Goal: Task Accomplishment & Management: Complete application form

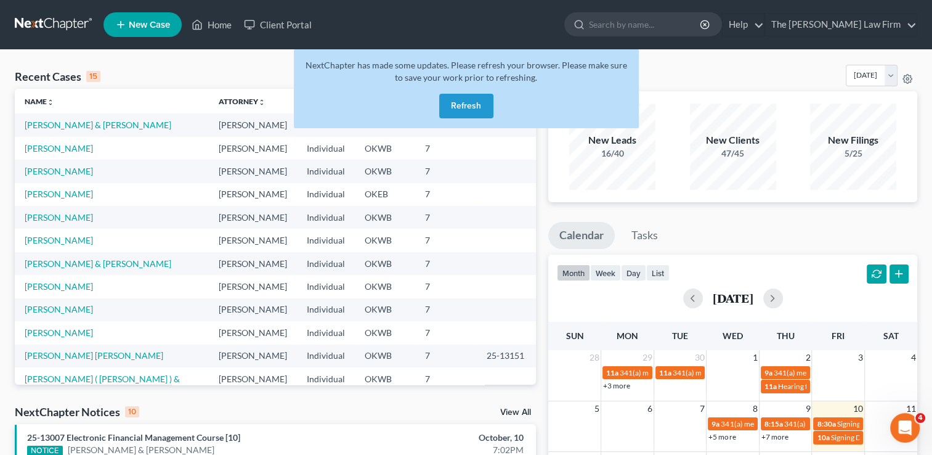
click at [71, 23] on link at bounding box center [54, 25] width 79 height 22
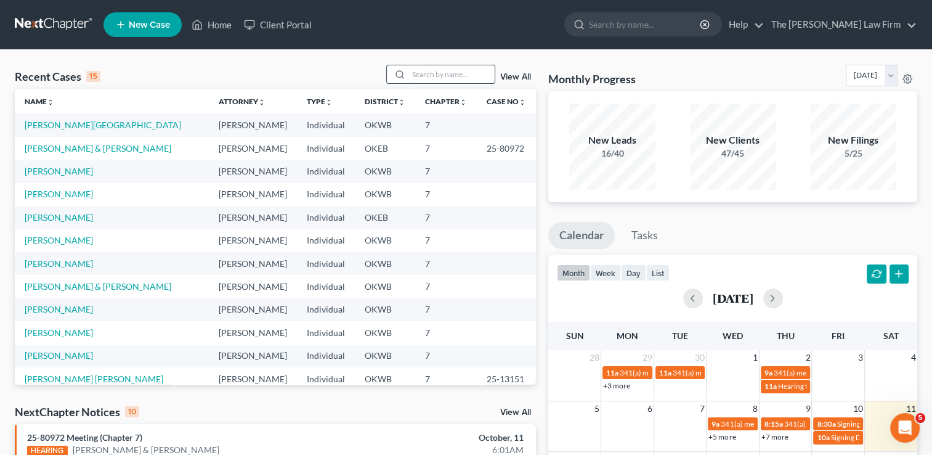
click at [454, 75] on input "search" at bounding box center [452, 74] width 86 height 18
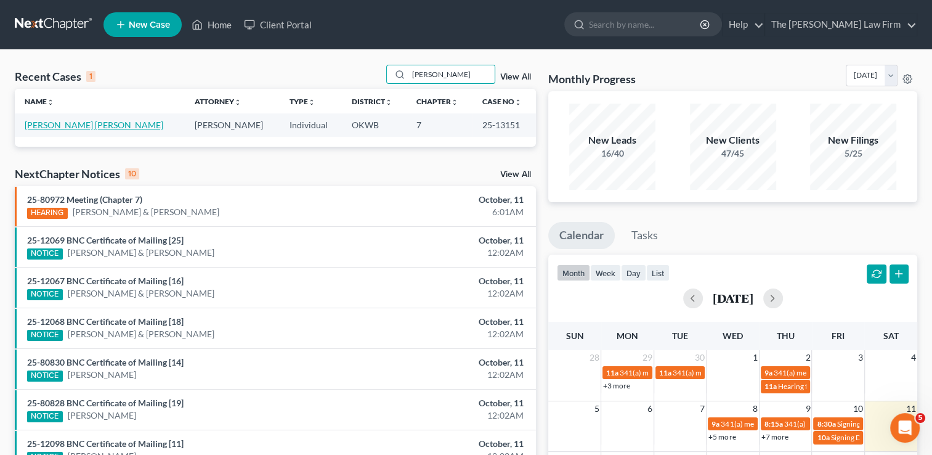
type input "holley"
click at [94, 124] on link "[PERSON_NAME] [PERSON_NAME]" at bounding box center [94, 125] width 139 height 10
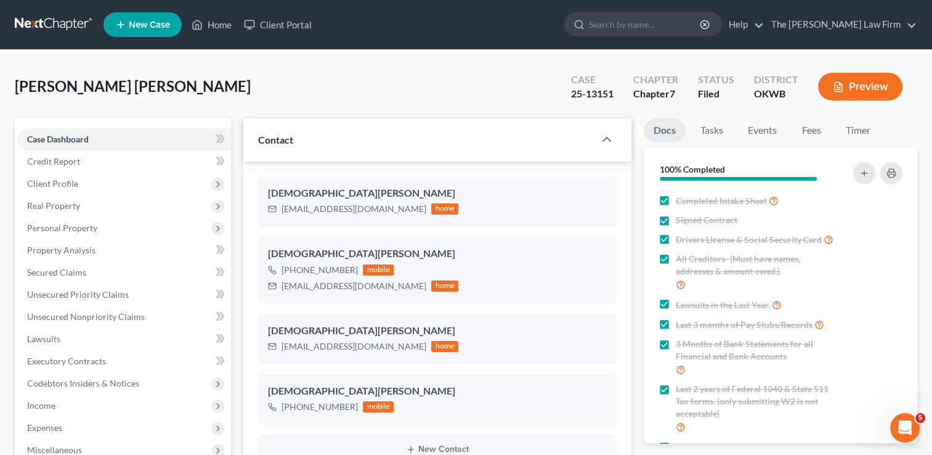
scroll to position [1659, 0]
drag, startPoint x: 282, startPoint y: 208, endPoint x: 385, endPoint y: 216, distance: 103.8
click at [385, 216] on div "72kristenholley@gmail.com home" at bounding box center [363, 209] width 190 height 16
drag, startPoint x: 384, startPoint y: 216, endPoint x: 365, endPoint y: 208, distance: 20.5
copy div "72kristenholley@gmail.com"
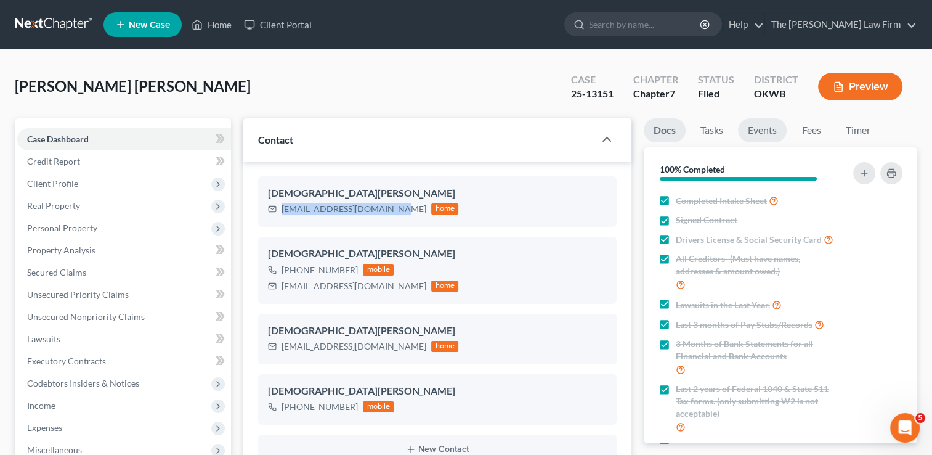
click at [764, 135] on link "Events" at bounding box center [762, 130] width 49 height 24
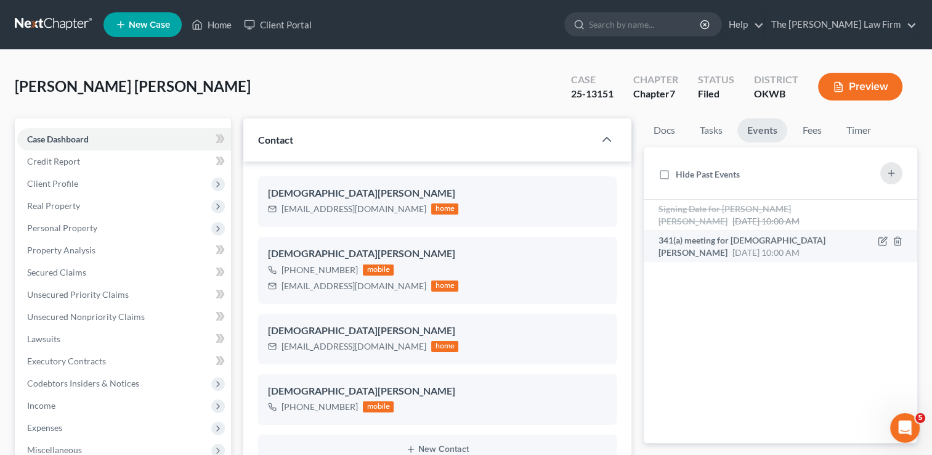
click at [722, 245] on div "341(a) meeting for Kristen Lunsford Holley Nov 12, 2025 10:00 AM" at bounding box center [749, 246] width 180 height 25
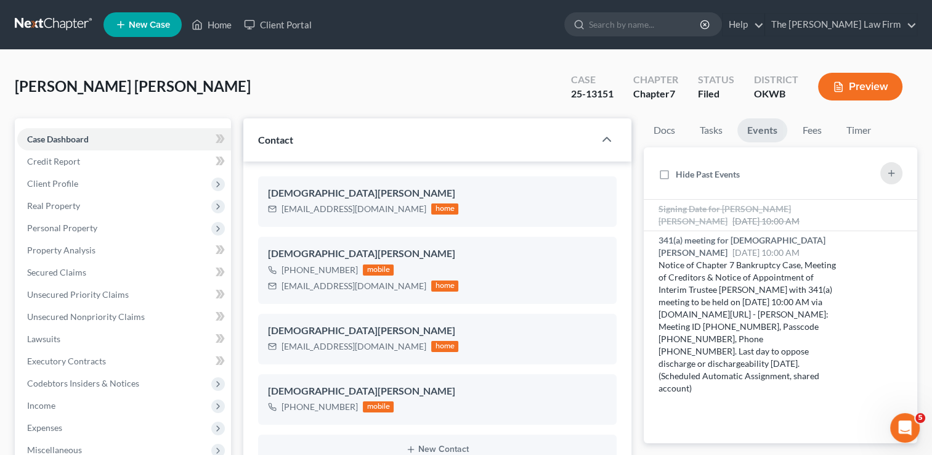
scroll to position [0, 0]
drag, startPoint x: 594, startPoint y: 92, endPoint x: 617, endPoint y: 93, distance: 22.8
click at [617, 93] on div "Case 25-13151" at bounding box center [592, 88] width 62 height 36
drag, startPoint x: 616, startPoint y: 93, endPoint x: 603, endPoint y: 96, distance: 13.2
copy div "13151"
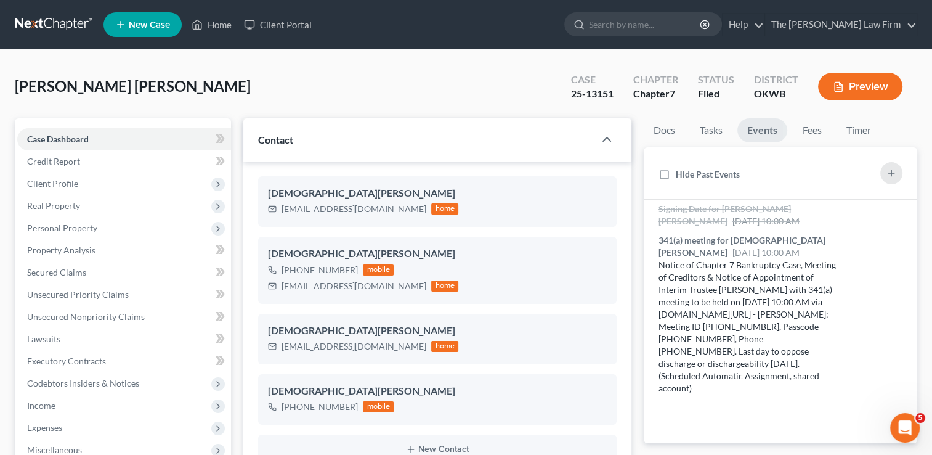
click at [500, 88] on div "Lunsford Holley, Kristen Upgraded Case 25-13151 Chapter Chapter 7 Status Filed …" at bounding box center [466, 92] width 903 height 54
drag, startPoint x: 589, startPoint y: 92, endPoint x: 619, endPoint y: 95, distance: 30.3
click at [619, 95] on div "Case 25-13151" at bounding box center [592, 88] width 62 height 36
drag, startPoint x: 618, startPoint y: 95, endPoint x: 598, endPoint y: 95, distance: 19.7
copy div "13151"
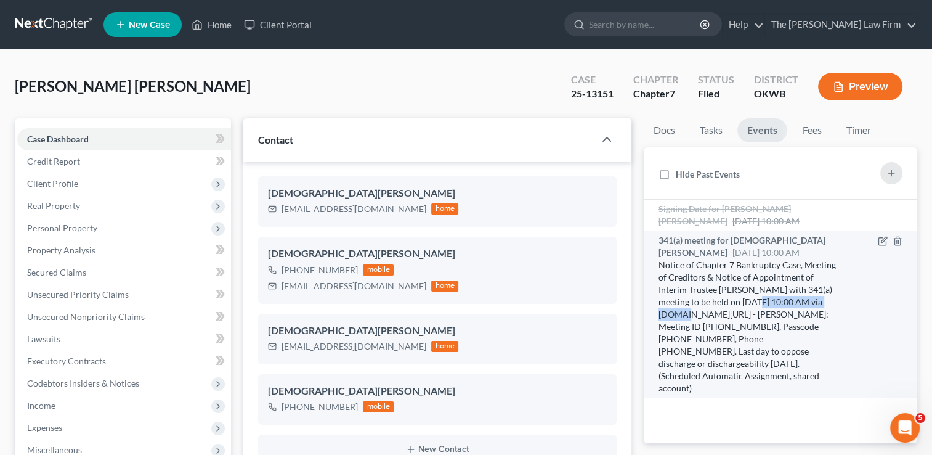
drag, startPoint x: 741, startPoint y: 299, endPoint x: 835, endPoint y: 303, distance: 93.7
click at [835, 303] on div "Notice of Chapter 7 Bankruptcy Case, Meeting of Creditors & Notice of Appointme…" at bounding box center [749, 327] width 180 height 136
drag, startPoint x: 834, startPoint y: 302, endPoint x: 823, endPoint y: 302, distance: 11.1
copy div "11/12/2025 at 10:00 AM"
drag, startPoint x: 798, startPoint y: 312, endPoint x: 677, endPoint y: 324, distance: 122.0
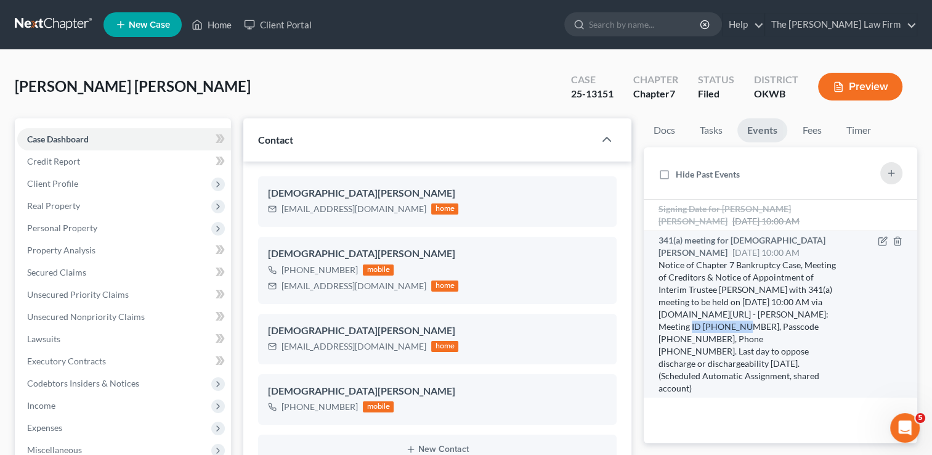
click at [677, 324] on div "Notice of Chapter 7 Bankruptcy Case, Meeting of Creditors & Notice of Appointme…" at bounding box center [749, 327] width 180 height 136
drag, startPoint x: 677, startPoint y: 324, endPoint x: 668, endPoint y: 324, distance: 8.6
copy div "607 676 7563"
drag, startPoint x: 719, startPoint y: 326, endPoint x: 768, endPoint y: 330, distance: 49.4
click at [768, 330] on div "Notice of Chapter 7 Bankruptcy Case, Meeting of Creditors & Notice of Appointme…" at bounding box center [749, 327] width 180 height 136
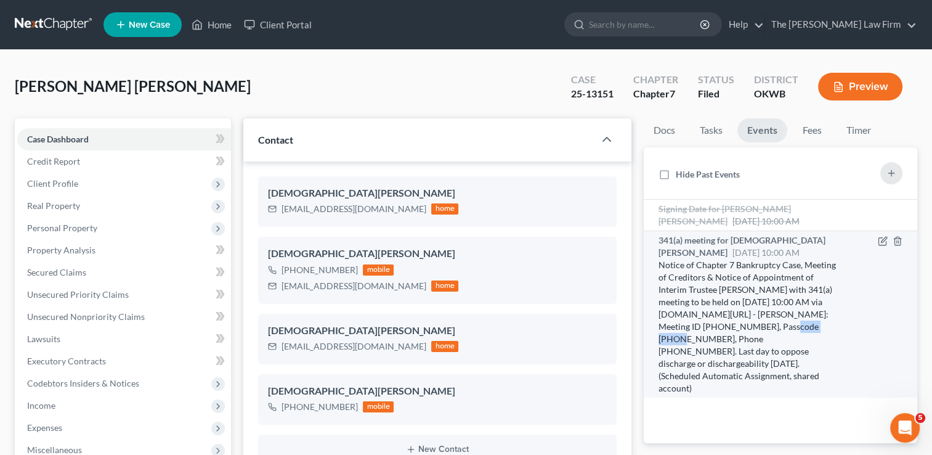
drag, startPoint x: 768, startPoint y: 330, endPoint x: 754, endPoint y: 325, distance: 14.8
copy div "4435397827"
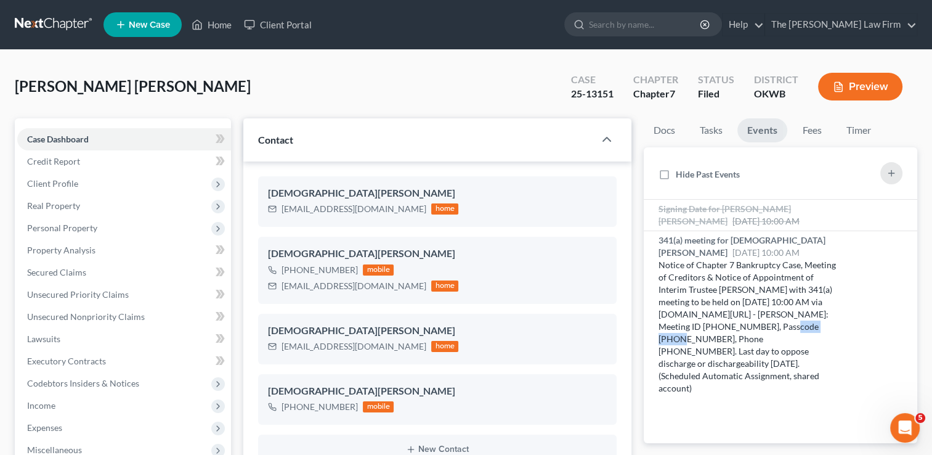
click at [34, 23] on link at bounding box center [54, 25] width 79 height 22
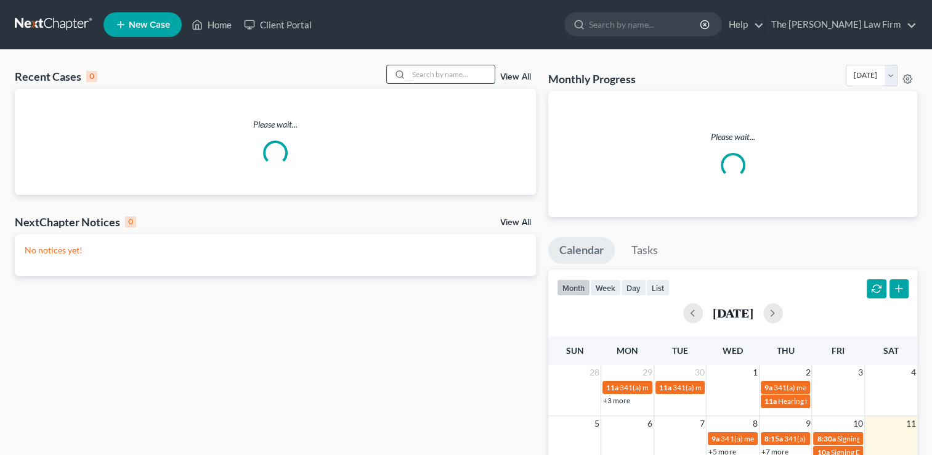
click at [442, 73] on input "search" at bounding box center [452, 74] width 86 height 18
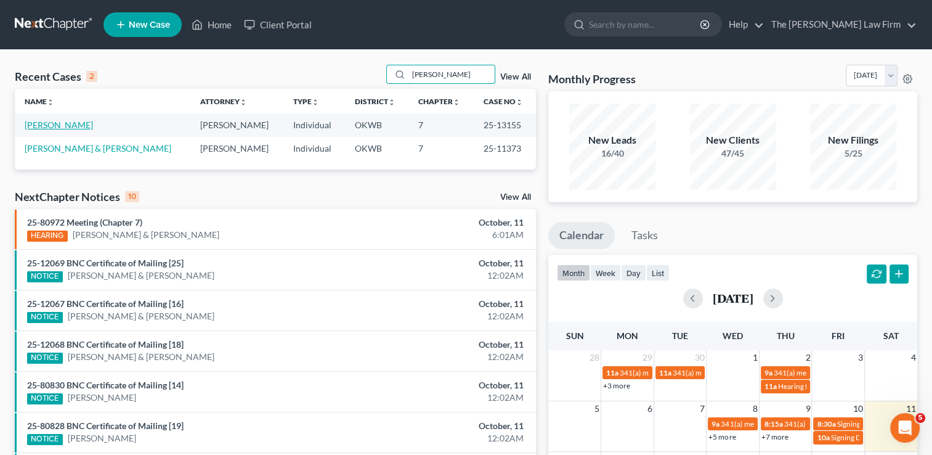
type input "stepp"
click at [54, 124] on link "[PERSON_NAME]" at bounding box center [59, 125] width 68 height 10
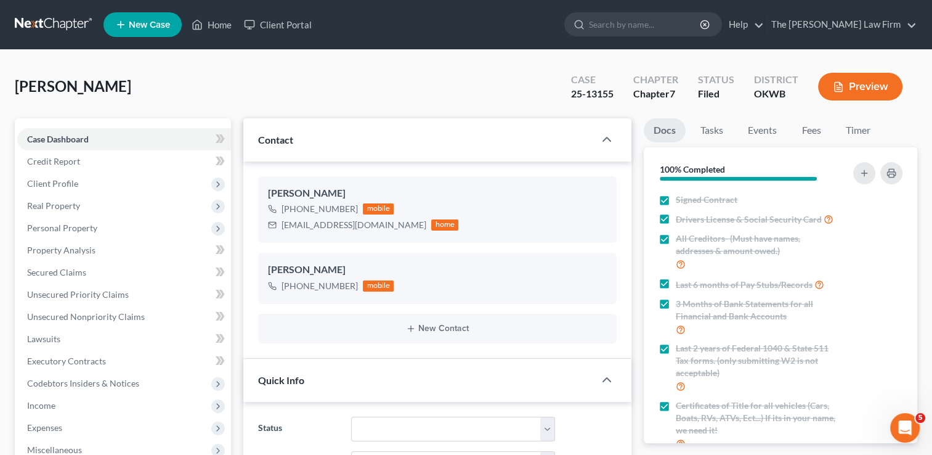
scroll to position [349, 0]
click at [759, 131] on link "Events" at bounding box center [762, 130] width 49 height 24
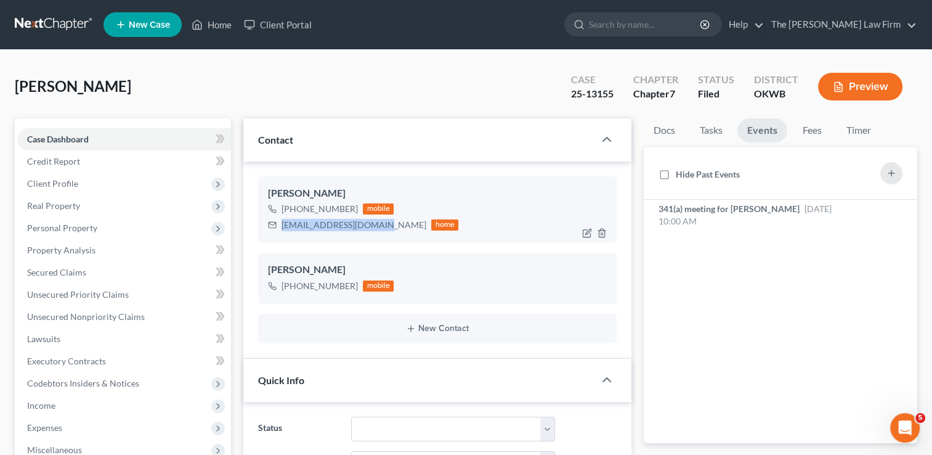
drag, startPoint x: 282, startPoint y: 226, endPoint x: 379, endPoint y: 224, distance: 96.8
click at [380, 226] on div "dnjstepp2009@gmail.com" at bounding box center [354, 225] width 145 height 12
drag, startPoint x: 379, startPoint y: 224, endPoint x: 350, endPoint y: 223, distance: 29.0
copy div "dnjstepp2009@gmail.com"
drag, startPoint x: 588, startPoint y: 94, endPoint x: 614, endPoint y: 95, distance: 26.5
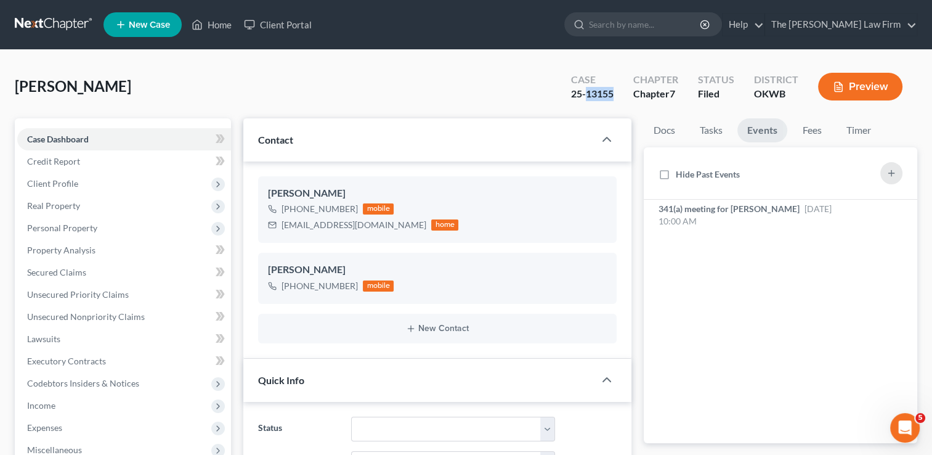
click at [614, 95] on div "25-13155" at bounding box center [592, 94] width 43 height 14
drag, startPoint x: 614, startPoint y: 95, endPoint x: 597, endPoint y: 94, distance: 17.3
copy div "13155"
click at [703, 216] on div "341(a) meeting for David Stepp Nov 12, 2025 10:00 AM" at bounding box center [749, 215] width 180 height 25
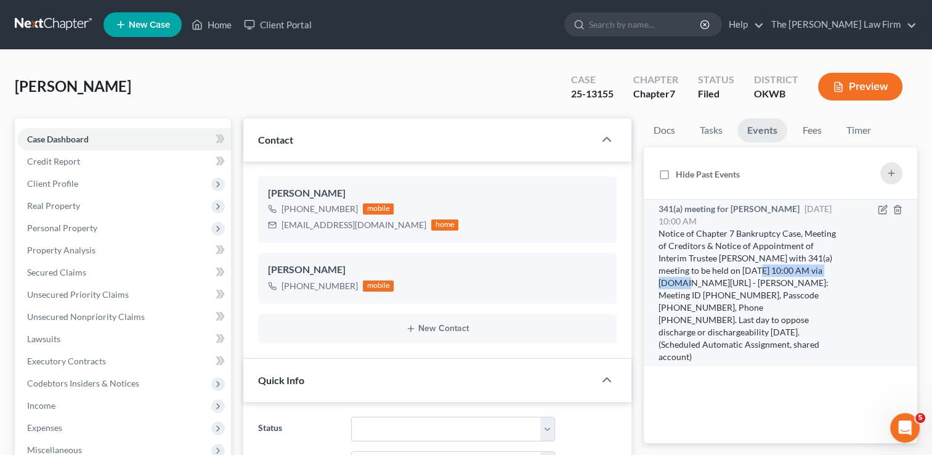
drag, startPoint x: 742, startPoint y: 269, endPoint x: 834, endPoint y: 274, distance: 92.0
click at [834, 274] on div "Notice of Chapter 7 Bankruptcy Case, Meeting of Creditors & Notice of Appointme…" at bounding box center [749, 295] width 180 height 136
drag, startPoint x: 834, startPoint y: 274, endPoint x: 771, endPoint y: 270, distance: 63.0
copy div "11/12/2025 at 10:00 AM"
drag, startPoint x: 799, startPoint y: 283, endPoint x: 678, endPoint y: 296, distance: 120.9
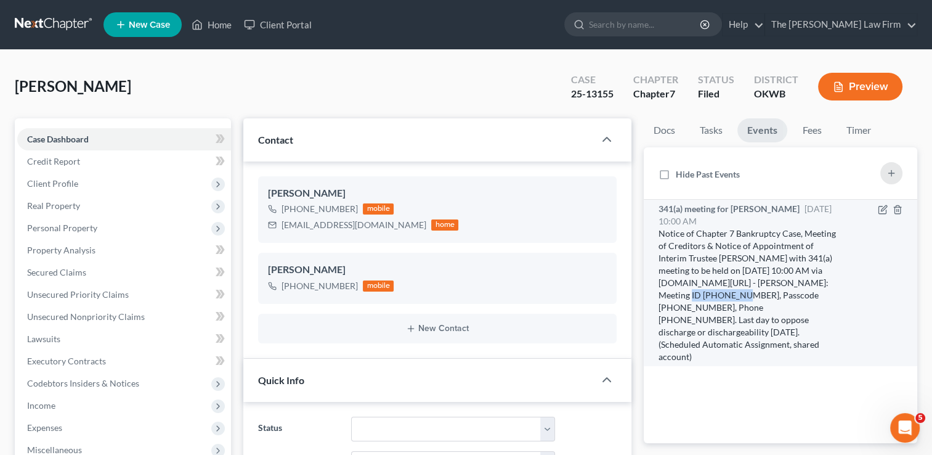
click at [678, 296] on div "Notice of Chapter 7 Bankruptcy Case, Meeting of Creditors & Notice of Appointme…" at bounding box center [749, 295] width 180 height 136
drag, startPoint x: 678, startPoint y: 296, endPoint x: 667, endPoint y: 295, distance: 11.2
copy div "607 676 7563"
drag, startPoint x: 720, startPoint y: 293, endPoint x: 769, endPoint y: 295, distance: 49.4
click at [769, 295] on div "Notice of Chapter 7 Bankruptcy Case, Meeting of Creditors & Notice of Appointme…" at bounding box center [749, 295] width 180 height 136
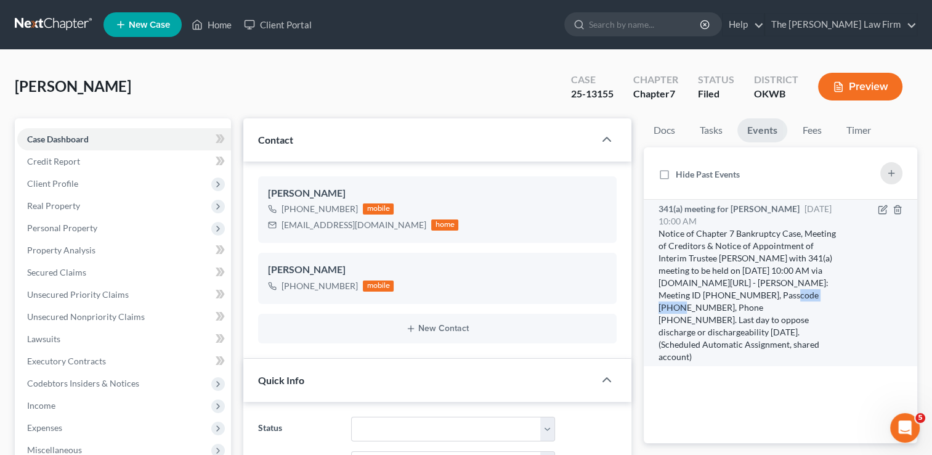
drag, startPoint x: 769, startPoint y: 295, endPoint x: 755, endPoint y: 294, distance: 14.2
copy div "4435397827"
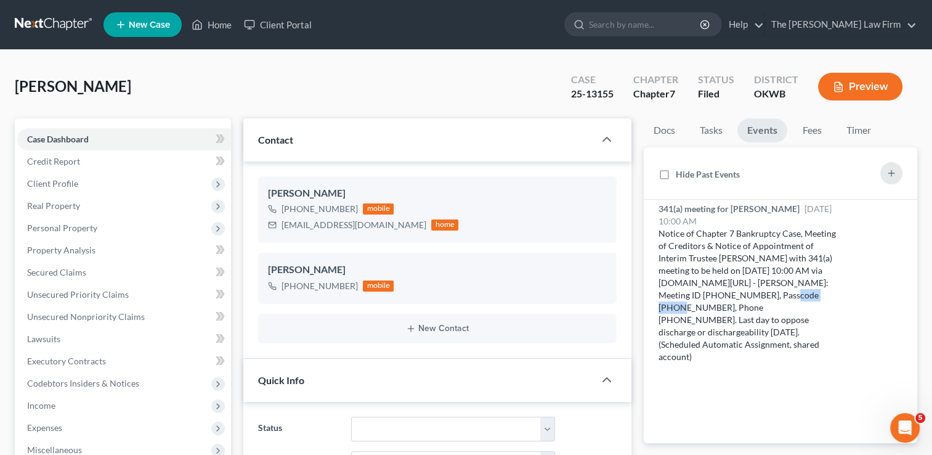
click at [44, 22] on link at bounding box center [54, 25] width 79 height 22
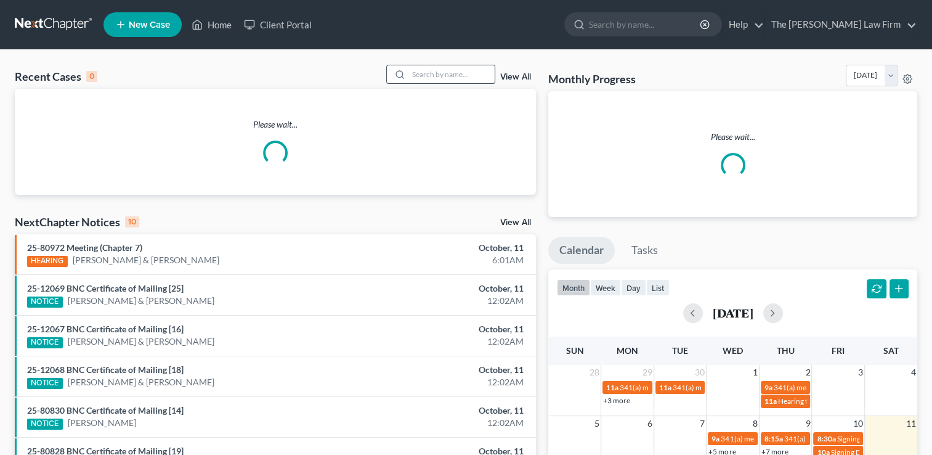
click at [441, 75] on input "search" at bounding box center [452, 74] width 86 height 18
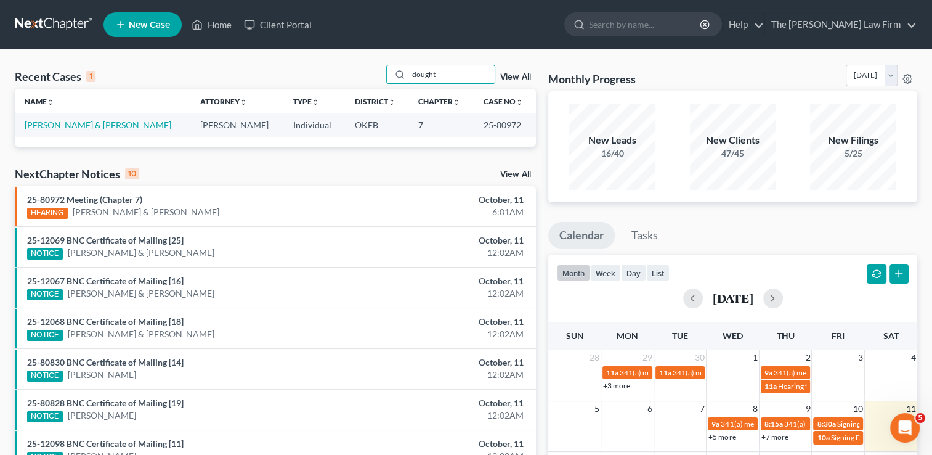
type input "dought"
click at [92, 127] on link "[PERSON_NAME] & [PERSON_NAME]" at bounding box center [98, 125] width 147 height 10
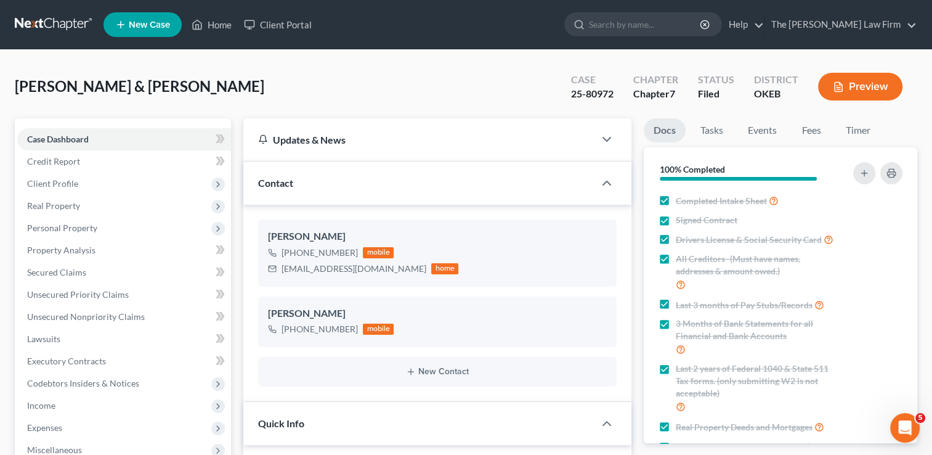
scroll to position [380, 0]
drag, startPoint x: 282, startPoint y: 268, endPoint x: 392, endPoint y: 273, distance: 109.8
click at [392, 273] on div "brittanyboatman@yahoo.com" at bounding box center [354, 269] width 145 height 12
drag, startPoint x: 392, startPoint y: 273, endPoint x: 323, endPoint y: 269, distance: 69.2
copy div "[EMAIL_ADDRESS][DOMAIN_NAME]"
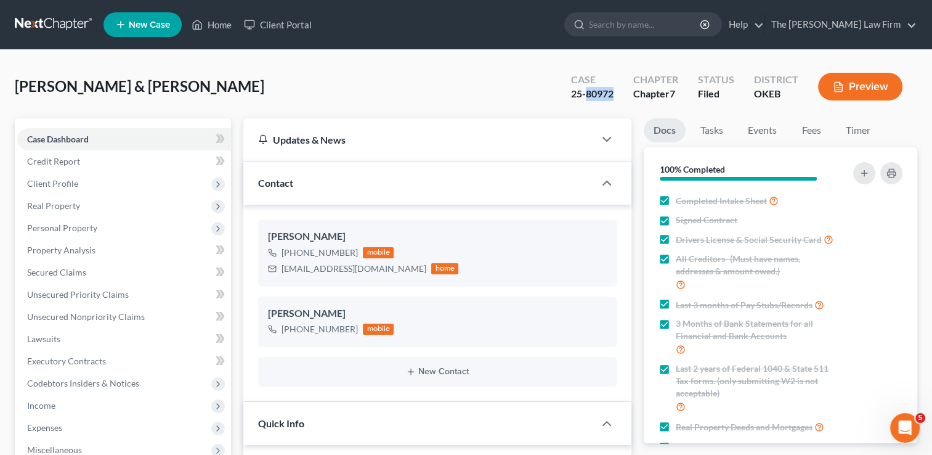
drag, startPoint x: 587, startPoint y: 91, endPoint x: 614, endPoint y: 96, distance: 27.6
click at [614, 96] on div "25-80972" at bounding box center [592, 94] width 43 height 14
drag, startPoint x: 614, startPoint y: 96, endPoint x: 605, endPoint y: 94, distance: 8.8
copy div "80972"
click at [771, 126] on link "Events" at bounding box center [762, 130] width 49 height 24
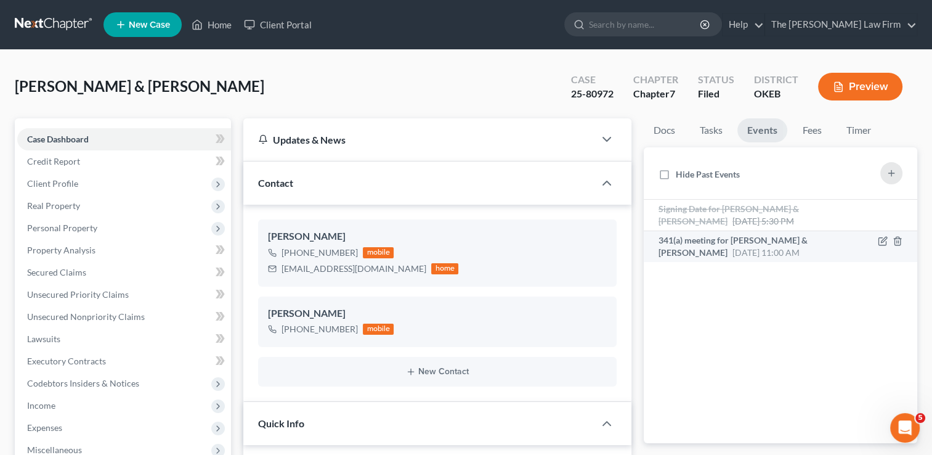
click at [750, 245] on div "341(a) meeting for Jody Doughty Jr & Brittany Doughty Nov 19, 2025 11:00 AM" at bounding box center [749, 246] width 180 height 25
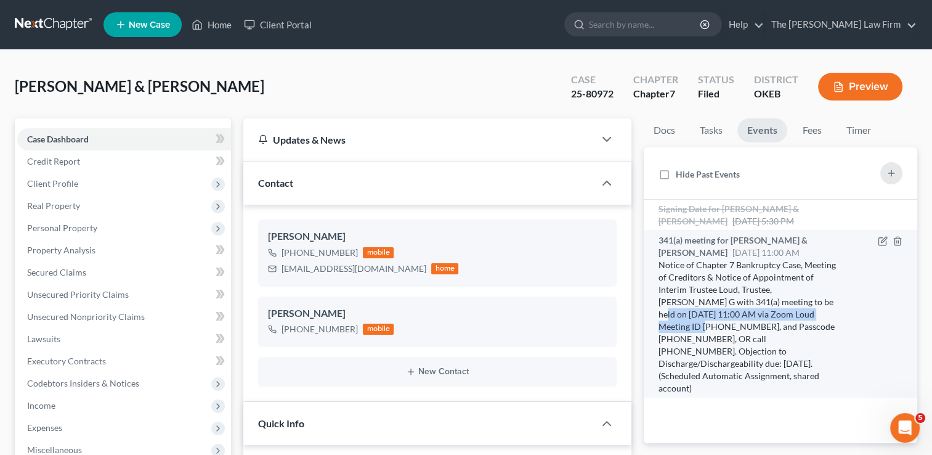
drag, startPoint x: 770, startPoint y: 301, endPoint x: 801, endPoint y: 309, distance: 32.4
click at [801, 309] on div "Notice of Chapter 7 Bankruptcy Case, Meeting of Creditors & Notice of Appointme…" at bounding box center [749, 327] width 180 height 136
drag, startPoint x: 801, startPoint y: 309, endPoint x: 762, endPoint y: 283, distance: 47.2
click at [762, 277] on div "Notice of Chapter 7 Bankruptcy Case, Meeting of Creditors & Notice of Appointme…" at bounding box center [749, 327] width 180 height 136
drag, startPoint x: 767, startPoint y: 299, endPoint x: 696, endPoint y: 315, distance: 73.1
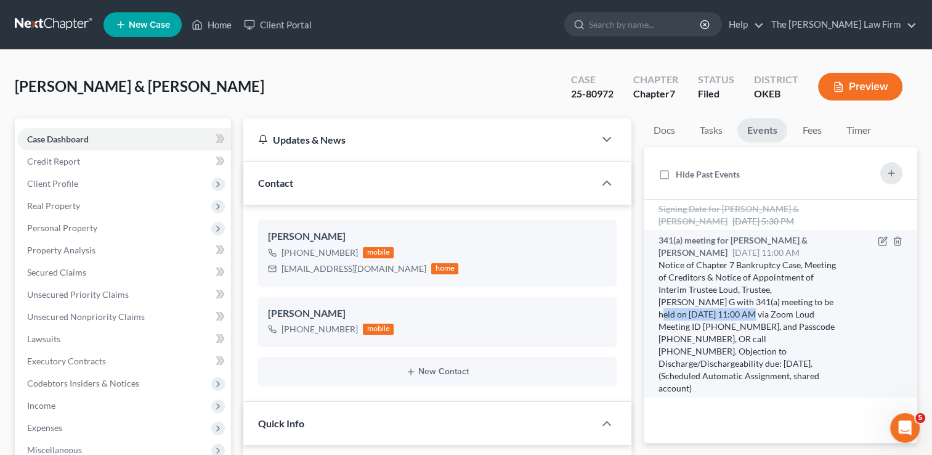
click at [696, 315] on div "Notice of Chapter 7 Bankruptcy Case, Meeting of Creditors & Notice of Appointme…" at bounding box center [749, 327] width 180 height 136
drag, startPoint x: 696, startPoint y: 315, endPoint x: 682, endPoint y: 312, distance: 13.9
copy div "11/19/2025 at 11:00 AM"
drag, startPoint x: 799, startPoint y: 312, endPoint x: 676, endPoint y: 328, distance: 123.7
click at [676, 328] on div "Notice of Chapter 7 Bankruptcy Case, Meeting of Creditors & Notice of Appointme…" at bounding box center [749, 327] width 180 height 136
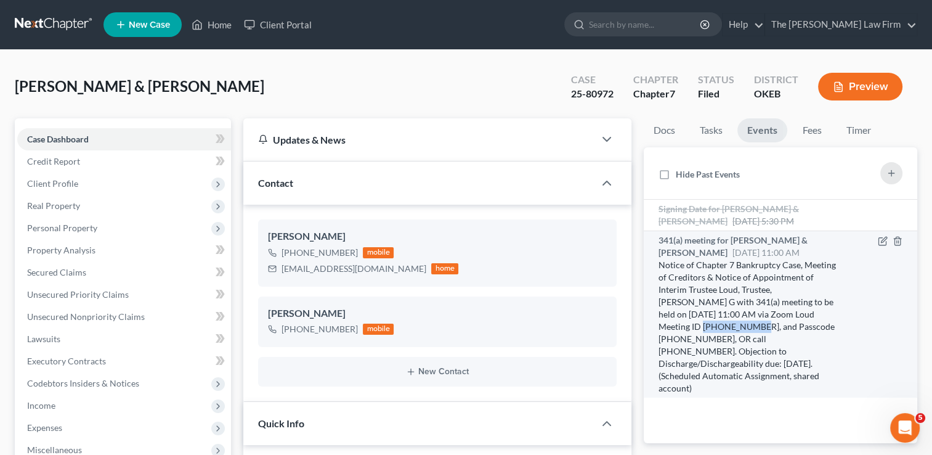
drag, startPoint x: 676, startPoint y: 328, endPoint x: 668, endPoint y: 326, distance: 8.4
copy div "613 552 0107"
drag, startPoint x: 735, startPoint y: 325, endPoint x: 783, endPoint y: 329, distance: 48.8
click at [783, 329] on div "Notice of Chapter 7 Bankruptcy Case, Meeting of Creditors & Notice of Appointme…" at bounding box center [749, 327] width 180 height 136
drag, startPoint x: 783, startPoint y: 329, endPoint x: 774, endPoint y: 327, distance: 9.6
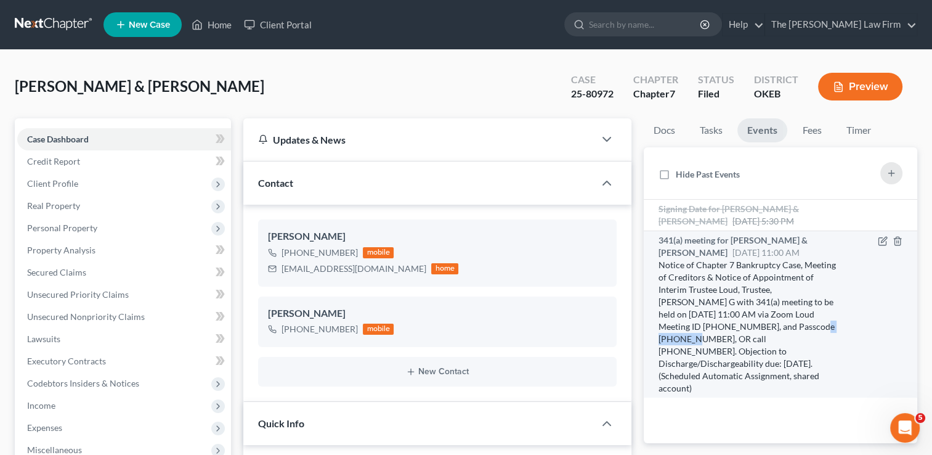
copy div "3540266742"
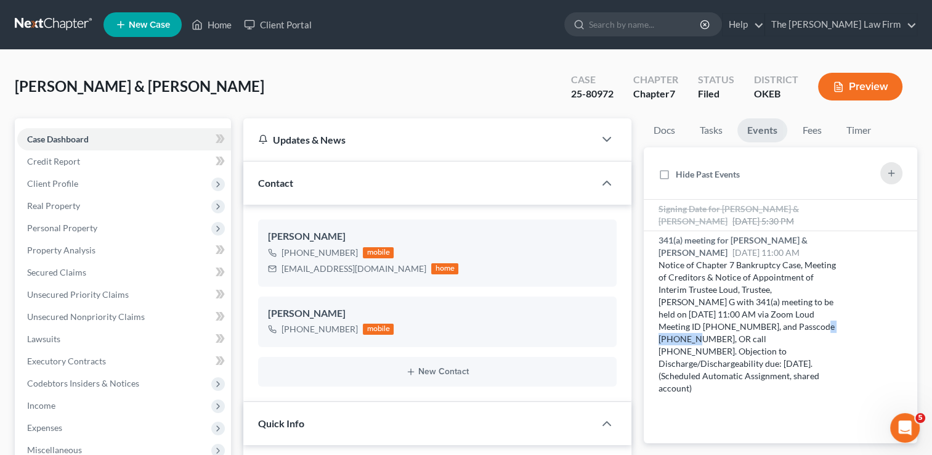
click at [60, 23] on link at bounding box center [54, 25] width 79 height 22
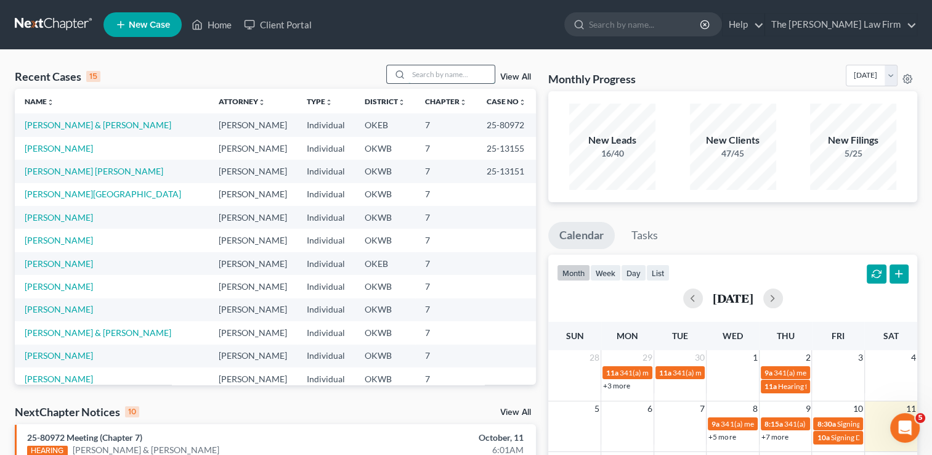
click at [431, 75] on input "search" at bounding box center [452, 74] width 86 height 18
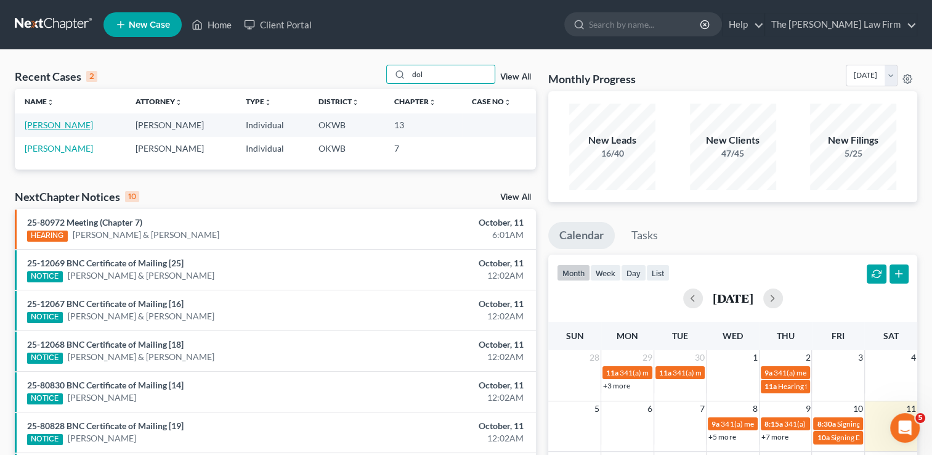
type input "dol"
click at [57, 125] on link "[PERSON_NAME]" at bounding box center [59, 125] width 68 height 10
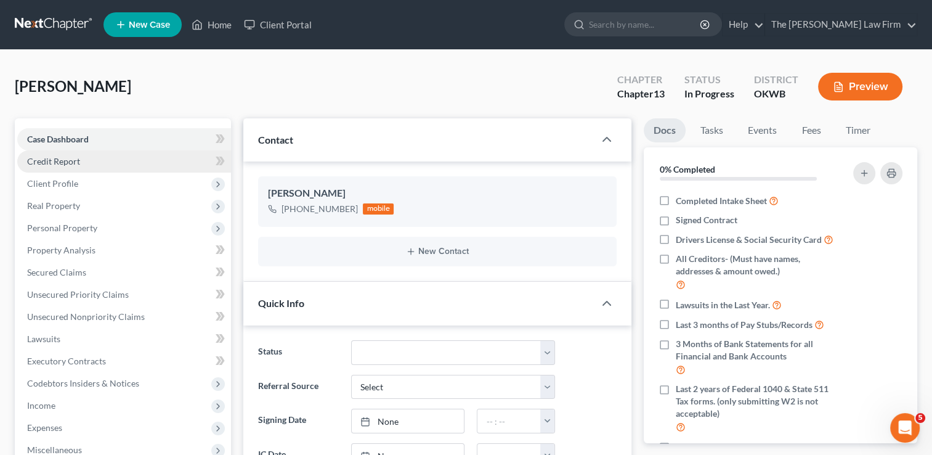
click at [88, 158] on link "Credit Report" at bounding box center [124, 161] width 214 height 22
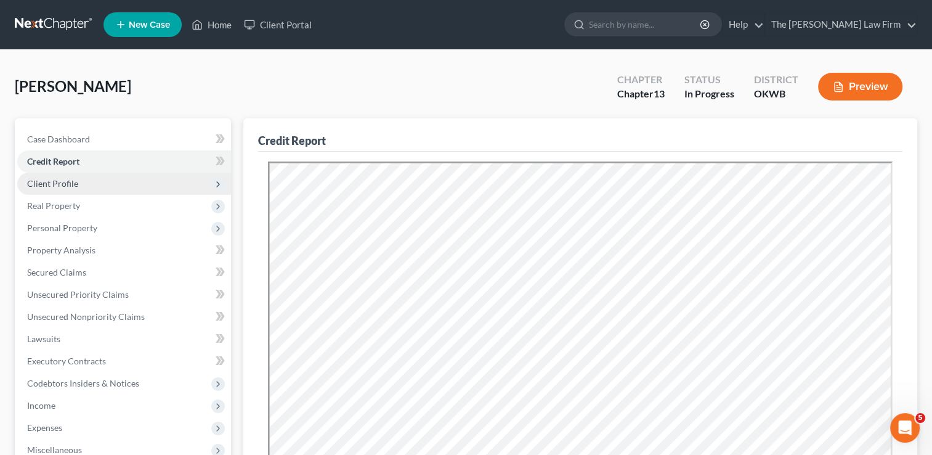
click at [86, 180] on span "Client Profile" at bounding box center [124, 184] width 214 height 22
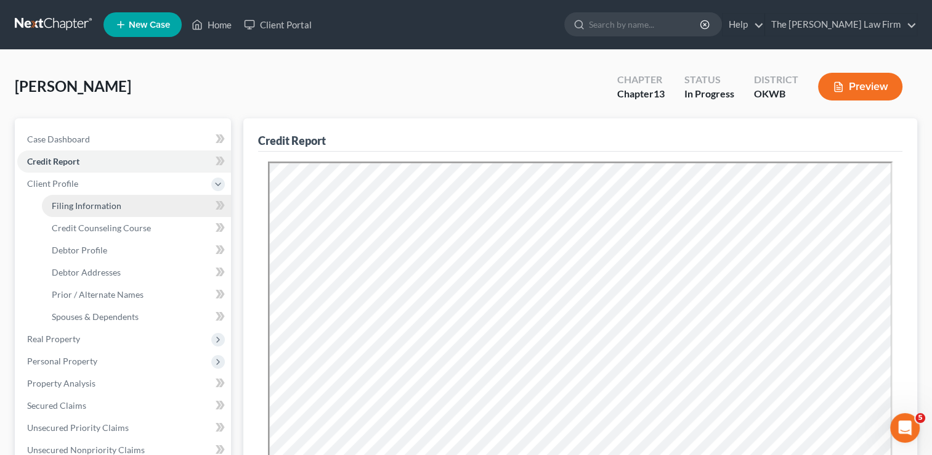
click at [92, 206] on span "Filing Information" at bounding box center [87, 205] width 70 height 10
select select "1"
select select "0"
select select "3"
select select "37"
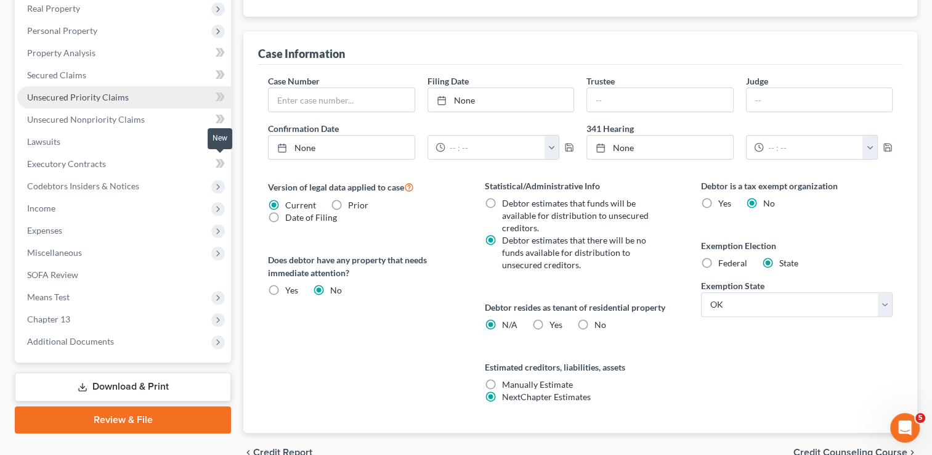
scroll to position [207, 0]
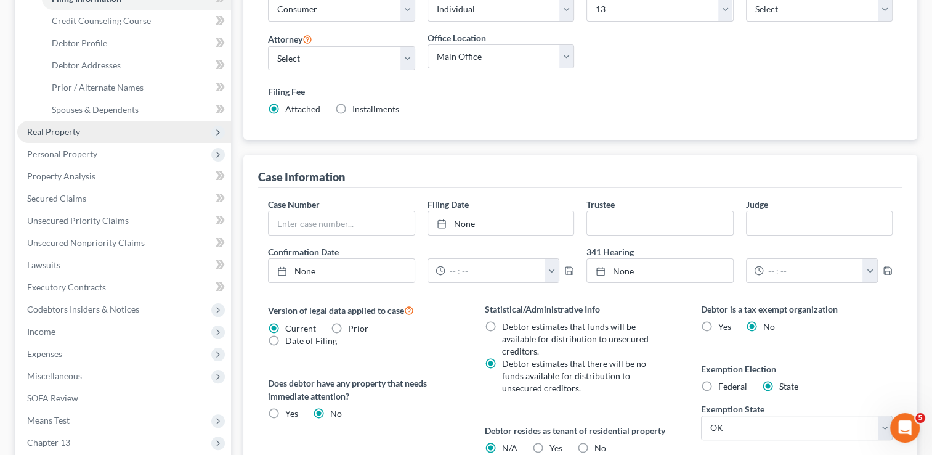
click at [68, 123] on span "Real Property" at bounding box center [124, 132] width 214 height 22
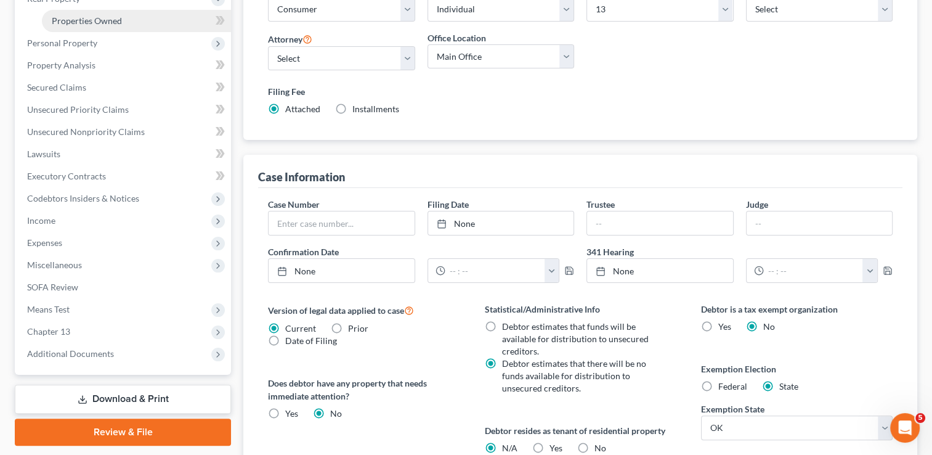
click at [115, 23] on span "Properties Owned" at bounding box center [87, 20] width 70 height 10
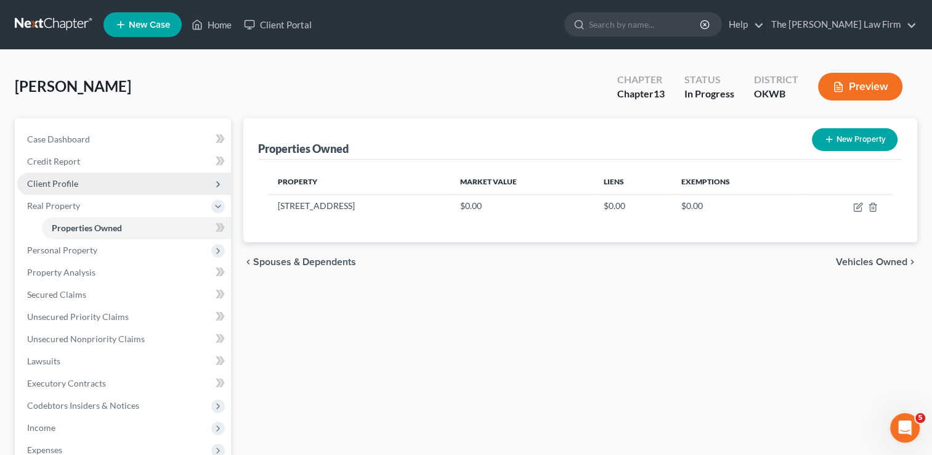
click at [76, 184] on span "Client Profile" at bounding box center [52, 183] width 51 height 10
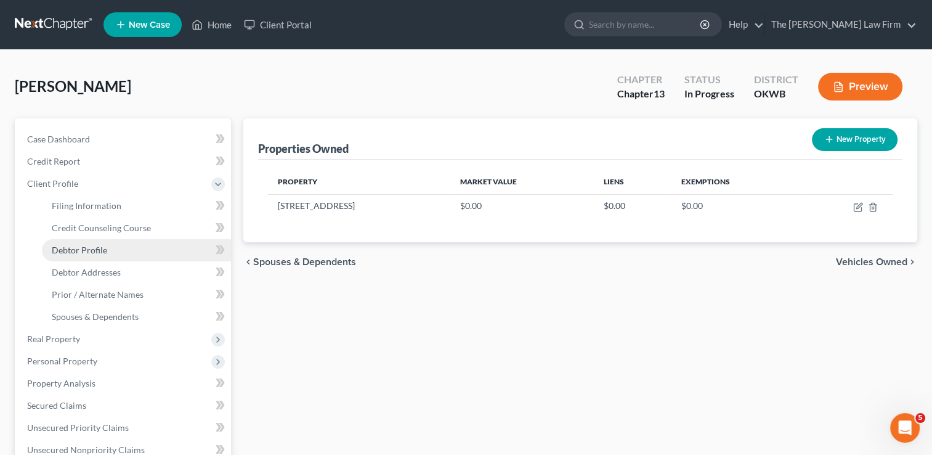
click at [91, 246] on span "Debtor Profile" at bounding box center [79, 250] width 55 height 10
select select "0"
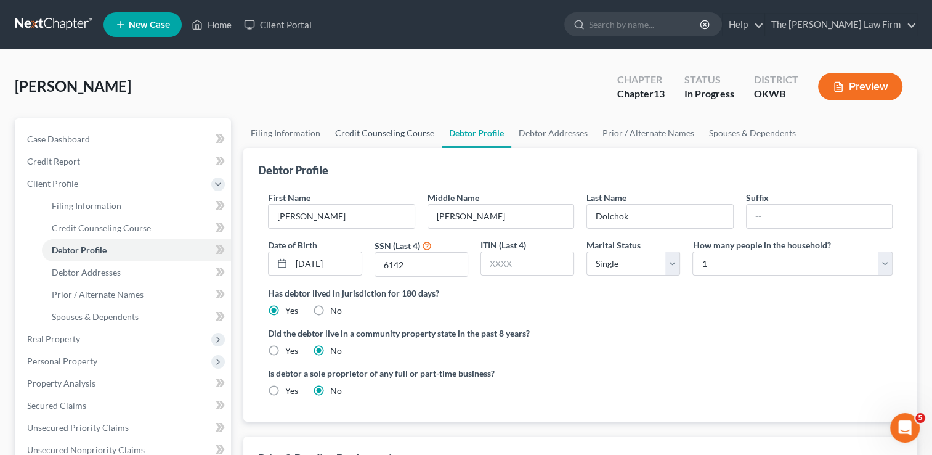
click at [390, 133] on link "Credit Counseling Course" at bounding box center [385, 133] width 114 height 30
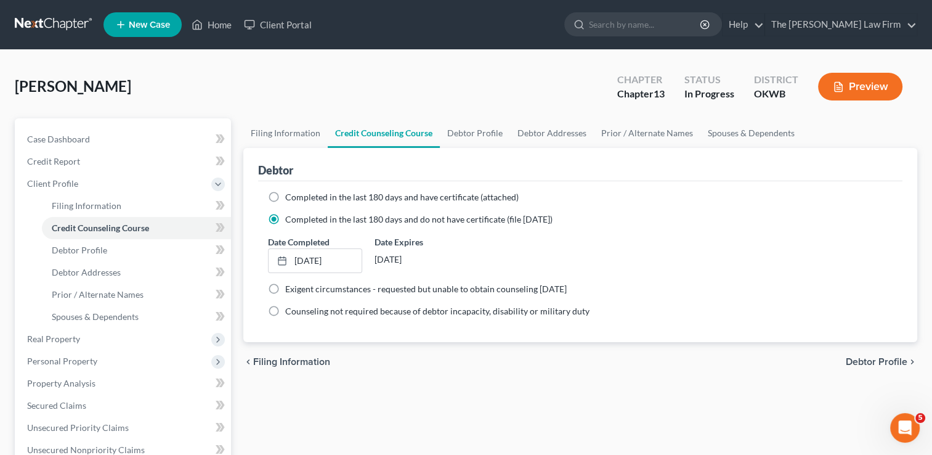
click at [285, 197] on label "Completed in the last 180 days and have certificate (attached)" at bounding box center [402, 197] width 234 height 12
click at [290, 197] on input "Completed in the last 180 days and have certificate (attached)" at bounding box center [294, 195] width 8 height 8
radio input "true"
radio input "false"
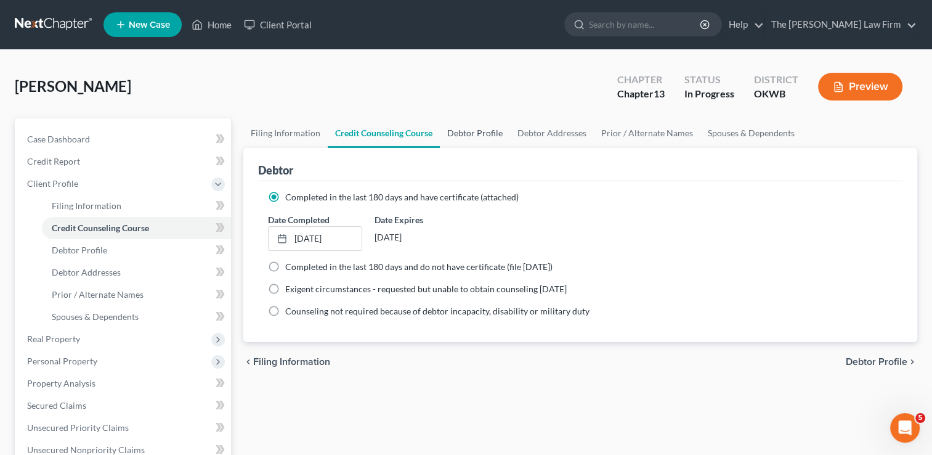
drag, startPoint x: 460, startPoint y: 136, endPoint x: 483, endPoint y: 133, distance: 22.4
click at [460, 136] on link "Debtor Profile" at bounding box center [475, 133] width 70 height 30
select select "0"
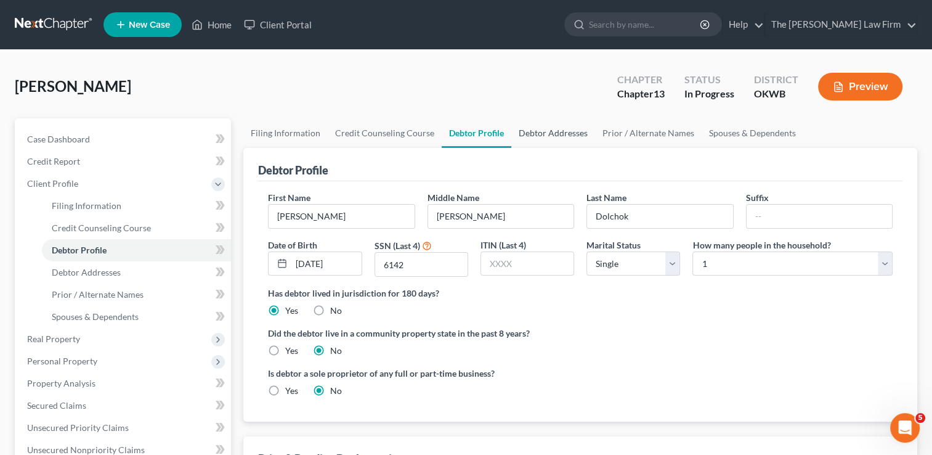
click at [543, 137] on link "Debtor Addresses" at bounding box center [553, 133] width 84 height 30
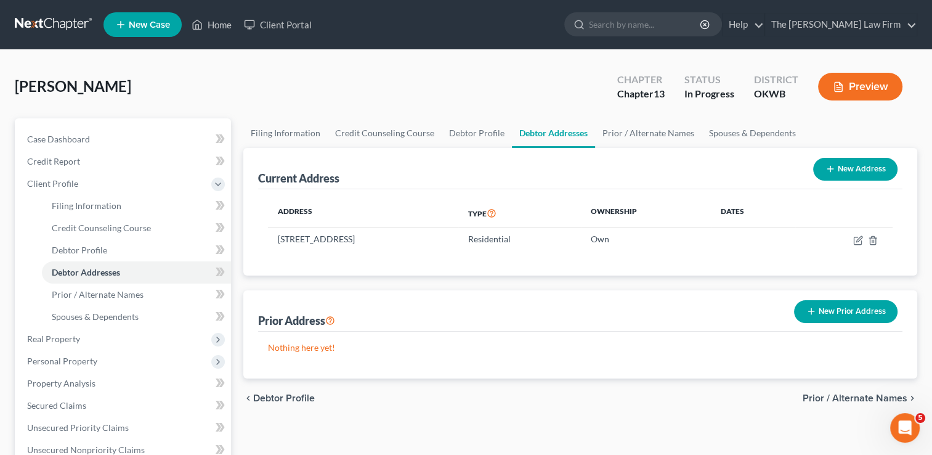
drag, startPoint x: 62, startPoint y: 21, endPoint x: 67, endPoint y: 25, distance: 6.7
click at [62, 21] on link at bounding box center [54, 25] width 79 height 22
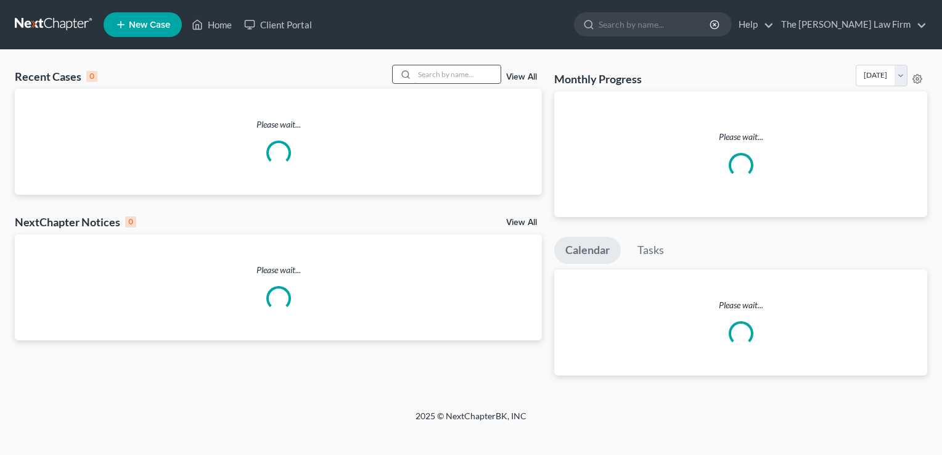
click at [455, 78] on input "search" at bounding box center [457, 74] width 86 height 18
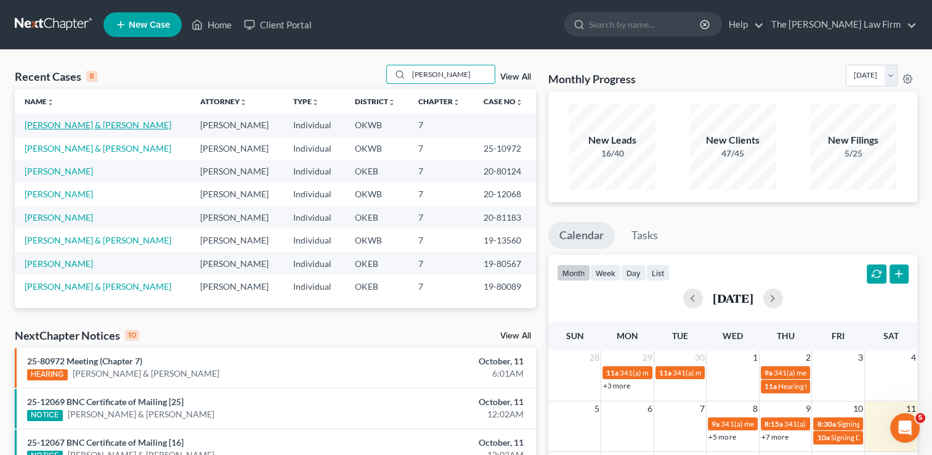
type input "[PERSON_NAME]"
click at [81, 126] on link "[PERSON_NAME] & [PERSON_NAME]" at bounding box center [98, 125] width 147 height 10
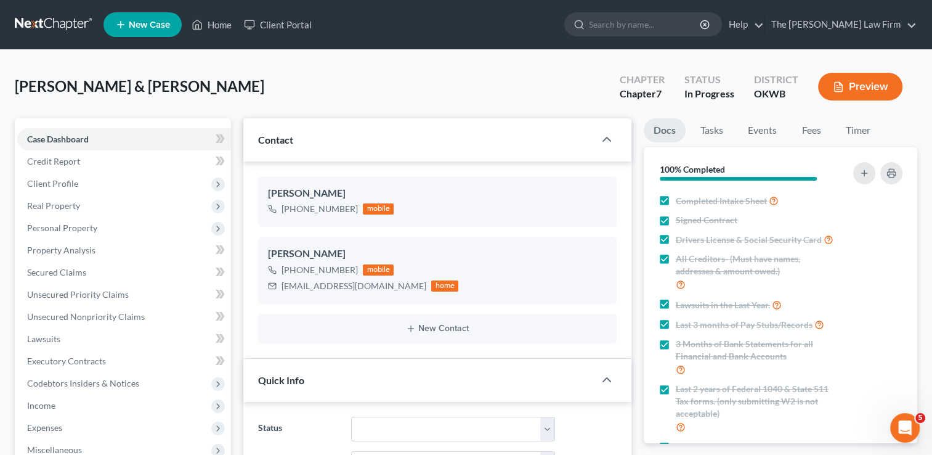
scroll to position [438, 0]
drag, startPoint x: 281, startPoint y: 286, endPoint x: 388, endPoint y: 287, distance: 106.6
click at [388, 287] on div "lewisfamily0510@gmail.com home" at bounding box center [363, 286] width 190 height 16
copy div "lewisfamily0510@gmail.com"
click at [431, 76] on div "Lewis, Darren & Jenifer Upgraded Chapter Chapter 7 Status In Progress District …" at bounding box center [466, 92] width 903 height 54
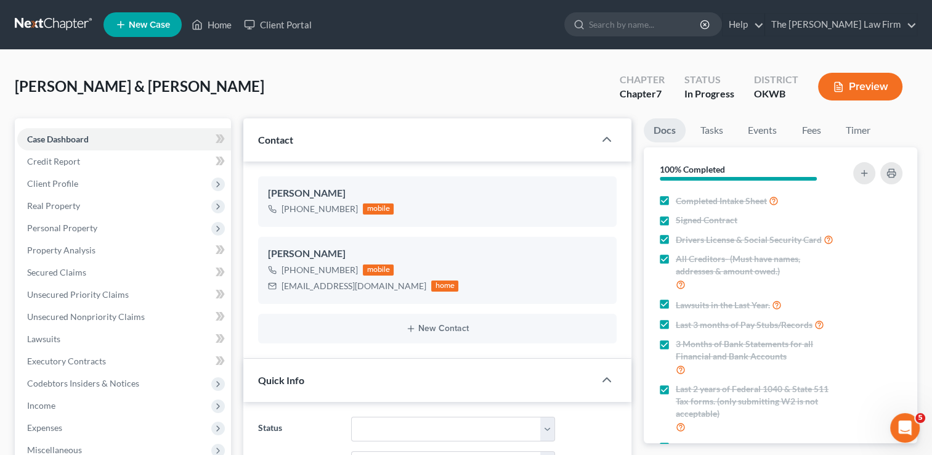
click at [37, 18] on link at bounding box center [54, 25] width 79 height 22
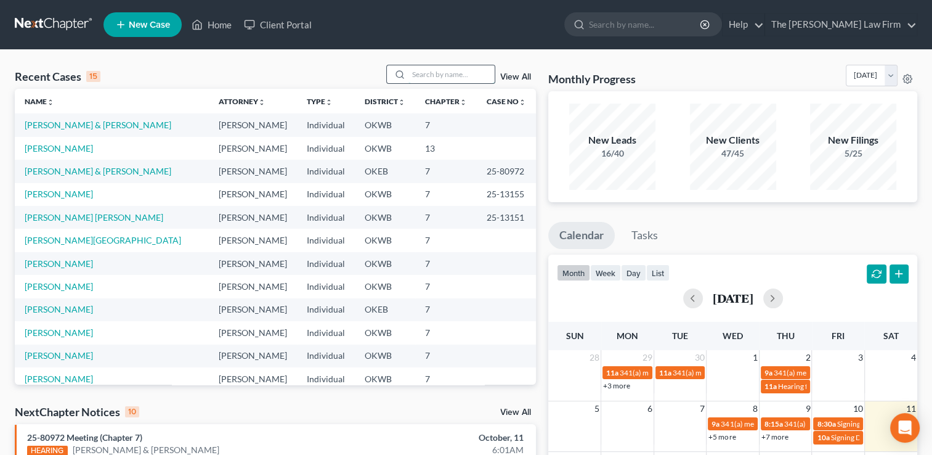
click at [444, 73] on input "search" at bounding box center [452, 74] width 86 height 18
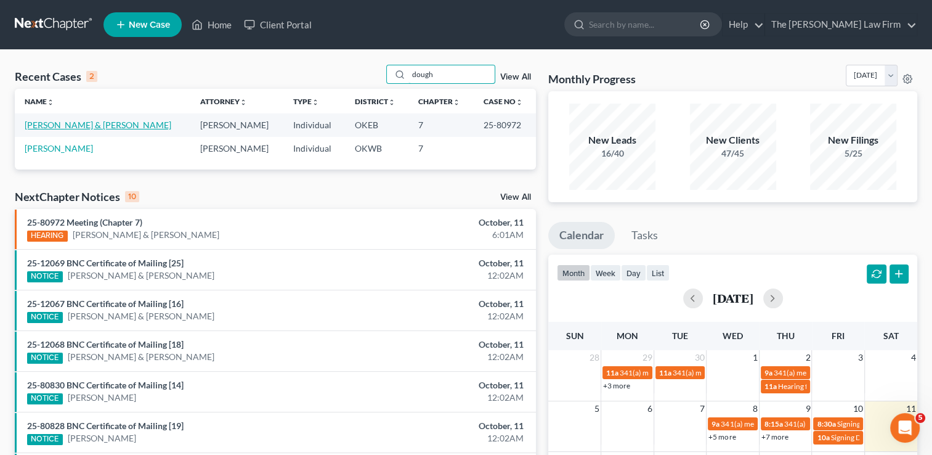
type input "dough"
click at [93, 126] on link "[PERSON_NAME] & [PERSON_NAME]" at bounding box center [98, 125] width 147 height 10
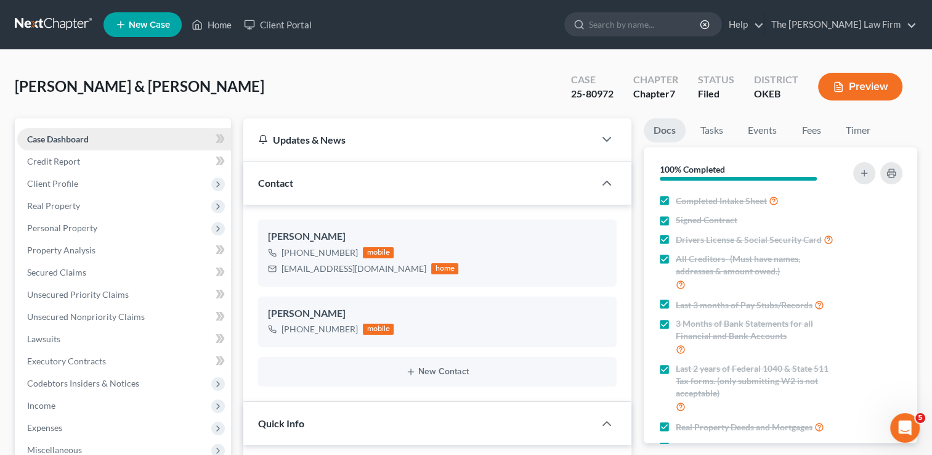
scroll to position [380, 0]
drag, startPoint x: 571, startPoint y: 92, endPoint x: 614, endPoint y: 97, distance: 44.0
click at [614, 97] on div "Case 25-80972" at bounding box center [592, 88] width 62 height 36
drag, startPoint x: 614, startPoint y: 97, endPoint x: 606, endPoint y: 95, distance: 8.8
copy div "25-80972"
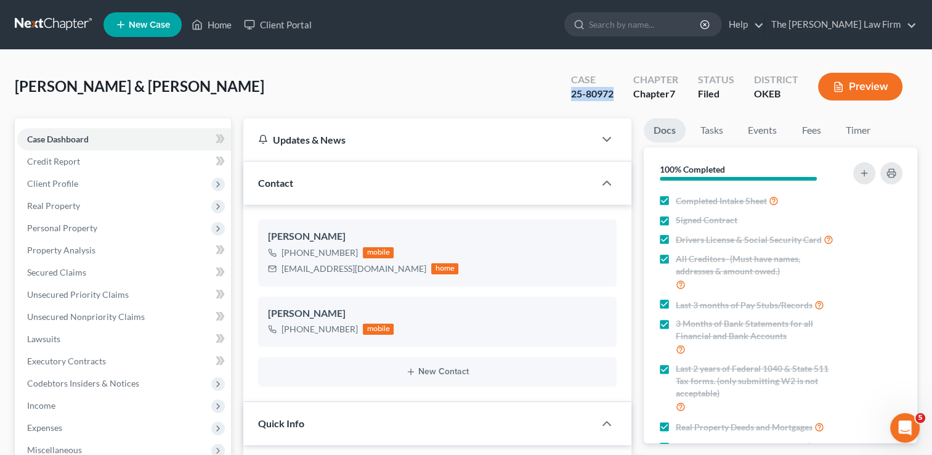
click at [53, 20] on link at bounding box center [54, 25] width 79 height 22
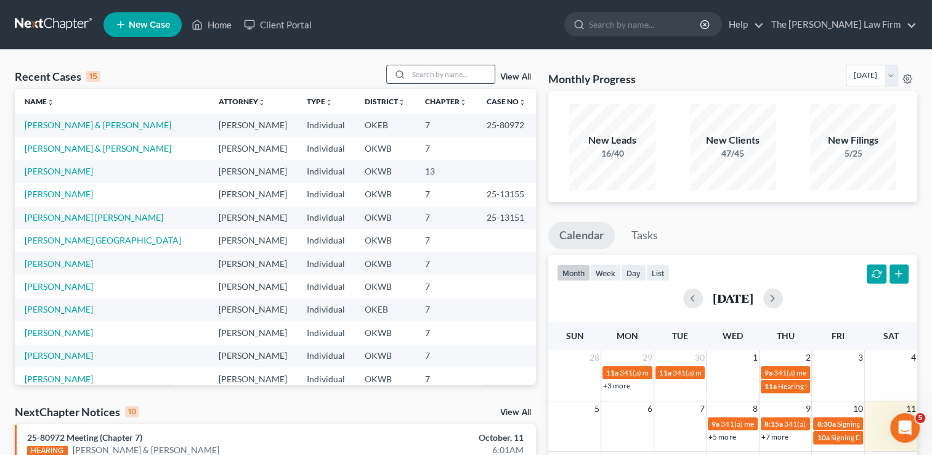
click at [426, 73] on input "search" at bounding box center [452, 74] width 86 height 18
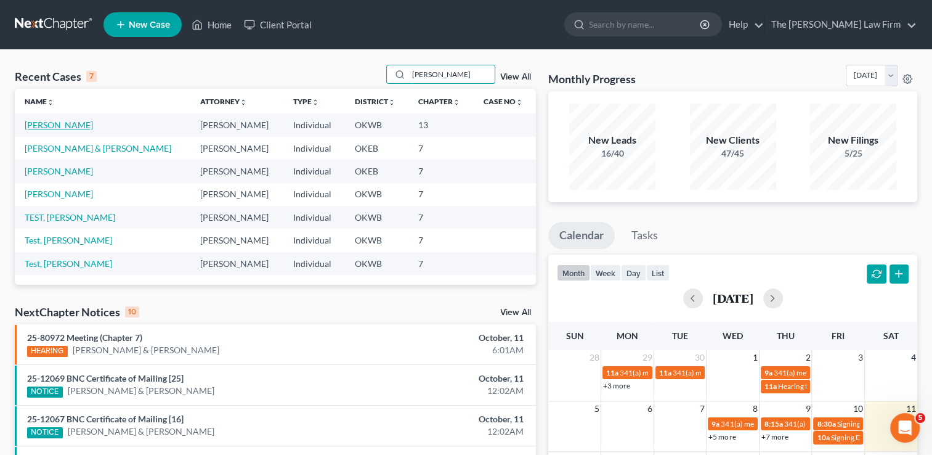
type input "[PERSON_NAME]"
click at [55, 122] on link "[PERSON_NAME]" at bounding box center [59, 125] width 68 height 10
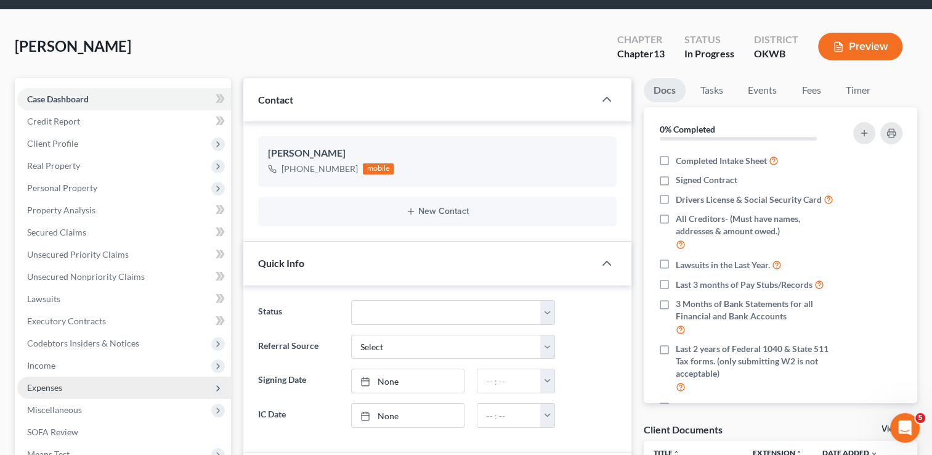
scroll to position [62, 0]
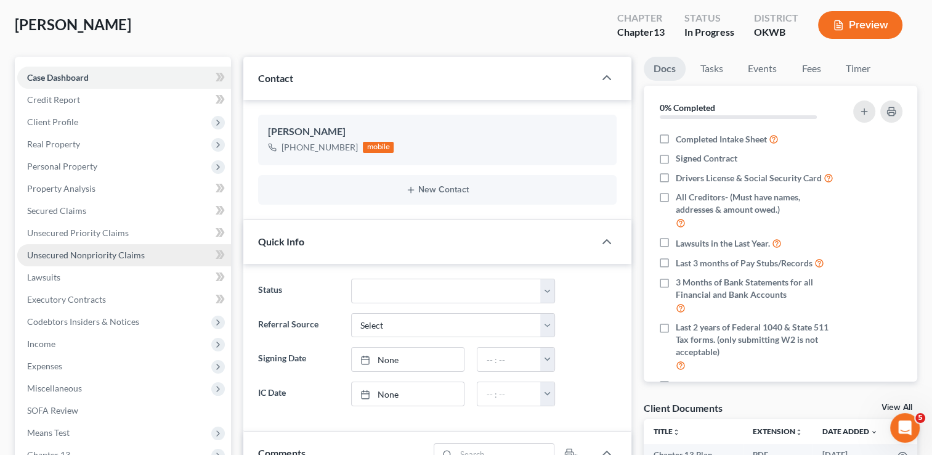
drag, startPoint x: 92, startPoint y: 257, endPoint x: 102, endPoint y: 256, distance: 9.9
click at [92, 257] on span "Unsecured Nonpriority Claims" at bounding box center [86, 255] width 118 height 10
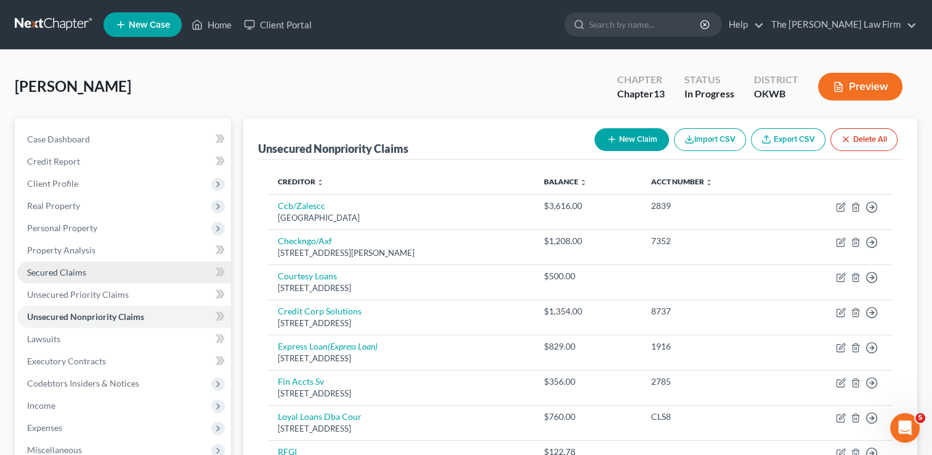
click at [71, 271] on span "Secured Claims" at bounding box center [56, 272] width 59 height 10
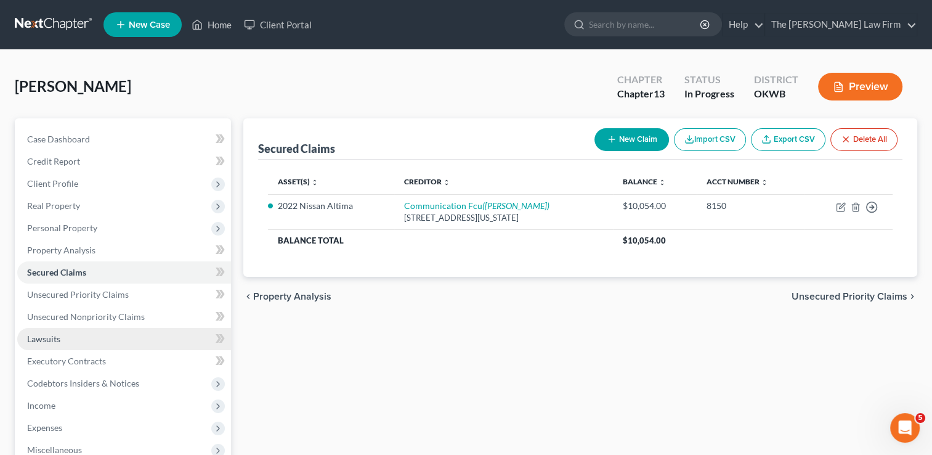
click at [61, 335] on link "Lawsuits" at bounding box center [124, 339] width 214 height 22
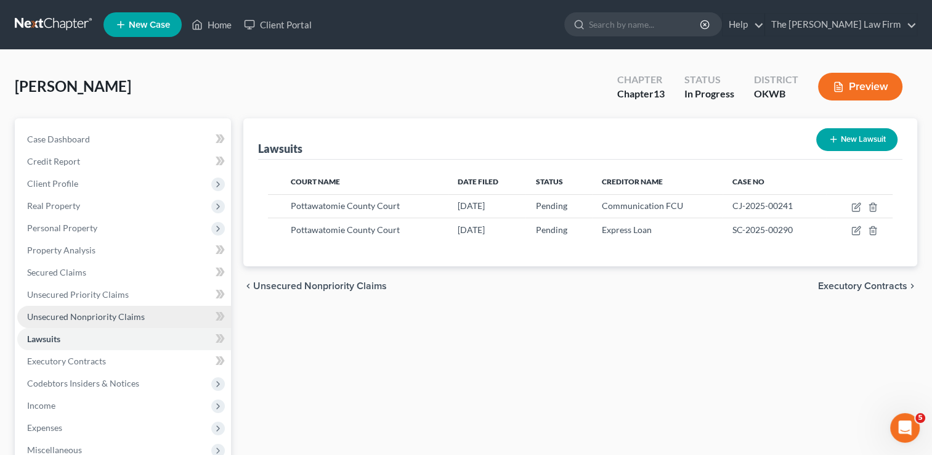
click at [117, 316] on span "Unsecured Nonpriority Claims" at bounding box center [86, 316] width 118 height 10
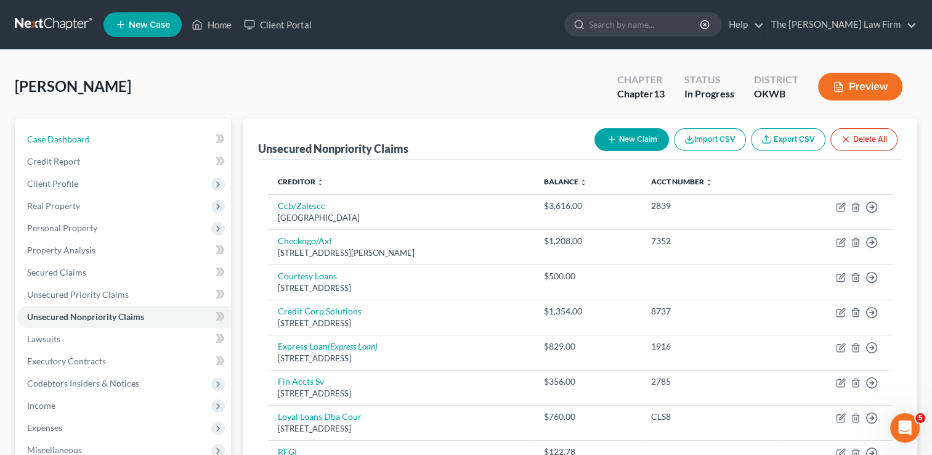
drag, startPoint x: 83, startPoint y: 142, endPoint x: 206, endPoint y: 102, distance: 129.4
click at [83, 142] on span "Case Dashboard" at bounding box center [58, 139] width 63 height 10
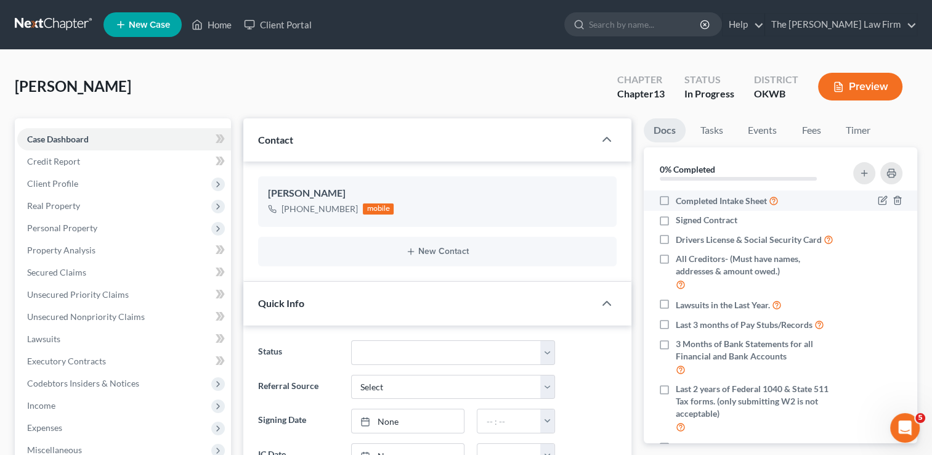
click at [676, 198] on label "Completed Intake Sheet" at bounding box center [727, 200] width 103 height 14
click at [681, 198] on input "Completed Intake Sheet" at bounding box center [685, 197] width 8 height 8
checkbox input "true"
click at [676, 223] on label "Signed Contract" at bounding box center [707, 220] width 62 height 12
click at [681, 222] on input "Signed Contract" at bounding box center [685, 218] width 8 height 8
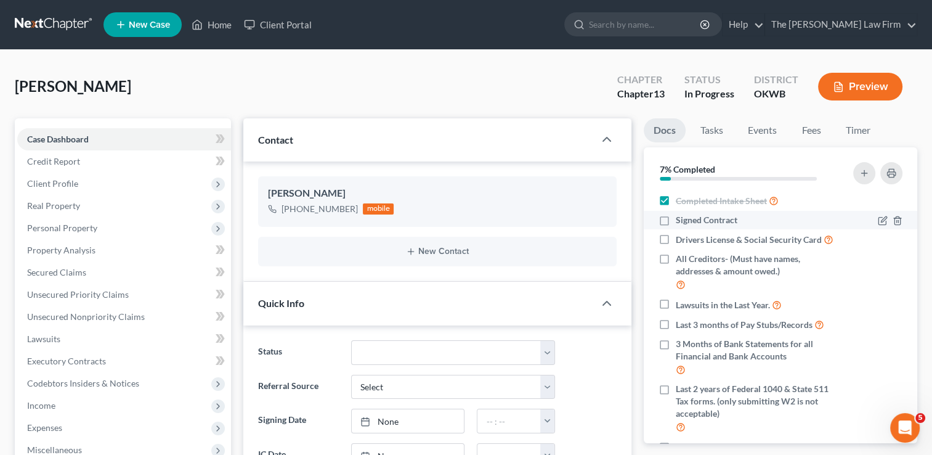
checkbox input "true"
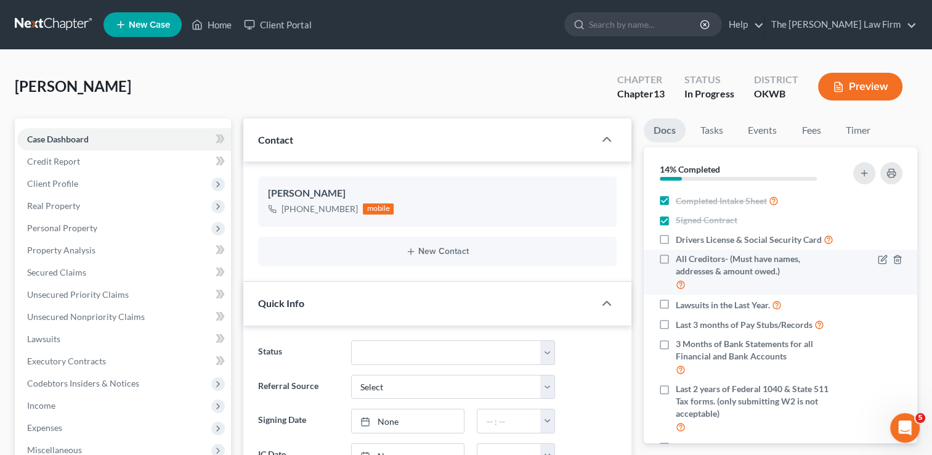
drag, startPoint x: 666, startPoint y: 240, endPoint x: 667, endPoint y: 265, distance: 25.3
click at [676, 240] on label "Drivers License & Social Security Card" at bounding box center [755, 239] width 158 height 14
click at [681, 240] on input "Drivers License & Social Security Card" at bounding box center [685, 236] width 8 height 8
checkbox input "true"
click at [676, 272] on label "All Creditors- (Must have names, addresses & amount owed.)" at bounding box center [757, 272] width 163 height 39
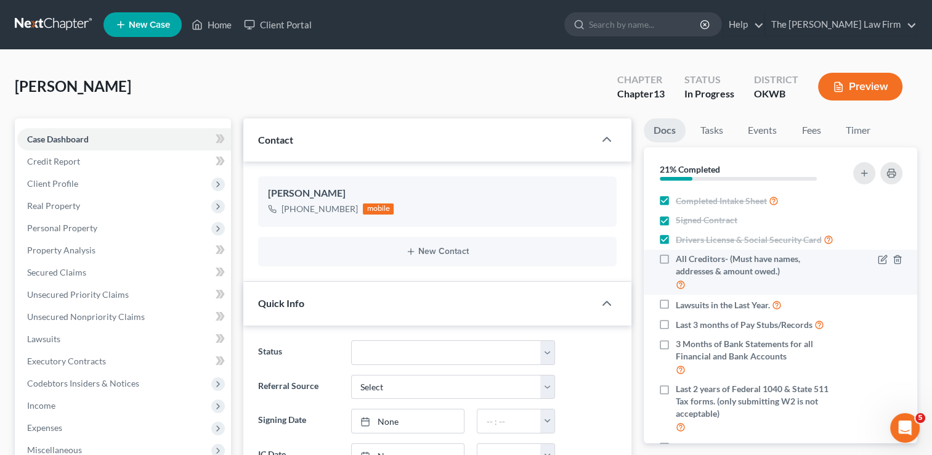
click at [681, 261] on input "All Creditors- (Must have names, addresses & amount owed.)" at bounding box center [685, 257] width 8 height 8
checkbox input "true"
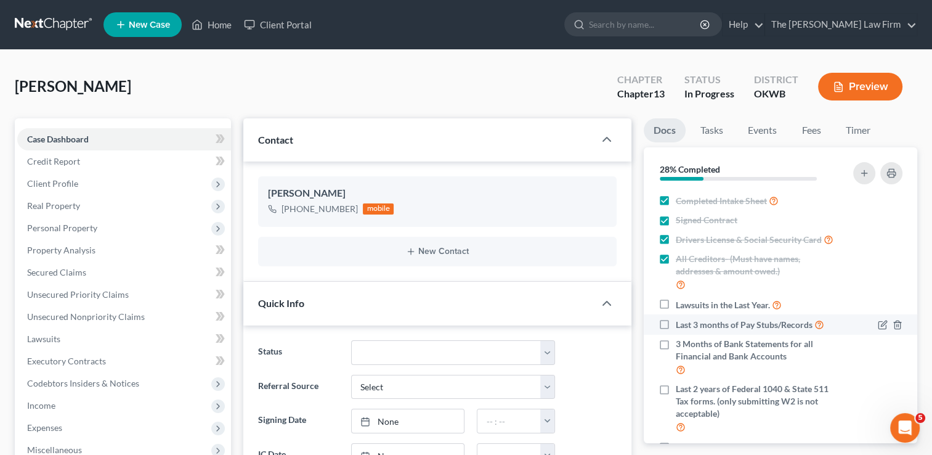
click at [676, 312] on label "Lawsuits in the Last Year." at bounding box center [729, 305] width 106 height 14
click at [681, 306] on input "Lawsuits in the Last Year." at bounding box center [685, 302] width 8 height 8
checkbox input "true"
click at [676, 332] on label "Last 3 months of Pay Stubs/Records" at bounding box center [750, 324] width 149 height 14
click at [681, 325] on input "Last 3 months of Pay Stubs/Records" at bounding box center [685, 321] width 8 height 8
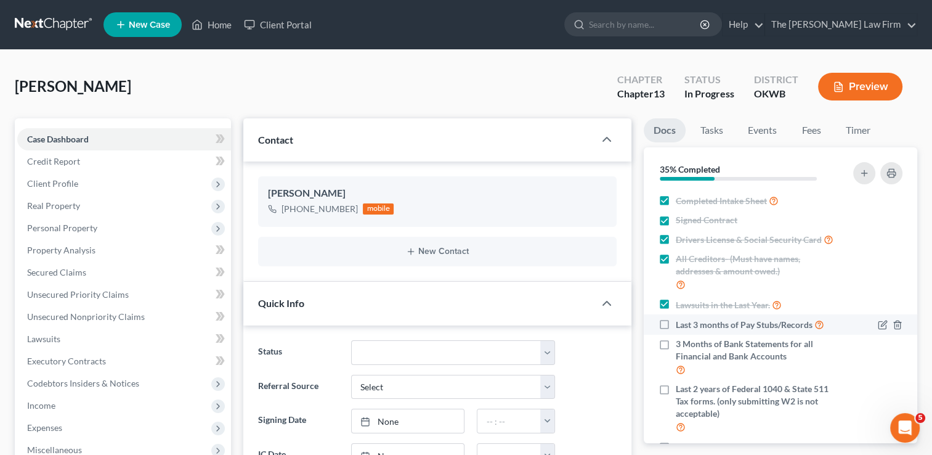
checkbox input "true"
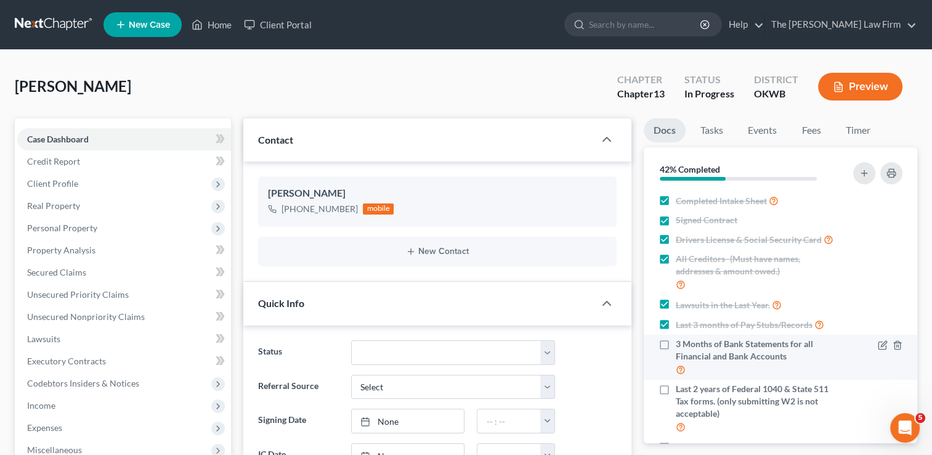
click at [676, 357] on label "3 Months of Bank Statements for all Financial and Bank Accounts" at bounding box center [757, 357] width 163 height 39
click at [681, 346] on input "3 Months of Bank Statements for all Financial and Bank Accounts" at bounding box center [685, 342] width 8 height 8
checkbox input "true"
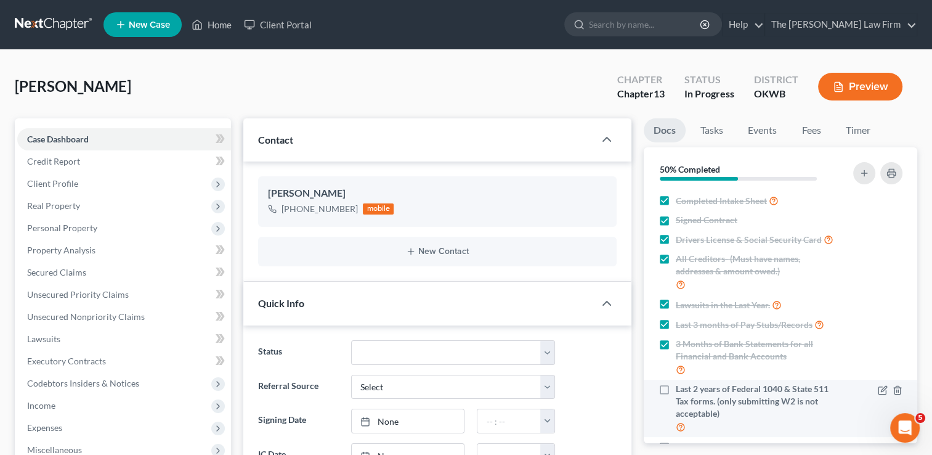
click at [676, 401] on label "Last 2 years of Federal 1040 & State 511 Tax forms. (only submitting W2 is not …" at bounding box center [757, 408] width 163 height 51
click at [681, 391] on input "Last 2 years of Federal 1040 & State 511 Tax forms. (only submitting W2 is not …" at bounding box center [685, 387] width 8 height 8
checkbox input "true"
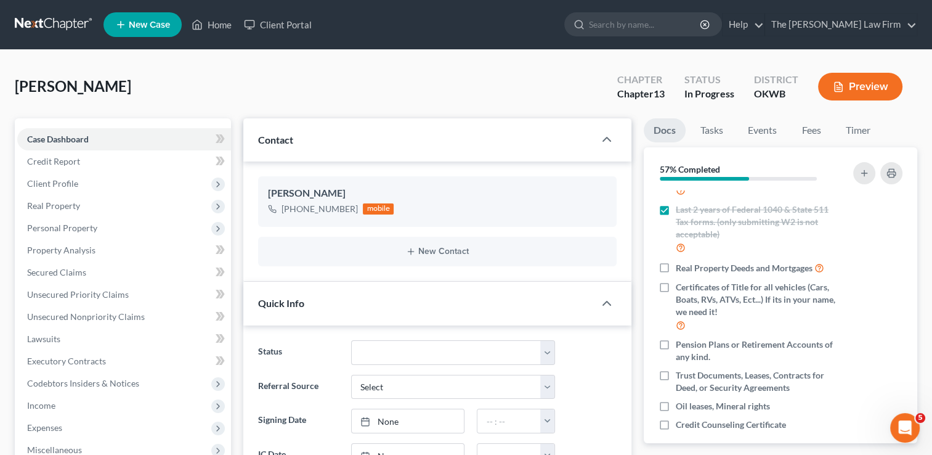
scroll to position [185, 0]
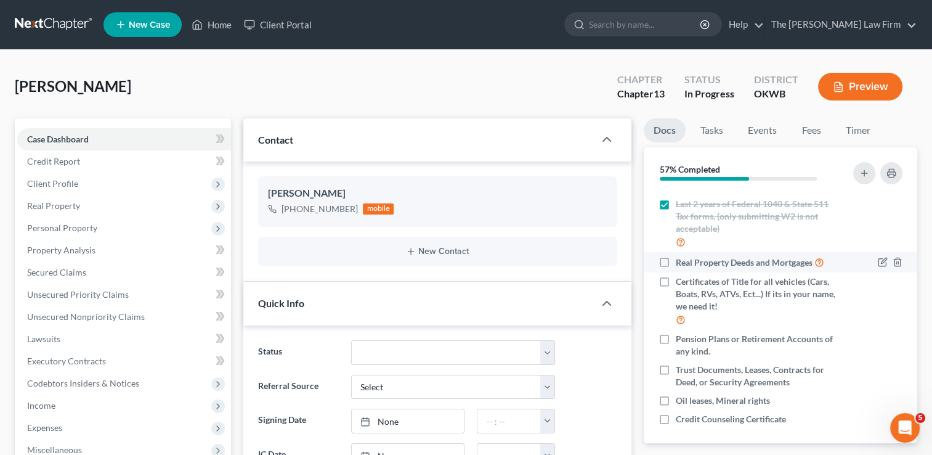
click at [676, 269] on label "Real Property Deeds and Mortgages" at bounding box center [750, 262] width 149 height 14
click at [681, 263] on input "Real Property Deeds and Mortgages" at bounding box center [685, 259] width 8 height 8
checkbox input "true"
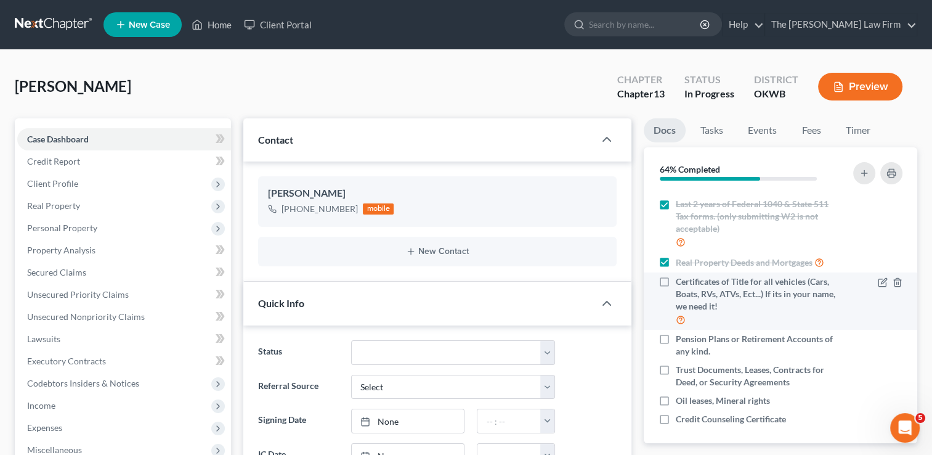
click at [676, 294] on label "Certificates of Title for all vehicles (Cars, Boats, RVs, ATVs, Ect...) If its …" at bounding box center [757, 300] width 163 height 51
click at [681, 283] on input "Certificates of Title for all vehicles (Cars, Boats, RVs, ATVs, Ect...) If its …" at bounding box center [685, 279] width 8 height 8
checkbox input "true"
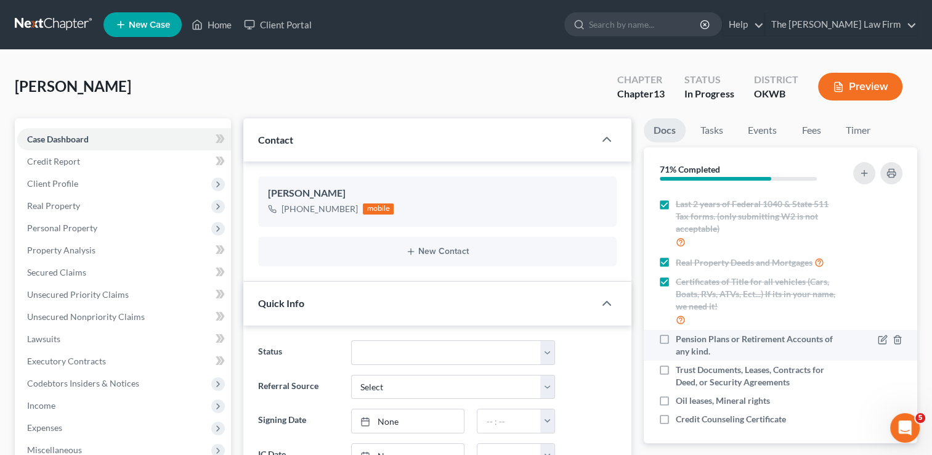
click at [676, 350] on label "Pension Plans or Retirement Accounts of any kind." at bounding box center [757, 345] width 163 height 25
click at [681, 341] on input "Pension Plans or Retirement Accounts of any kind." at bounding box center [685, 337] width 8 height 8
checkbox input "true"
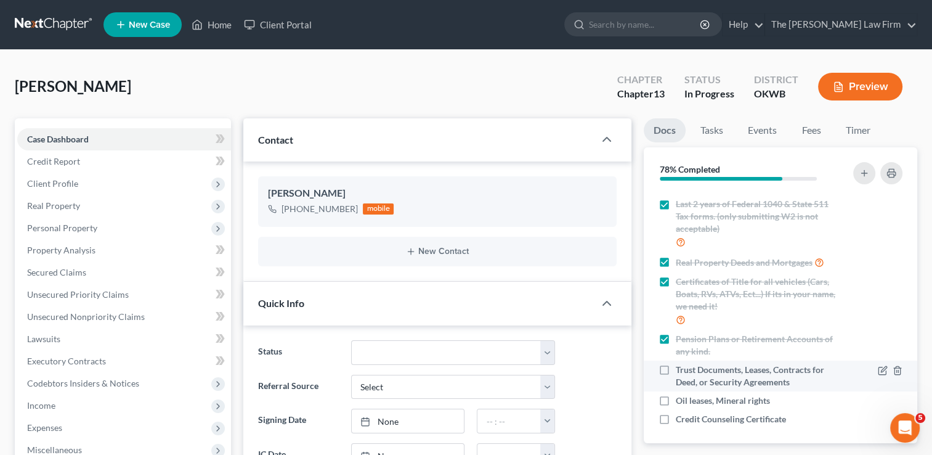
click at [676, 380] on label "Trust Documents, Leases, Contracts for Deed, or Security Agreements" at bounding box center [757, 376] width 163 height 25
click at [681, 372] on input "Trust Documents, Leases, Contracts for Deed, or Security Agreements" at bounding box center [685, 368] width 8 height 8
checkbox input "true"
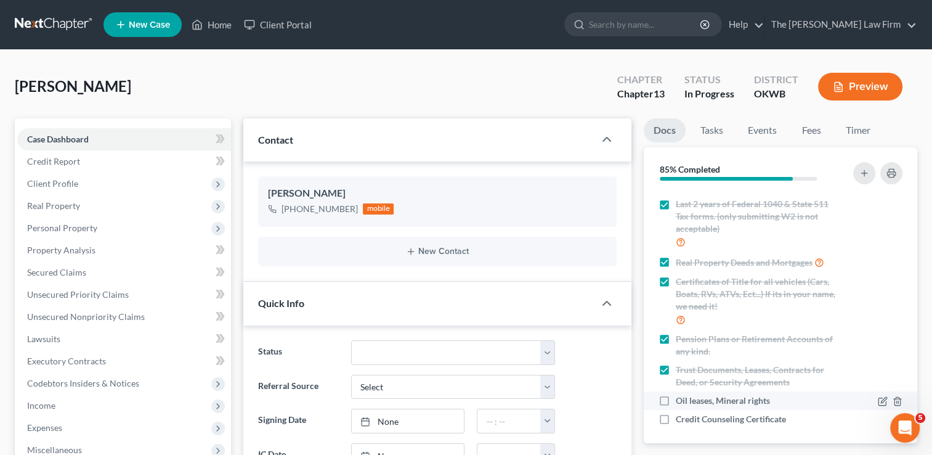
click at [676, 407] on label "Oil leases, Mineral rights" at bounding box center [723, 400] width 94 height 12
click at [681, 402] on input "Oil leases, Mineral rights" at bounding box center [685, 398] width 8 height 8
checkbox input "true"
click at [676, 425] on label "Credit Counseling Certificate" at bounding box center [731, 419] width 110 height 12
click at [681, 421] on input "Credit Counseling Certificate" at bounding box center [685, 417] width 8 height 8
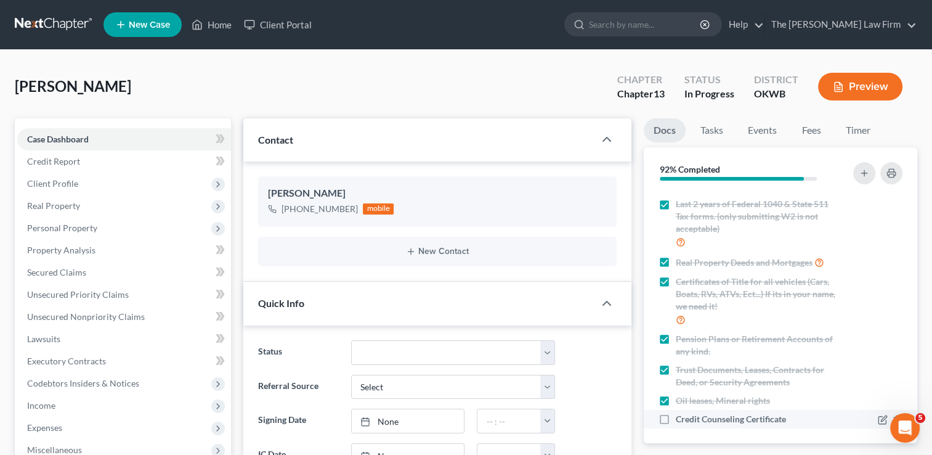
checkbox input "true"
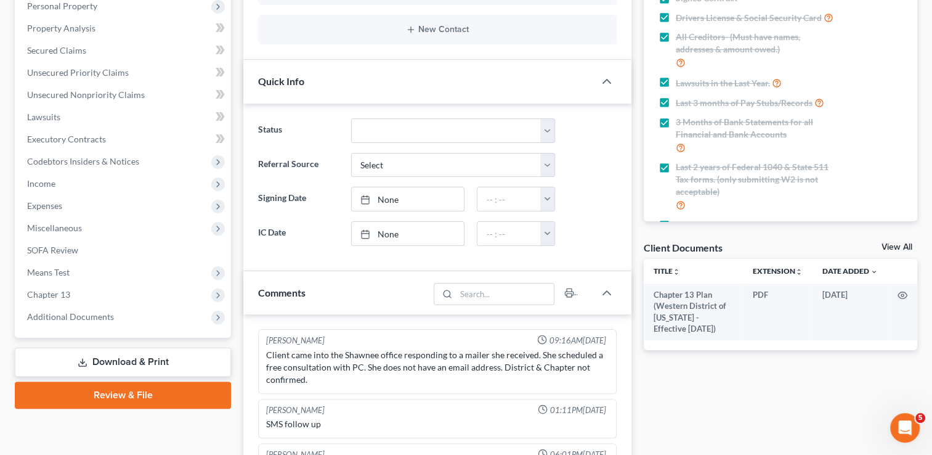
scroll to position [0, 0]
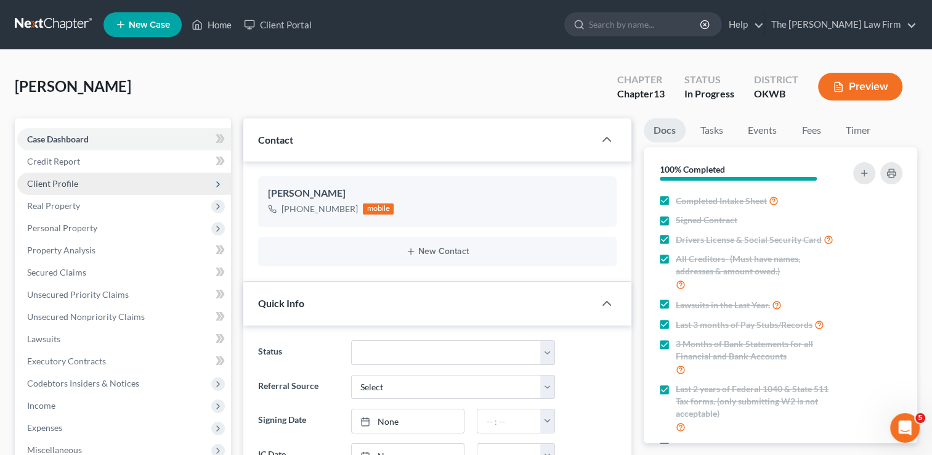
click at [55, 184] on span "Client Profile" at bounding box center [52, 183] width 51 height 10
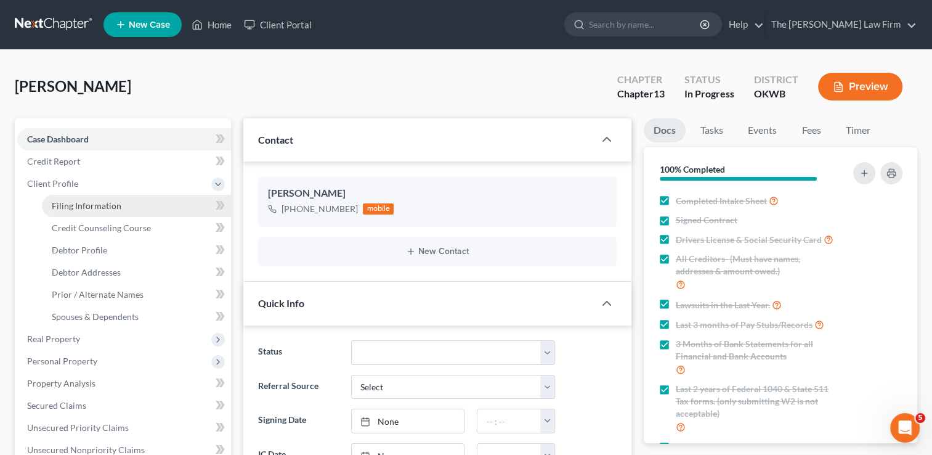
click at [111, 206] on span "Filing Information" at bounding box center [87, 205] width 70 height 10
select select "1"
select select "0"
select select "3"
select select "37"
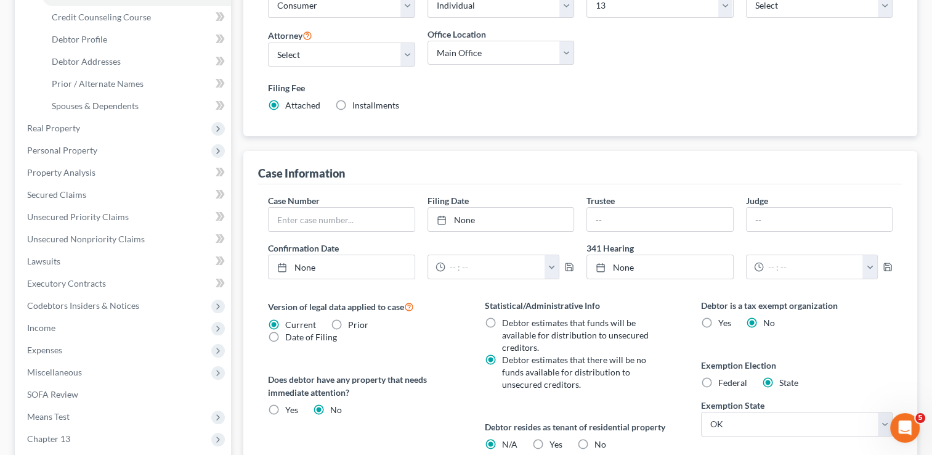
scroll to position [246, 0]
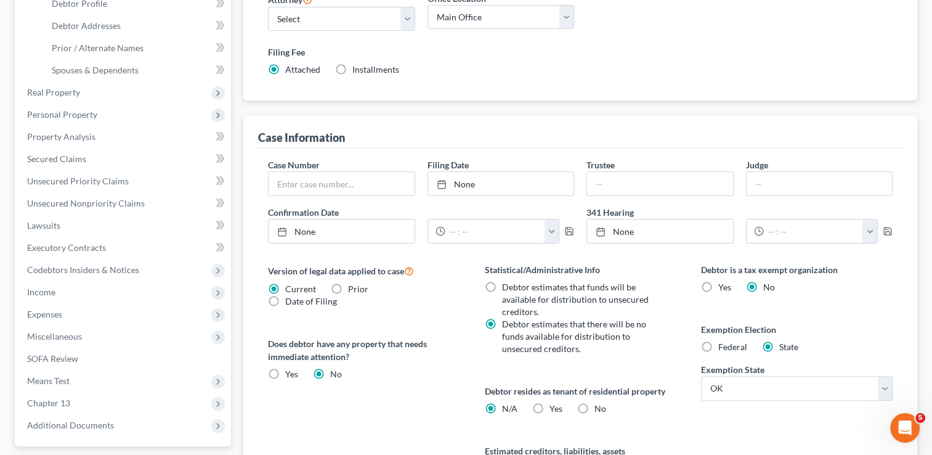
click at [550, 405] on label "Yes Yes" at bounding box center [556, 408] width 13 height 12
click at [555, 405] on input "Yes Yes" at bounding box center [559, 406] width 8 height 8
radio input "true"
radio input "false"
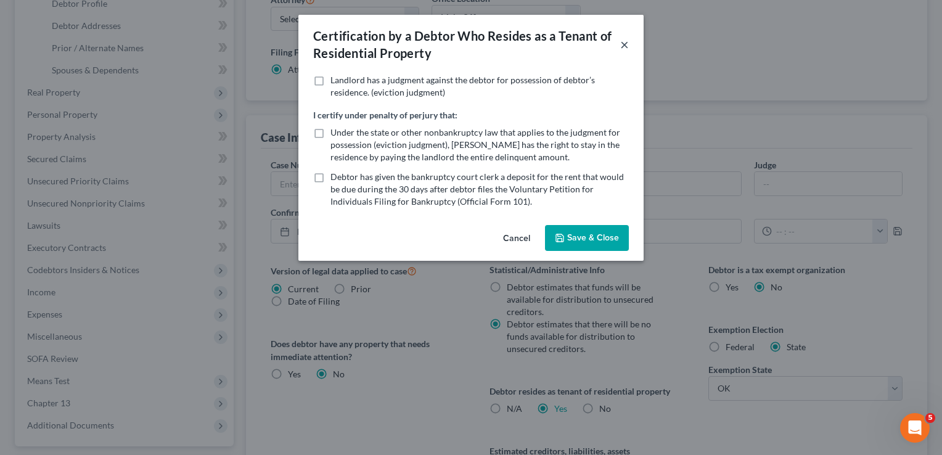
click at [627, 51] on button "×" at bounding box center [624, 44] width 9 height 15
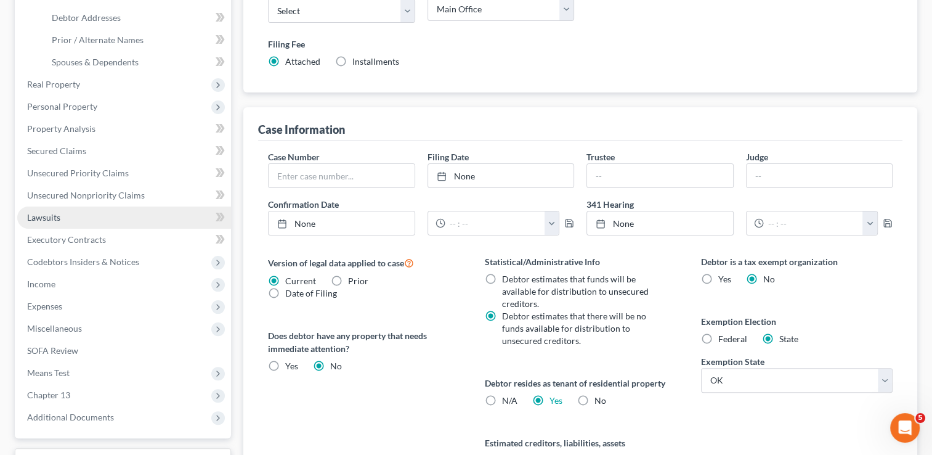
scroll to position [308, 0]
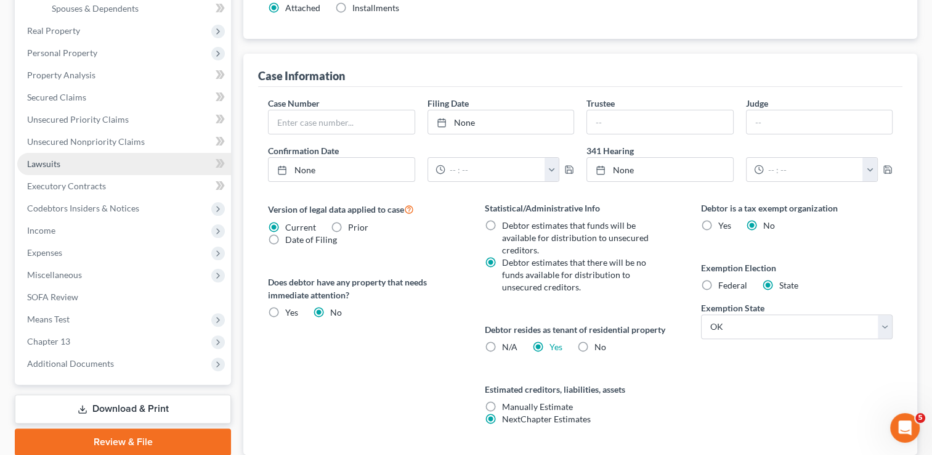
click at [54, 165] on span "Lawsuits" at bounding box center [43, 163] width 33 height 10
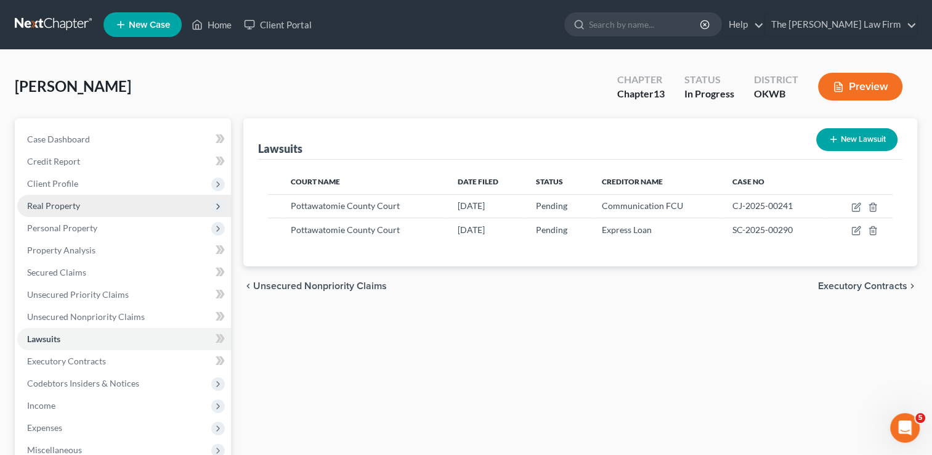
click at [72, 203] on span "Real Property" at bounding box center [53, 205] width 53 height 10
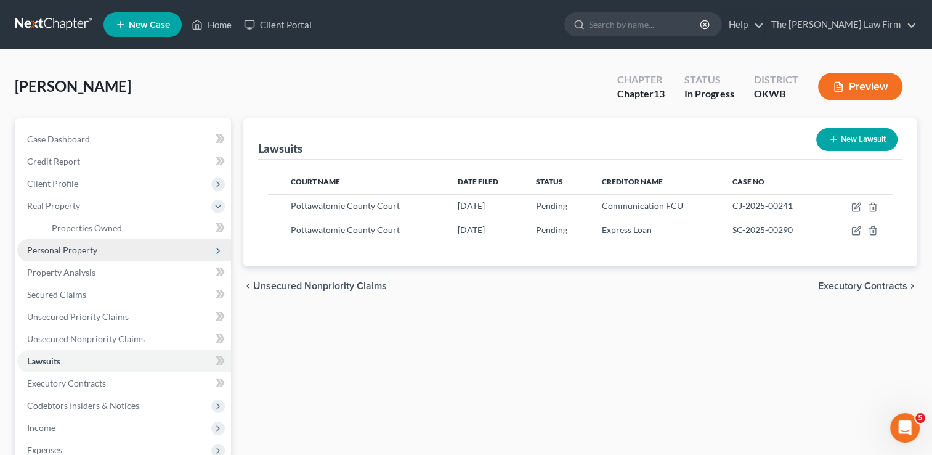
click at [80, 248] on span "Personal Property" at bounding box center [62, 250] width 70 height 10
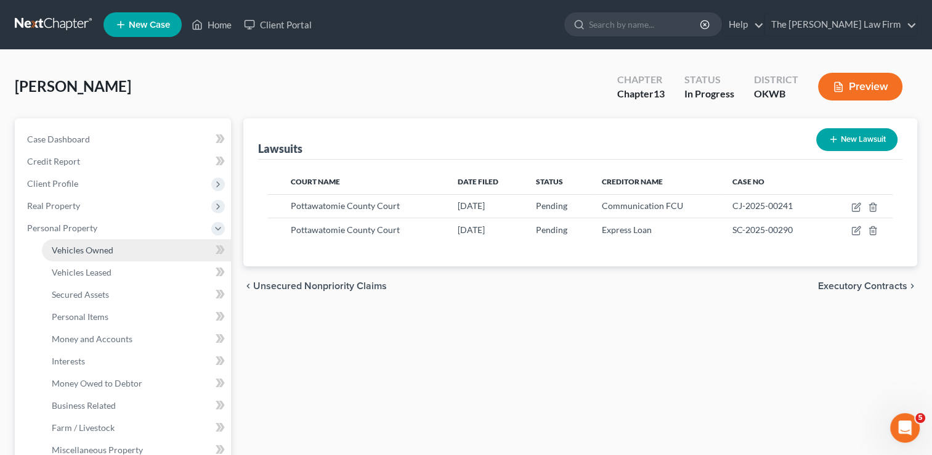
click at [108, 250] on span "Vehicles Owned" at bounding box center [83, 250] width 62 height 10
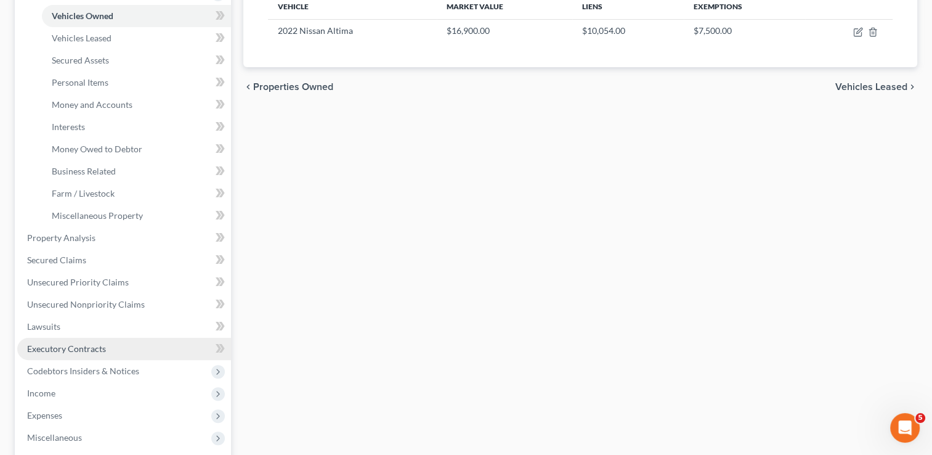
scroll to position [308, 0]
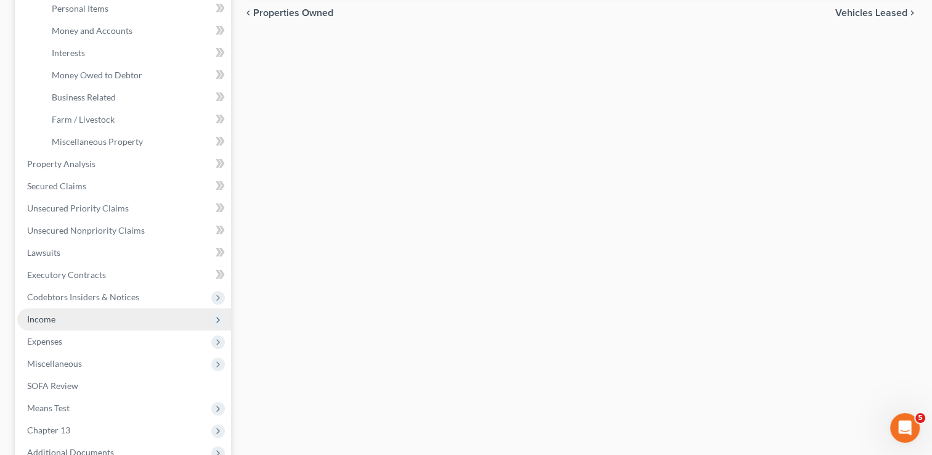
click at [67, 314] on span "Income" at bounding box center [124, 319] width 214 height 22
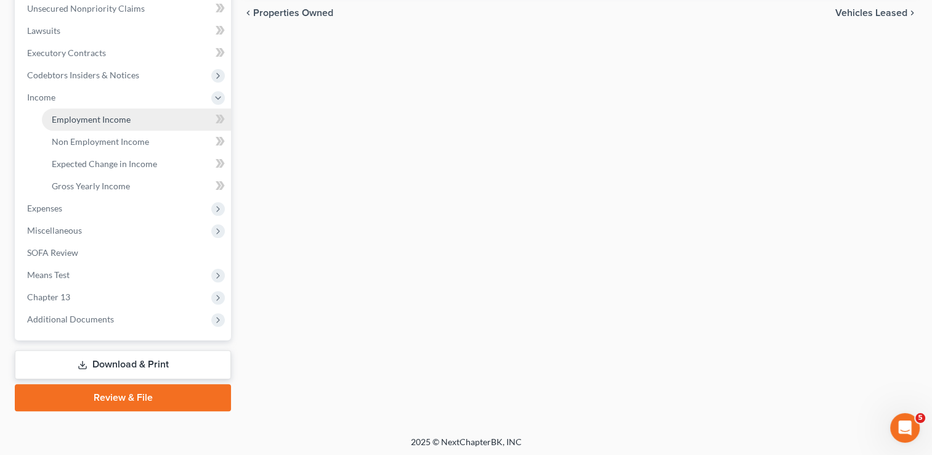
click at [116, 120] on span "Employment Income" at bounding box center [91, 119] width 79 height 10
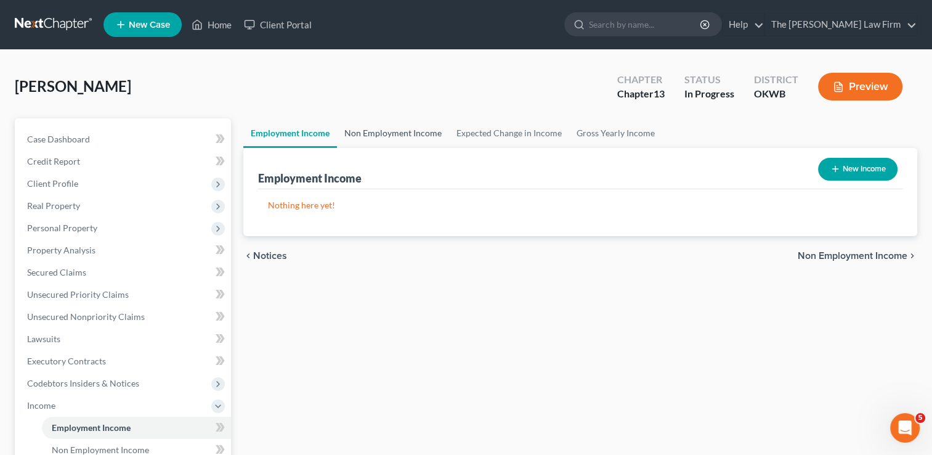
click at [404, 136] on link "Non Employment Income" at bounding box center [393, 133] width 112 height 30
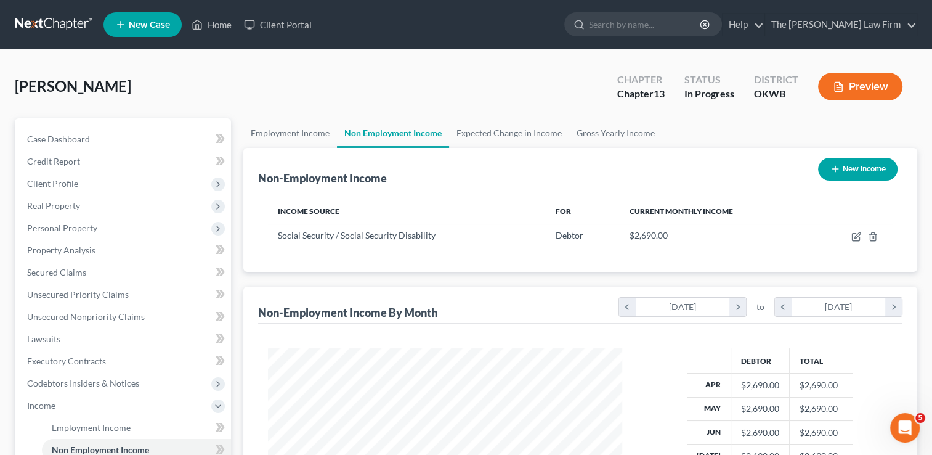
scroll to position [219, 379]
click at [629, 134] on link "Gross Yearly Income" at bounding box center [615, 133] width 93 height 30
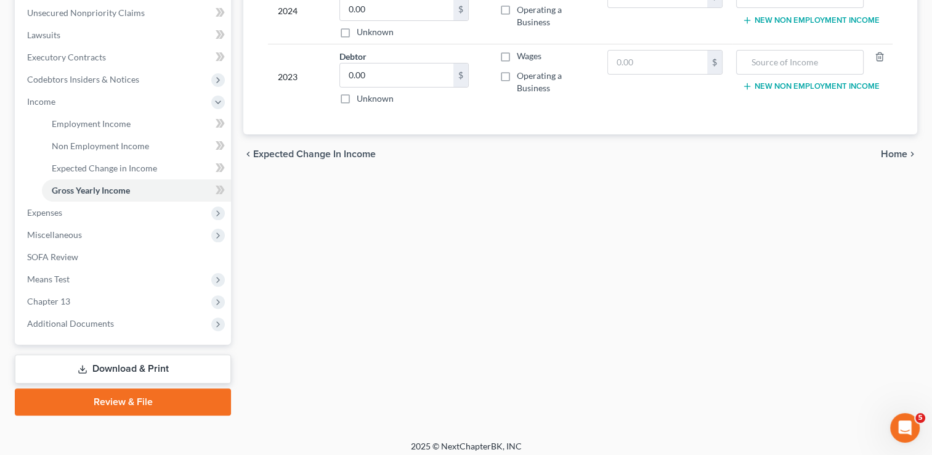
scroll to position [308, 0]
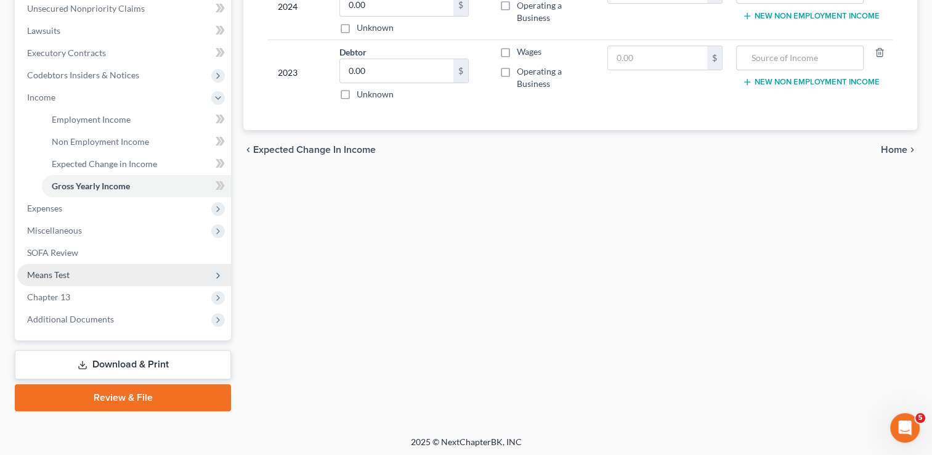
click at [99, 271] on span "Means Test" at bounding box center [124, 275] width 214 height 22
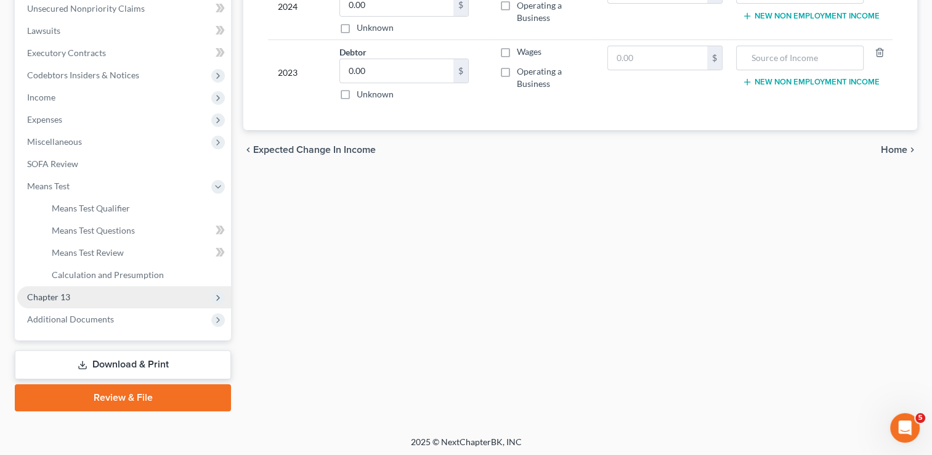
click at [70, 293] on span "Chapter 13" at bounding box center [124, 297] width 214 height 22
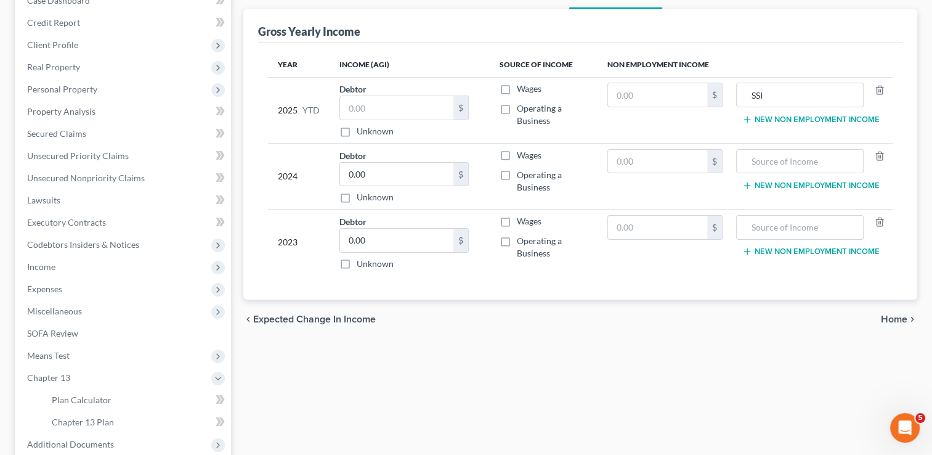
scroll to position [81, 0]
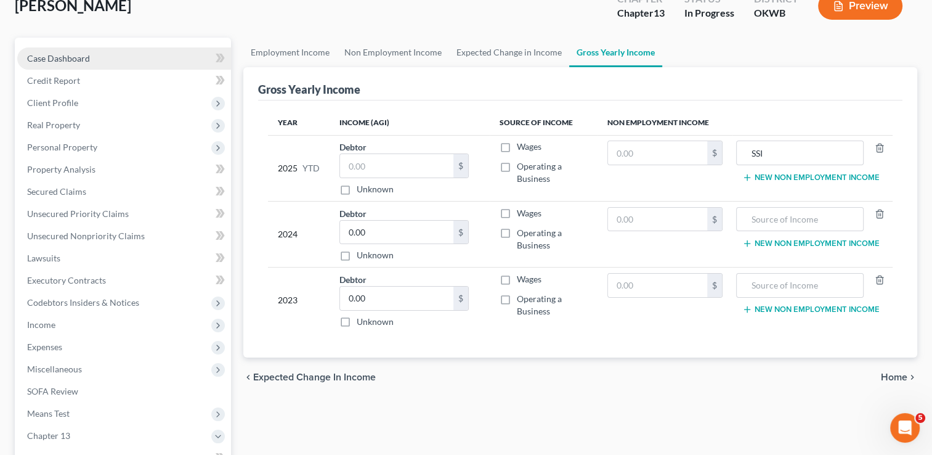
click at [111, 58] on link "Case Dashboard" at bounding box center [124, 58] width 214 height 22
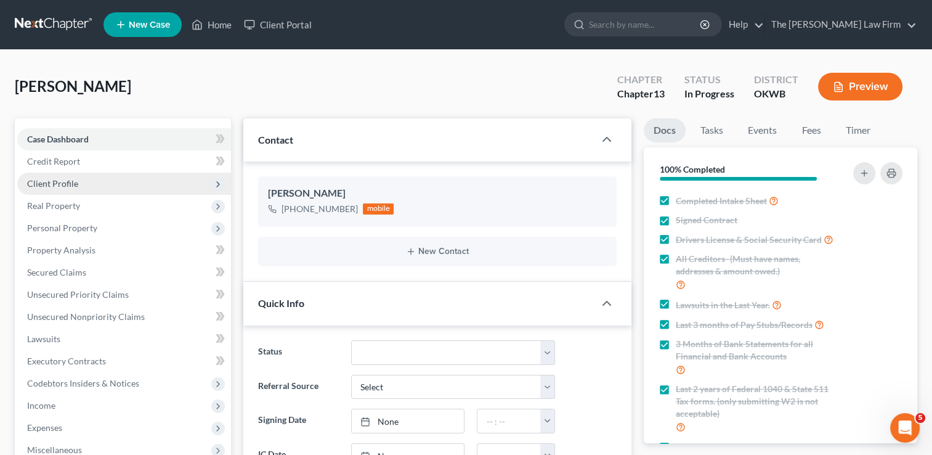
click at [82, 177] on span "Client Profile" at bounding box center [124, 184] width 214 height 22
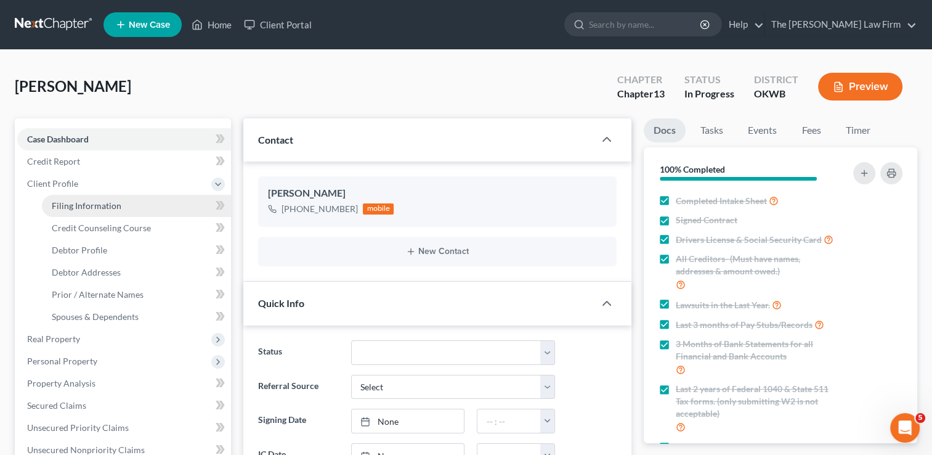
click at [101, 209] on span "Filing Information" at bounding box center [87, 205] width 70 height 10
select select "1"
select select "0"
select select "3"
select select "65"
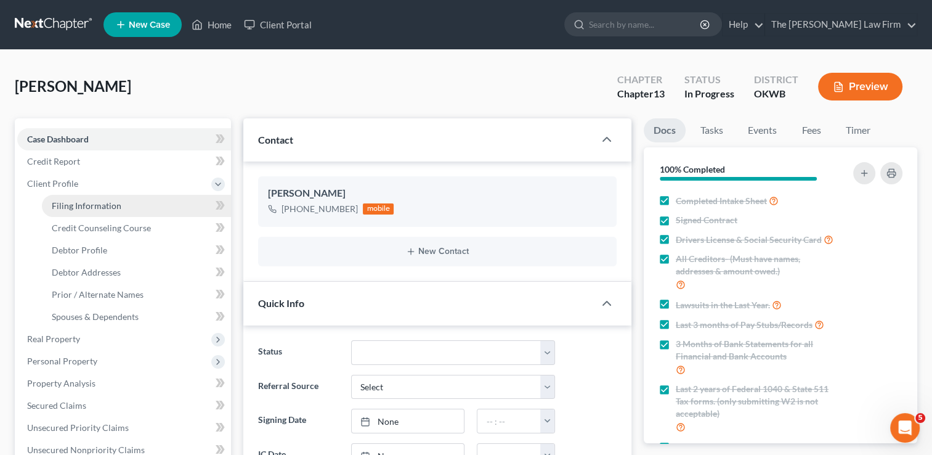
select select "0"
select select "37"
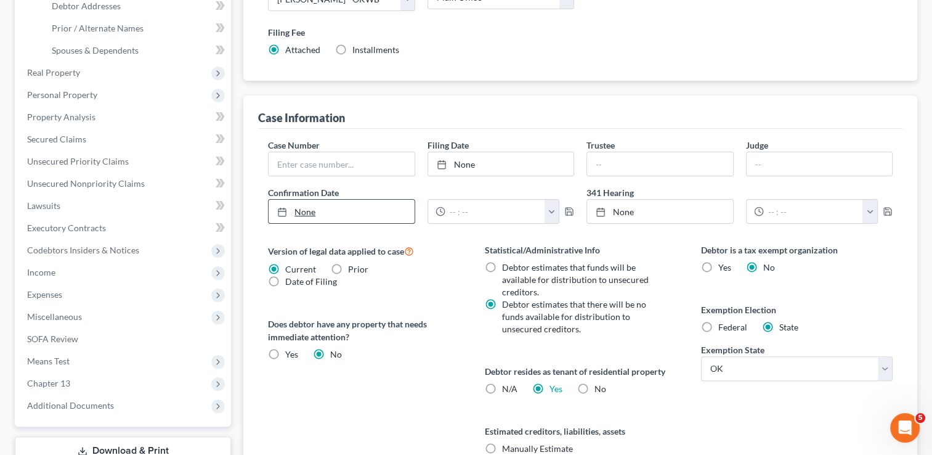
scroll to position [123, 0]
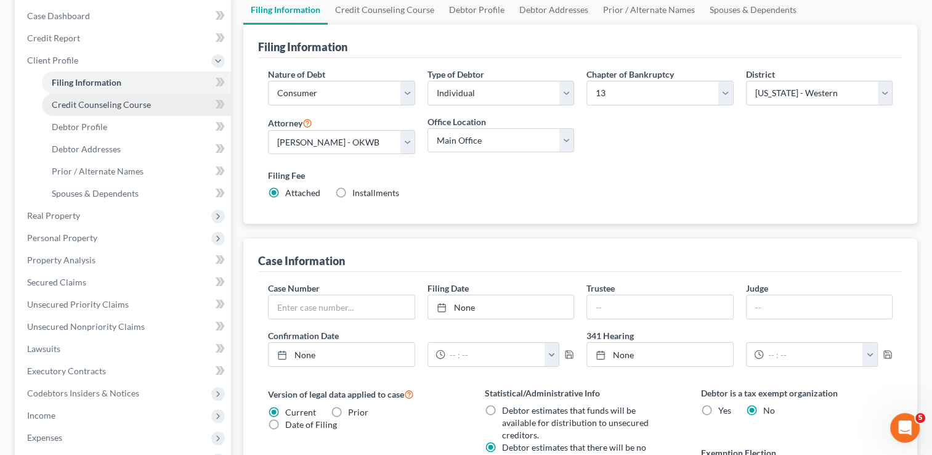
click at [108, 97] on link "Credit Counseling Course" at bounding box center [136, 105] width 189 height 22
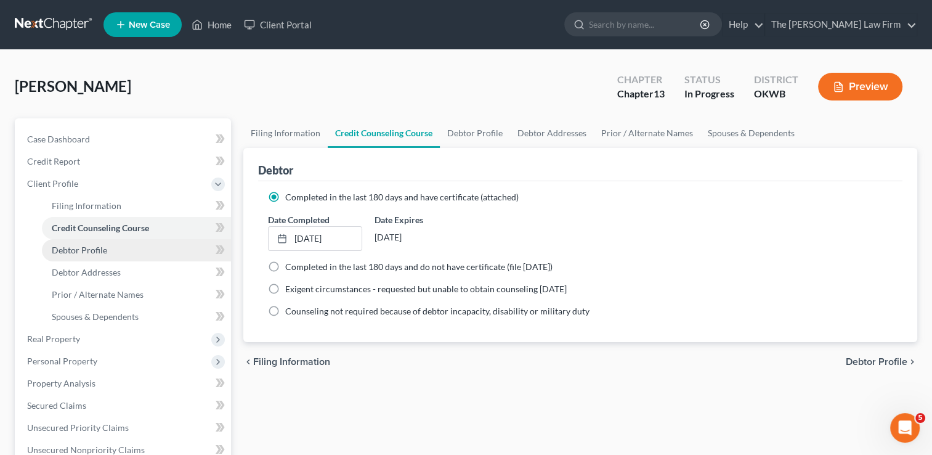
click at [89, 246] on span "Debtor Profile" at bounding box center [79, 250] width 55 height 10
select select "0"
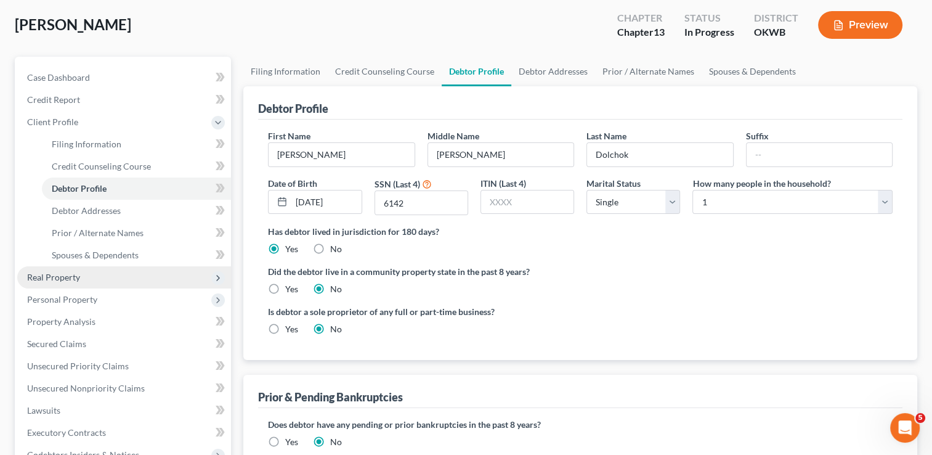
scroll to position [123, 0]
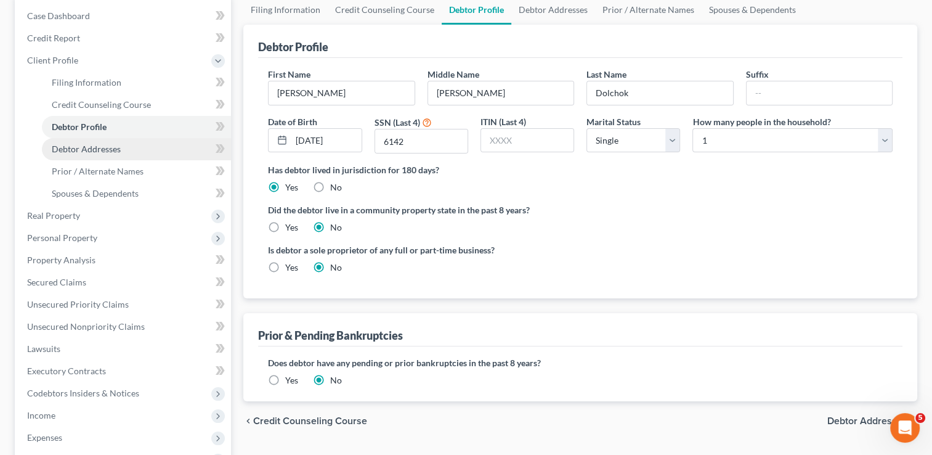
click at [115, 147] on span "Debtor Addresses" at bounding box center [86, 149] width 69 height 10
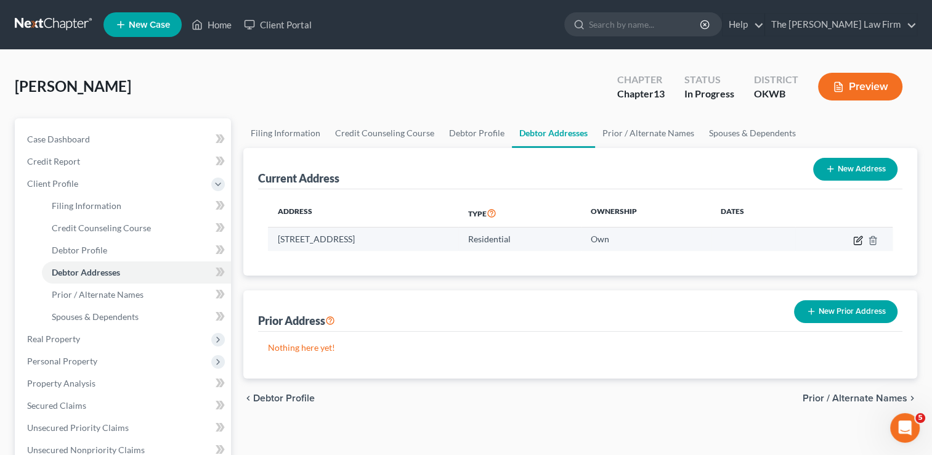
click at [858, 240] on icon "button" at bounding box center [860, 239] width 6 height 6
select select "37"
select select "0"
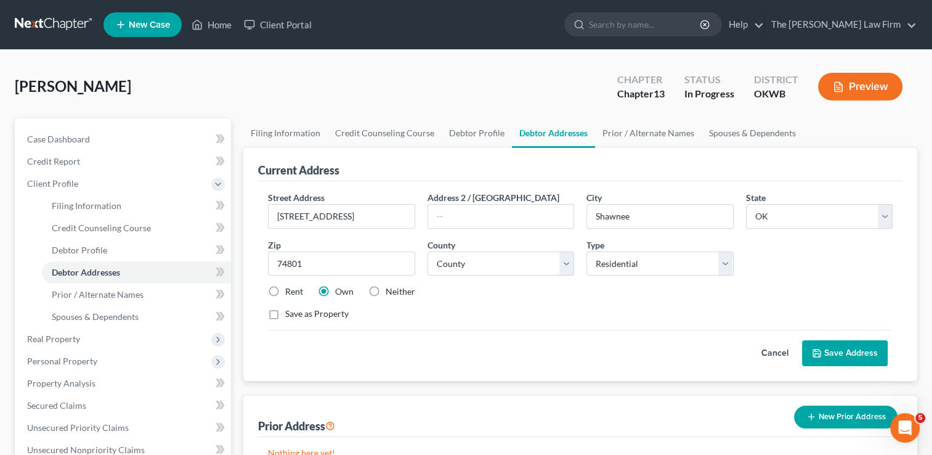
click at [285, 288] on label "Rent" at bounding box center [294, 291] width 18 height 12
click at [290, 288] on input "Rent" at bounding box center [294, 289] width 8 height 8
radio input "true"
click at [844, 351] on button "Save Address" at bounding box center [845, 353] width 86 height 26
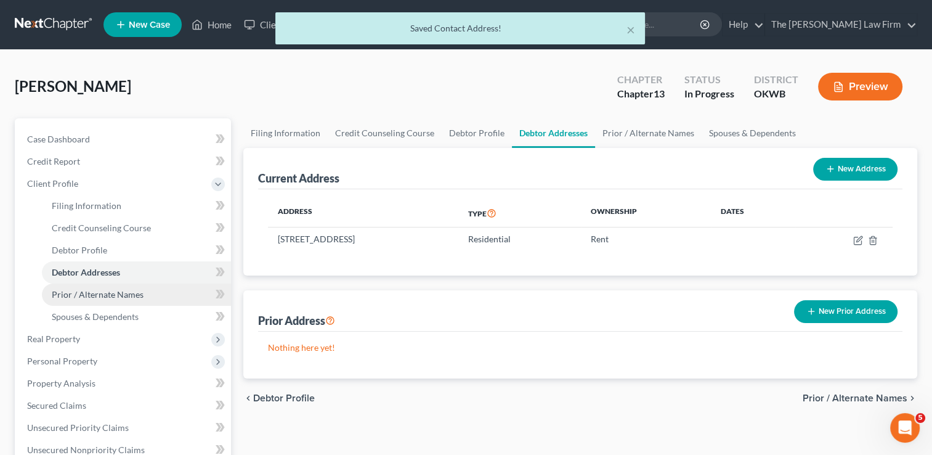
click at [83, 298] on span "Prior / Alternate Names" at bounding box center [98, 294] width 92 height 10
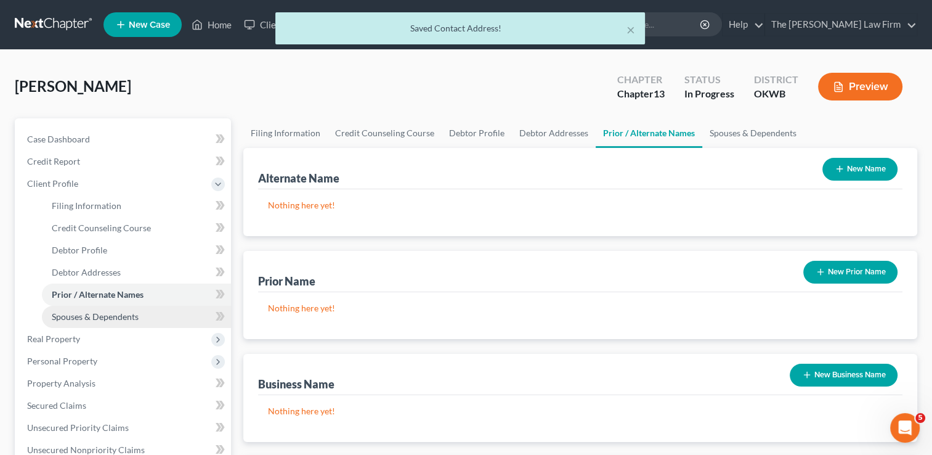
click at [126, 316] on span "Spouses & Dependents" at bounding box center [95, 316] width 87 height 10
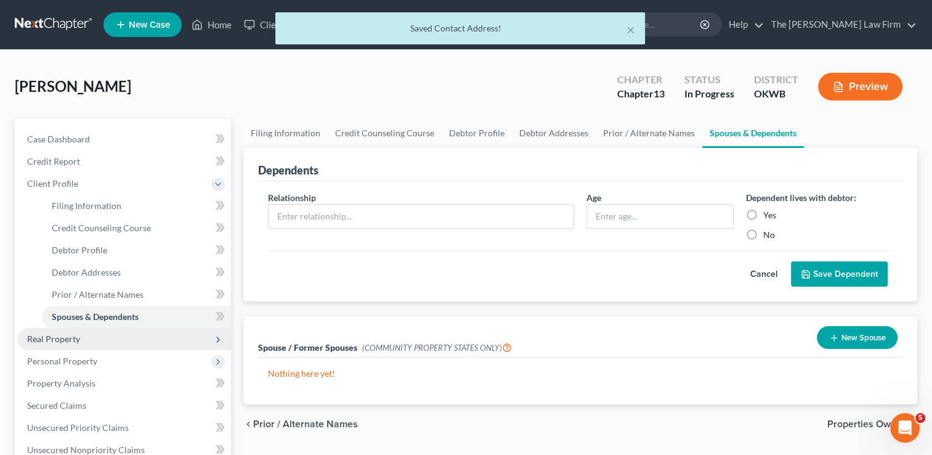
click at [77, 337] on span "Real Property" at bounding box center [53, 338] width 53 height 10
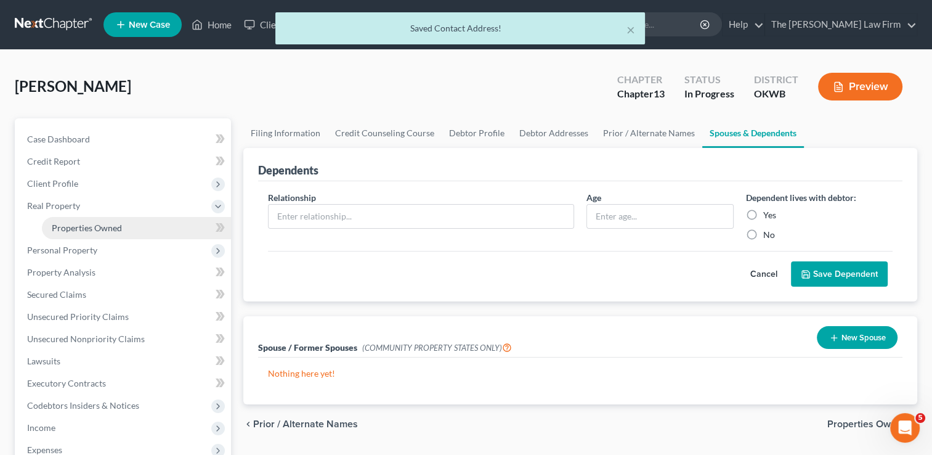
click at [116, 221] on link "Properties Owned" at bounding box center [136, 228] width 189 height 22
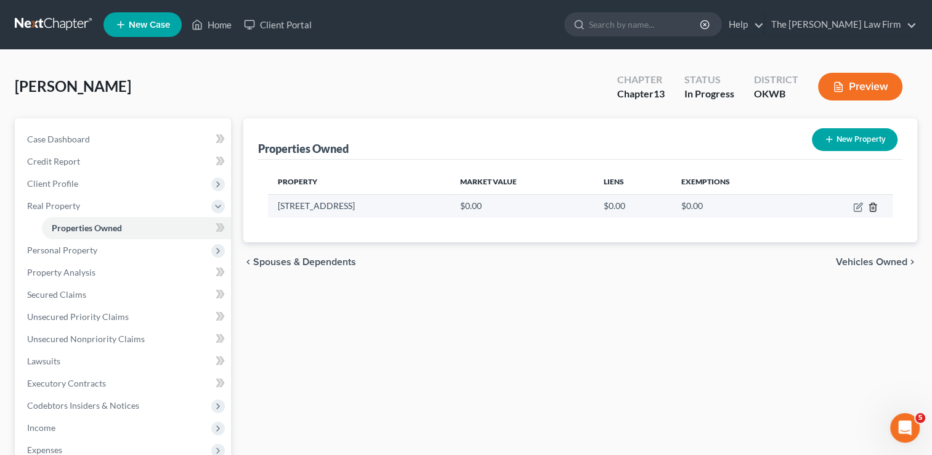
click at [874, 205] on icon "button" at bounding box center [873, 207] width 10 height 10
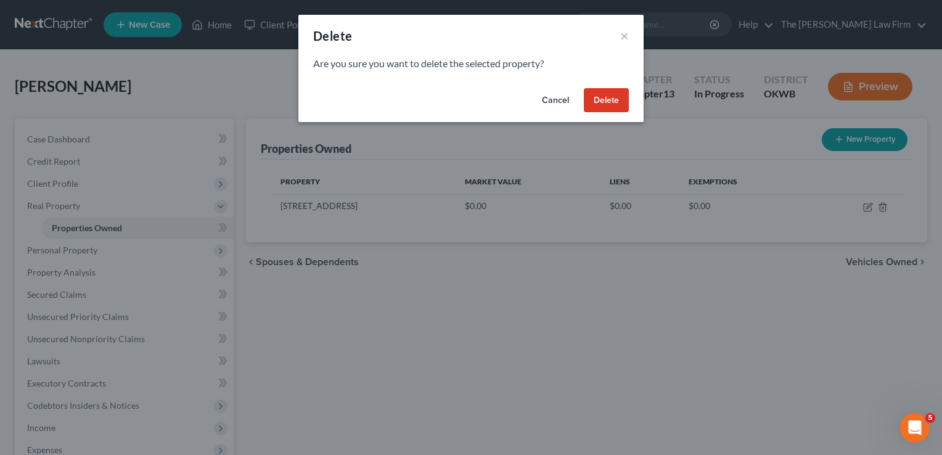
click at [605, 97] on button "Delete" at bounding box center [606, 100] width 45 height 25
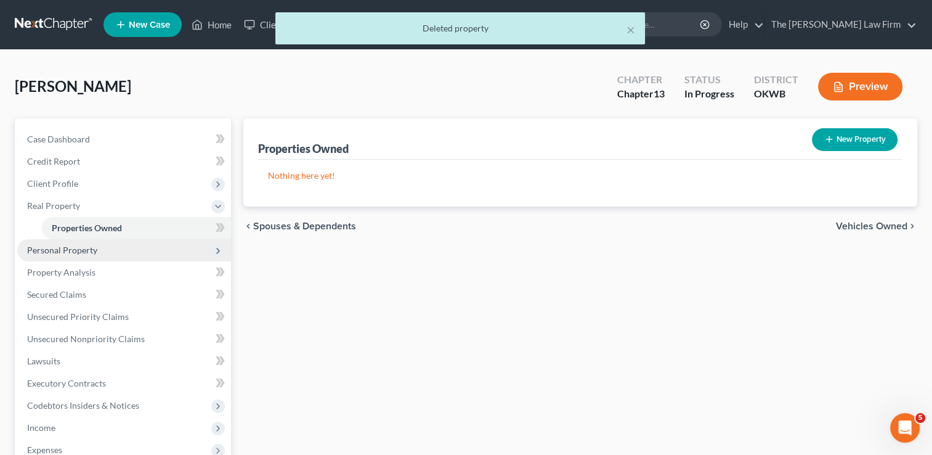
click at [45, 248] on span "Personal Property" at bounding box center [62, 250] width 70 height 10
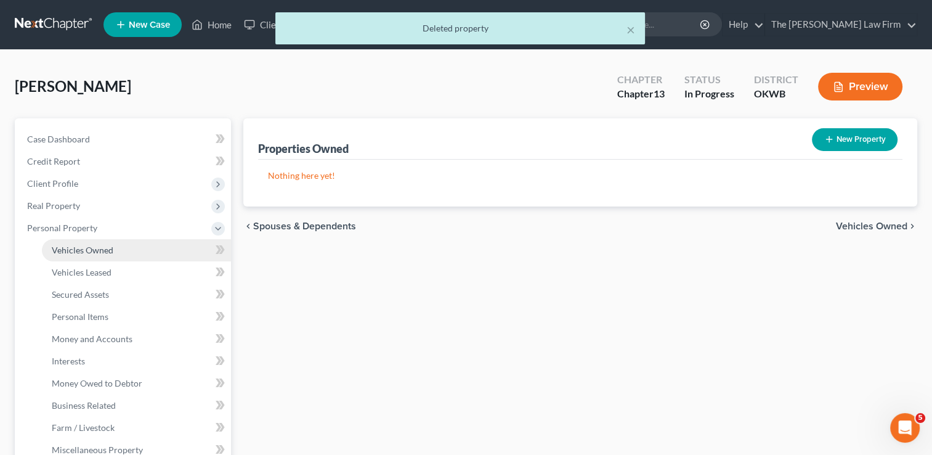
click at [101, 246] on span "Vehicles Owned" at bounding box center [83, 250] width 62 height 10
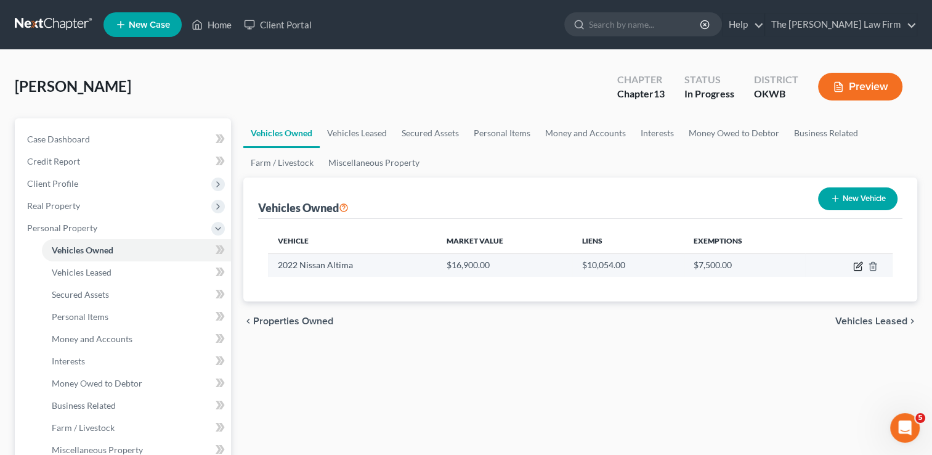
click at [858, 265] on icon "button" at bounding box center [858, 266] width 10 height 10
select select "0"
select select "4"
select select "0"
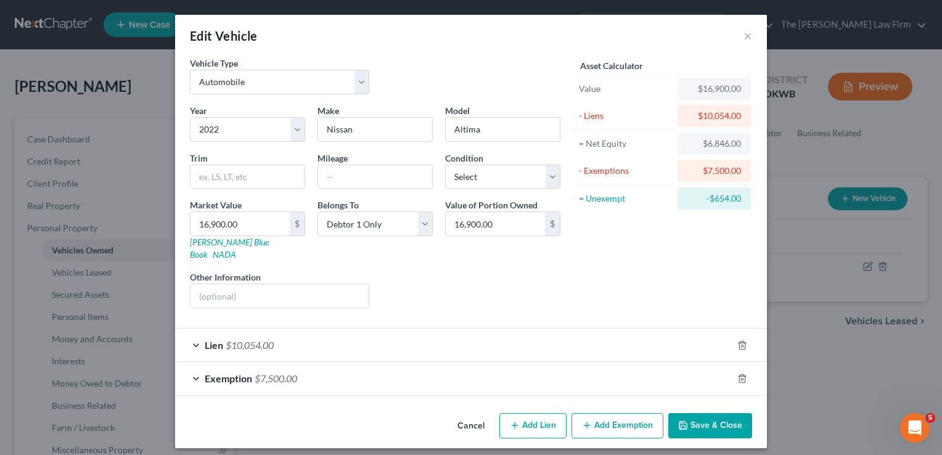
click at [316, 330] on div "Lien $10,054.00" at bounding box center [453, 344] width 557 height 33
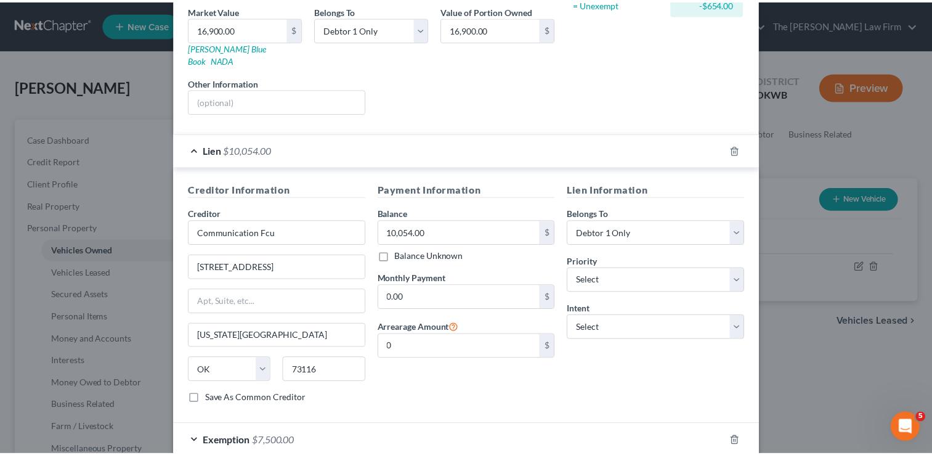
scroll to position [246, 0]
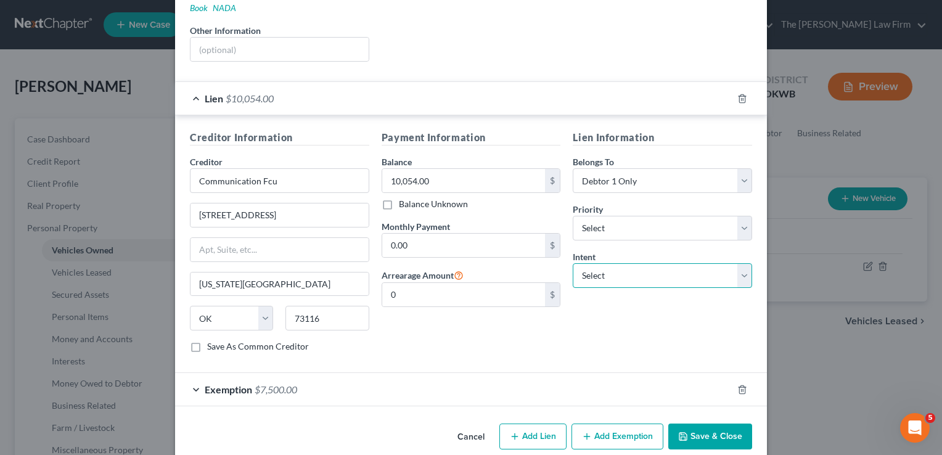
click at [656, 264] on select "Select Surrender Redeem Reaffirm Avoid Other" at bounding box center [661, 275] width 179 height 25
select select "2"
click at [572, 263] on select "Select Surrender Redeem Reaffirm Avoid Other" at bounding box center [661, 275] width 179 height 25
click at [710, 425] on button "Save & Close" at bounding box center [710, 436] width 84 height 26
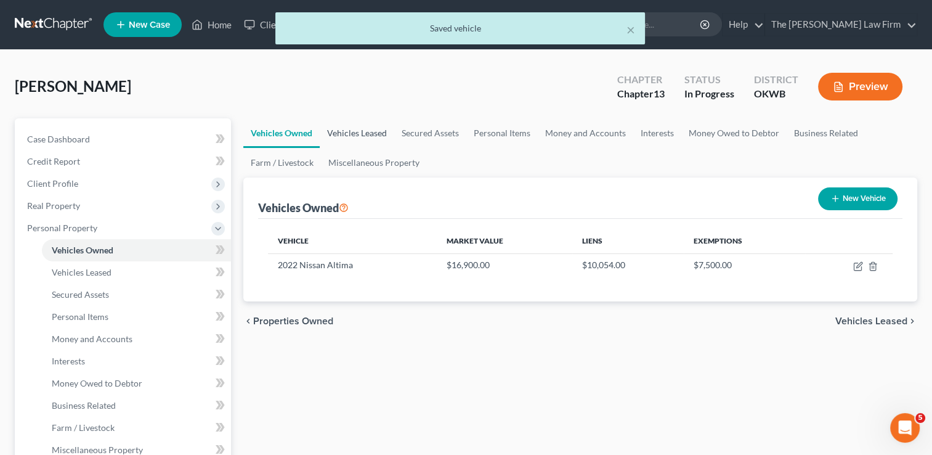
click at [362, 132] on link "Vehicles Leased" at bounding box center [357, 133] width 75 height 30
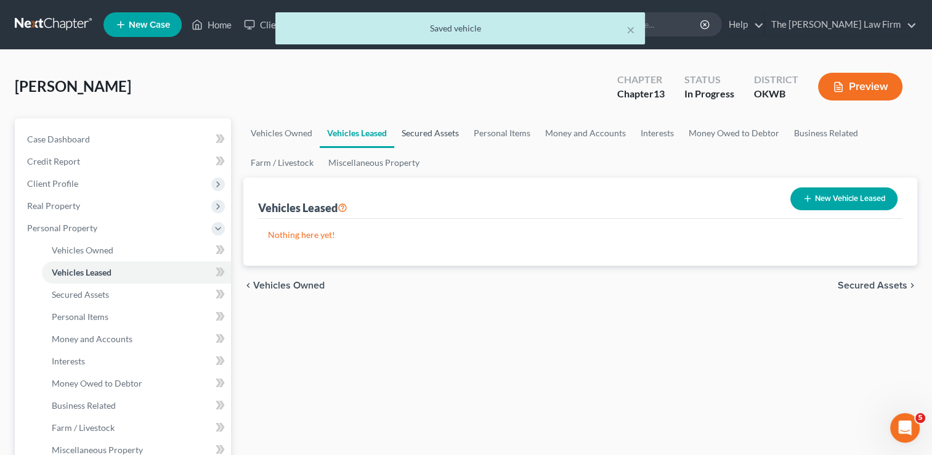
click at [431, 132] on link "Secured Assets" at bounding box center [430, 133] width 72 height 30
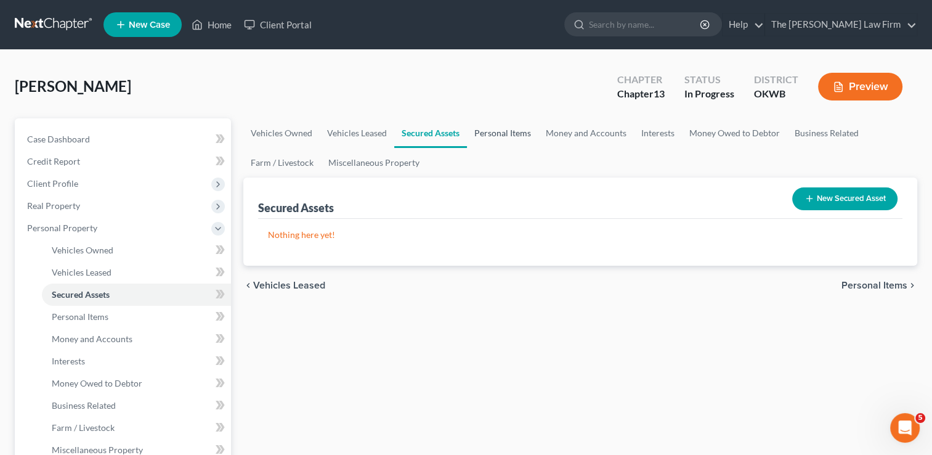
click at [505, 130] on link "Personal Items" at bounding box center [502, 133] width 71 height 30
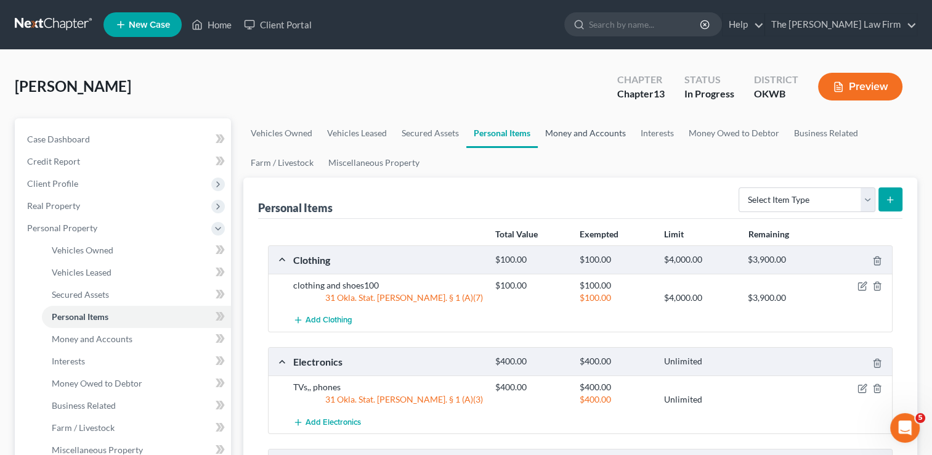
click at [592, 134] on link "Money and Accounts" at bounding box center [586, 133] width 96 height 30
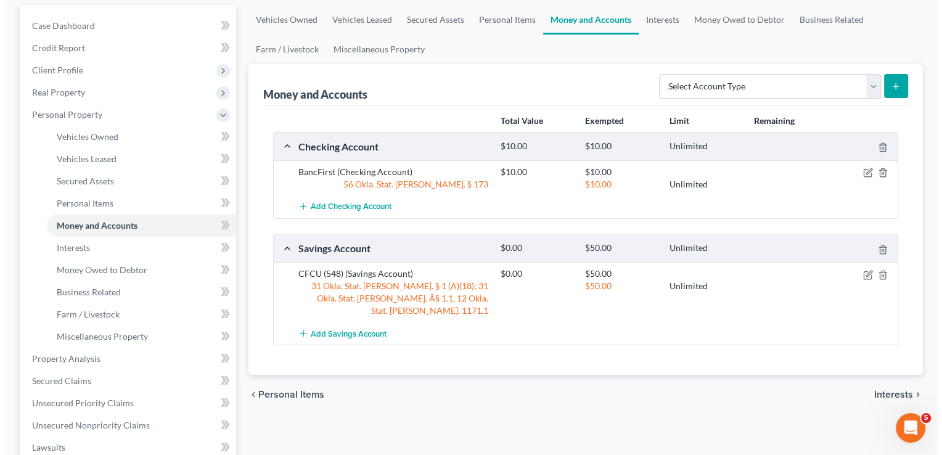
scroll to position [123, 0]
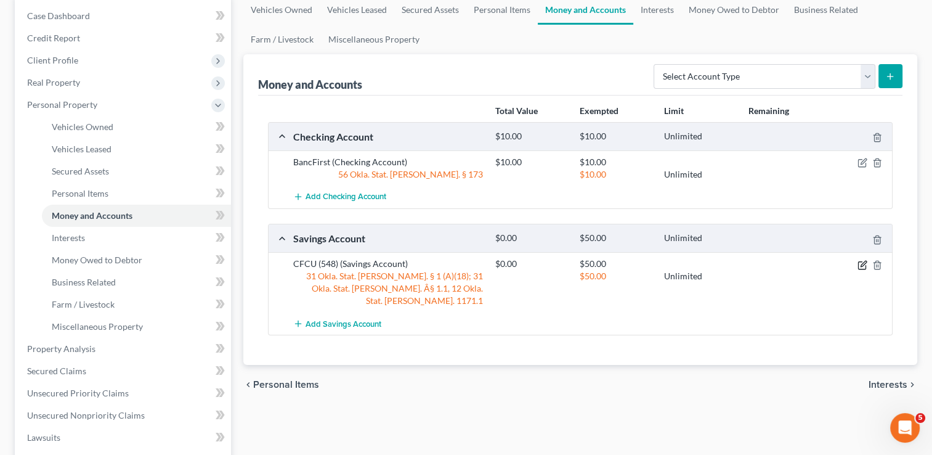
click at [863, 263] on icon "button" at bounding box center [864, 264] width 6 height 6
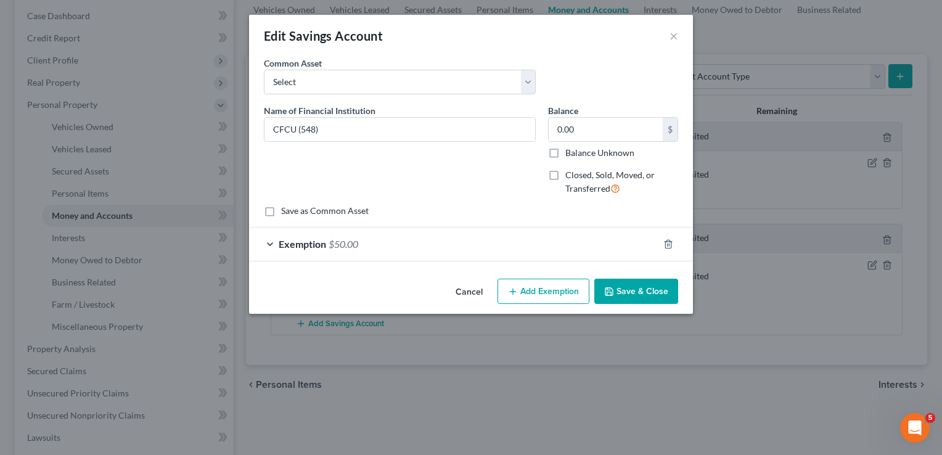
click at [394, 249] on div "Exemption $50.00" at bounding box center [453, 243] width 409 height 33
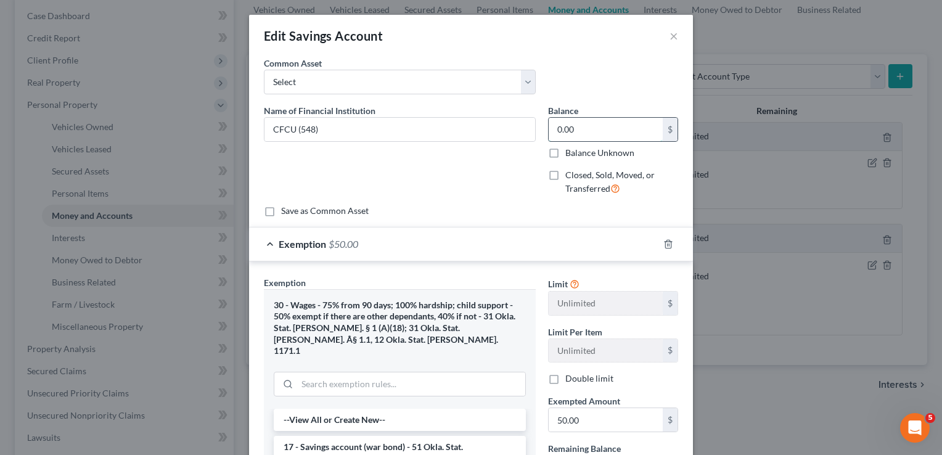
click at [587, 129] on input "0.00" at bounding box center [605, 129] width 114 height 23
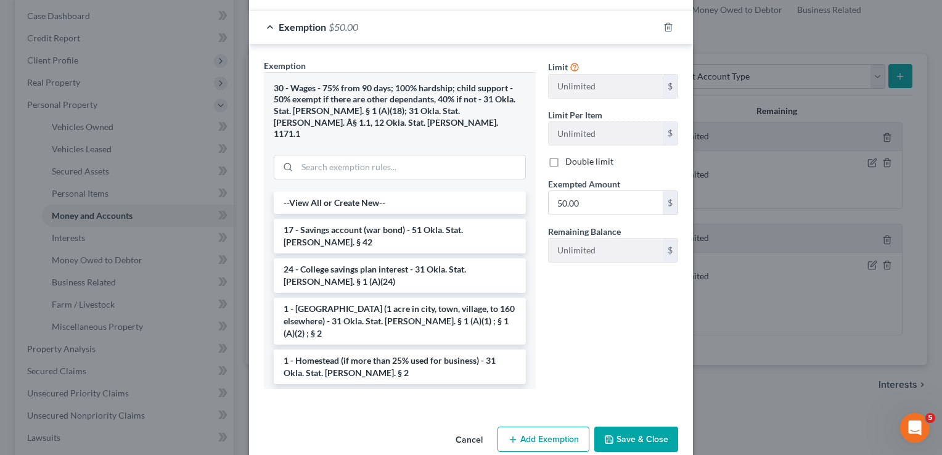
scroll to position [226, 0]
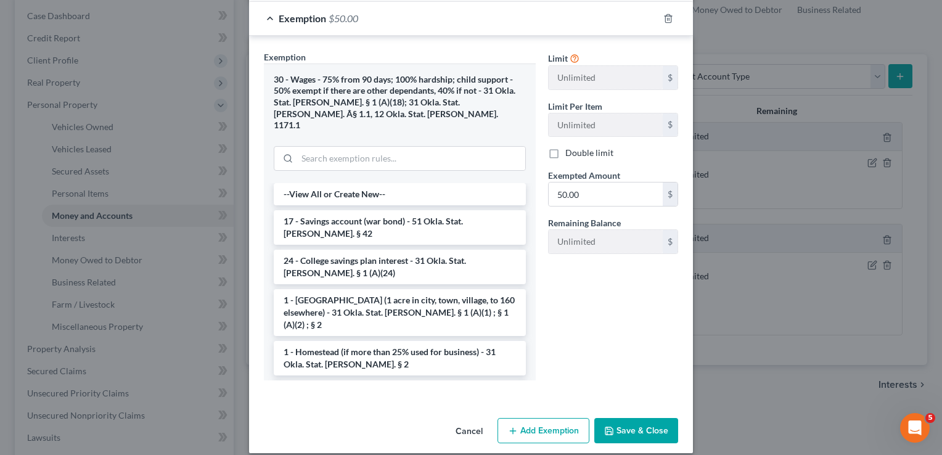
type input "50.00"
click at [614, 419] on button "Save & Close" at bounding box center [636, 431] width 84 height 26
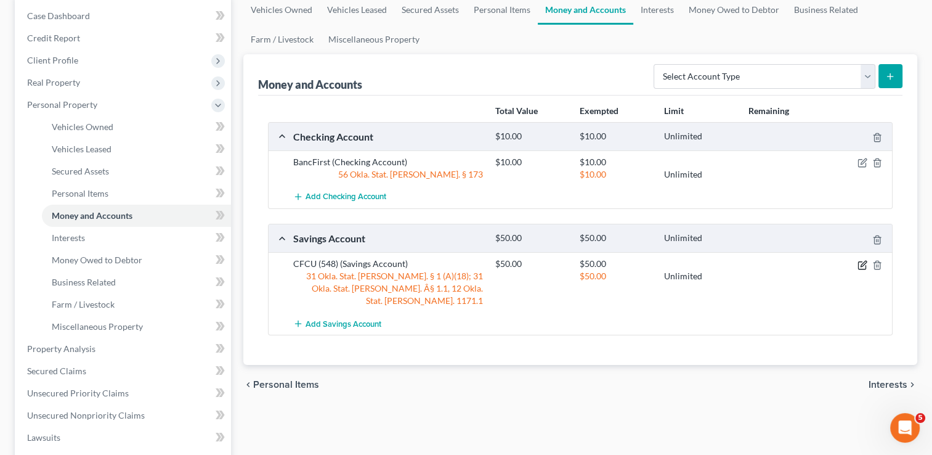
click at [860, 262] on icon "button" at bounding box center [863, 265] width 10 height 10
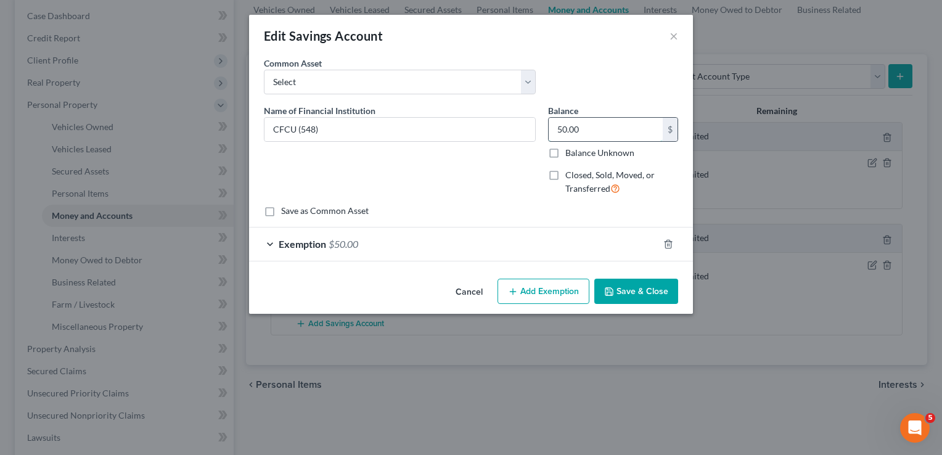
click at [589, 124] on input "50.00" at bounding box center [605, 129] width 114 height 23
type input "10.17"
click at [529, 288] on button "Add Exemption" at bounding box center [543, 292] width 92 height 26
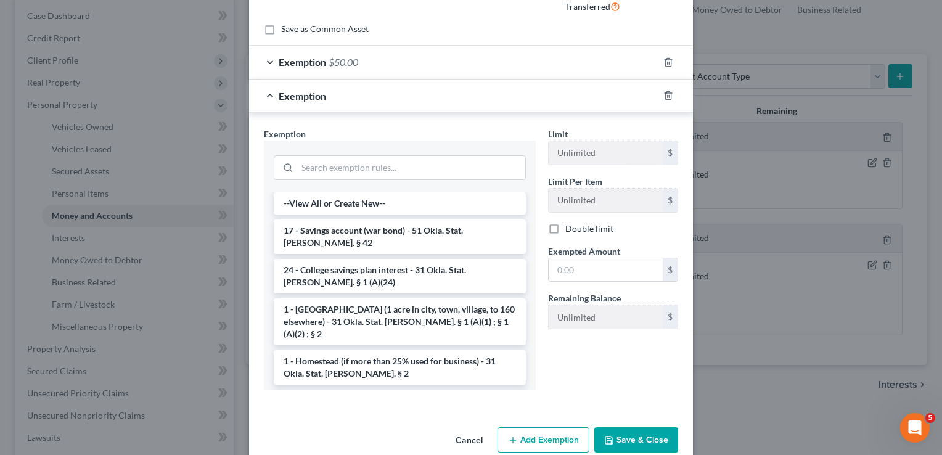
scroll to position [185, 0]
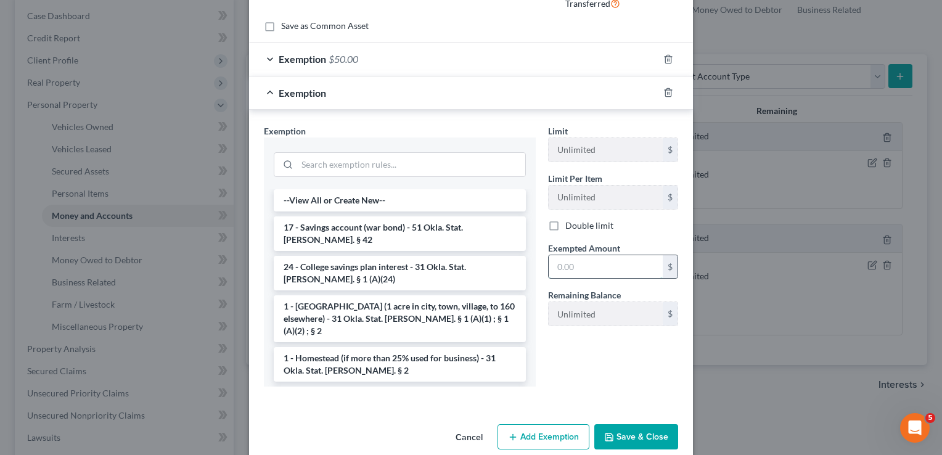
click at [581, 265] on input "text" at bounding box center [605, 266] width 114 height 23
type input "10.17"
click at [629, 430] on button "Save & Close" at bounding box center [636, 437] width 84 height 26
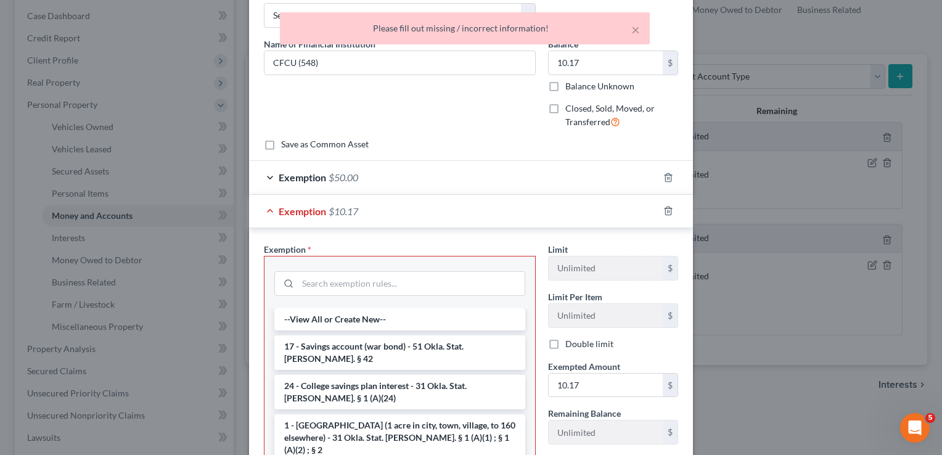
scroll to position [0, 0]
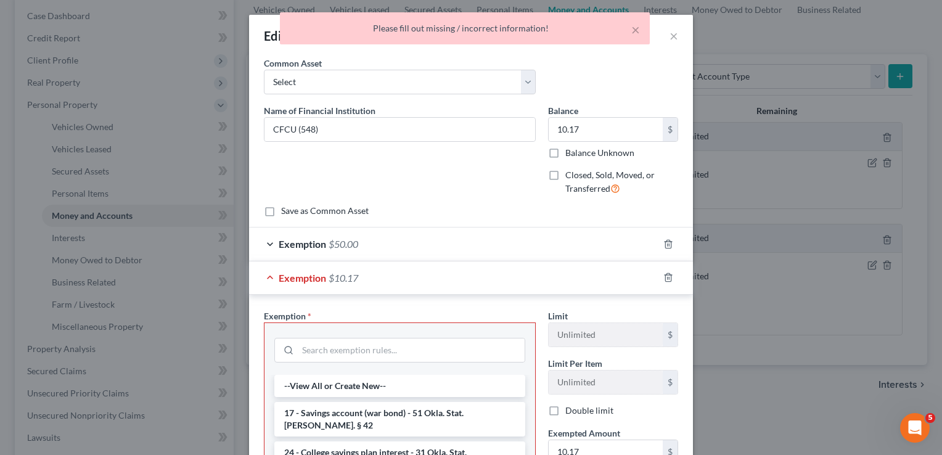
click at [669, 38] on div "× Please fill out missing / incorrect information!" at bounding box center [465, 31] width 942 height 38
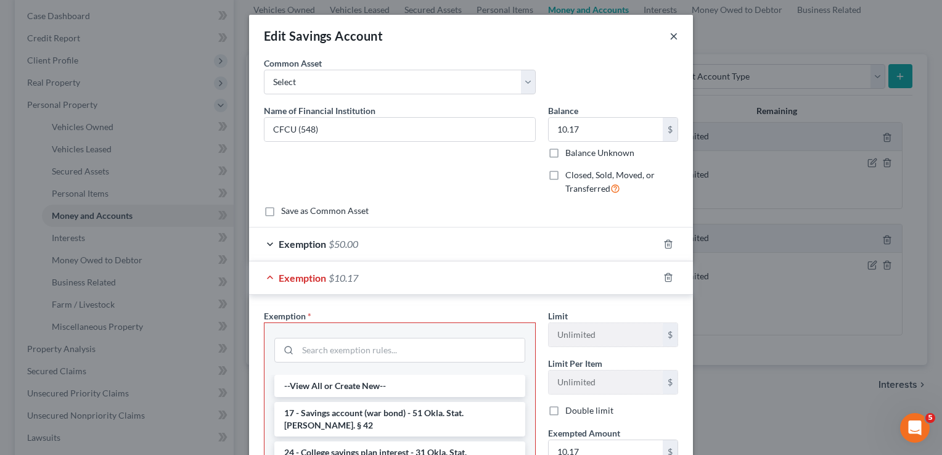
click at [669, 36] on button "×" at bounding box center [673, 35] width 9 height 15
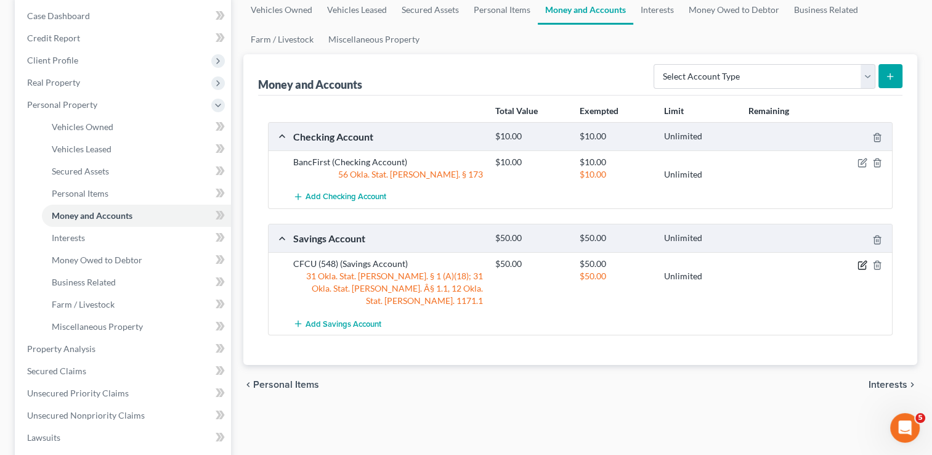
click at [860, 263] on icon "button" at bounding box center [863, 265] width 10 height 10
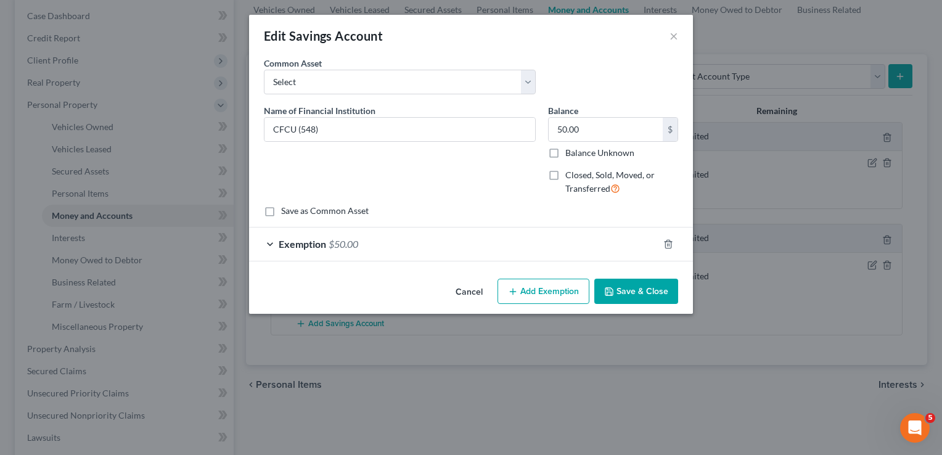
click at [369, 243] on div "Exemption $50.00" at bounding box center [453, 243] width 409 height 33
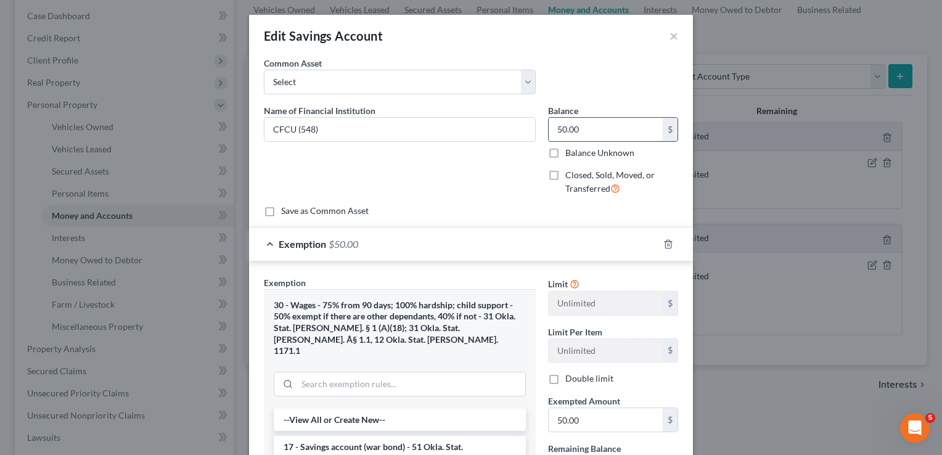
click at [598, 128] on input "50.00" at bounding box center [605, 129] width 114 height 23
type input "10.17"
click at [600, 417] on input "50.00" at bounding box center [605, 419] width 114 height 23
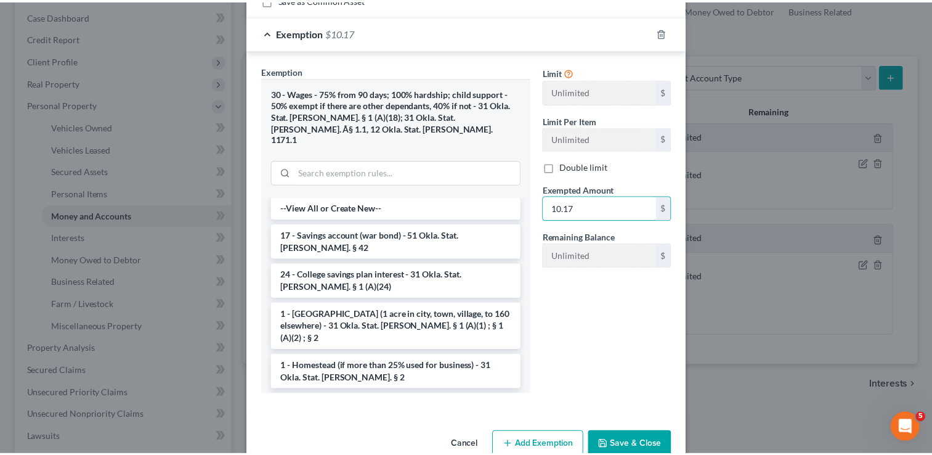
scroll to position [226, 0]
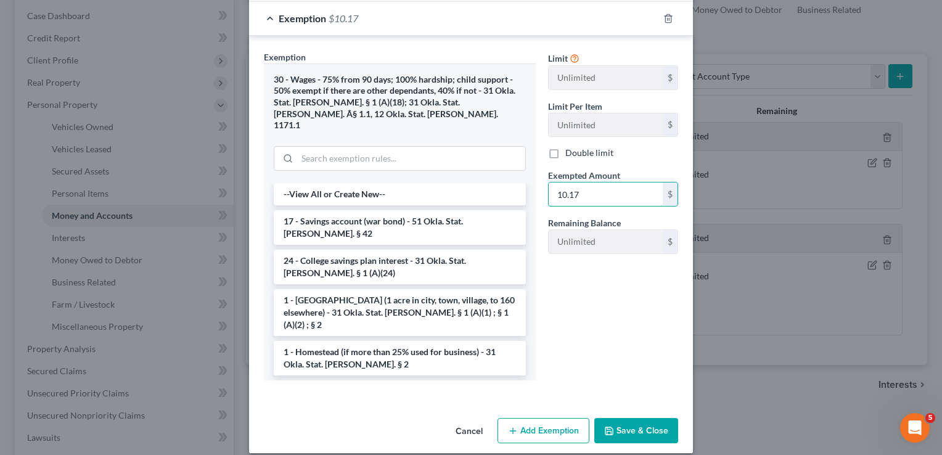
type input "10.17"
click at [629, 418] on button "Save & Close" at bounding box center [636, 431] width 84 height 26
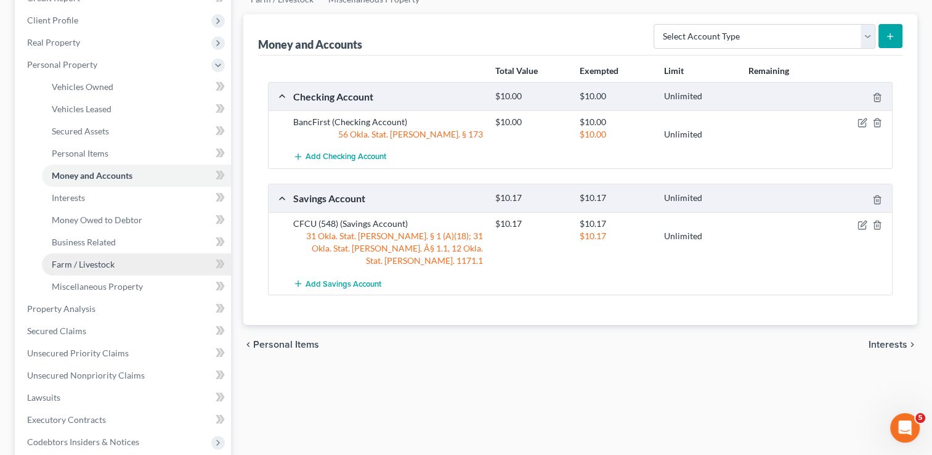
scroll to position [185, 0]
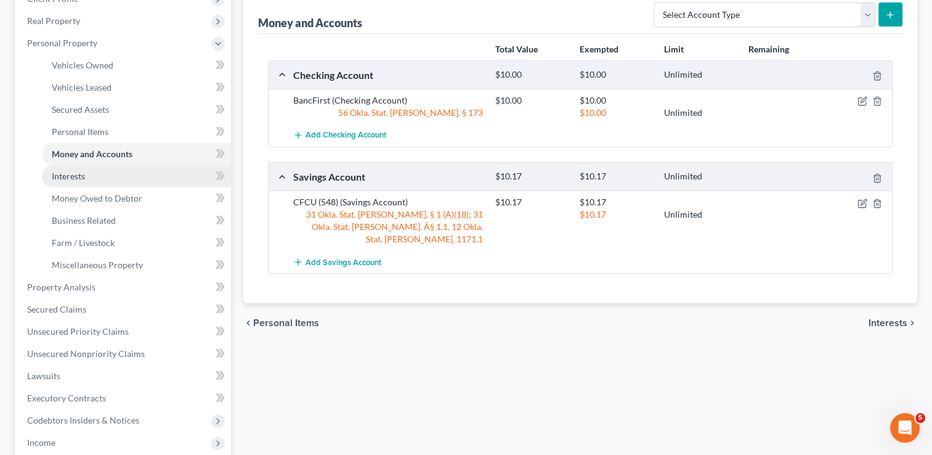
click at [98, 169] on link "Interests" at bounding box center [136, 176] width 189 height 22
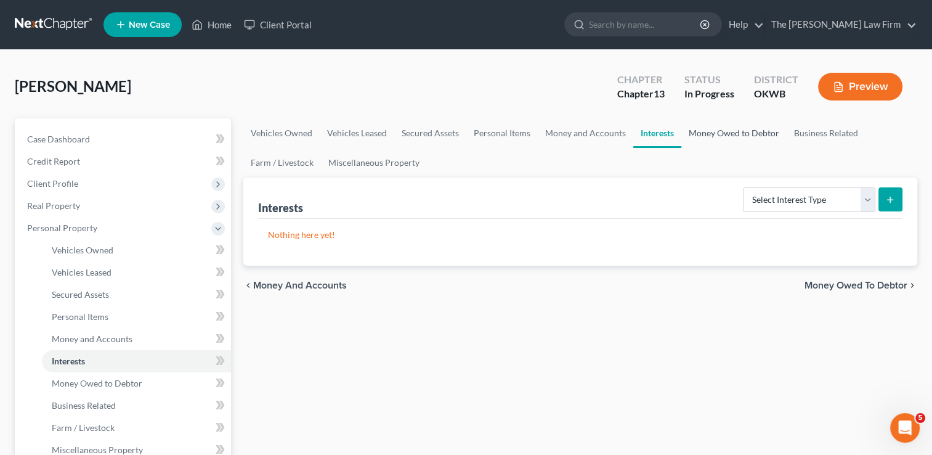
click at [733, 130] on link "Money Owed to Debtor" at bounding box center [734, 133] width 105 height 30
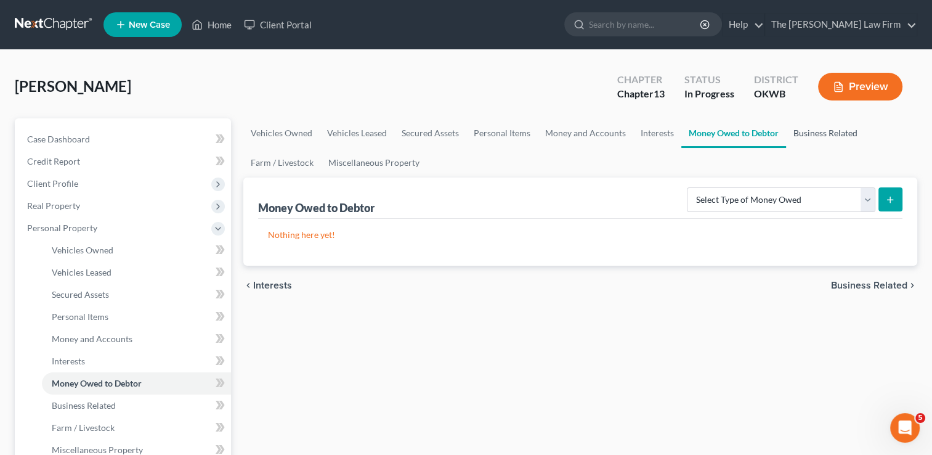
click at [806, 131] on link "Business Related" at bounding box center [825, 133] width 79 height 30
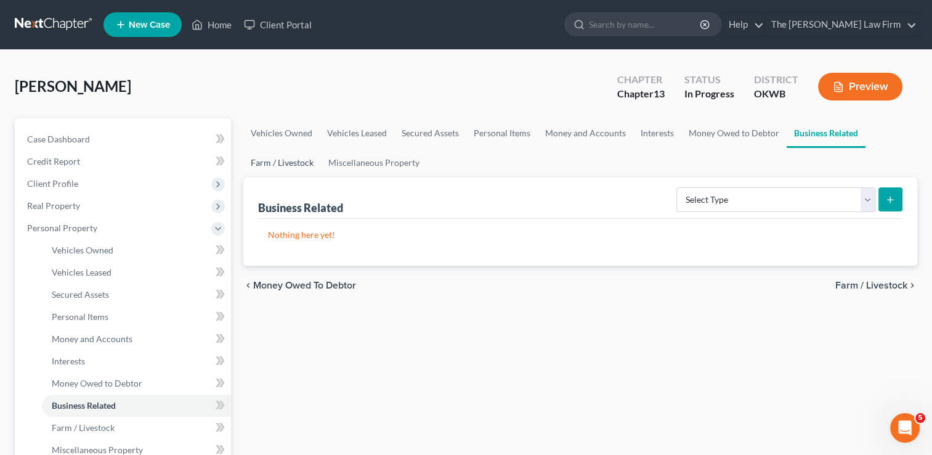
click at [288, 165] on link "Farm / Livestock" at bounding box center [282, 163] width 78 height 30
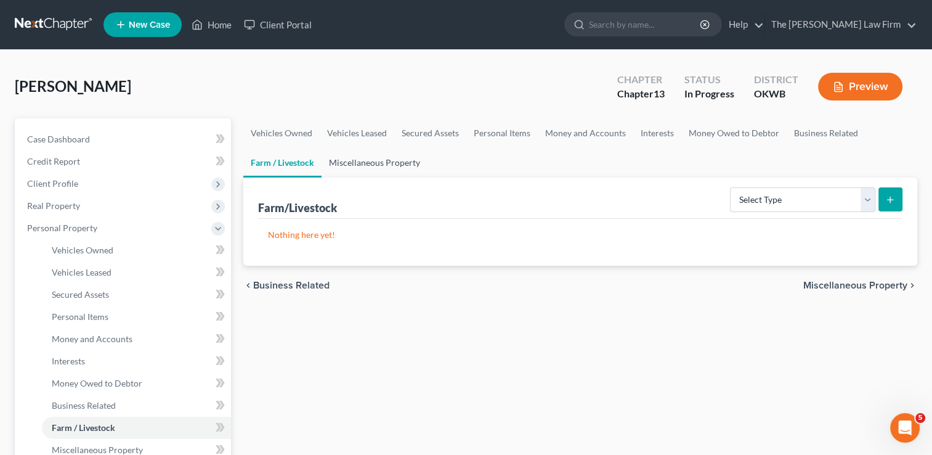
click at [378, 163] on link "Miscellaneous Property" at bounding box center [375, 163] width 106 height 30
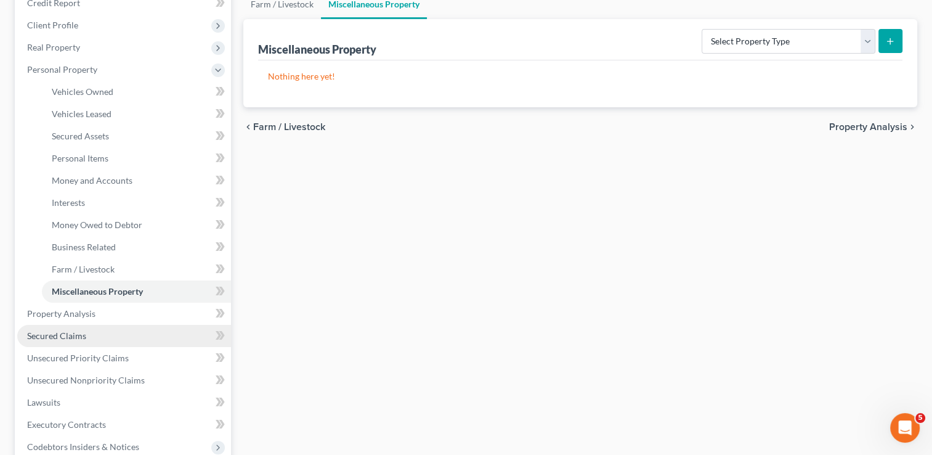
scroll to position [185, 0]
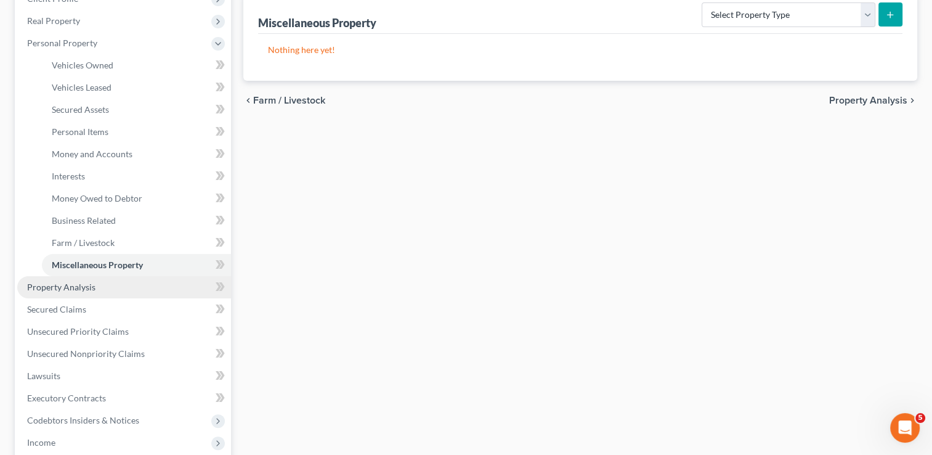
click at [74, 287] on span "Property Analysis" at bounding box center [61, 287] width 68 height 10
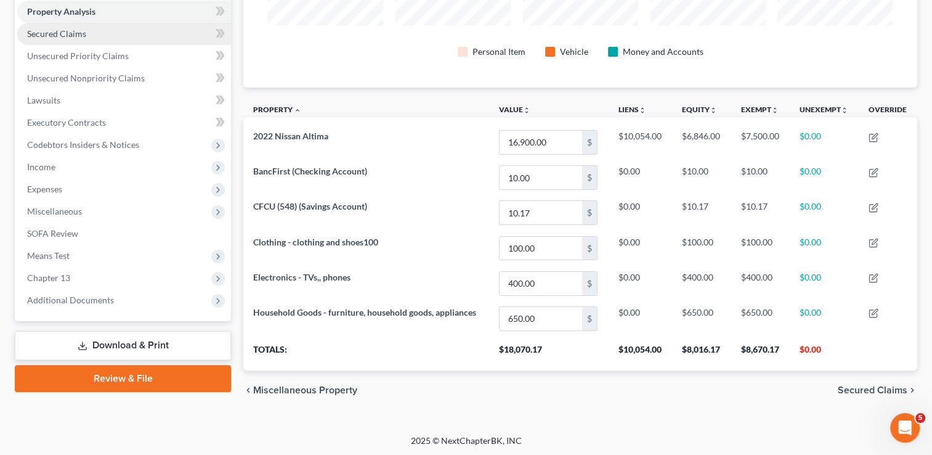
click at [84, 33] on span "Secured Claims" at bounding box center [56, 33] width 59 height 10
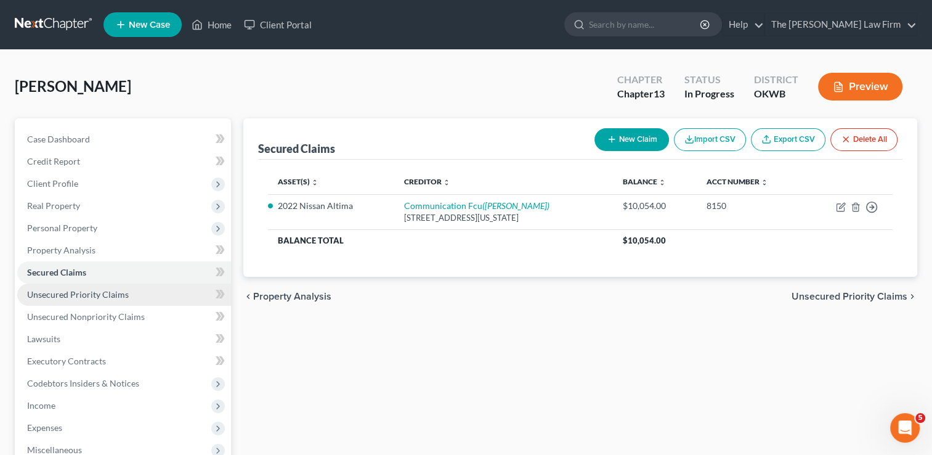
click at [83, 292] on span "Unsecured Priority Claims" at bounding box center [78, 294] width 102 height 10
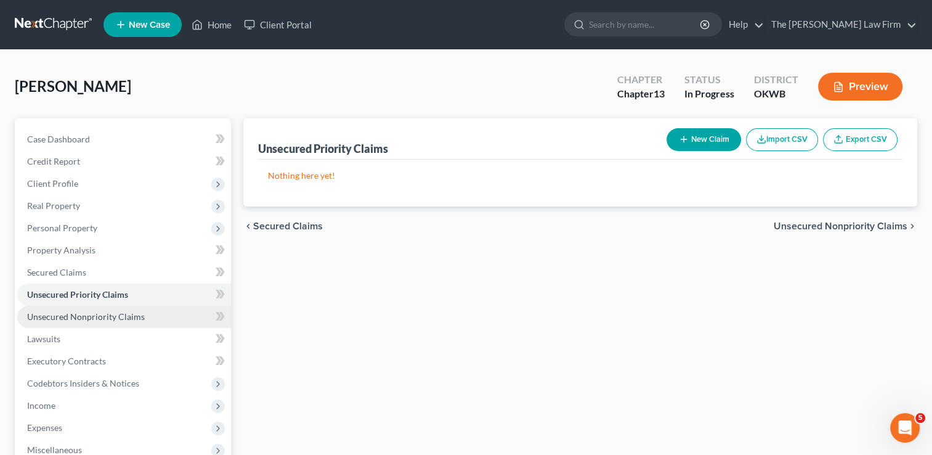
click at [83, 314] on span "Unsecured Nonpriority Claims" at bounding box center [86, 316] width 118 height 10
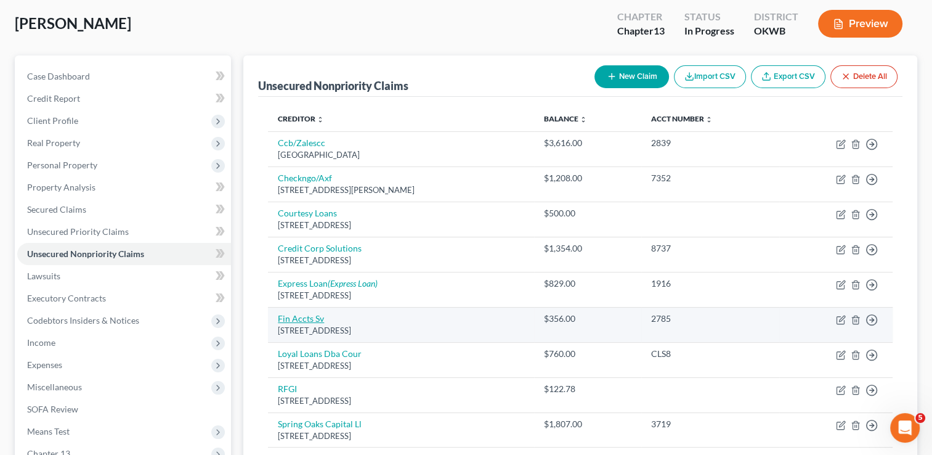
scroll to position [62, 0]
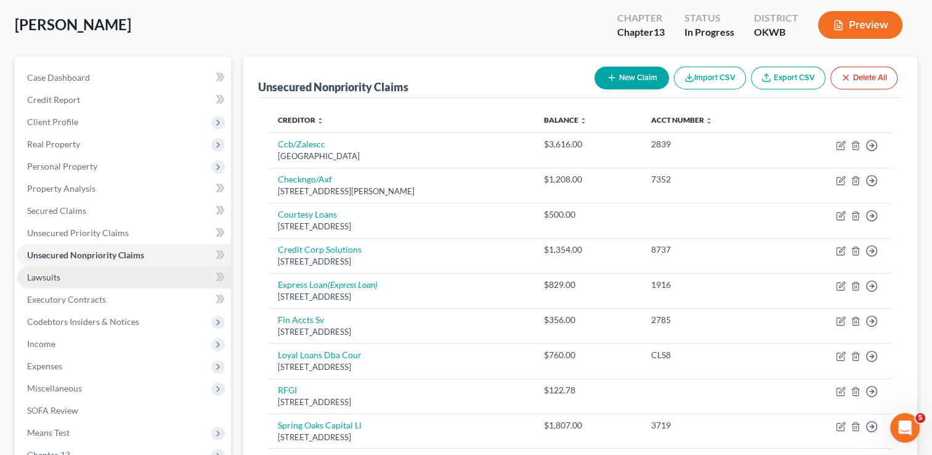
click at [54, 276] on span "Lawsuits" at bounding box center [43, 277] width 33 height 10
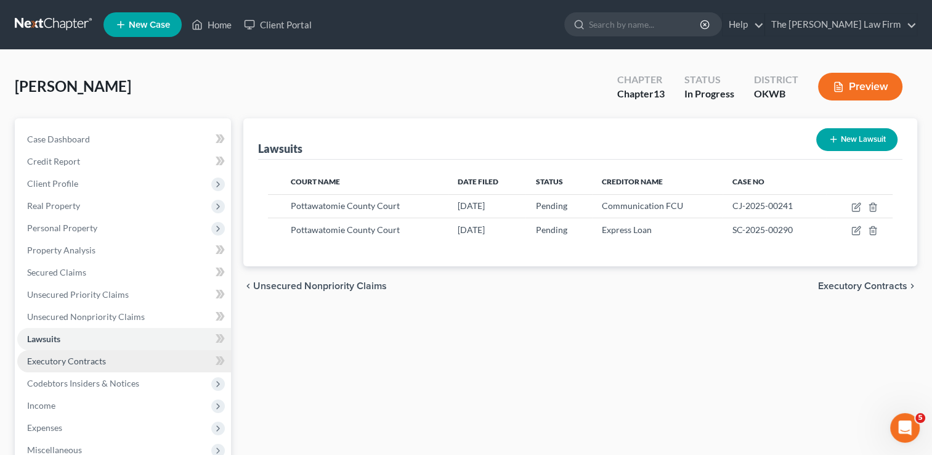
click at [81, 356] on span "Executory Contracts" at bounding box center [66, 361] width 79 height 10
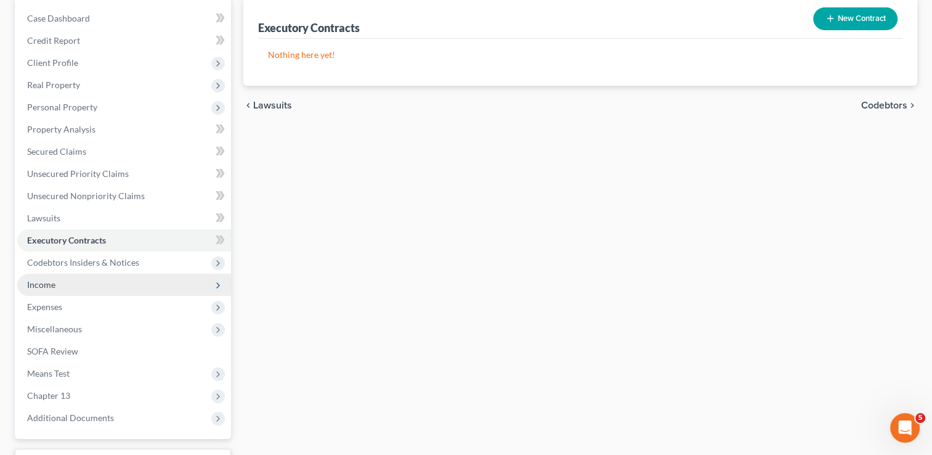
scroll to position [123, 0]
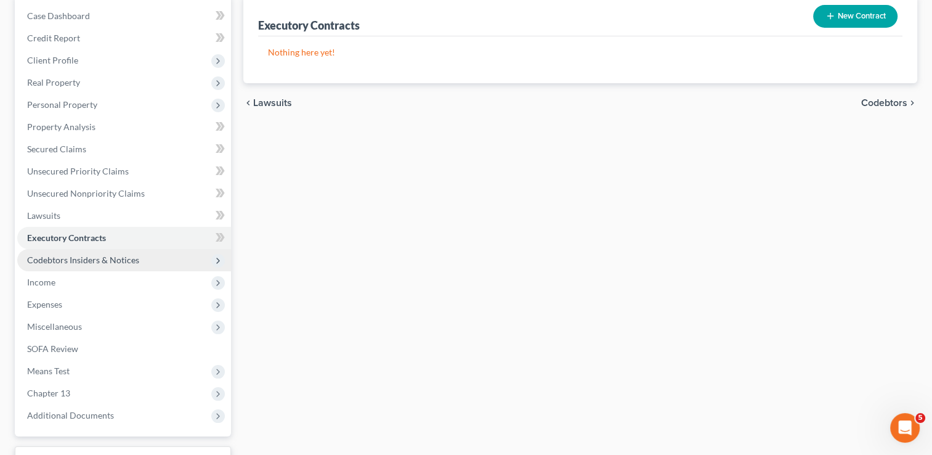
click at [107, 260] on span "Codebtors Insiders & Notices" at bounding box center [83, 260] width 112 height 10
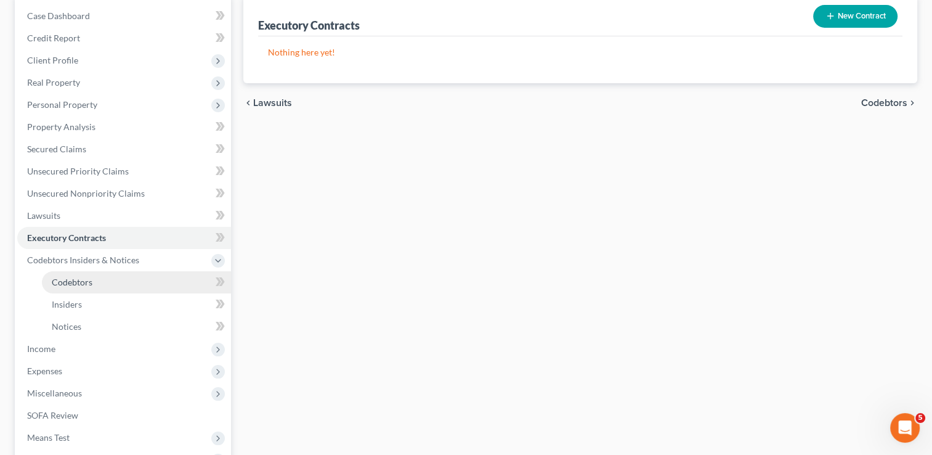
click at [86, 281] on span "Codebtors" at bounding box center [72, 282] width 41 height 10
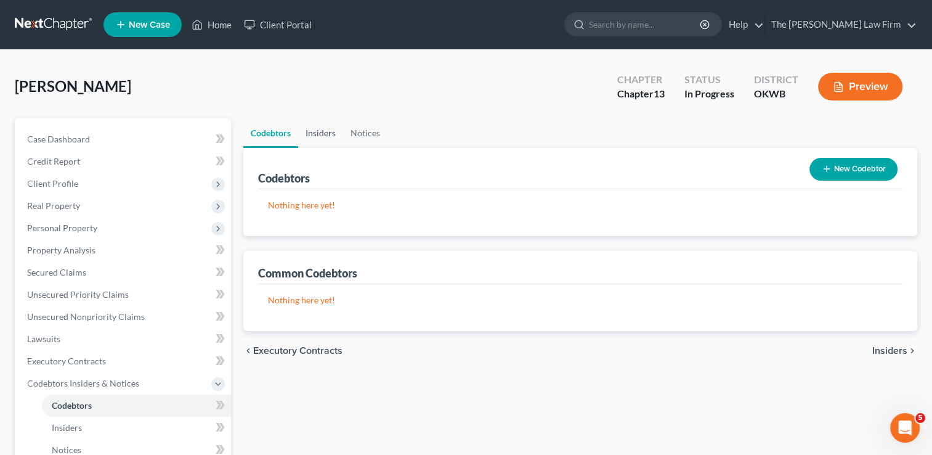
click at [323, 129] on link "Insiders" at bounding box center [320, 133] width 45 height 30
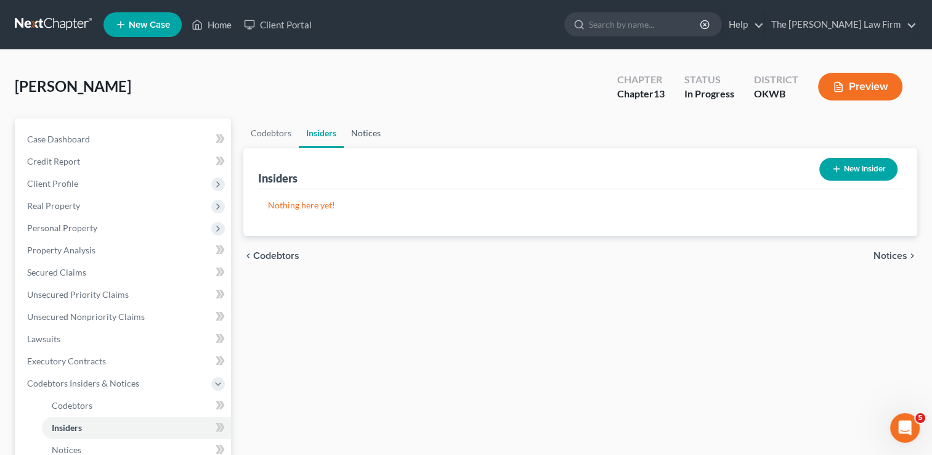
click at [364, 129] on link "Notices" at bounding box center [366, 133] width 44 height 30
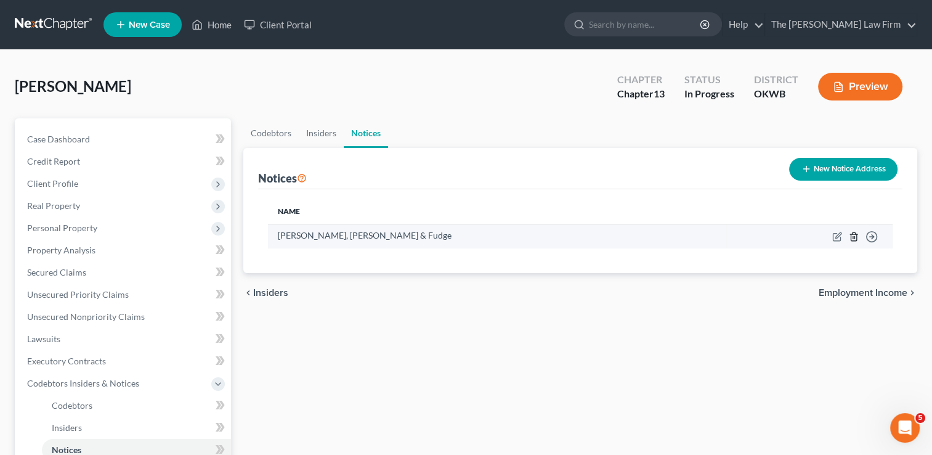
click at [852, 234] on icon "button" at bounding box center [854, 237] width 10 height 10
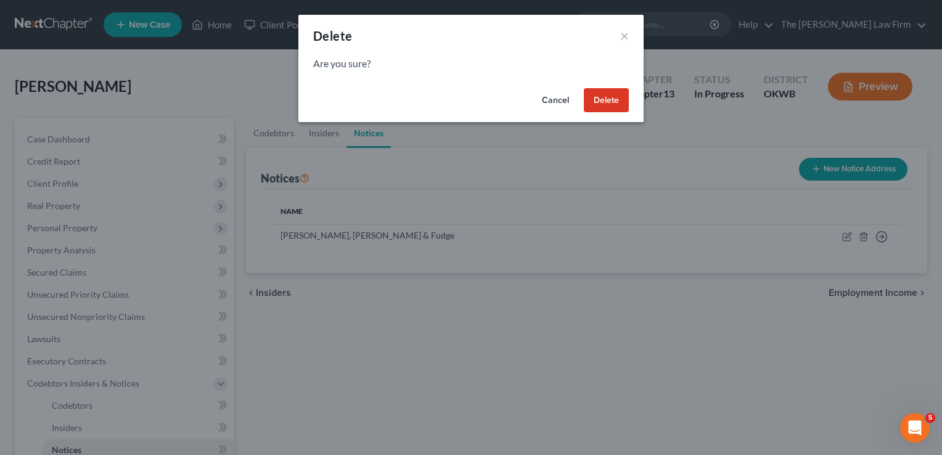
click at [611, 102] on button "Delete" at bounding box center [606, 100] width 45 height 25
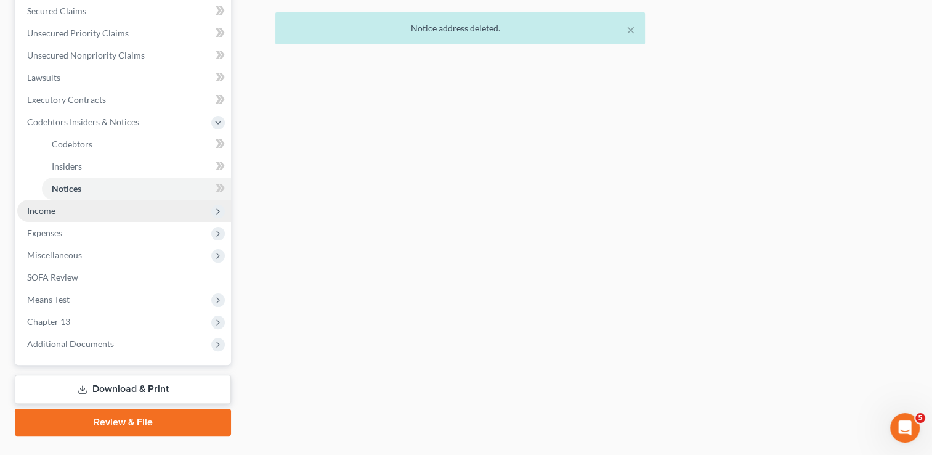
scroll to position [288, 0]
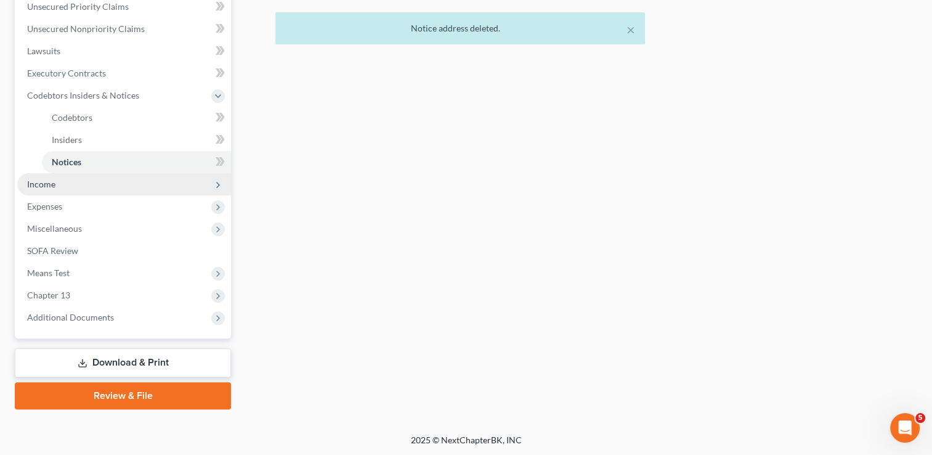
click at [51, 186] on span "Income" at bounding box center [41, 184] width 28 height 10
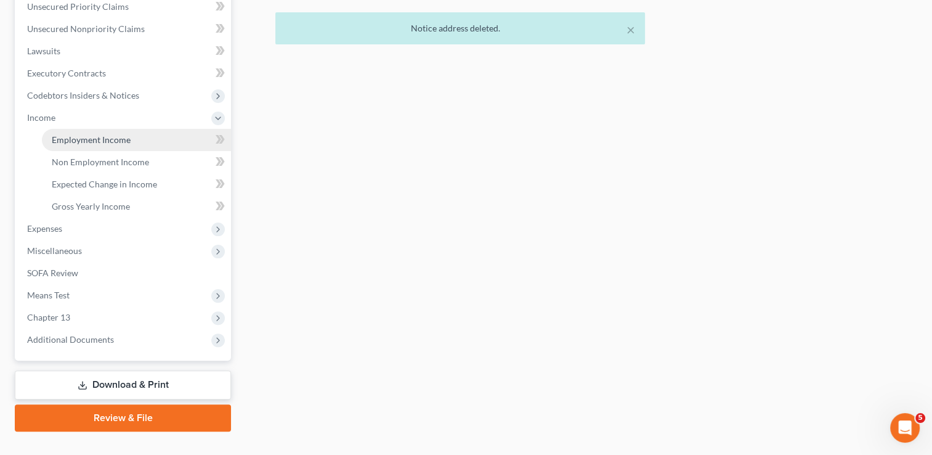
click at [108, 135] on span "Employment Income" at bounding box center [91, 139] width 79 height 10
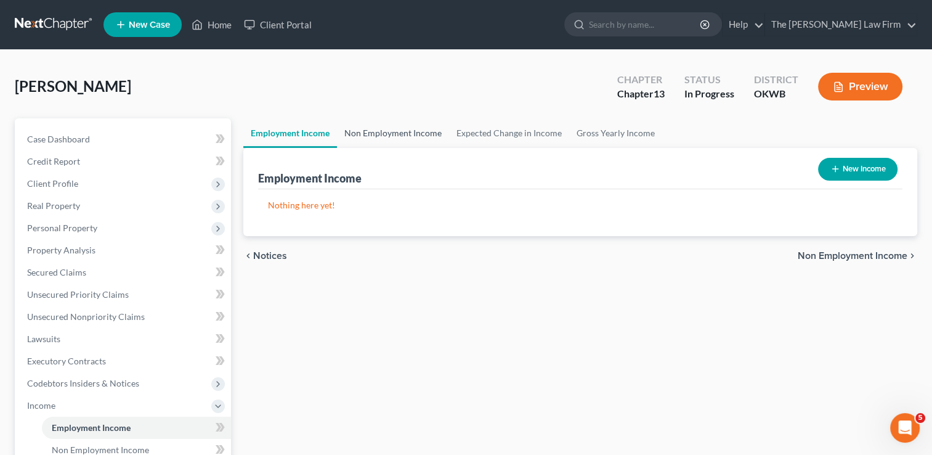
click at [417, 134] on link "Non Employment Income" at bounding box center [393, 133] width 112 height 30
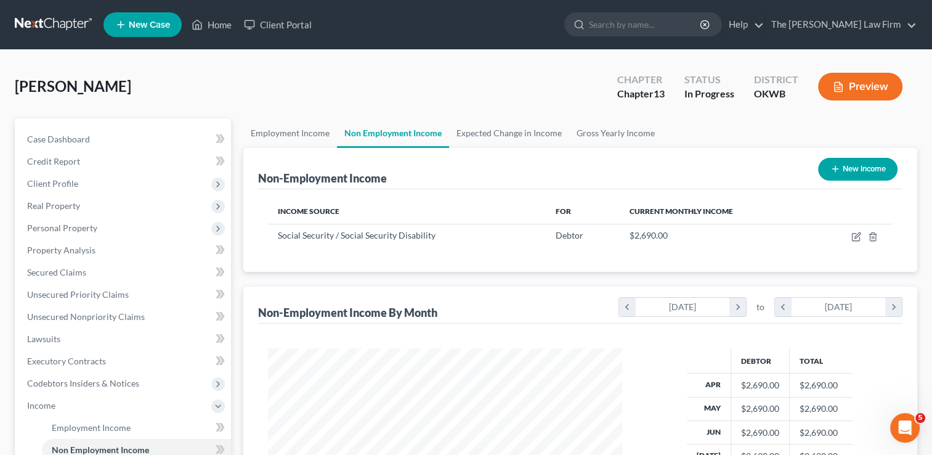
scroll to position [616019, 615860]
click at [515, 131] on link "Expected Change in Income" at bounding box center [509, 133] width 120 height 30
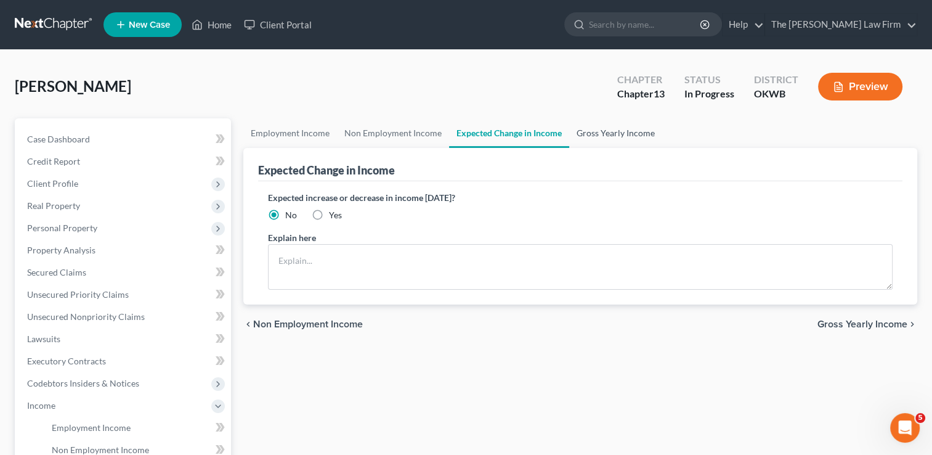
click at [612, 131] on link "Gross Yearly Income" at bounding box center [615, 133] width 93 height 30
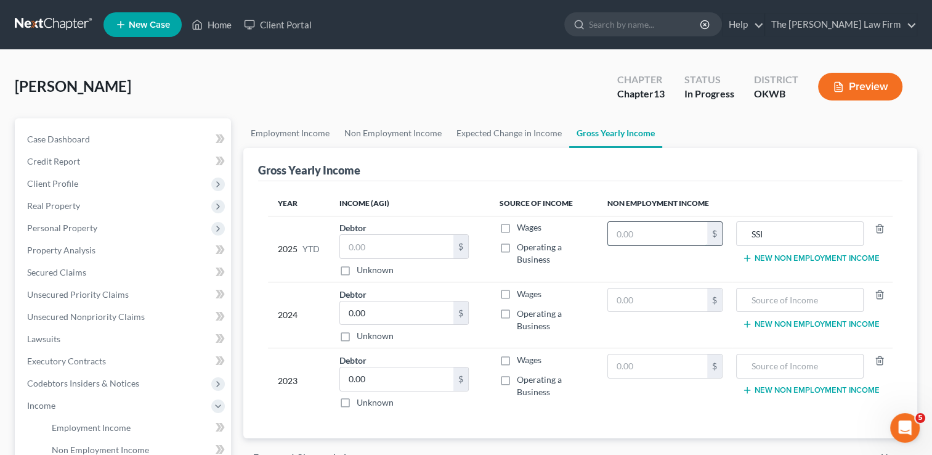
click at [641, 230] on input "text" at bounding box center [657, 233] width 99 height 23
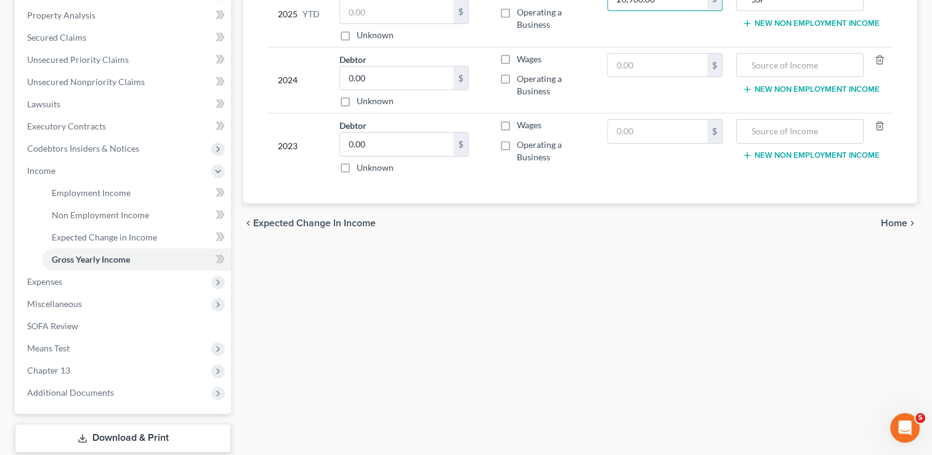
scroll to position [246, 0]
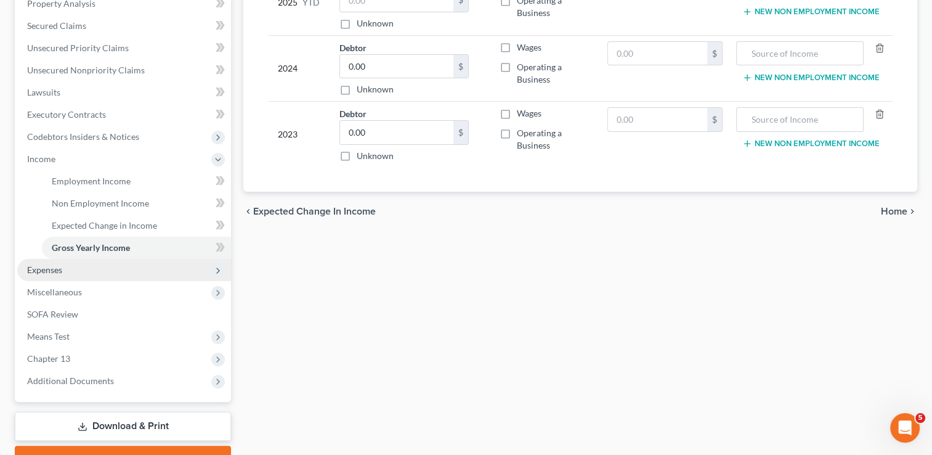
type input "26,900.00"
click at [54, 271] on span "Expenses" at bounding box center [44, 269] width 35 height 10
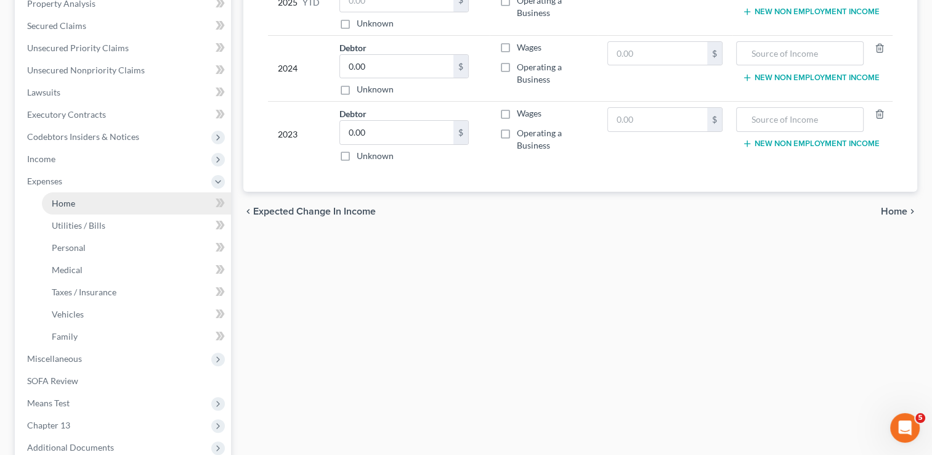
click at [78, 206] on link "Home" at bounding box center [136, 203] width 189 height 22
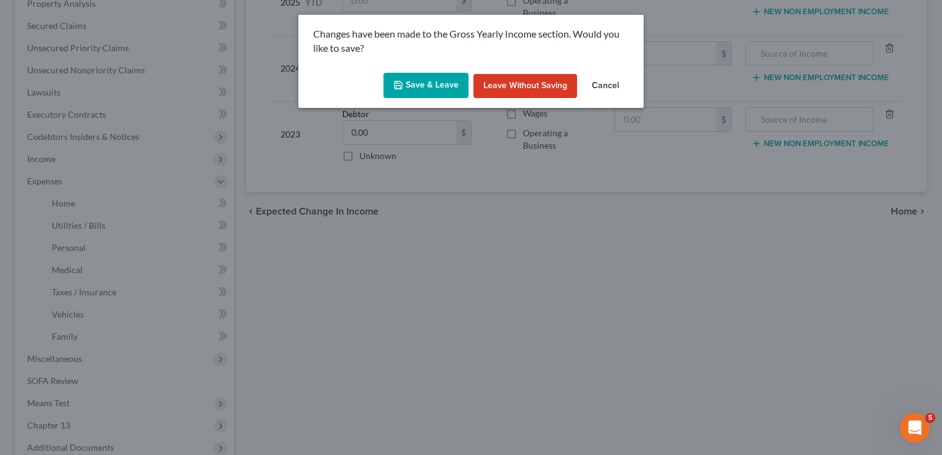
click at [436, 79] on button "Save & Leave" at bounding box center [425, 86] width 85 height 26
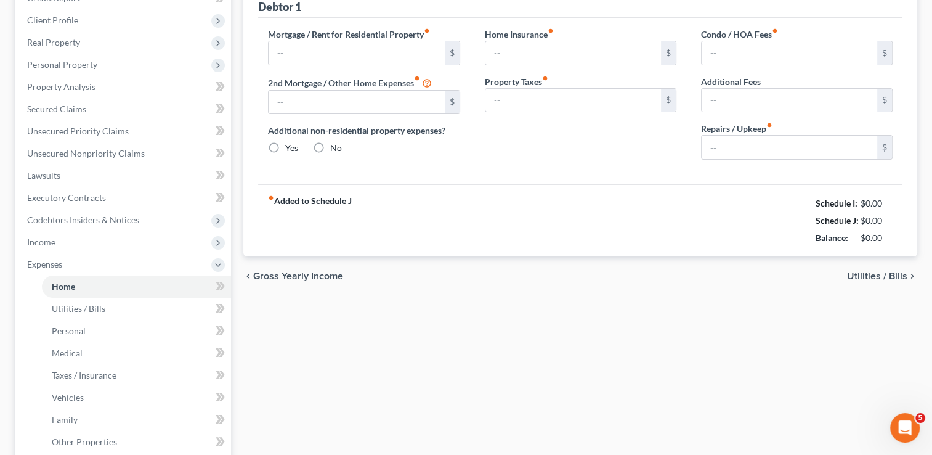
scroll to position [41, 0]
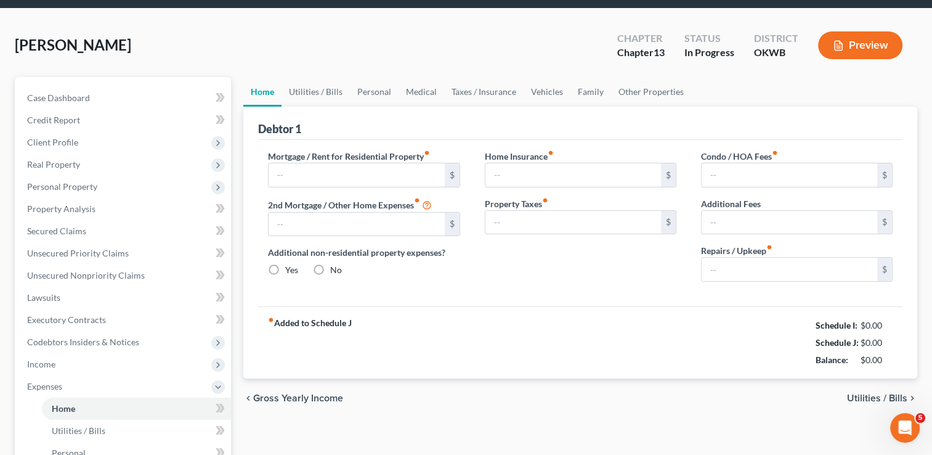
type input "200.00"
type input "0.00"
radio input "true"
type input "0.00"
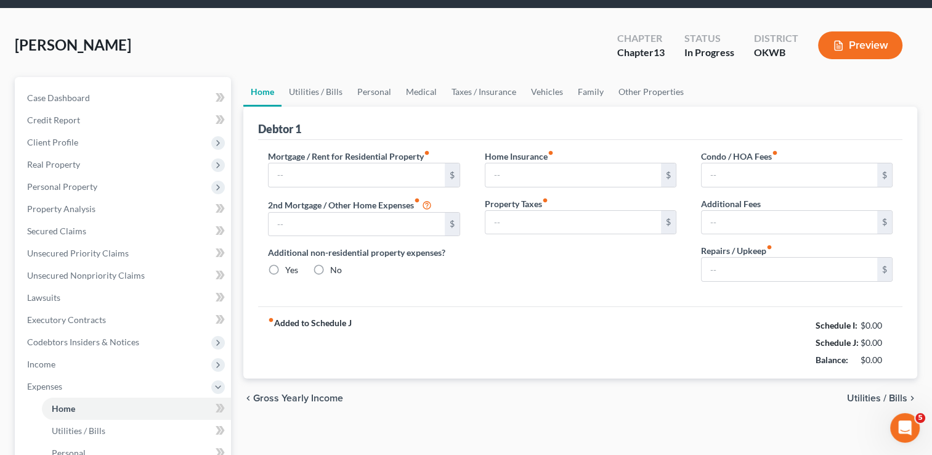
type input "0.00"
type input "150.00"
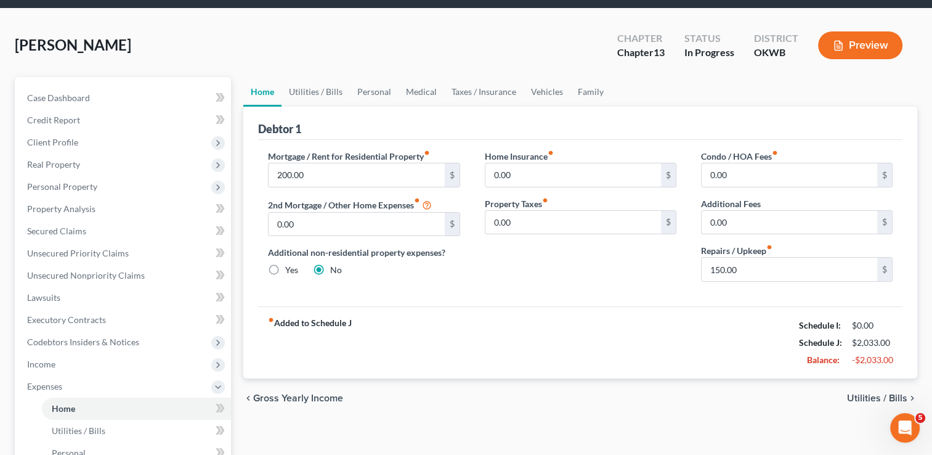
scroll to position [0, 0]
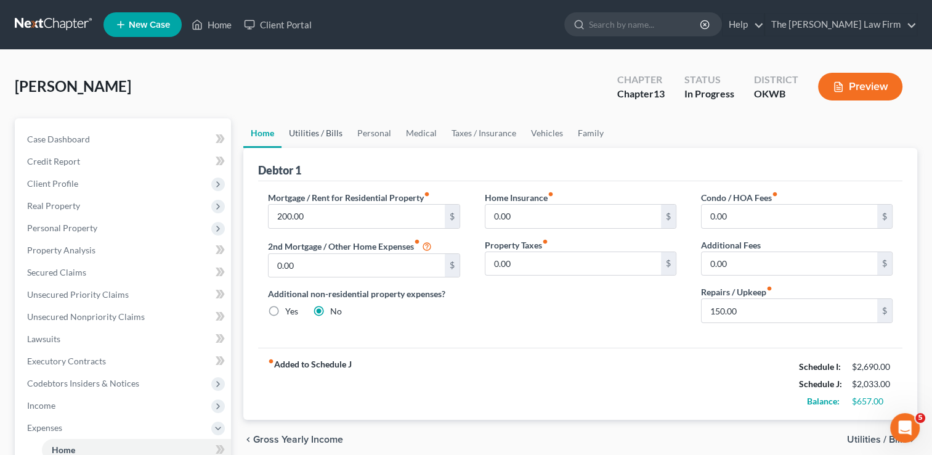
click at [317, 132] on link "Utilities / Bills" at bounding box center [316, 133] width 68 height 30
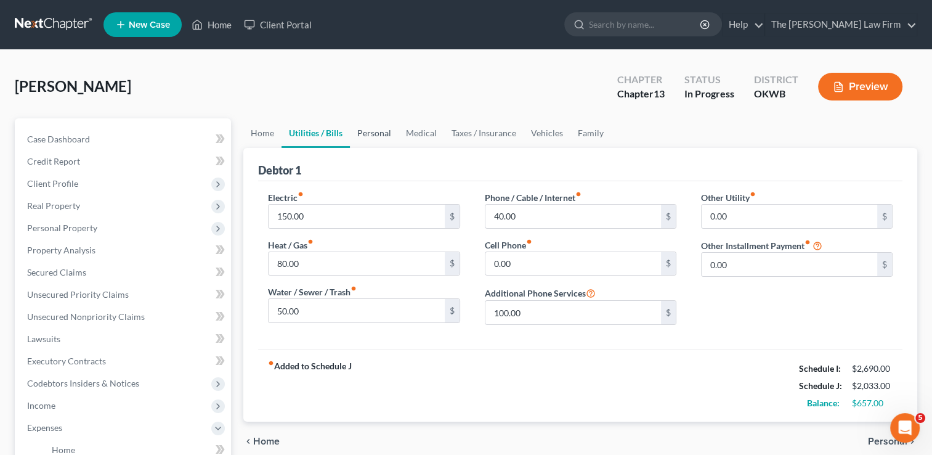
click at [377, 131] on link "Personal" at bounding box center [374, 133] width 49 height 30
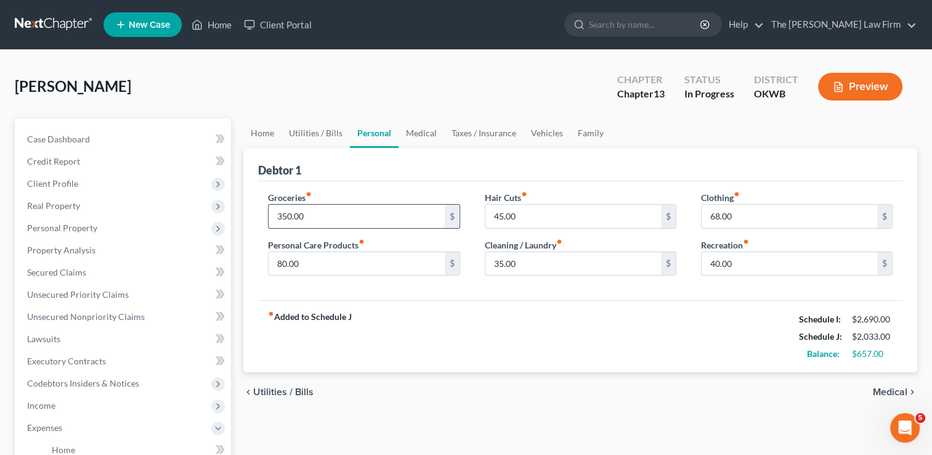
click at [342, 211] on input "350.00" at bounding box center [357, 216] width 176 height 23
type input "450.00"
click at [542, 261] on input "35.00" at bounding box center [574, 263] width 176 height 23
type input "45.00"
click at [328, 211] on input "450.00" at bounding box center [357, 216] width 176 height 23
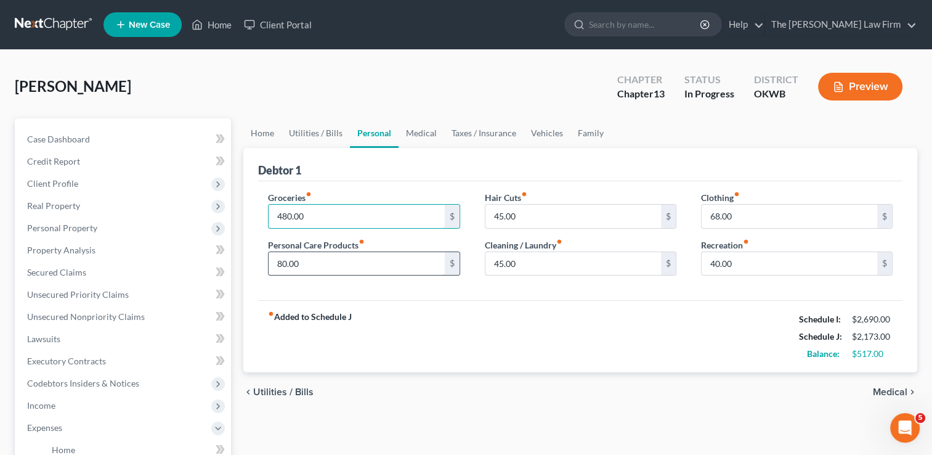
type input "480.00"
click at [319, 261] on input "80.00" at bounding box center [357, 263] width 176 height 23
type input "50.00"
click at [320, 215] on input "480.00" at bounding box center [357, 216] width 176 height 23
type input "490.00"
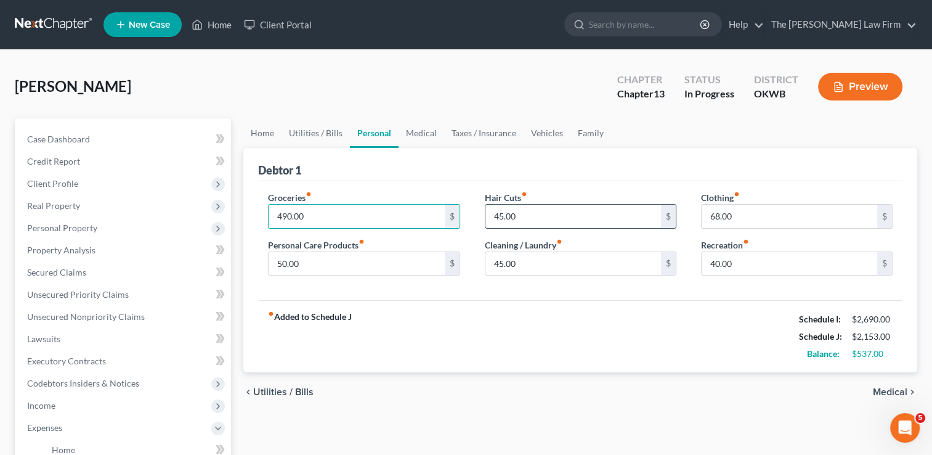
click at [534, 215] on input "45.00" at bounding box center [574, 216] width 176 height 23
type input "15.00"
click at [746, 206] on input "68.00" at bounding box center [790, 216] width 176 height 23
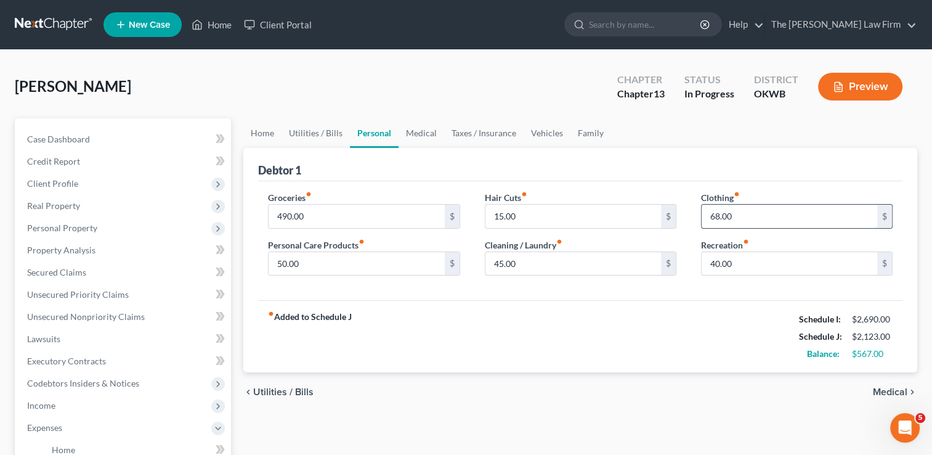
type input "9"
type input "80.00"
click at [606, 309] on div "fiber_manual_record Added to Schedule J Schedule I: $2,690.00 Schedule J: $2,13…" at bounding box center [580, 336] width 645 height 72
click at [409, 132] on link "Medical" at bounding box center [422, 133] width 46 height 30
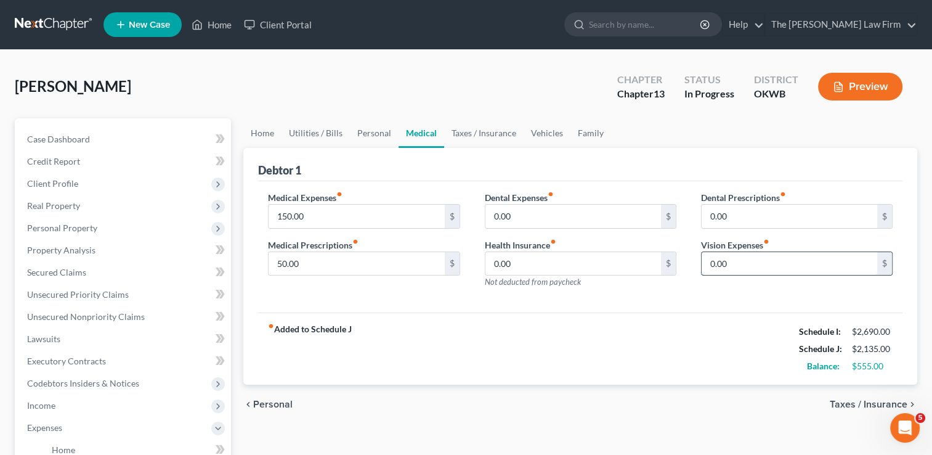
click at [741, 261] on input "0.00" at bounding box center [790, 263] width 176 height 23
type input "40.00"
click at [631, 297] on div "Medical Expenses fiber_manual_record 150.00 $ Medical Prescriptions fiber_manua…" at bounding box center [580, 247] width 645 height 132
click at [545, 131] on link "Vehicles" at bounding box center [547, 133] width 47 height 30
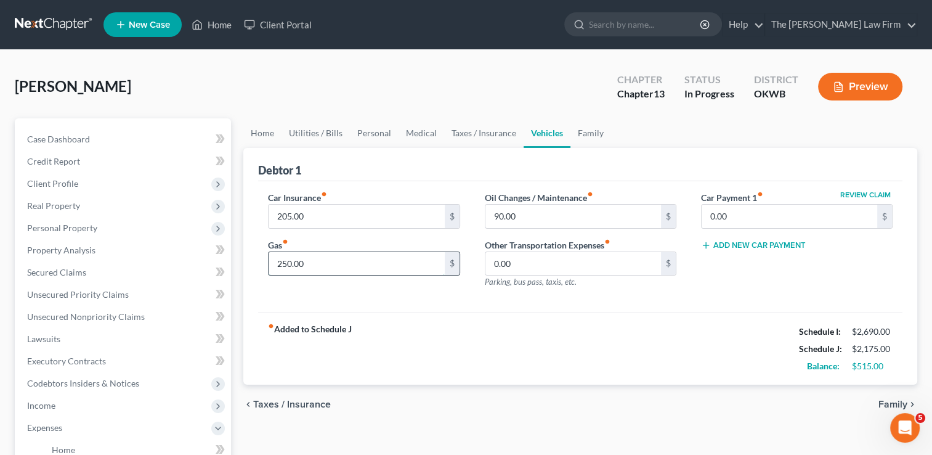
click at [317, 262] on input "250.00" at bounding box center [357, 263] width 176 height 23
type input "300.00"
click at [258, 132] on link "Home" at bounding box center [262, 133] width 38 height 30
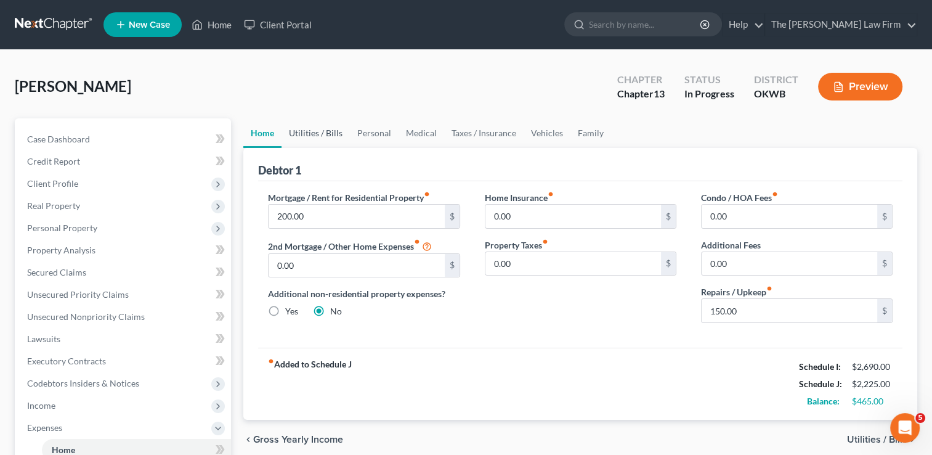
click at [320, 132] on link "Utilities / Bills" at bounding box center [316, 133] width 68 height 30
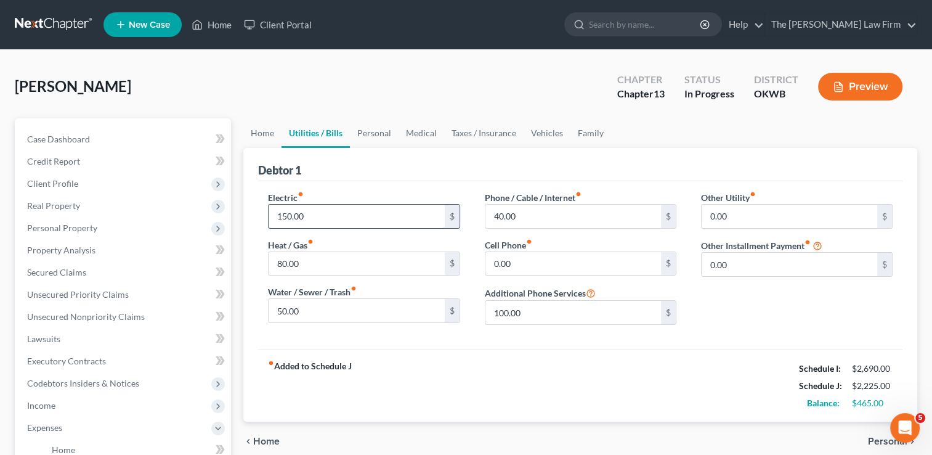
click at [318, 215] on input "150.00" at bounding box center [357, 216] width 176 height 23
type input "250.00"
click at [310, 311] on input "50.00" at bounding box center [357, 310] width 176 height 23
type input "100.00"
click at [532, 261] on input "0.00" at bounding box center [574, 263] width 176 height 23
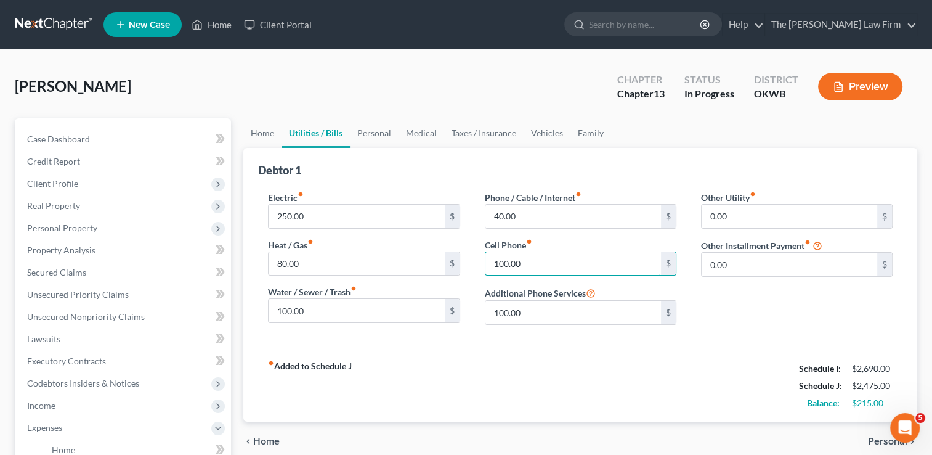
type input "100.00"
click at [473, 356] on div "fiber_manual_record Added to Schedule J Schedule I: $2,690.00 Schedule J: $2,47…" at bounding box center [580, 385] width 645 height 72
click at [532, 308] on input "100.00" at bounding box center [574, 312] width 176 height 23
click at [530, 213] on input "40.00" at bounding box center [574, 216] width 176 height 23
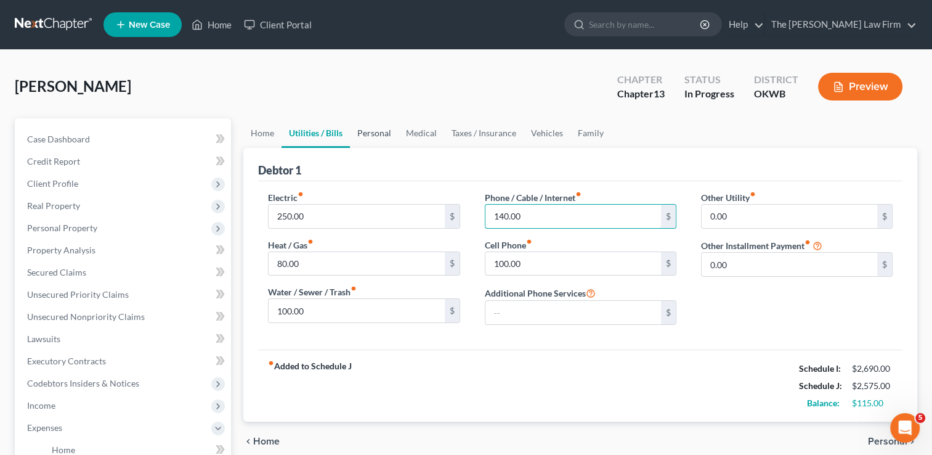
type input "140.00"
click at [373, 133] on link "Personal" at bounding box center [374, 133] width 49 height 30
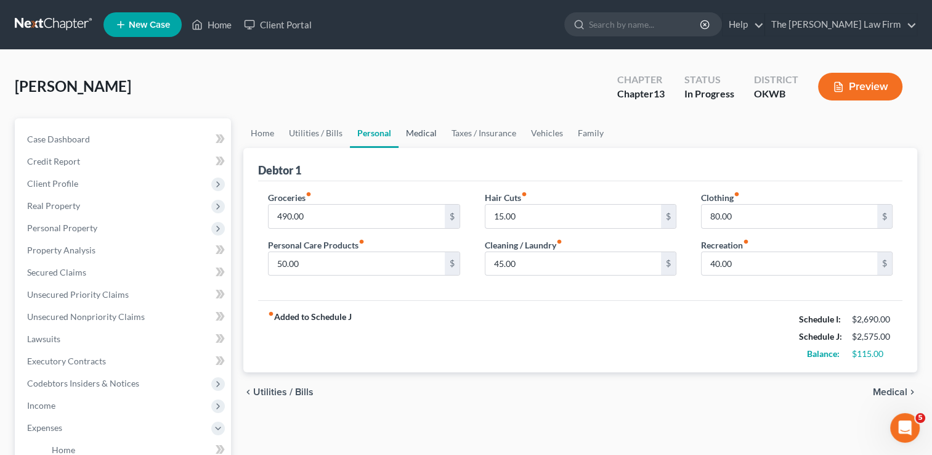
click at [425, 132] on link "Medical" at bounding box center [422, 133] width 46 height 30
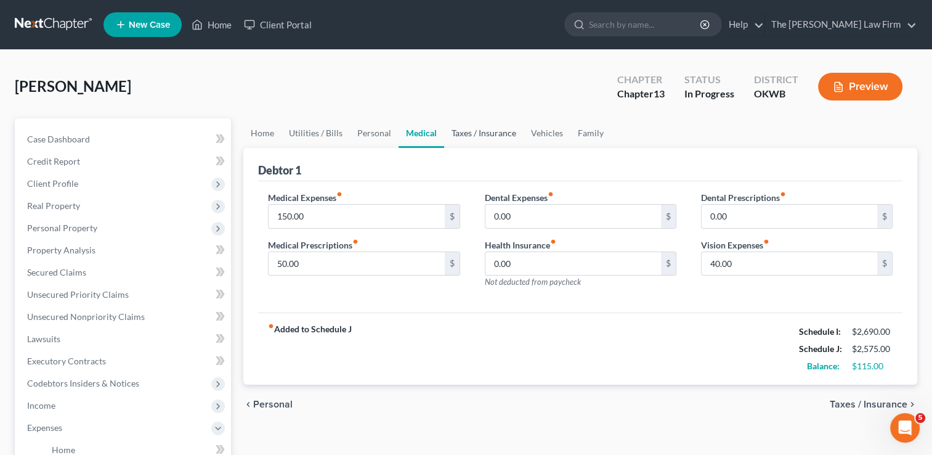
click at [483, 132] on link "Taxes / Insurance" at bounding box center [483, 133] width 79 height 30
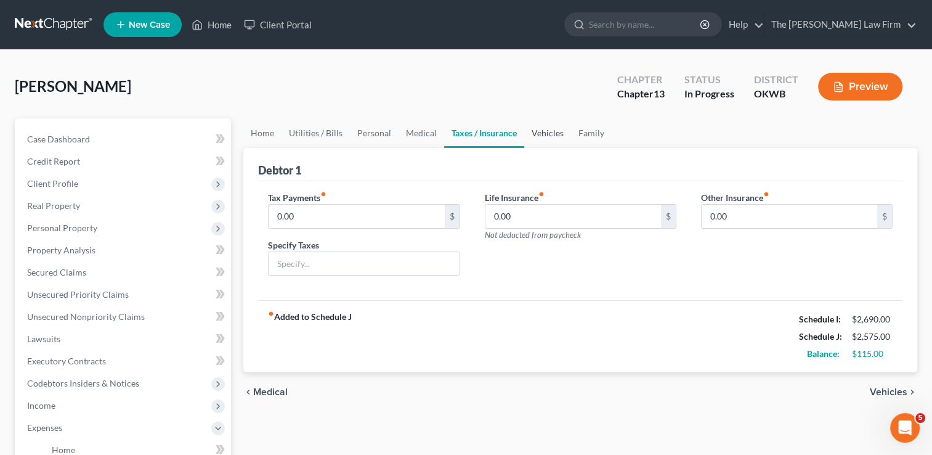
click at [531, 134] on link "Vehicles" at bounding box center [547, 133] width 47 height 30
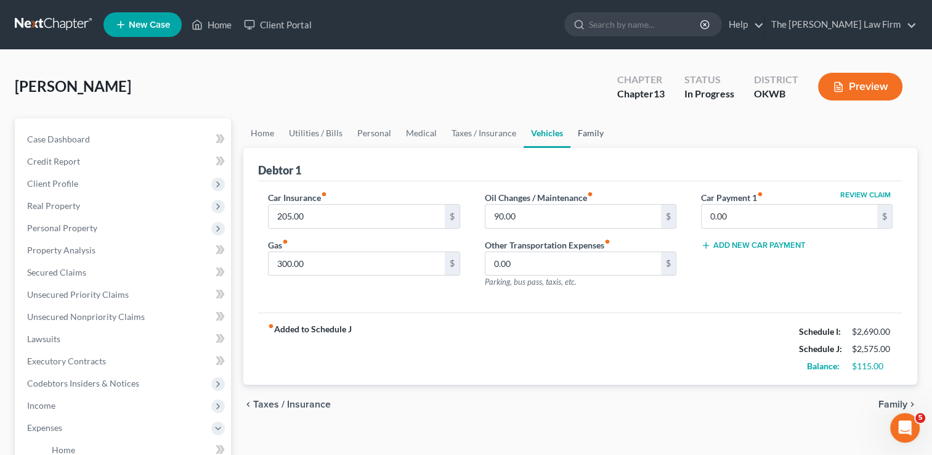
click at [589, 134] on link "Family" at bounding box center [591, 133] width 41 height 30
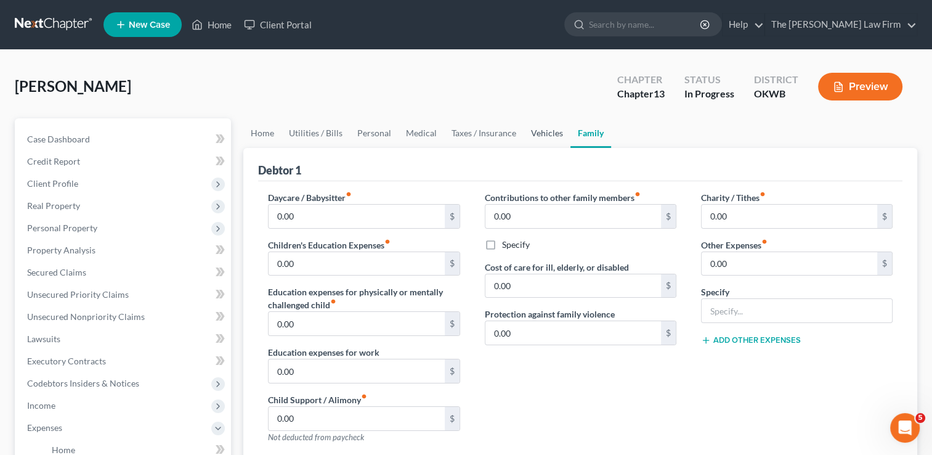
click at [554, 129] on link "Vehicles" at bounding box center [547, 133] width 47 height 30
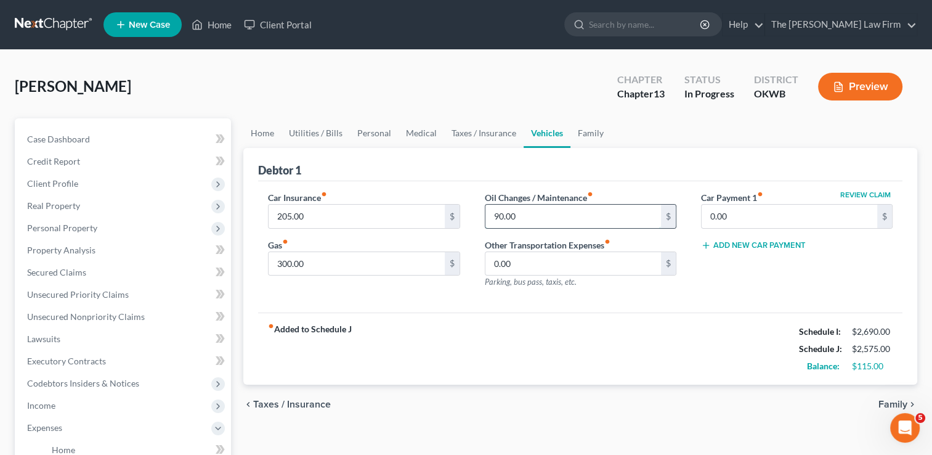
click at [539, 214] on input "90.00" at bounding box center [574, 216] width 176 height 23
type input "25.00"
click at [444, 172] on div "Debtor 1" at bounding box center [580, 164] width 645 height 33
click at [262, 130] on link "Home" at bounding box center [262, 133] width 38 height 30
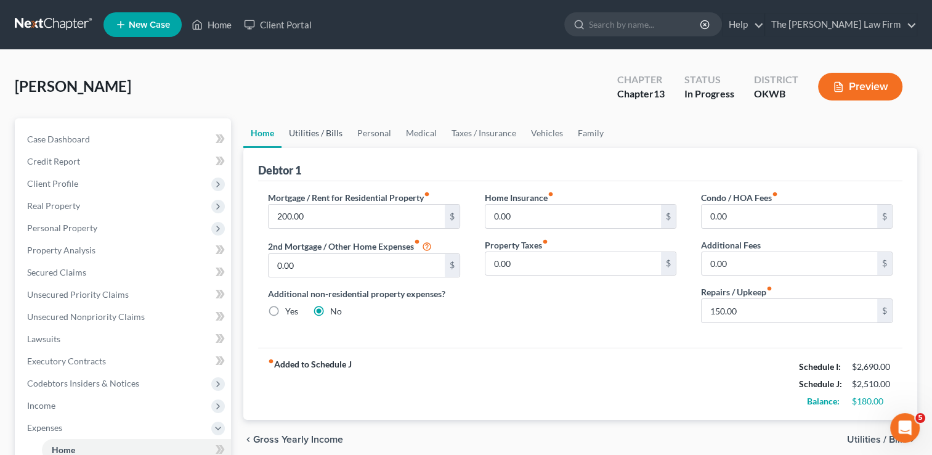
click at [317, 132] on link "Utilities / Bills" at bounding box center [316, 133] width 68 height 30
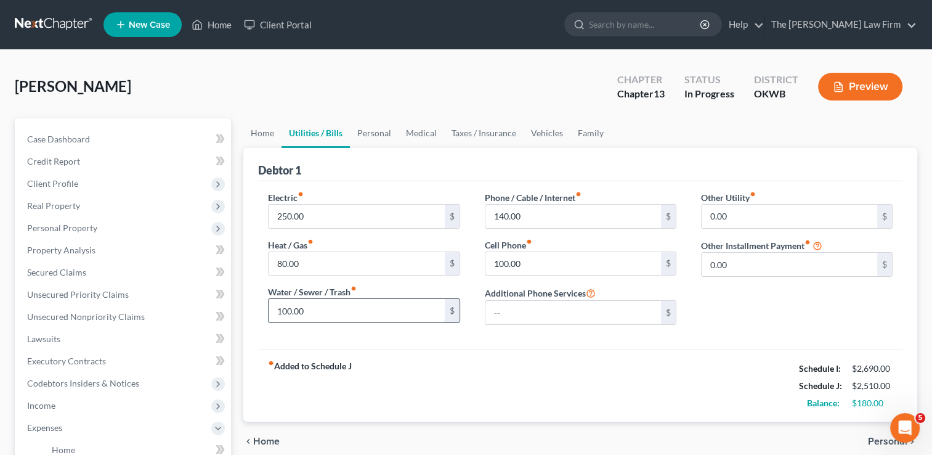
click at [318, 306] on input "100.00" at bounding box center [357, 310] width 176 height 23
type input "120.00"
click at [319, 218] on input "250.00" at bounding box center [357, 216] width 176 height 23
type input "300.00"
click at [377, 134] on link "Personal" at bounding box center [374, 133] width 49 height 30
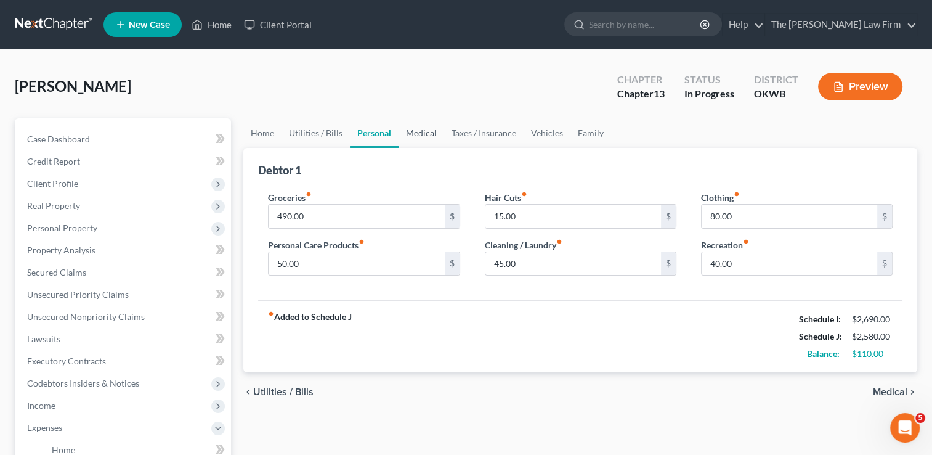
click at [426, 130] on link "Medical" at bounding box center [422, 133] width 46 height 30
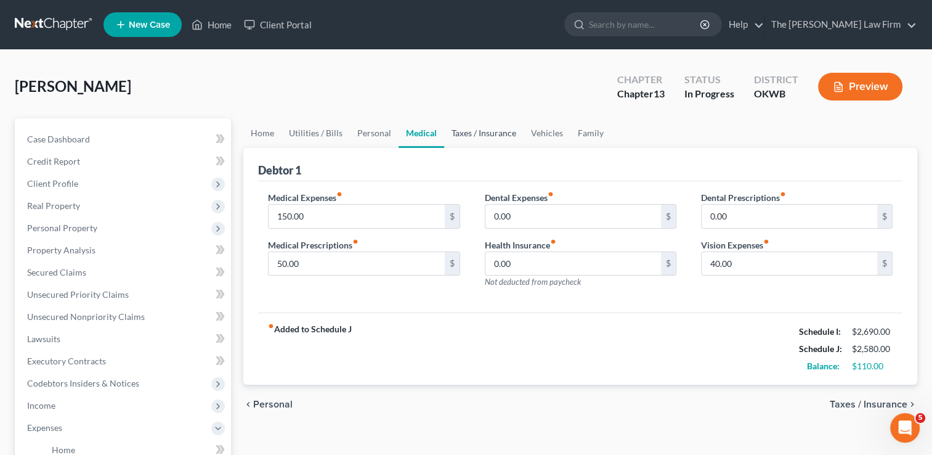
click at [486, 133] on link "Taxes / Insurance" at bounding box center [483, 133] width 79 height 30
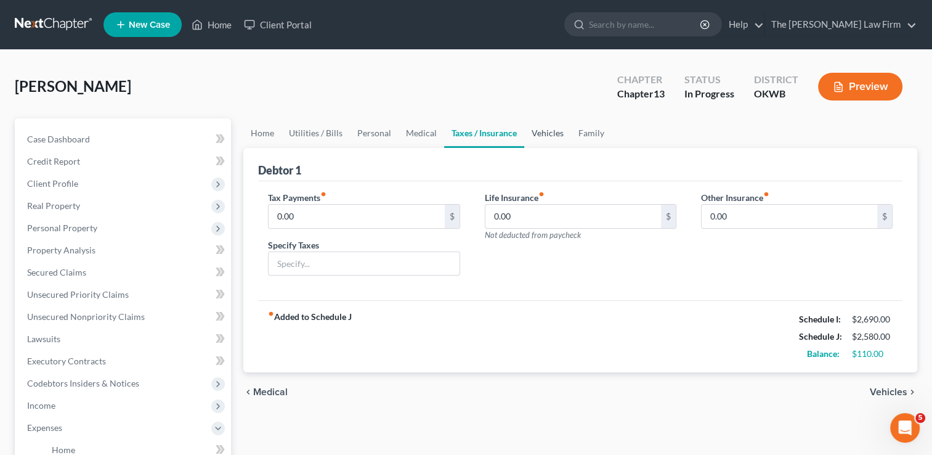
click at [545, 136] on link "Vehicles" at bounding box center [547, 133] width 47 height 30
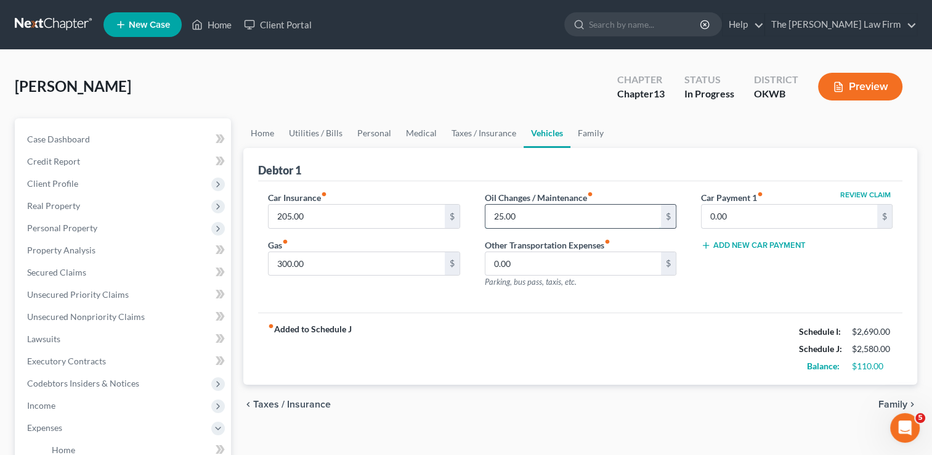
click at [532, 211] on input "25.00" at bounding box center [574, 216] width 176 height 23
type input "40.00"
click at [584, 128] on link "Family" at bounding box center [591, 133] width 41 height 30
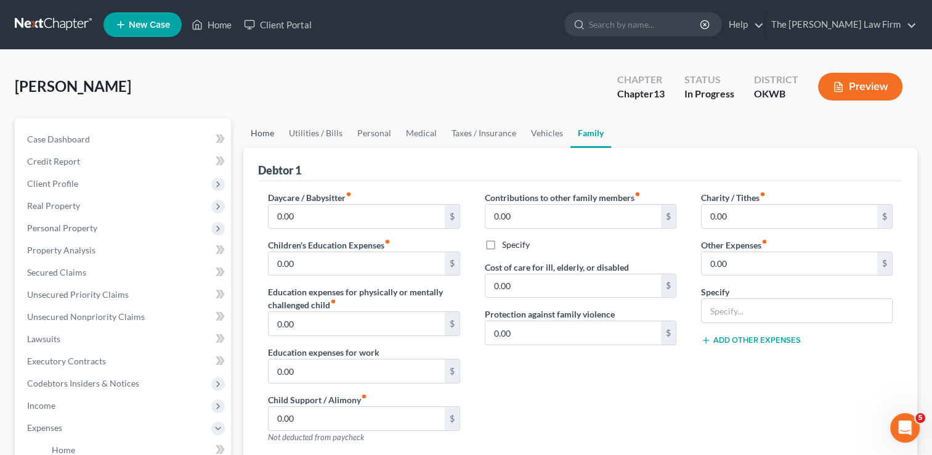
click at [256, 131] on link "Home" at bounding box center [262, 133] width 38 height 30
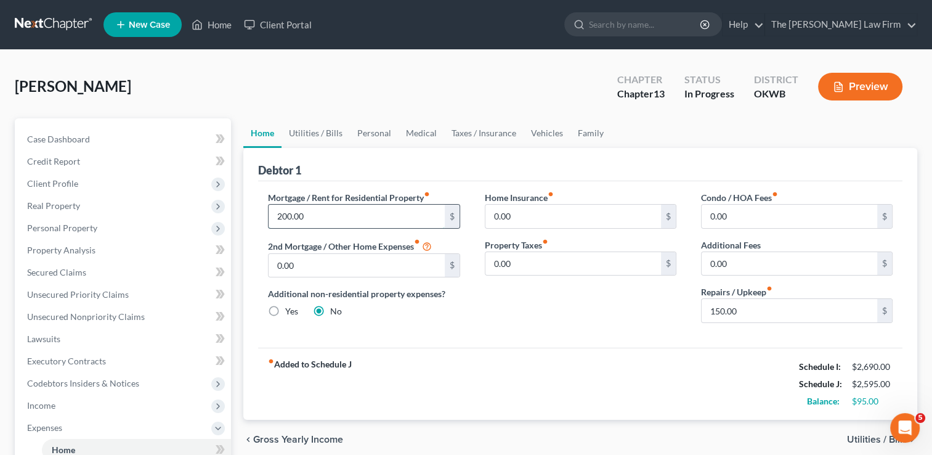
click at [319, 213] on input "200.00" at bounding box center [357, 216] width 176 height 23
type input "250.00"
click at [499, 306] on div "Home Insurance fiber_manual_record 0.00 $ Property Taxes fiber_manual_record 0.…" at bounding box center [581, 262] width 216 height 142
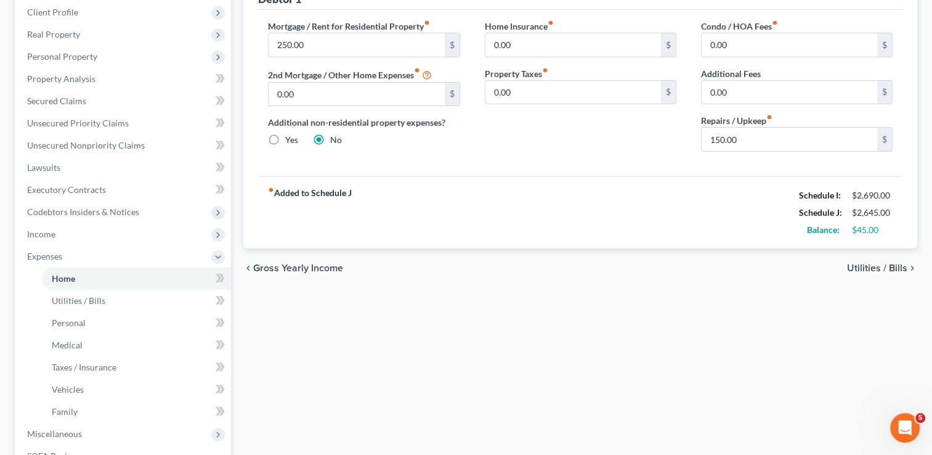
scroll to position [246, 0]
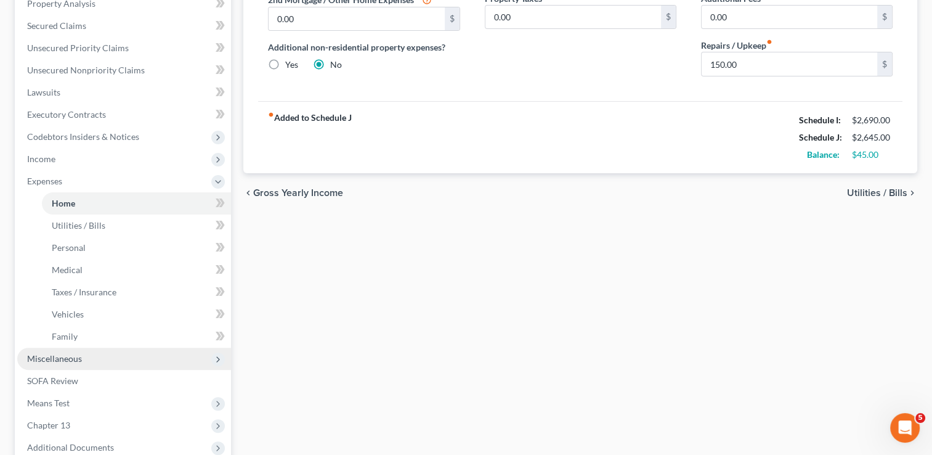
click at [54, 360] on span "Miscellaneous" at bounding box center [54, 358] width 55 height 10
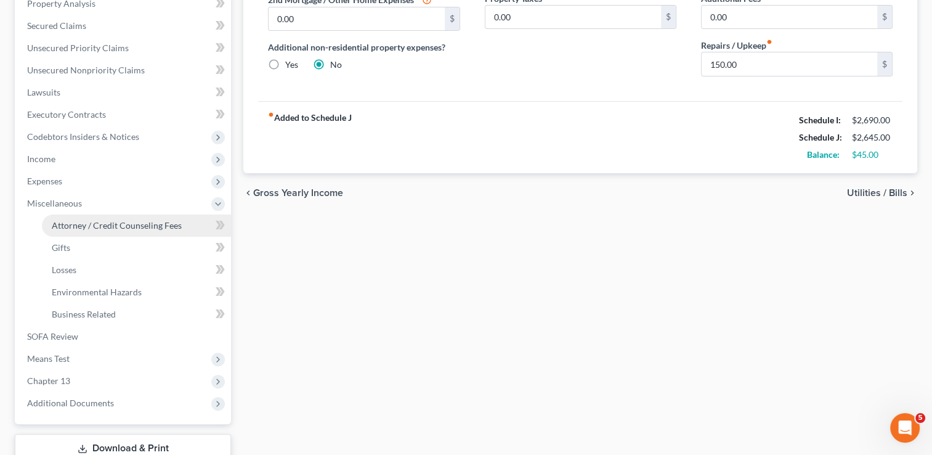
click at [110, 228] on span "Attorney / Credit Counseling Fees" at bounding box center [117, 225] width 130 height 10
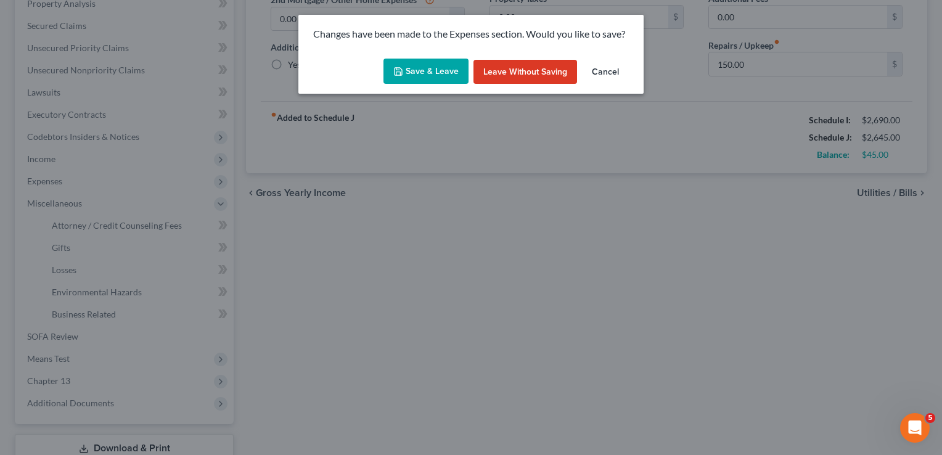
click at [431, 76] on button "Save & Leave" at bounding box center [425, 72] width 85 height 26
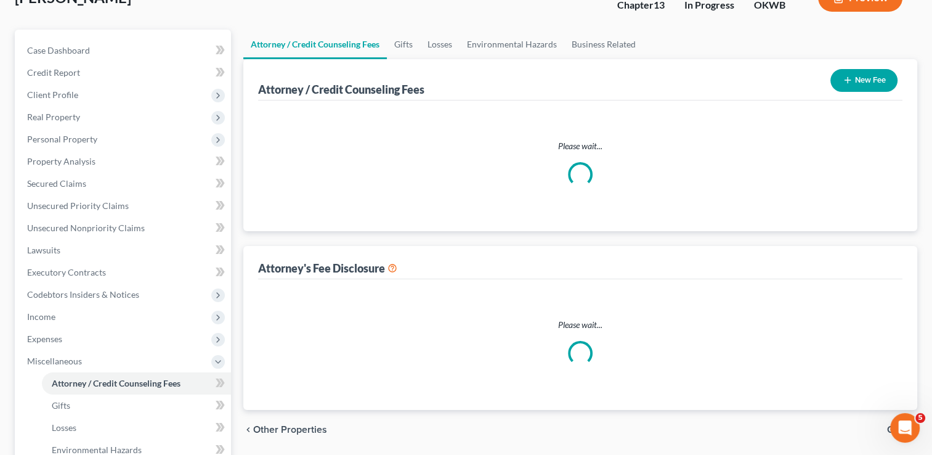
scroll to position [5, 0]
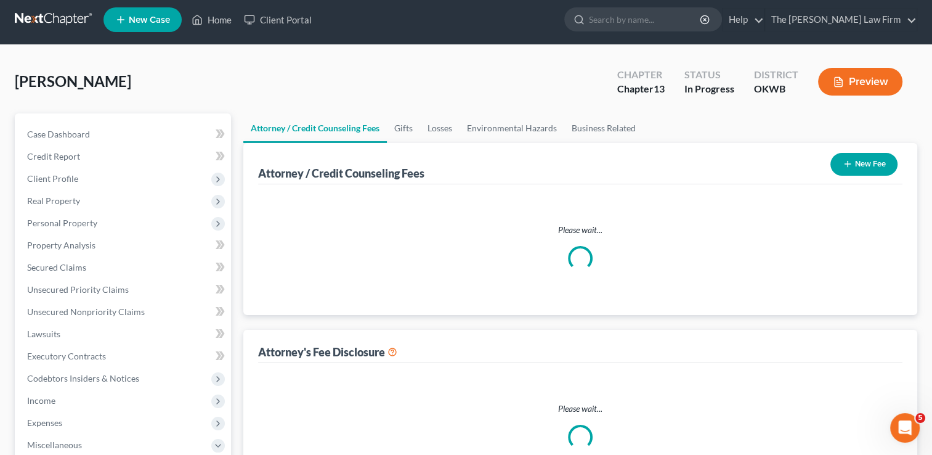
select select "0"
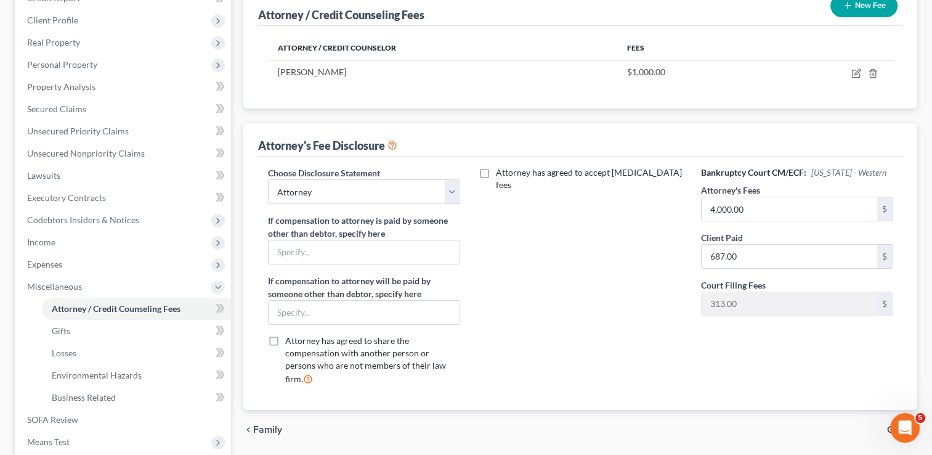
scroll to position [185, 0]
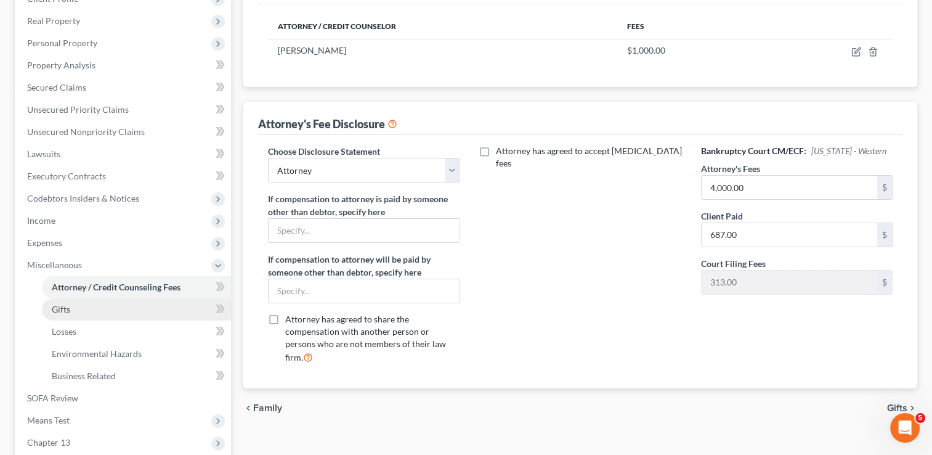
click at [64, 309] on span "Gifts" at bounding box center [61, 309] width 18 height 10
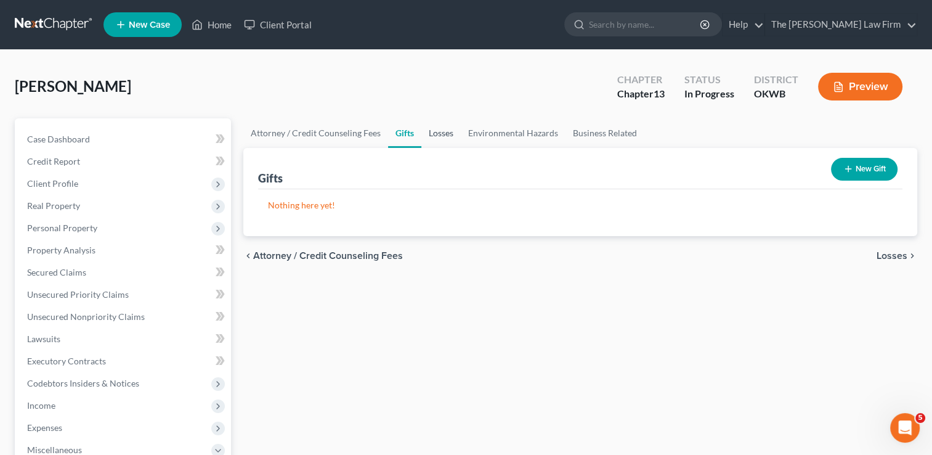
click at [441, 129] on link "Losses" at bounding box center [441, 133] width 39 height 30
click at [524, 128] on link "Environmental Hazards" at bounding box center [513, 133] width 105 height 30
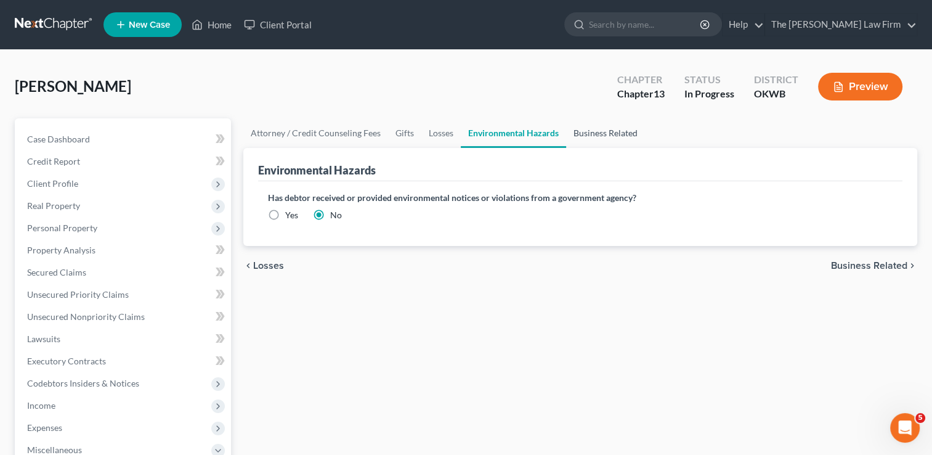
click at [604, 129] on link "Business Related" at bounding box center [605, 133] width 79 height 30
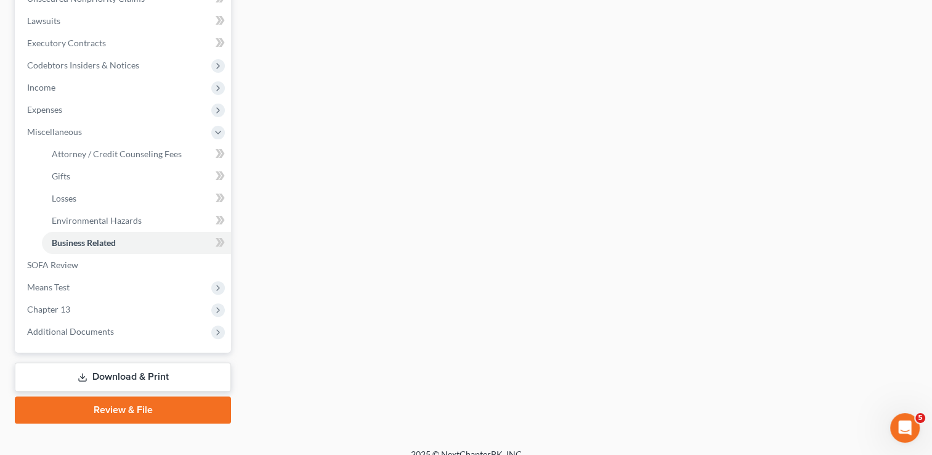
scroll to position [332, 0]
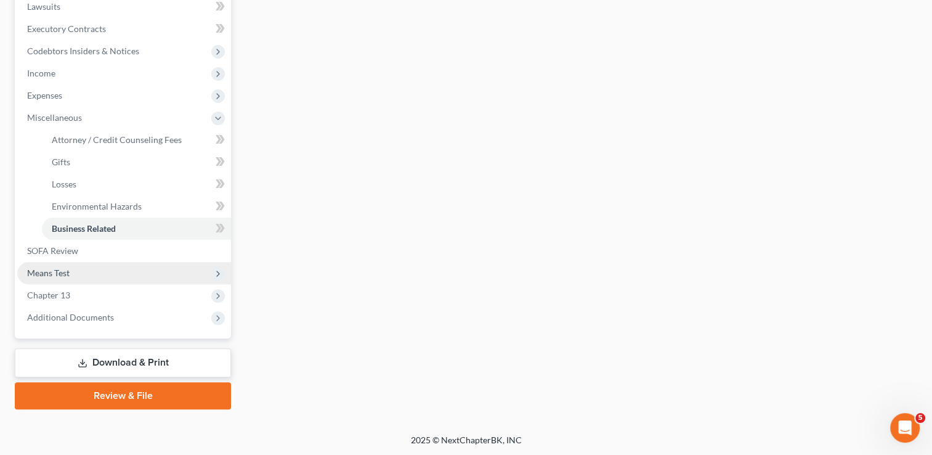
click at [59, 269] on span "Means Test" at bounding box center [48, 272] width 43 height 10
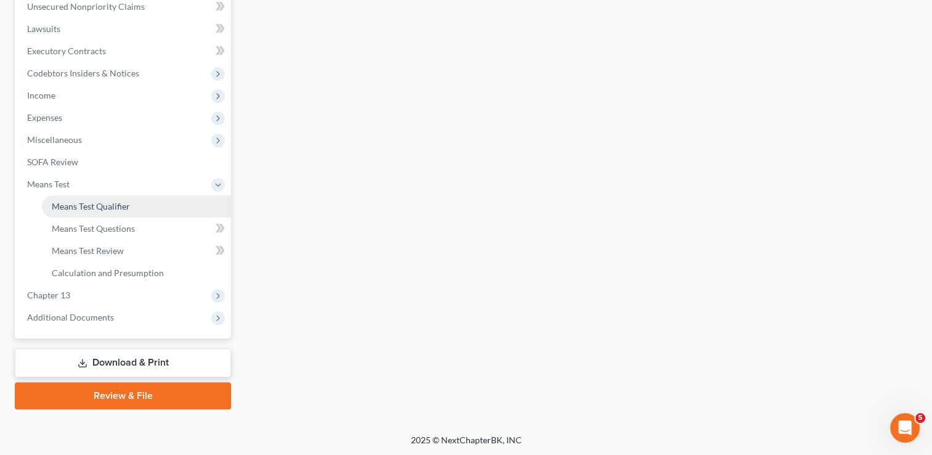
click at [116, 206] on span "Means Test Qualifier" at bounding box center [91, 206] width 78 height 10
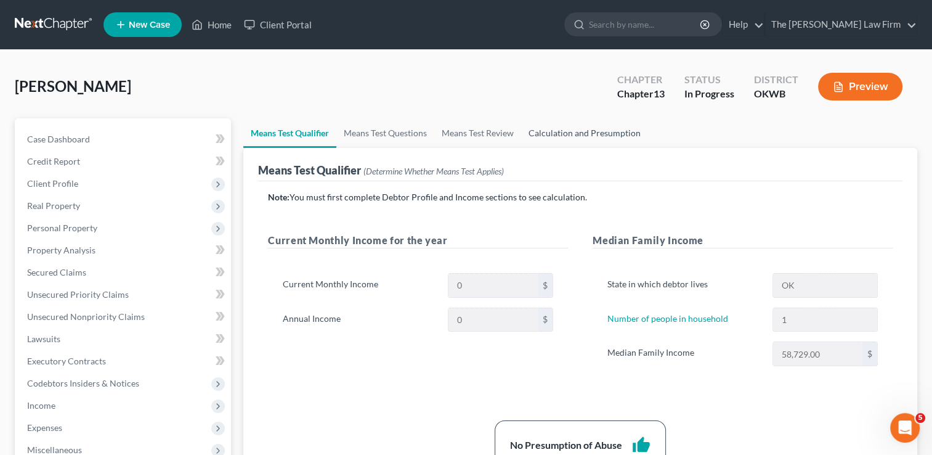
click at [567, 134] on link "Calculation and Presumption" at bounding box center [584, 133] width 127 height 30
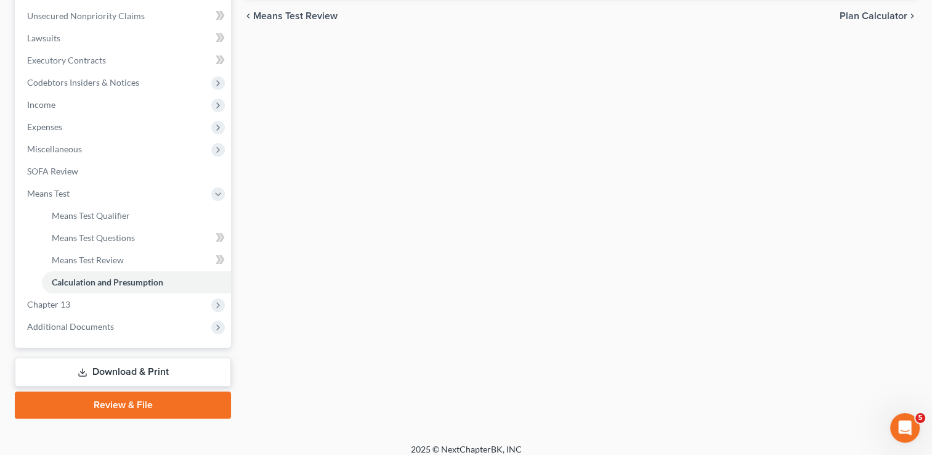
scroll to position [310, 0]
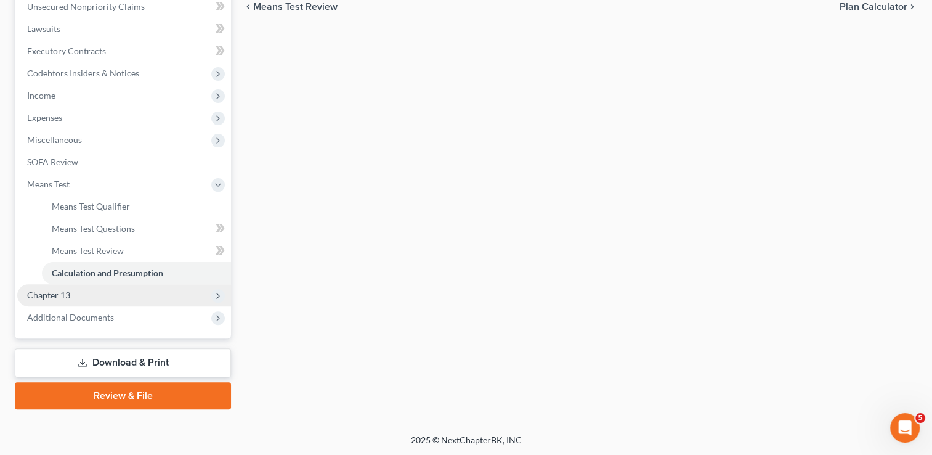
click at [62, 292] on span "Chapter 13" at bounding box center [48, 295] width 43 height 10
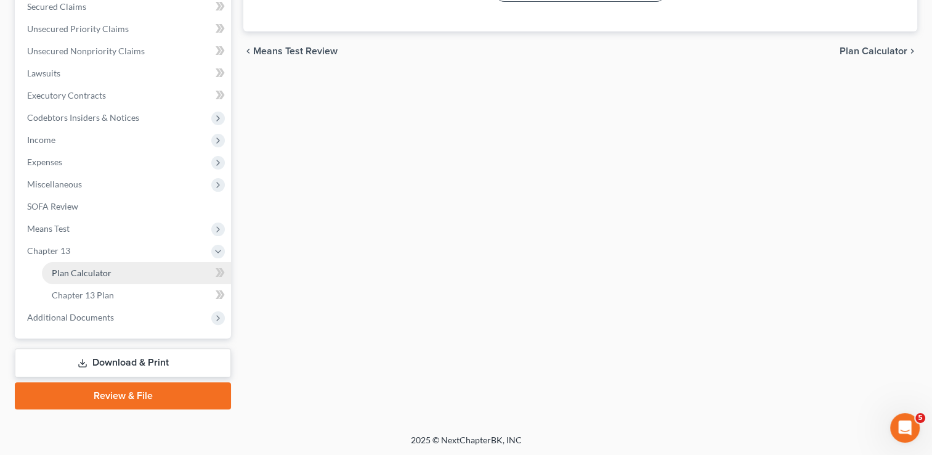
click at [106, 272] on span "Plan Calculator" at bounding box center [82, 272] width 60 height 10
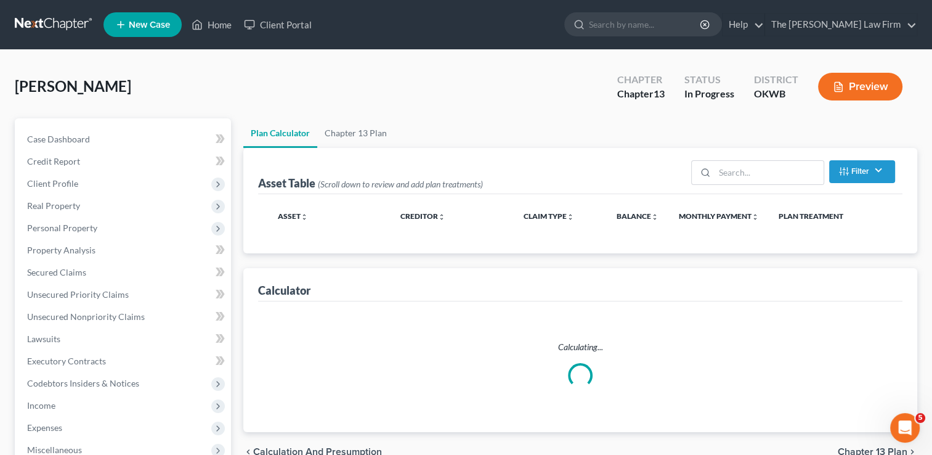
select select "41"
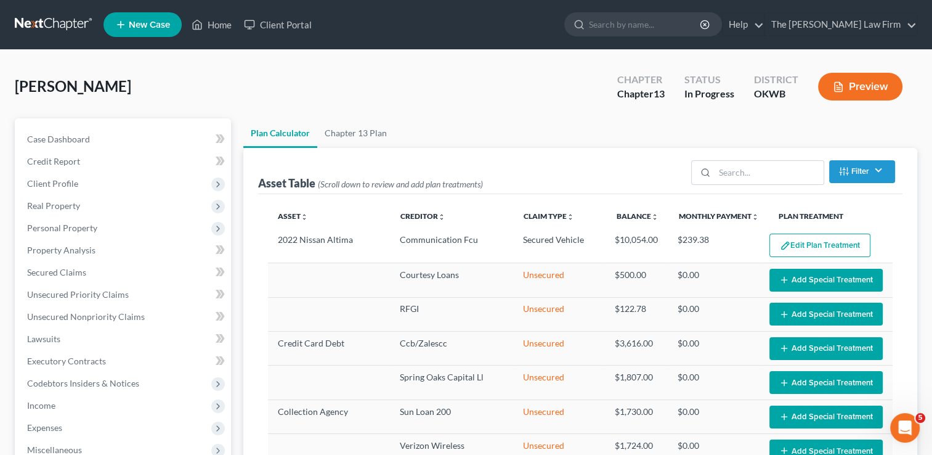
select select "41"
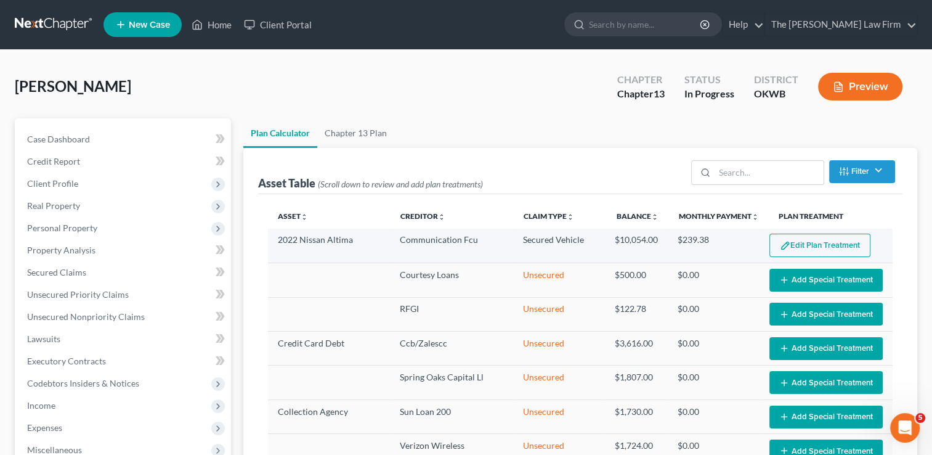
click at [829, 240] on button "Edit Plan Treatment" at bounding box center [820, 245] width 101 height 23
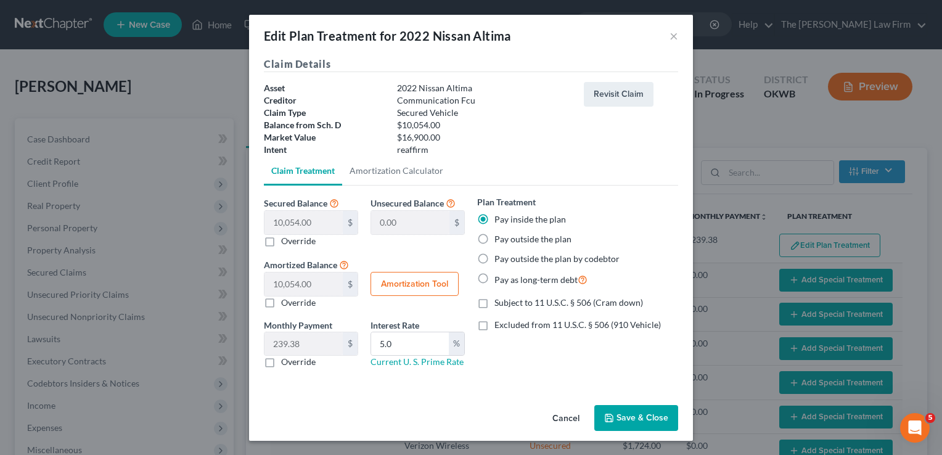
click at [419, 285] on button "Amortization Tool" at bounding box center [414, 284] width 88 height 25
type input "10,054.00"
type input "5.0"
type input "42"
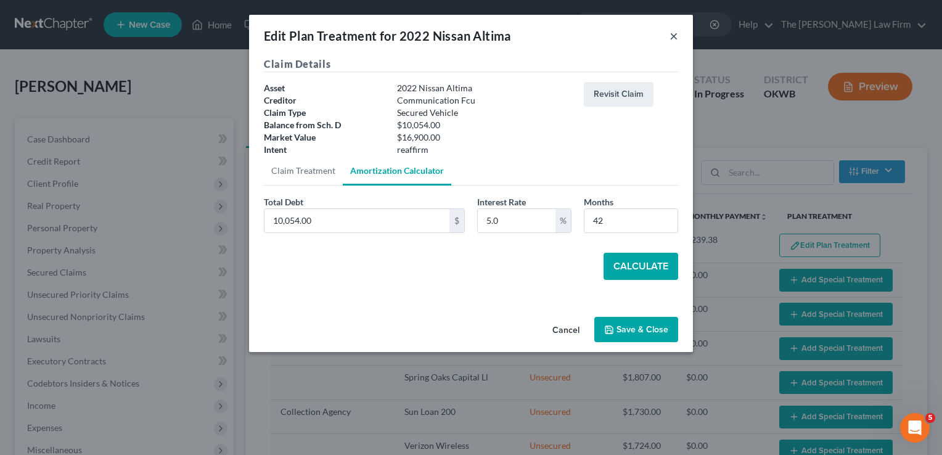
click at [675, 33] on button "×" at bounding box center [673, 35] width 9 height 15
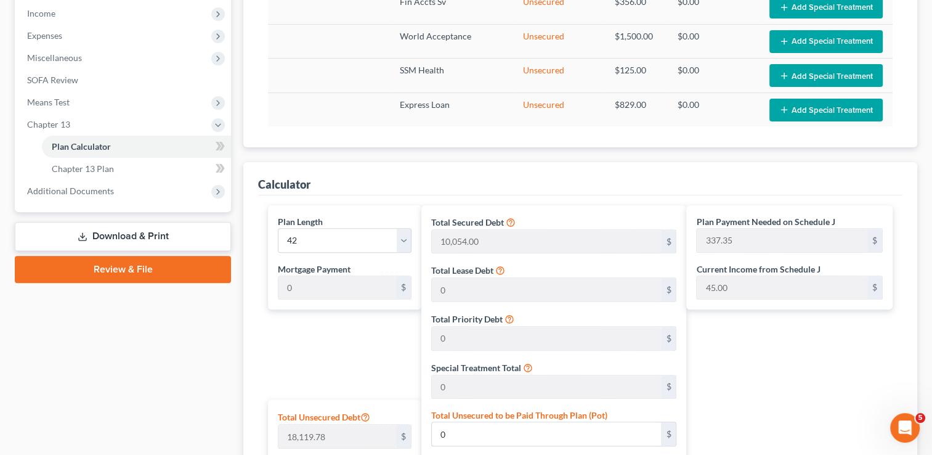
scroll to position [185, 0]
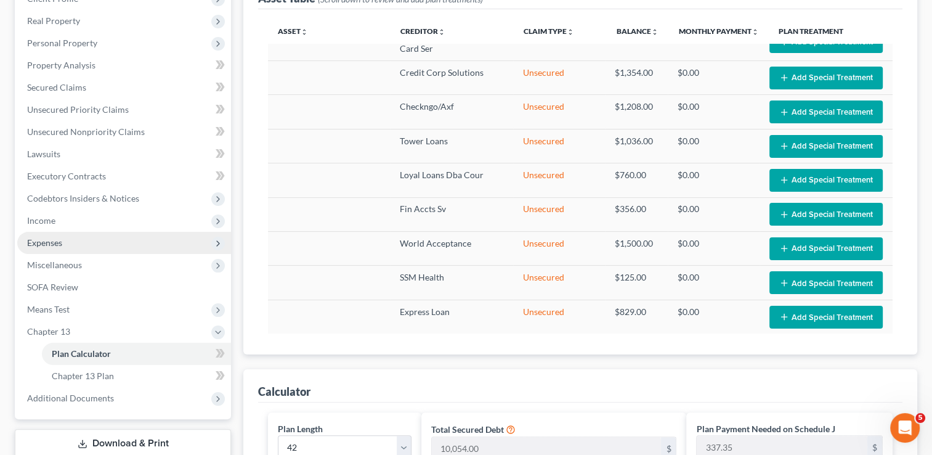
drag, startPoint x: 62, startPoint y: 244, endPoint x: 74, endPoint y: 245, distance: 12.4
click at [62, 244] on span "Expenses" at bounding box center [44, 242] width 35 height 10
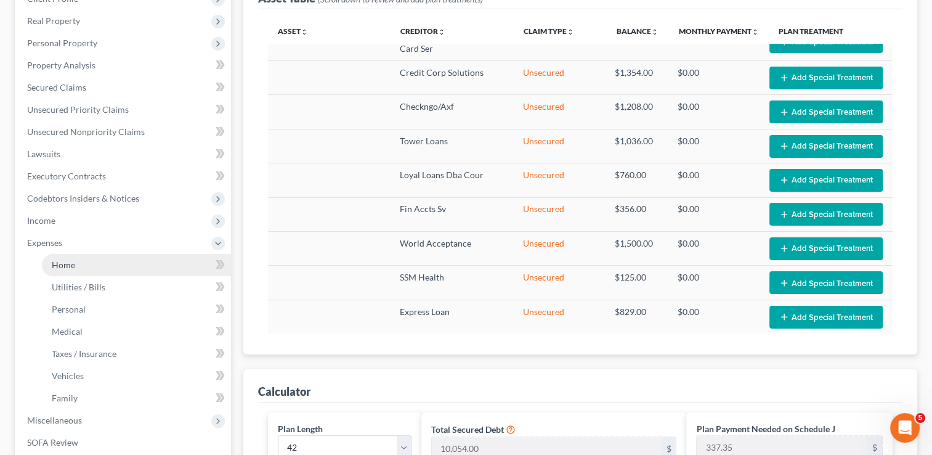
click at [70, 266] on span "Home" at bounding box center [63, 264] width 23 height 10
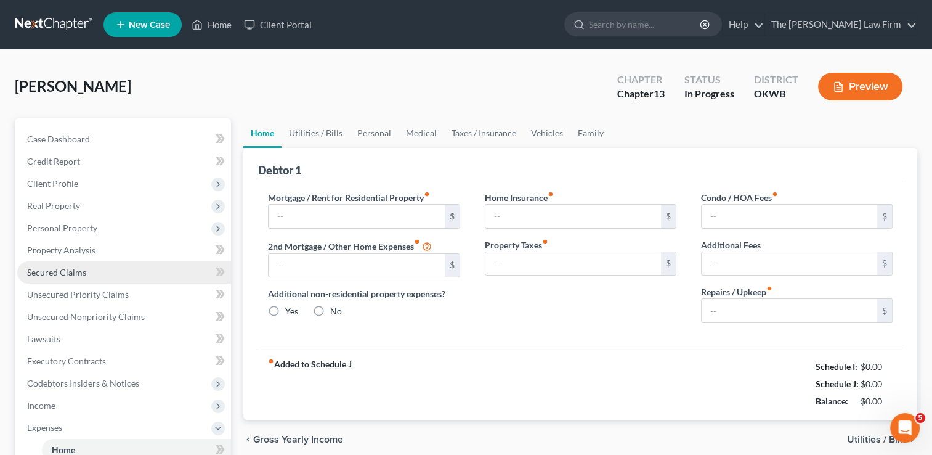
type input "250.00"
type input "0.00"
radio input "true"
type input "0.00"
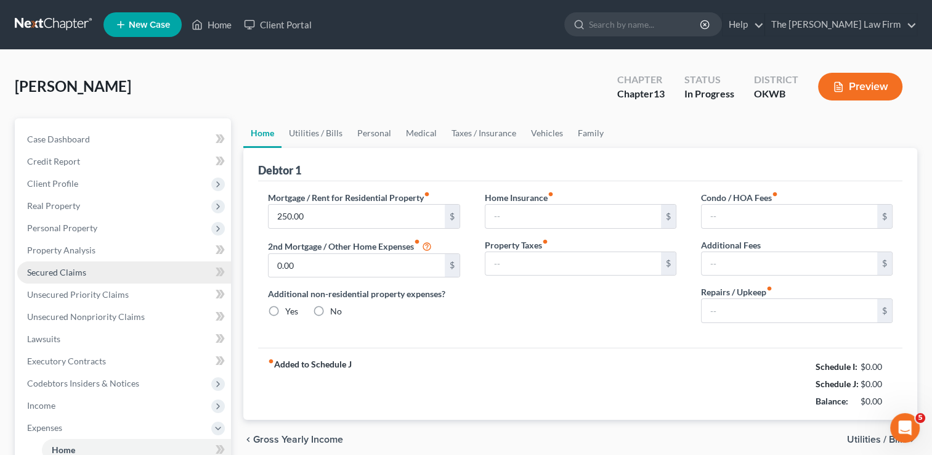
type input "0.00"
type input "150.00"
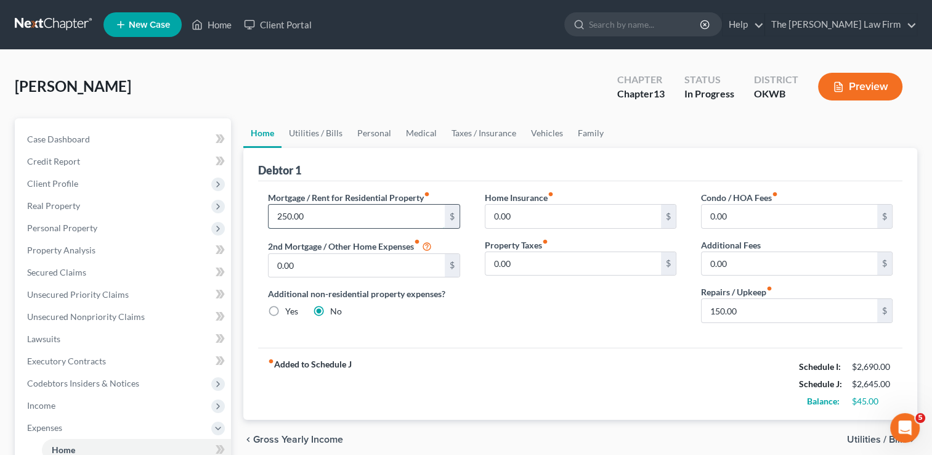
click at [332, 219] on input "250.00" at bounding box center [357, 216] width 176 height 23
type input "200.00"
click at [759, 312] on input "150.00" at bounding box center [790, 310] width 176 height 23
type input "100.00"
drag, startPoint x: 656, startPoint y: 289, endPoint x: 650, endPoint y: 293, distance: 7.2
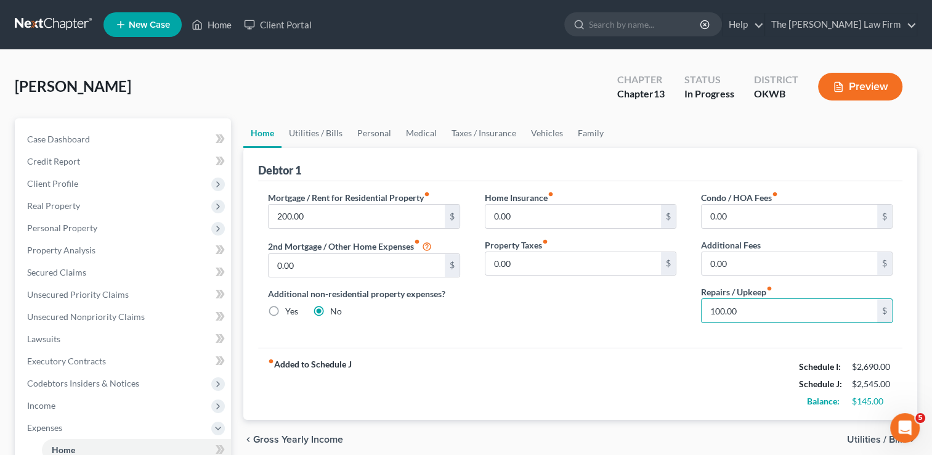
click at [656, 288] on div "Home Insurance fiber_manual_record 0.00 $ Property Taxes fiber_manual_record 0.…" at bounding box center [581, 262] width 216 height 142
click at [315, 131] on link "Utilities / Bills" at bounding box center [316, 133] width 68 height 30
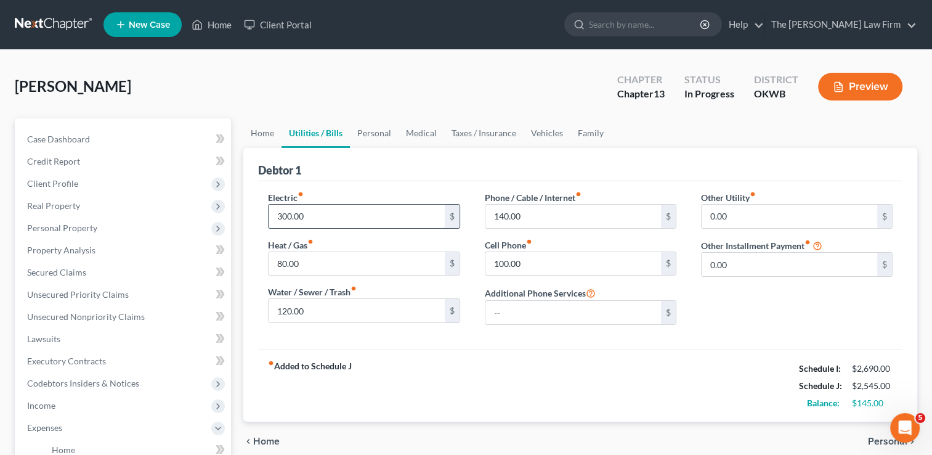
click at [316, 215] on input "300.00" at bounding box center [357, 216] width 176 height 23
type input "200.00"
click at [316, 308] on input "120.00" at bounding box center [357, 310] width 176 height 23
type input "100.00"
click at [497, 213] on input "140.00" at bounding box center [574, 216] width 176 height 23
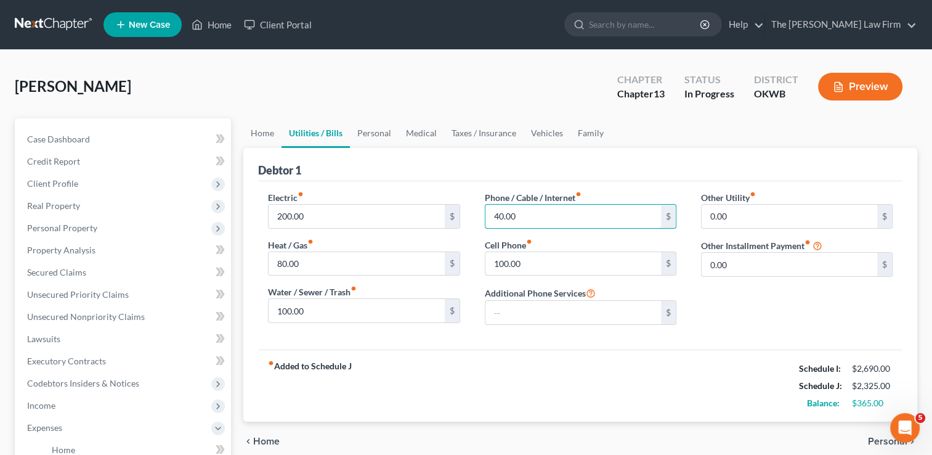
type input "40.00"
click at [455, 169] on div "Debtor 1" at bounding box center [580, 164] width 645 height 33
click at [377, 133] on link "Personal" at bounding box center [374, 133] width 49 height 30
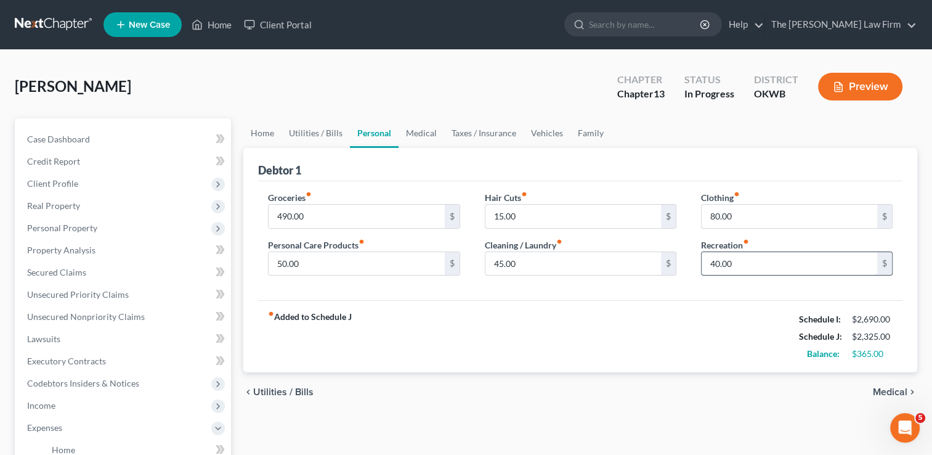
click at [756, 265] on input "40.00" at bounding box center [790, 263] width 176 height 23
click at [426, 129] on link "Medical" at bounding box center [422, 133] width 46 height 30
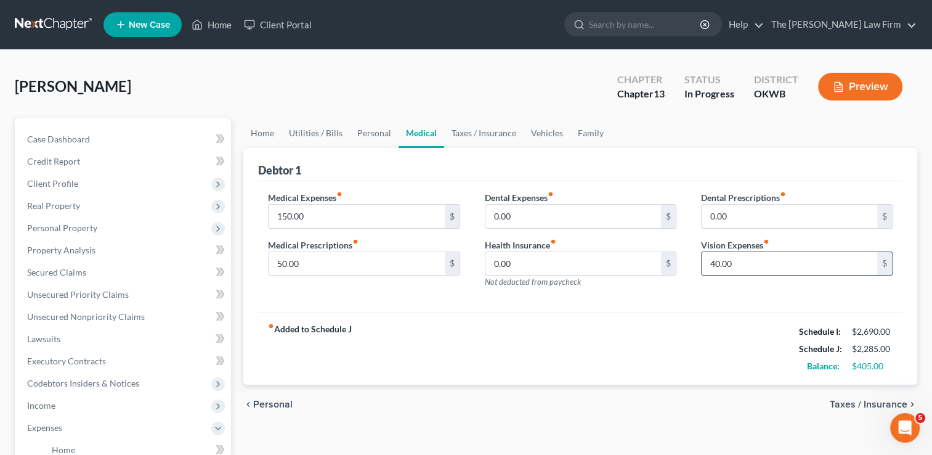
click at [749, 264] on input "40.00" at bounding box center [790, 263] width 176 height 23
drag, startPoint x: 638, startPoint y: 303, endPoint x: 599, endPoint y: 255, distance: 61.7
click at [638, 302] on div "Medical Expenses fiber_manual_record 150.00 $ Medical Prescriptions fiber_manua…" at bounding box center [580, 247] width 645 height 132
click at [471, 132] on link "Taxes / Insurance" at bounding box center [483, 133] width 79 height 30
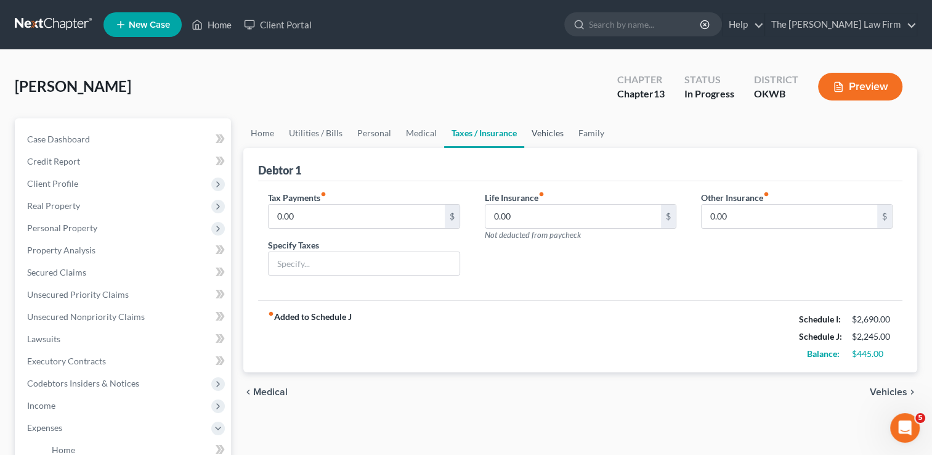
click at [539, 135] on link "Vehicles" at bounding box center [547, 133] width 47 height 30
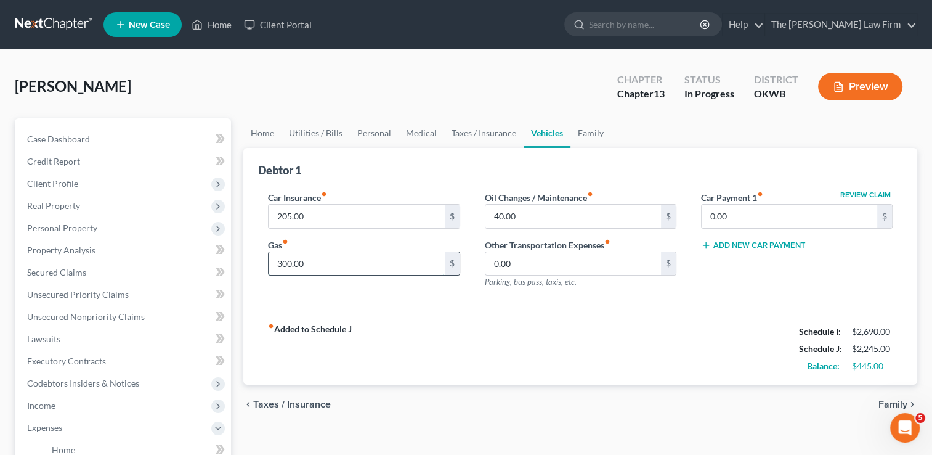
click at [319, 263] on input "300.00" at bounding box center [357, 263] width 176 height 23
type input "250.00"
click at [574, 169] on div "Debtor 1" at bounding box center [580, 164] width 645 height 33
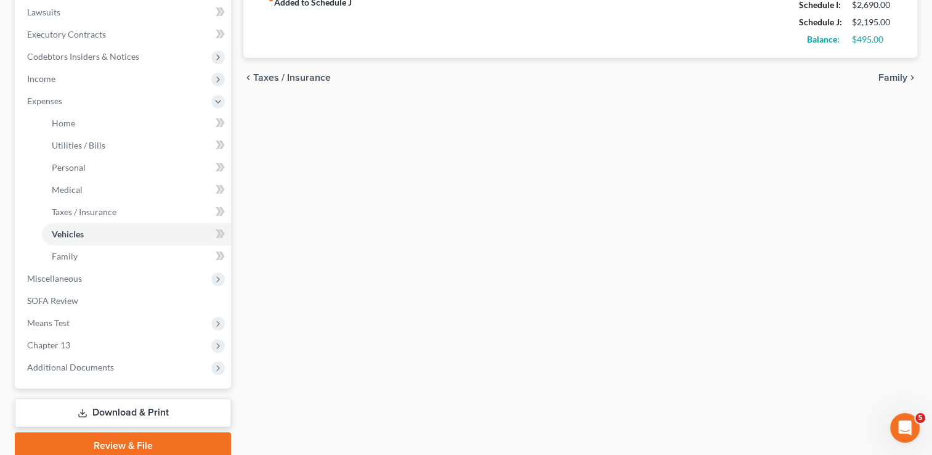
scroll to position [377, 0]
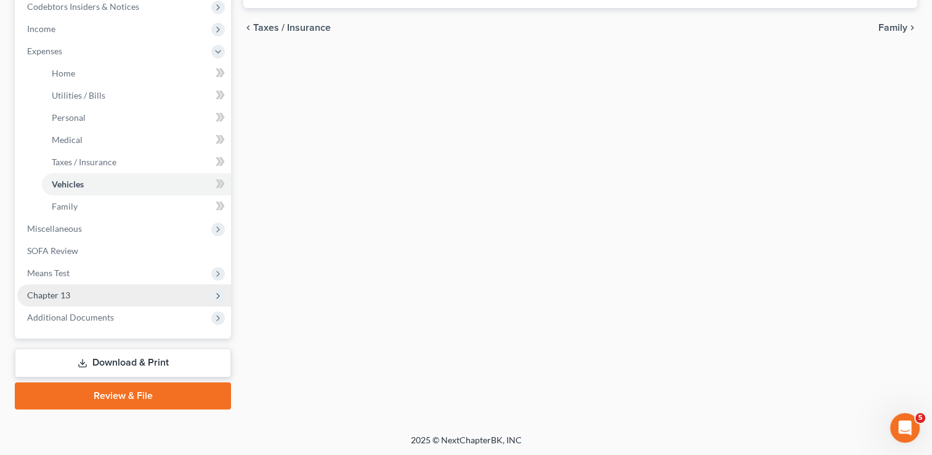
click at [47, 295] on span "Chapter 13" at bounding box center [48, 295] width 43 height 10
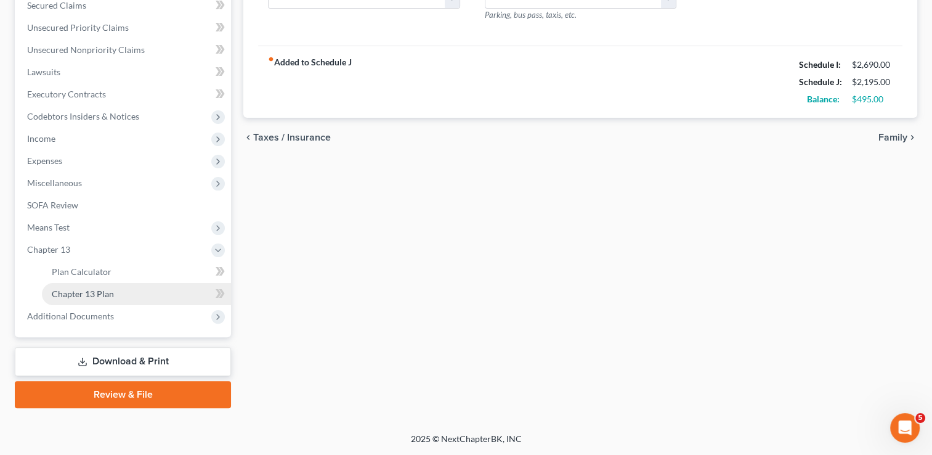
scroll to position [266, 0]
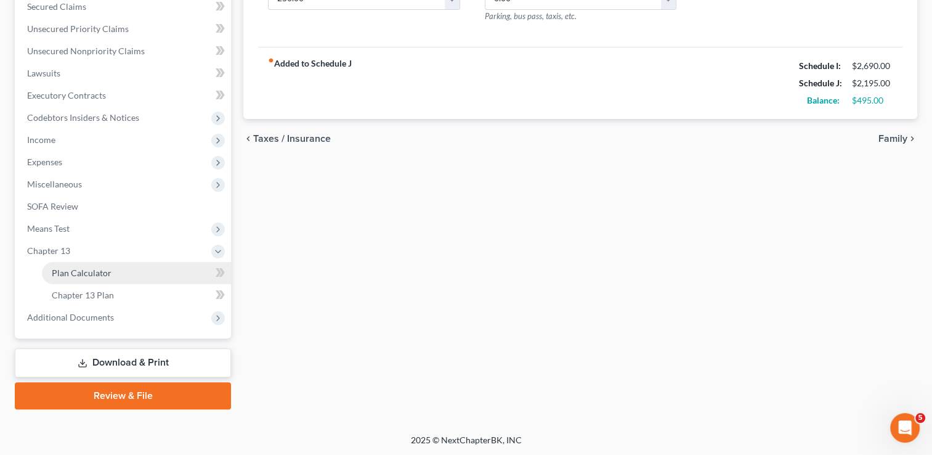
click at [108, 275] on span "Plan Calculator" at bounding box center [82, 272] width 60 height 10
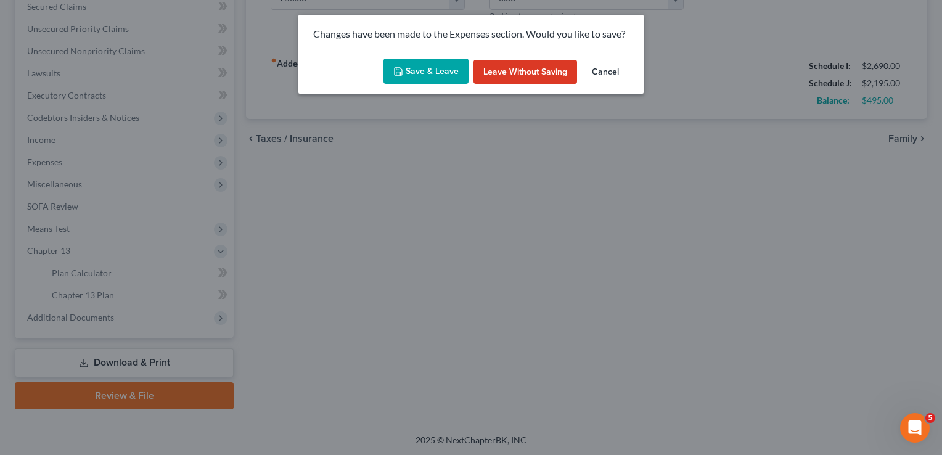
click at [422, 65] on button "Save & Leave" at bounding box center [425, 72] width 85 height 26
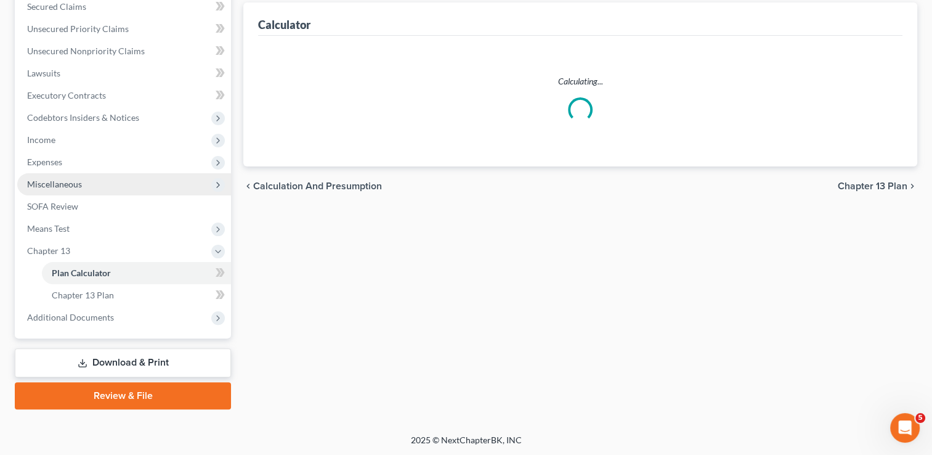
select select "41"
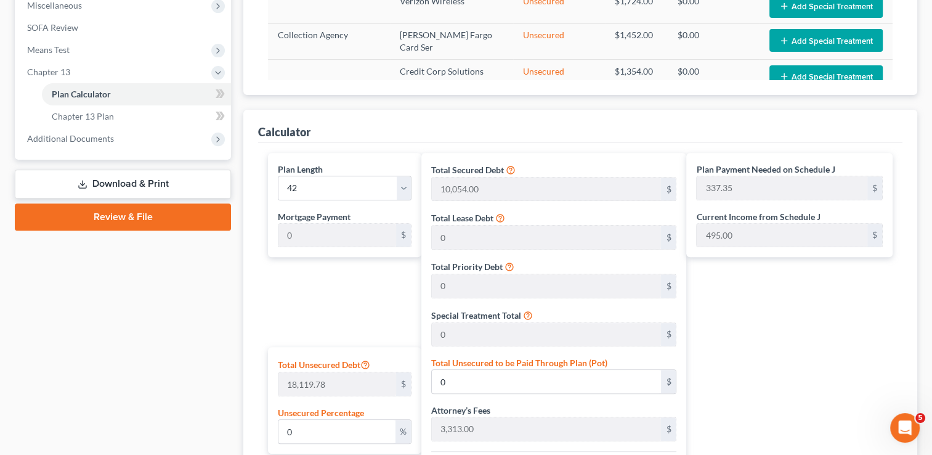
scroll to position [249, 0]
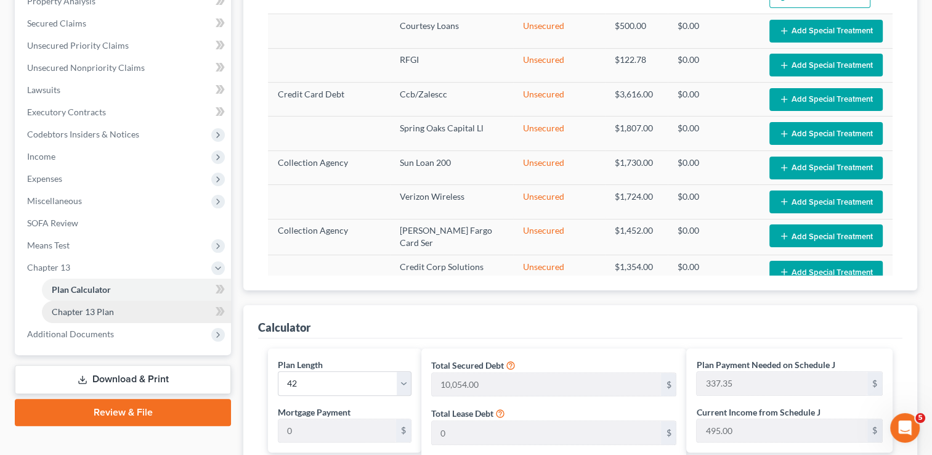
click at [105, 304] on link "Chapter 13 Plan" at bounding box center [136, 312] width 189 height 22
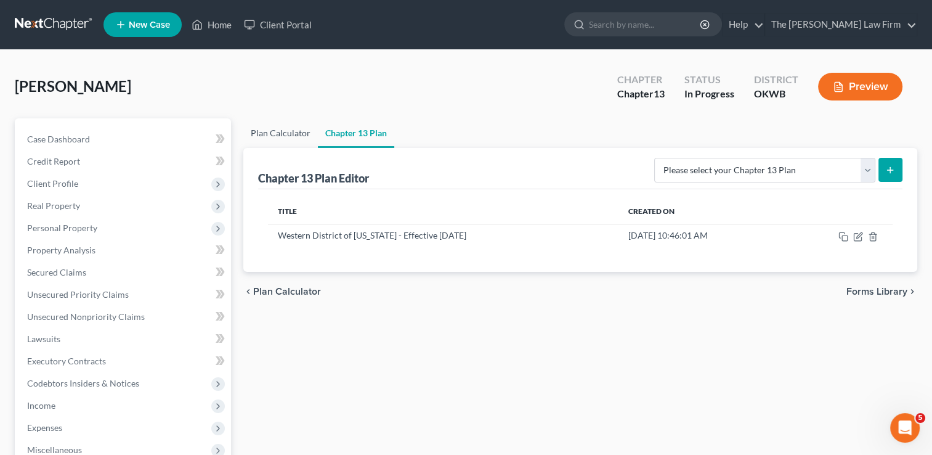
click at [288, 136] on link "Plan Calculator" at bounding box center [280, 133] width 75 height 30
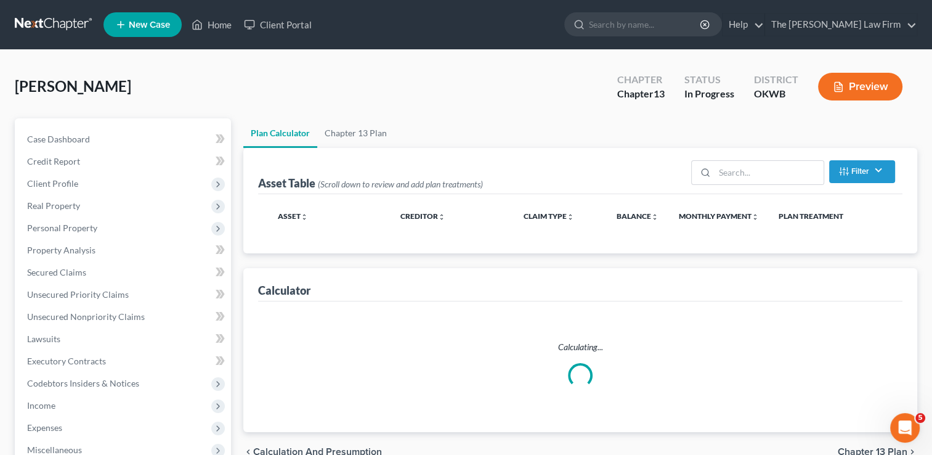
select select "41"
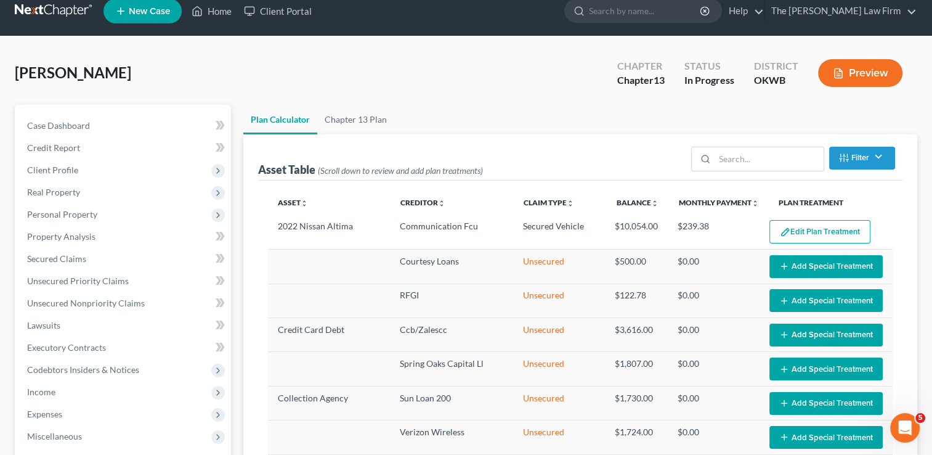
scroll to position [2, 0]
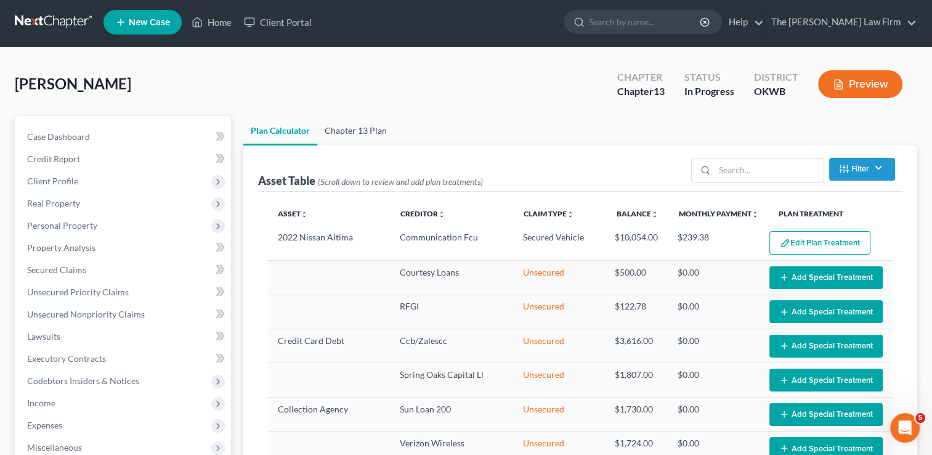
click at [364, 130] on link "Chapter 13 Plan" at bounding box center [355, 131] width 77 height 30
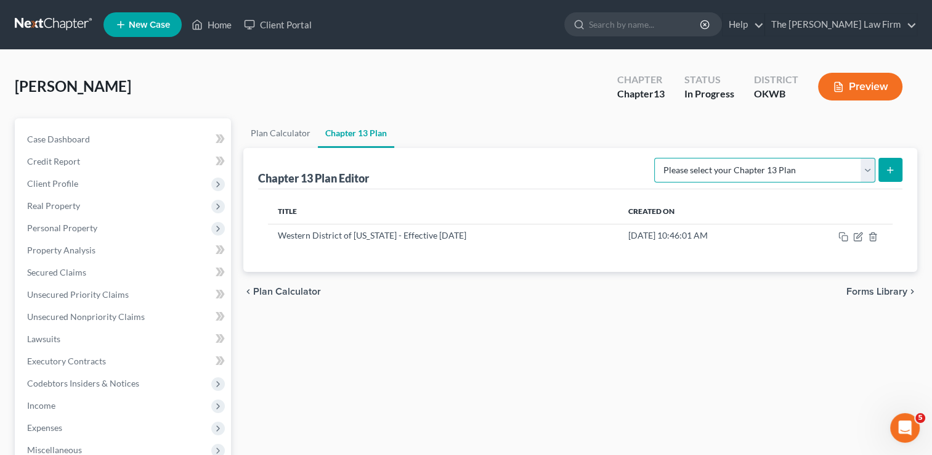
drag, startPoint x: 865, startPoint y: 169, endPoint x: 834, endPoint y: 172, distance: 31.0
click at [865, 169] on select "Please select your Chapter 13 Plan National Form Plan - Official Form 113 Weste…" at bounding box center [764, 170] width 221 height 25
select select "2"
click at [656, 158] on select "Please select your Chapter 13 Plan National Form Plan - Official Form 113 Weste…" at bounding box center [764, 170] width 221 height 25
click at [886, 167] on icon "submit" at bounding box center [891, 170] width 10 height 10
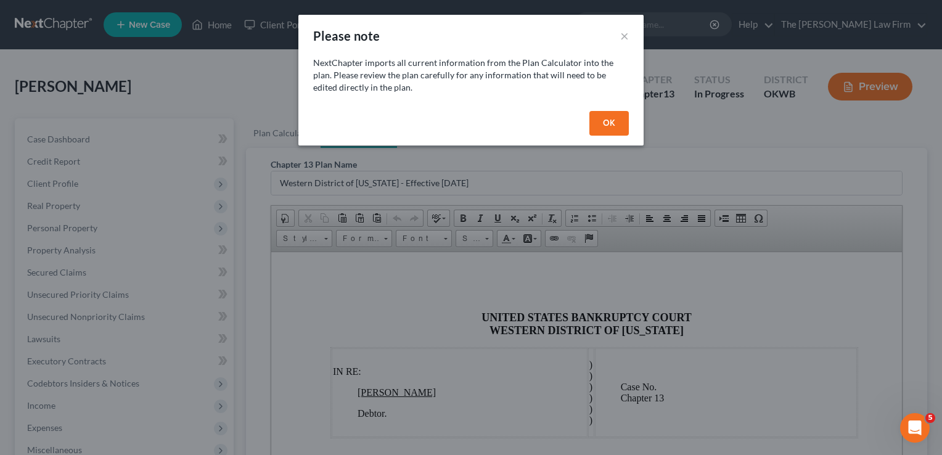
click at [607, 122] on button "OK" at bounding box center [608, 123] width 39 height 25
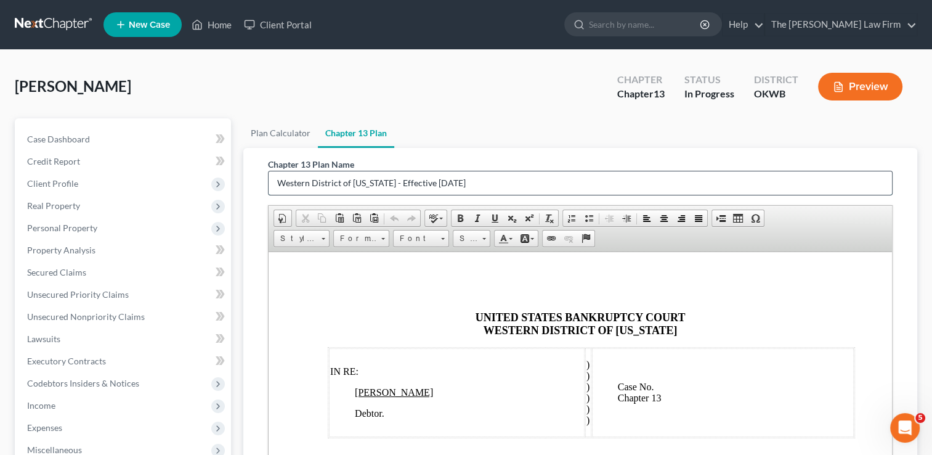
click at [500, 181] on input "Western District of [US_STATE] - Effective [DATE]" at bounding box center [581, 182] width 624 height 23
type input "Western District of [US_STATE] - Effective [DATE] 2"
click at [663, 123] on ul "Plan Calculator Chapter 13 Plan" at bounding box center [580, 133] width 674 height 30
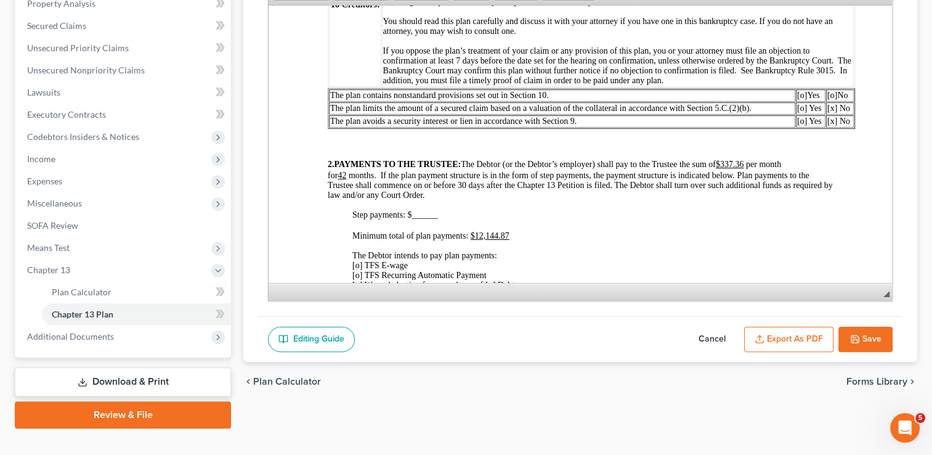
scroll to position [370, 0]
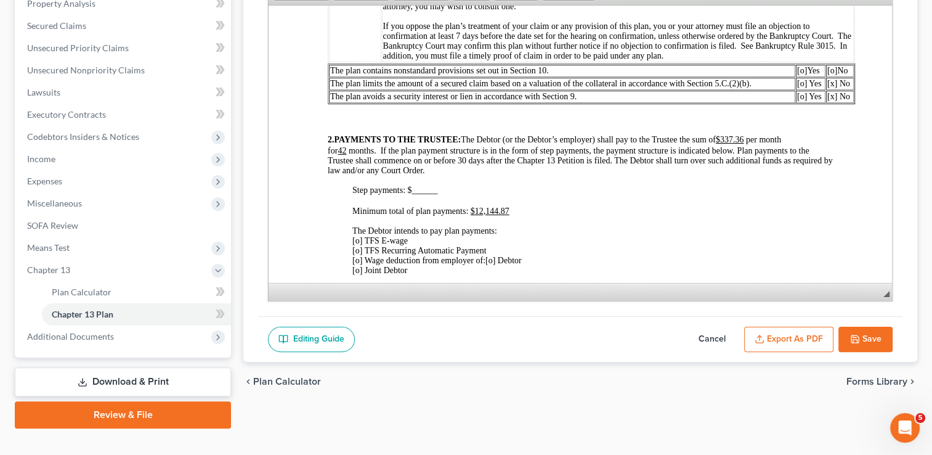
click at [833, 75] on span "[o]" at bounding box center [833, 69] width 10 height 9
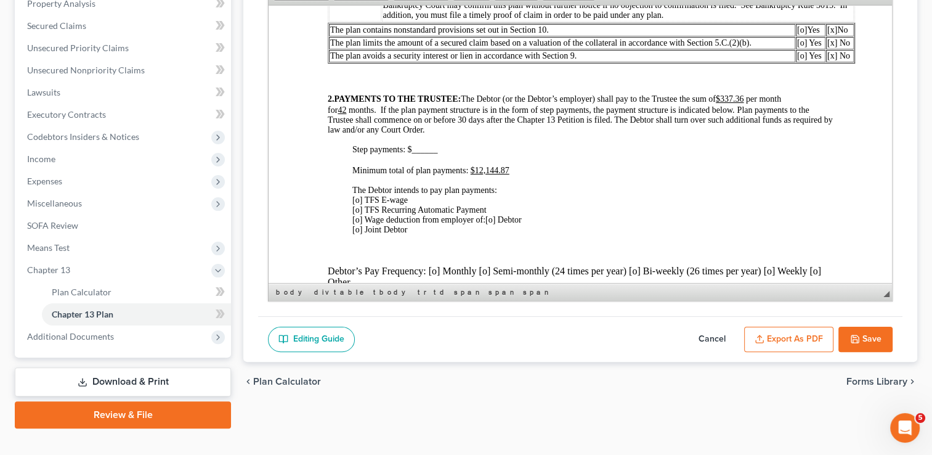
scroll to position [431, 0]
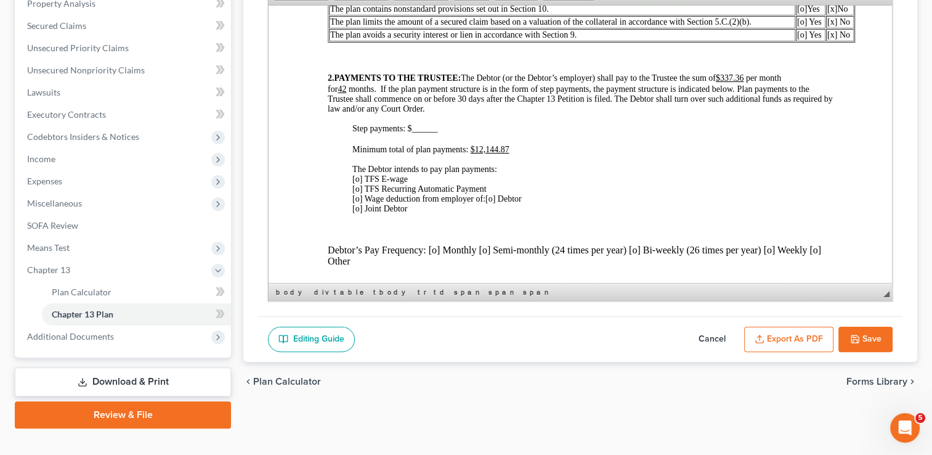
click at [357, 203] on span "[o] TFS E-wage [o] TFS Recurring Automatic Payment [o] Wage deduction from empl…" at bounding box center [419, 188] width 134 height 29
click at [496, 213] on span "[o] Debtor [o] Joint Debtor" at bounding box center [436, 202] width 169 height 19
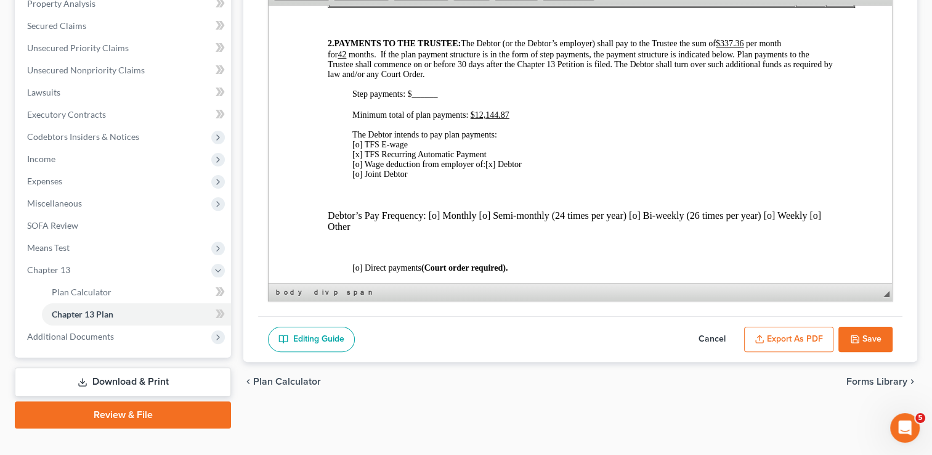
scroll to position [493, 0]
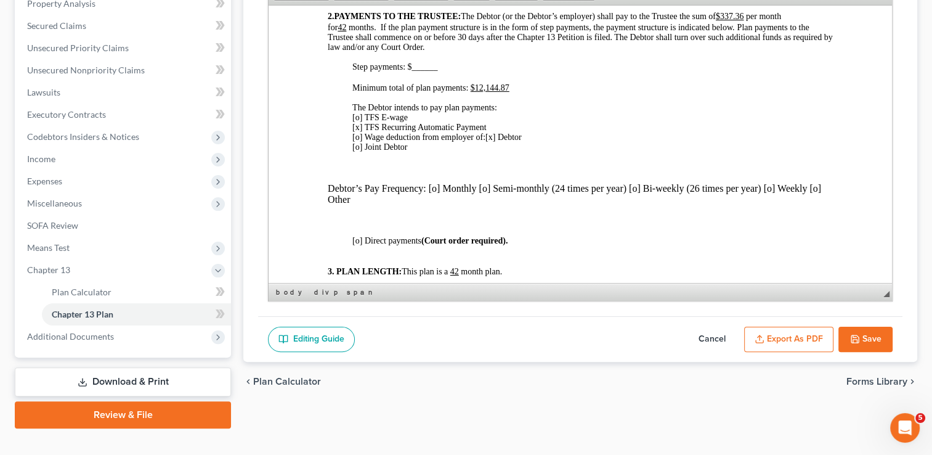
click at [435, 205] on p "Debtor’s Pay Frequency: [o] Monthly [o] Semi-monthly (24 times per year) [o] Bi…" at bounding box center [580, 193] width 505 height 22
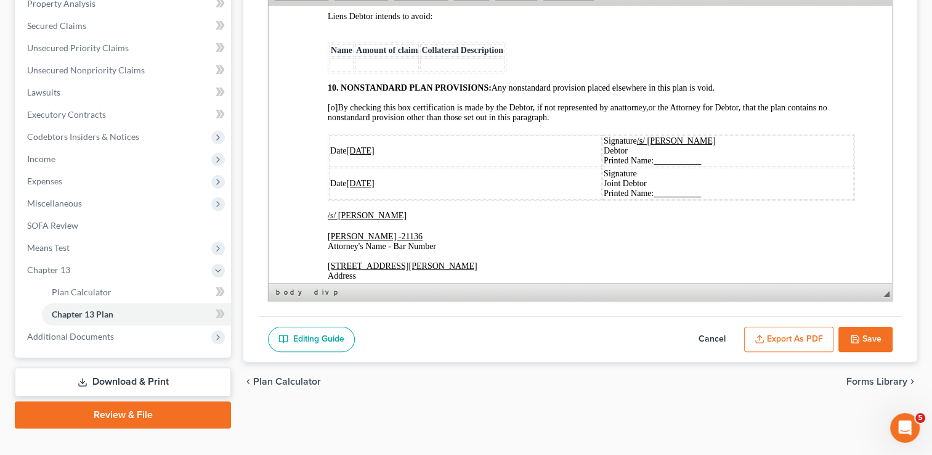
scroll to position [2650, 0]
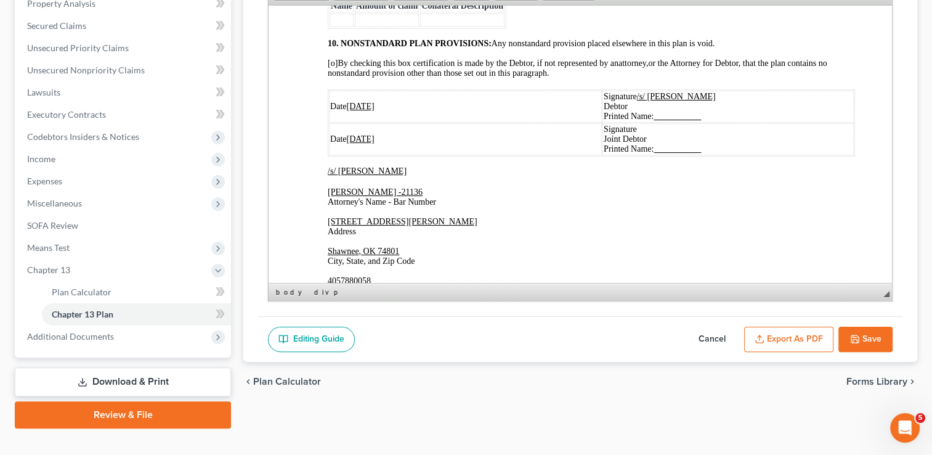
click at [365, 110] on u "[DATE]" at bounding box center [360, 105] width 28 height 9
click at [366, 143] on u "[DATE]" at bounding box center [360, 138] width 28 height 9
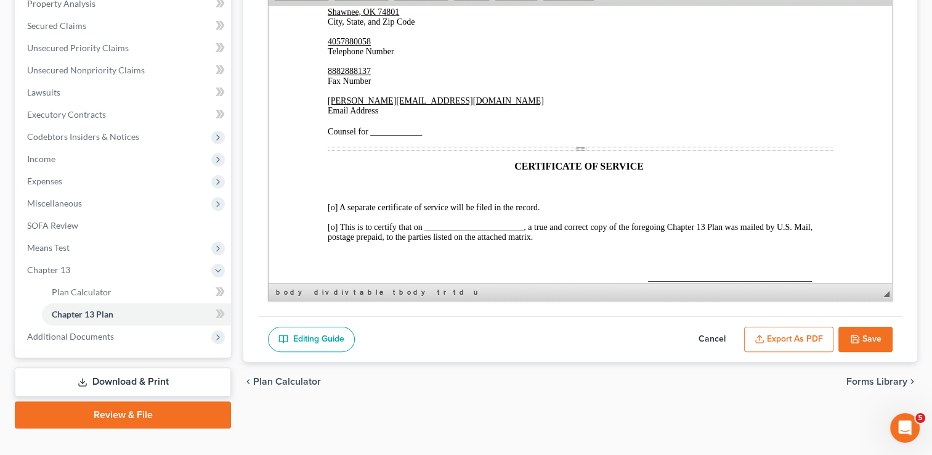
scroll to position [2896, 0]
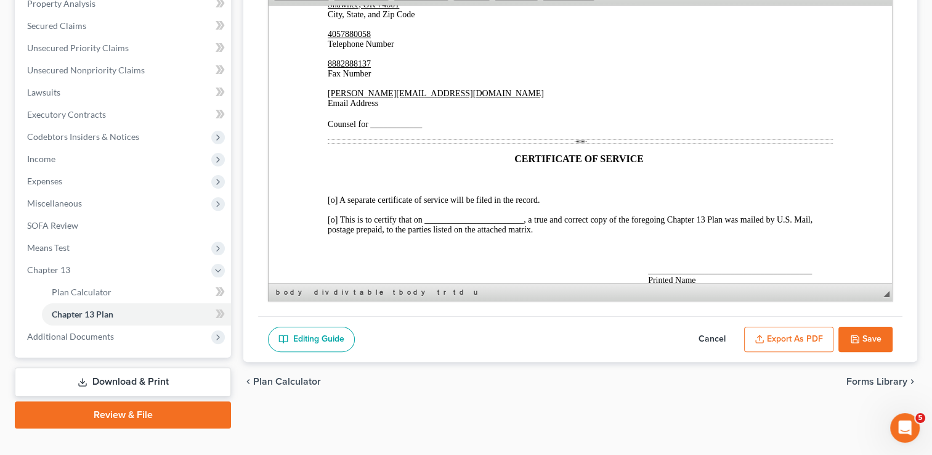
click at [373, 128] on span "Counsel for ____________" at bounding box center [375, 123] width 94 height 9
drag, startPoint x: 378, startPoint y: 210, endPoint x: 397, endPoint y: 214, distance: 19.0
click at [397, 128] on span "Counsel for _Debtor __" at bounding box center [367, 123] width 79 height 9
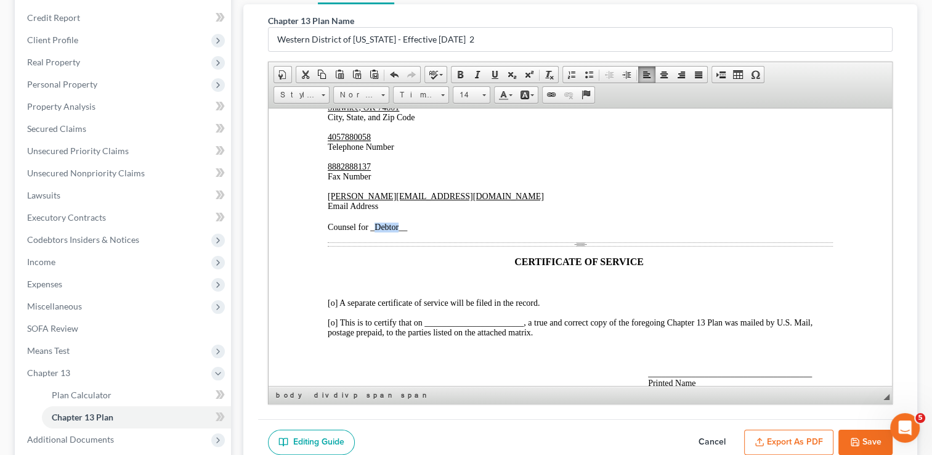
scroll to position [123, 0]
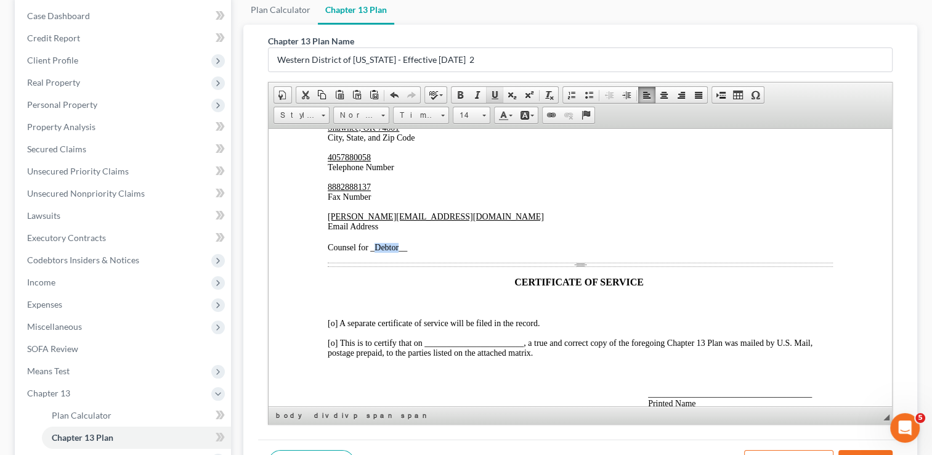
click at [494, 94] on span at bounding box center [495, 95] width 10 height 10
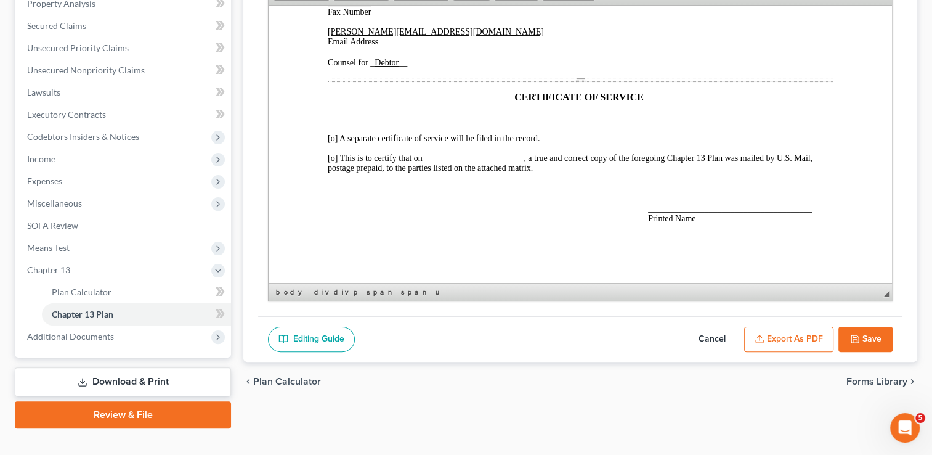
scroll to position [3020, 0]
click at [693, 67] on p "[PERSON_NAME][EMAIL_ADDRESS][DOMAIN_NAME] Email Address Counsel for _ Debtor __" at bounding box center [580, 46] width 505 height 41
click at [333, 172] on span "[o] This is to certify that on _______________________, a true and correct copy…" at bounding box center [570, 162] width 485 height 19
click at [436, 172] on span "[x ] This is to certify that on _______________________, a true and correct cop…" at bounding box center [570, 162] width 485 height 19
drag, startPoint x: 436, startPoint y: 184, endPoint x: 476, endPoint y: 189, distance: 39.7
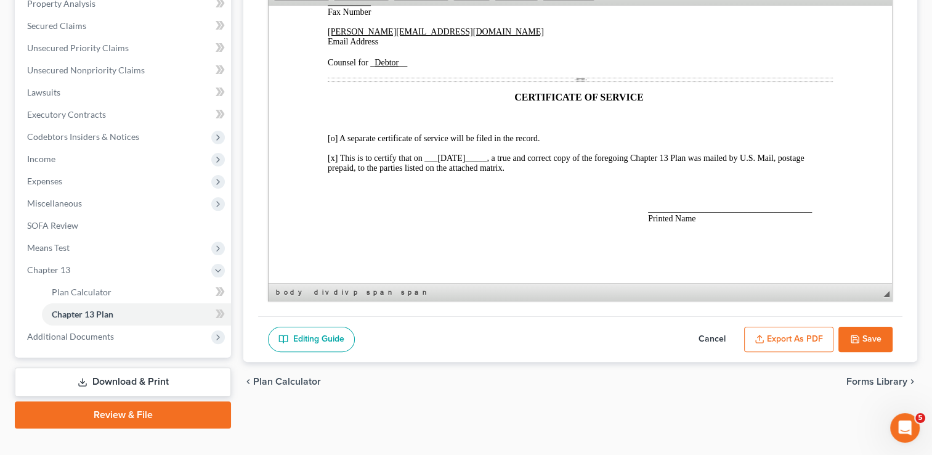
click at [476, 172] on span "[x ] This is to certify that on ___[DATE] _____, a true and correct copy of the…" at bounding box center [566, 162] width 476 height 19
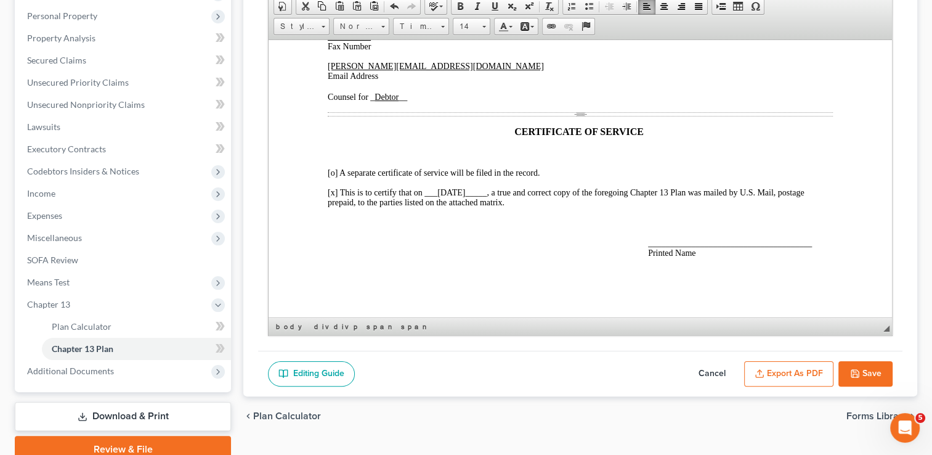
scroll to position [185, 0]
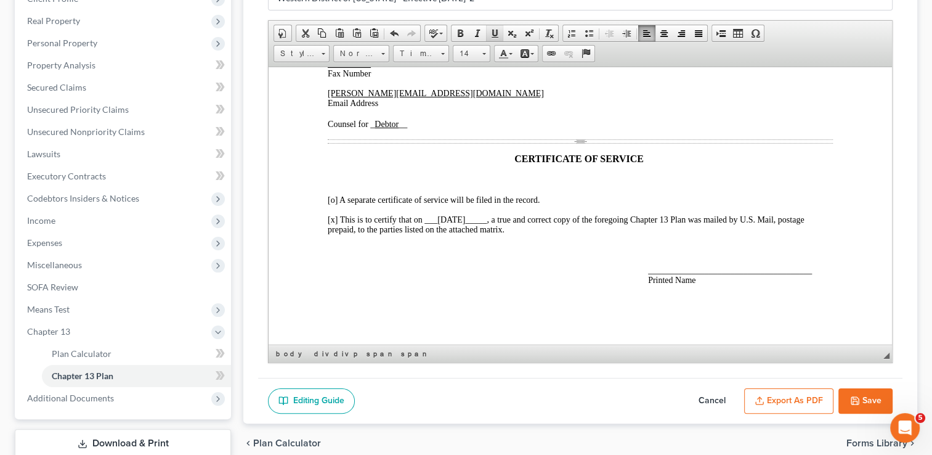
click at [495, 31] on span at bounding box center [495, 33] width 10 height 10
click at [653, 284] on span "______________________________________ Printed Name" at bounding box center [730, 274] width 164 height 19
drag, startPoint x: 653, startPoint y: 296, endPoint x: 700, endPoint y: 303, distance: 47.8
click at [700, 284] on span "[PERSON_NAME] ________________ Printed Name" at bounding box center [716, 274] width 137 height 19
click at [495, 33] on span at bounding box center [495, 33] width 10 height 10
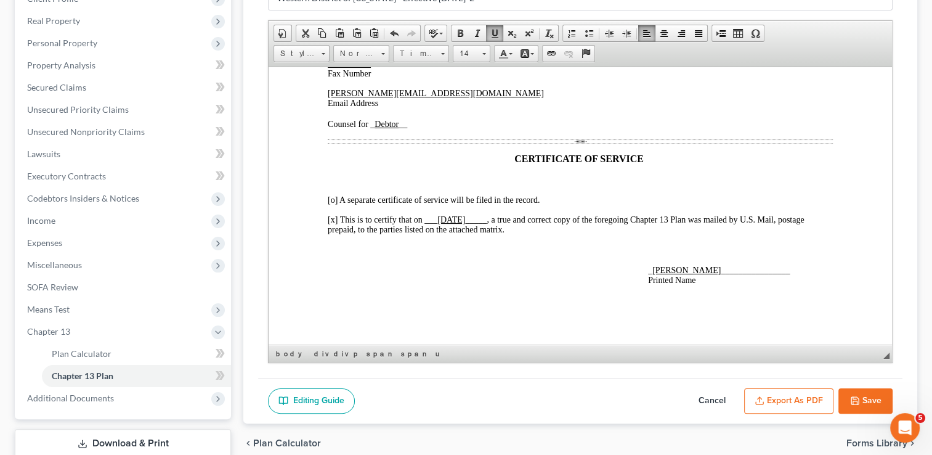
drag, startPoint x: 574, startPoint y: 373, endPoint x: 576, endPoint y: 398, distance: 24.7
click at [574, 373] on div "Chapter 13 Plan Name Western District of [US_STATE] - Effective [DATE] 2 Rich T…" at bounding box center [580, 170] width 645 height 415
click at [871, 393] on button "Save" at bounding box center [866, 401] width 54 height 26
select select "2"
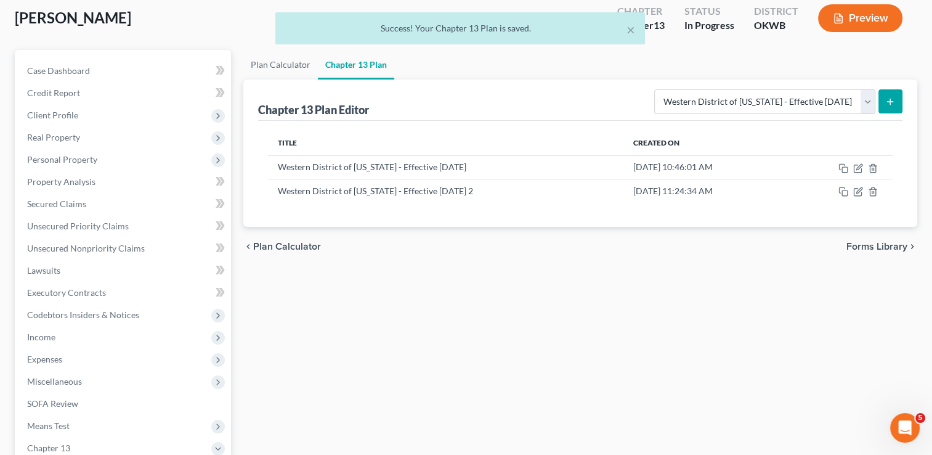
scroll to position [62, 0]
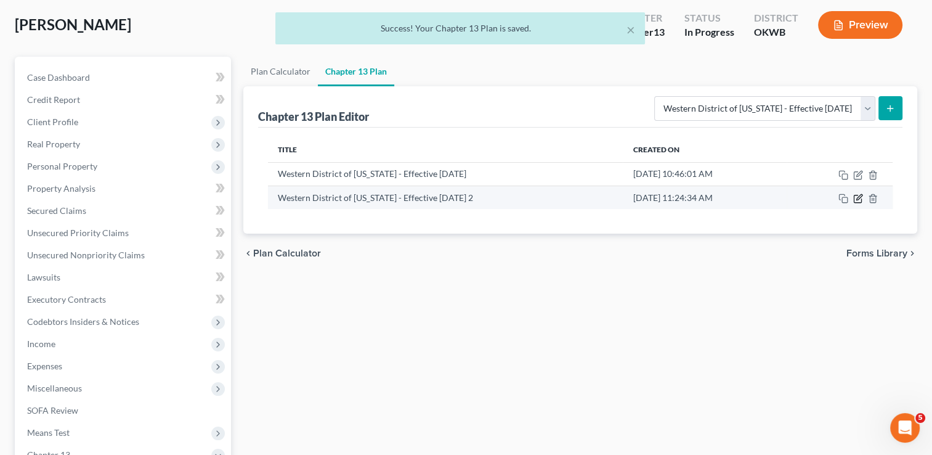
click at [857, 197] on icon "button" at bounding box center [860, 197] width 6 height 6
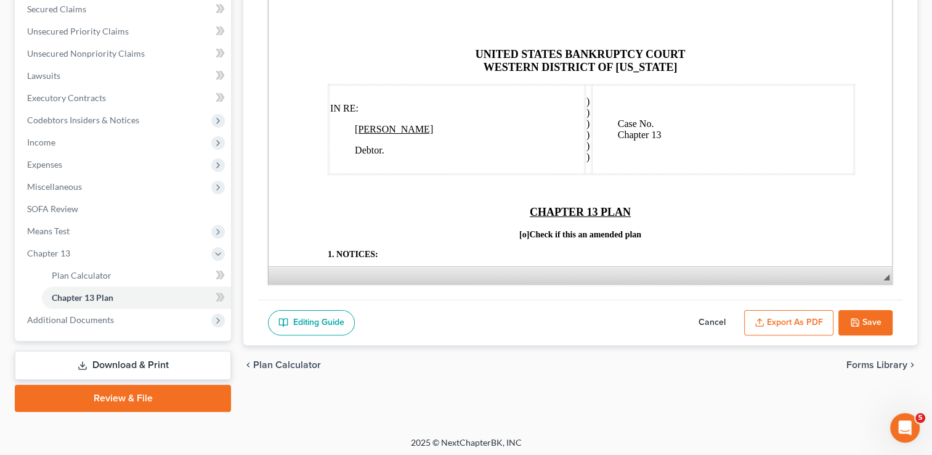
scroll to position [266, 0]
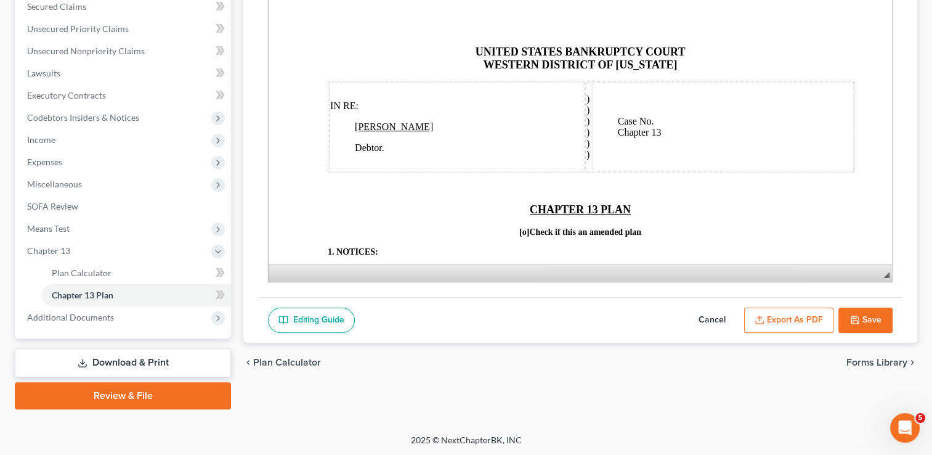
click at [633, 387] on div "Plan Calculator Chapter 13 Plan Chapter 13 Plan Name Western District of [US_ST…" at bounding box center [580, 131] width 686 height 556
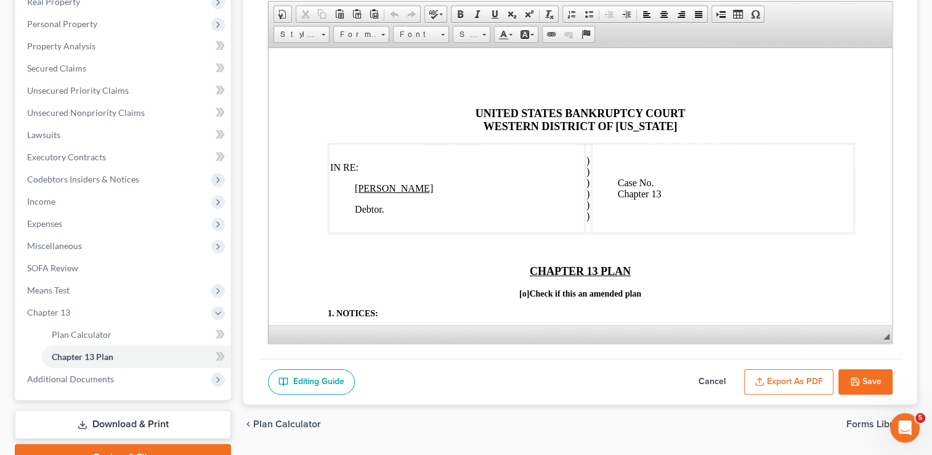
click at [780, 377] on button "Export as PDF" at bounding box center [788, 382] width 89 height 26
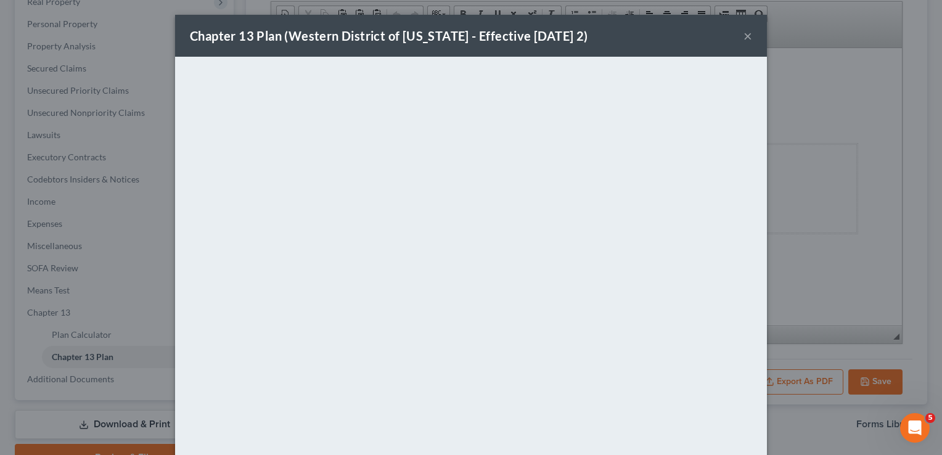
click at [595, 33] on div "Chapter 13 Plan (Western District of [US_STATE] - Effective [DATE] 2) ×" at bounding box center [471, 36] width 592 height 42
click at [743, 36] on button "×" at bounding box center [747, 35] width 9 height 15
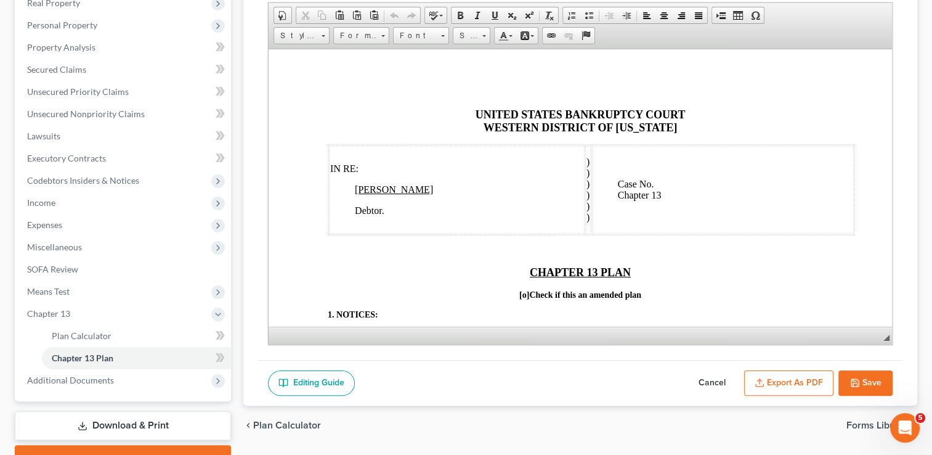
scroll to position [266, 0]
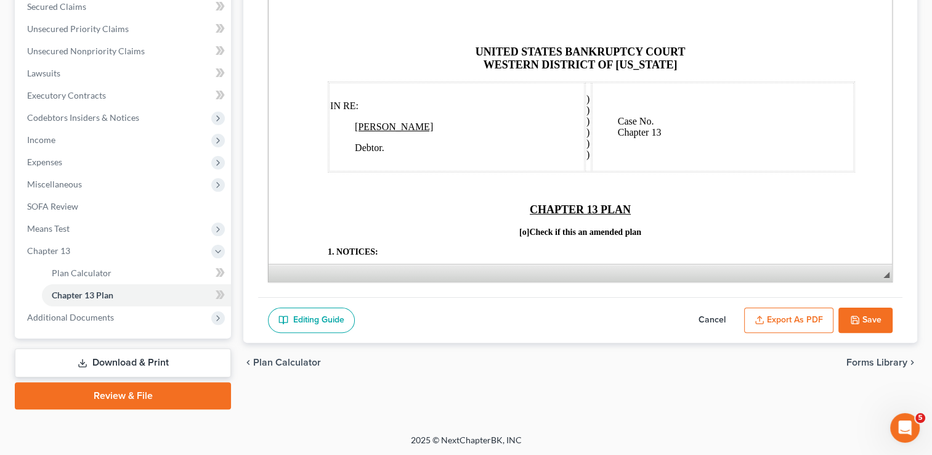
click at [148, 394] on link "Review & File" at bounding box center [123, 395] width 216 height 27
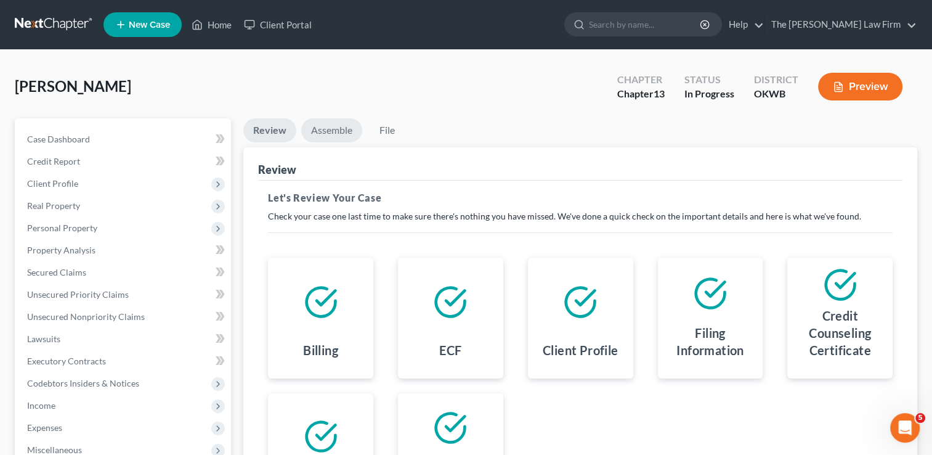
click at [330, 131] on link "Assemble" at bounding box center [331, 130] width 61 height 24
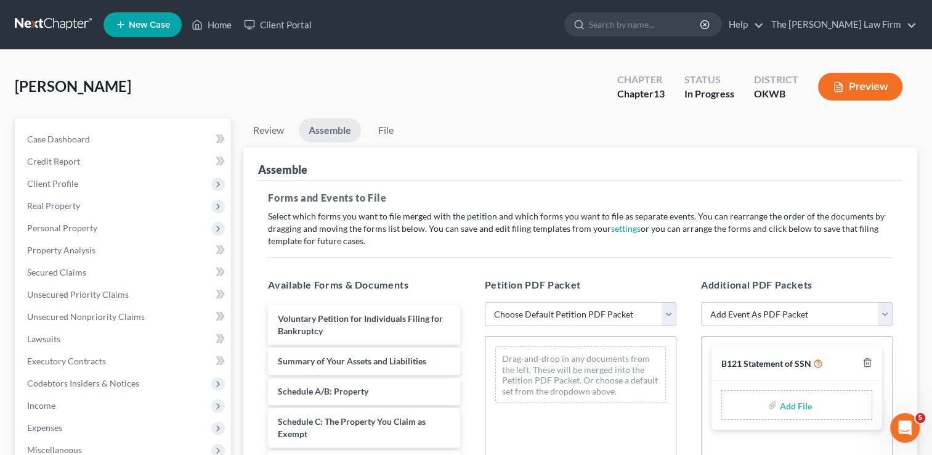
click at [581, 314] on select "Choose Default Petition PDF Packet Complete Bankruptcy Petition (all forms and …" at bounding box center [581, 314] width 192 height 25
select select "0"
click at [485, 302] on select "Choose Default Petition PDF Packet Complete Bankruptcy Petition (all forms and …" at bounding box center [581, 314] width 192 height 25
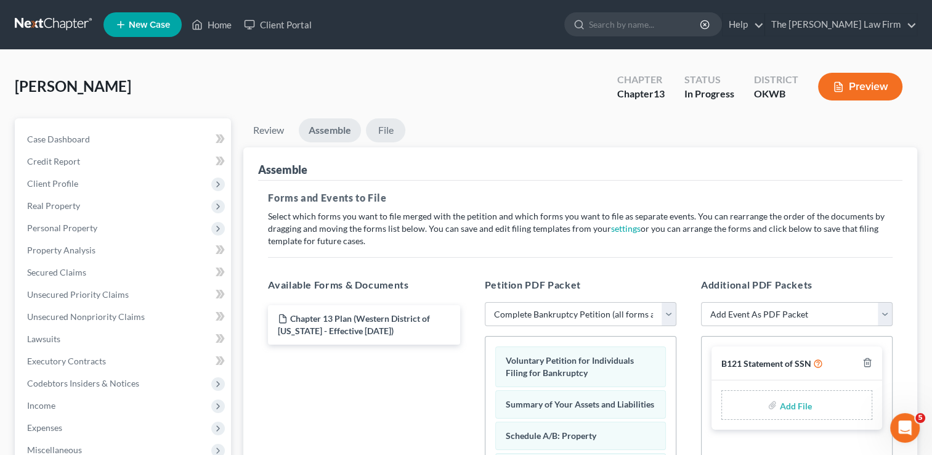
click at [388, 129] on link "File" at bounding box center [385, 130] width 39 height 24
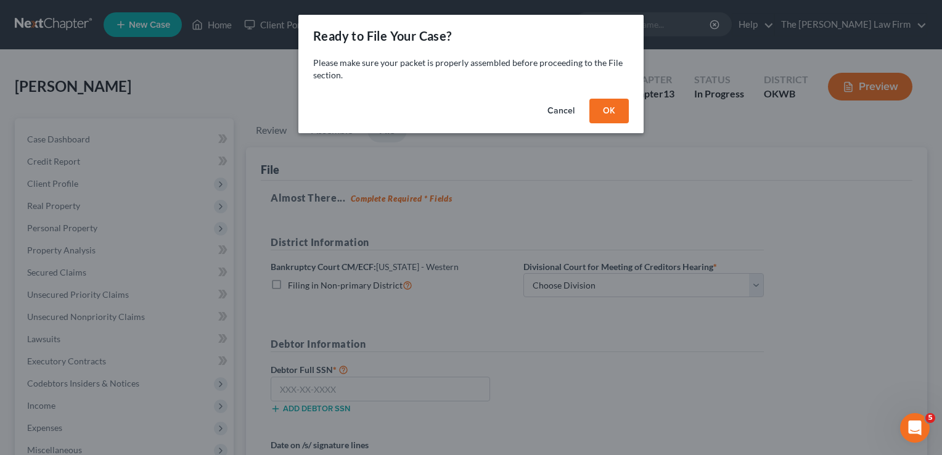
click at [595, 110] on button "OK" at bounding box center [608, 111] width 39 height 25
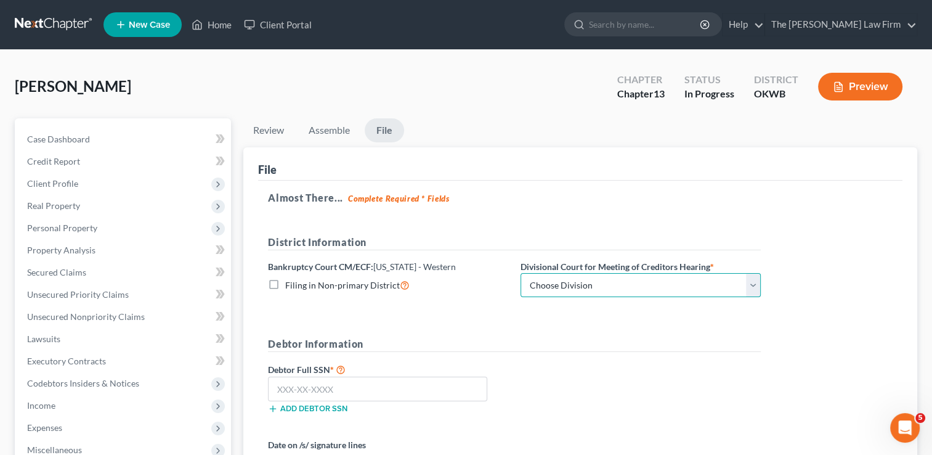
drag, startPoint x: 601, startPoint y: 285, endPoint x: 604, endPoint y: 295, distance: 9.6
click at [601, 285] on select "Choose Division [US_STATE][GEOGRAPHIC_DATA]" at bounding box center [641, 285] width 240 height 25
select select "0"
click at [521, 273] on select "Choose Division [US_STATE][GEOGRAPHIC_DATA]" at bounding box center [641, 285] width 240 height 25
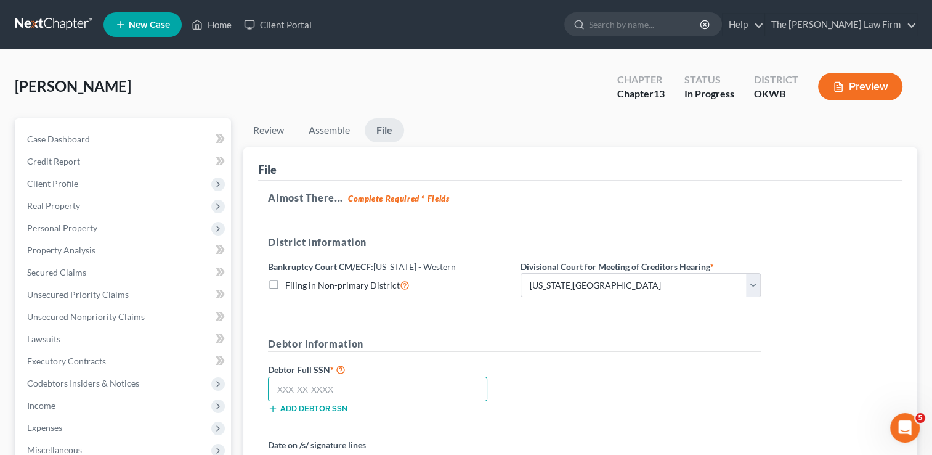
click at [359, 387] on input "text" at bounding box center [377, 389] width 219 height 25
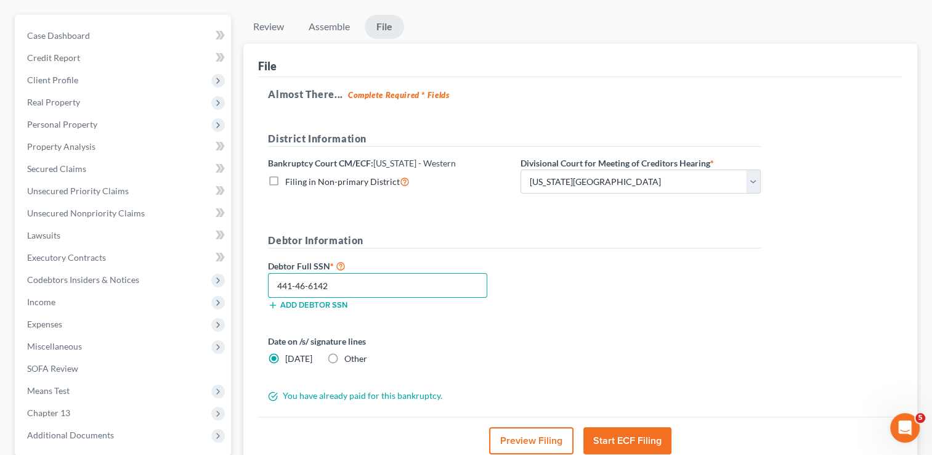
scroll to position [123, 0]
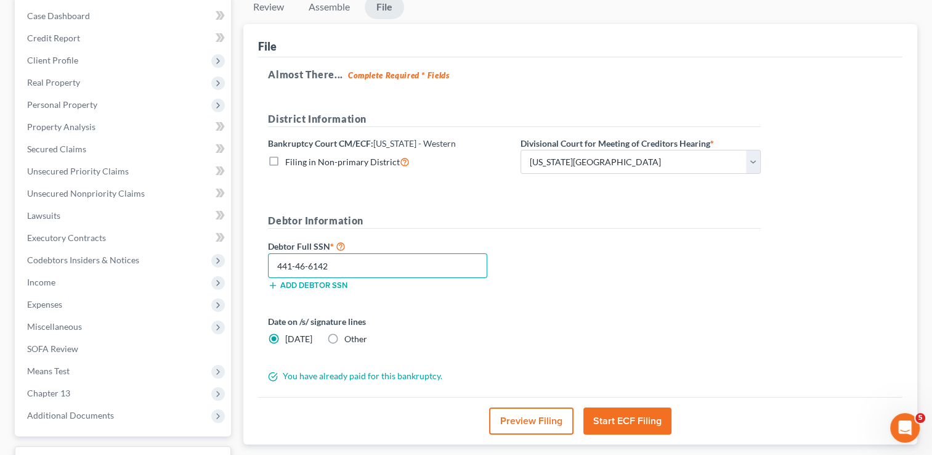
type input "441-46-6142"
click at [344, 335] on label "Other" at bounding box center [355, 339] width 23 height 12
click at [349, 335] on input "Other" at bounding box center [353, 337] width 8 height 8
radio input "true"
radio input "false"
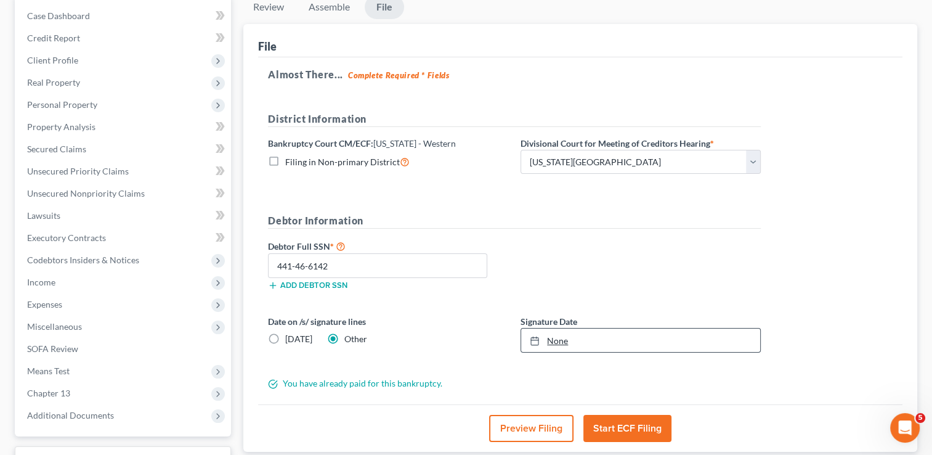
click at [562, 336] on link "None" at bounding box center [640, 339] width 239 height 23
type input "[DATE]"
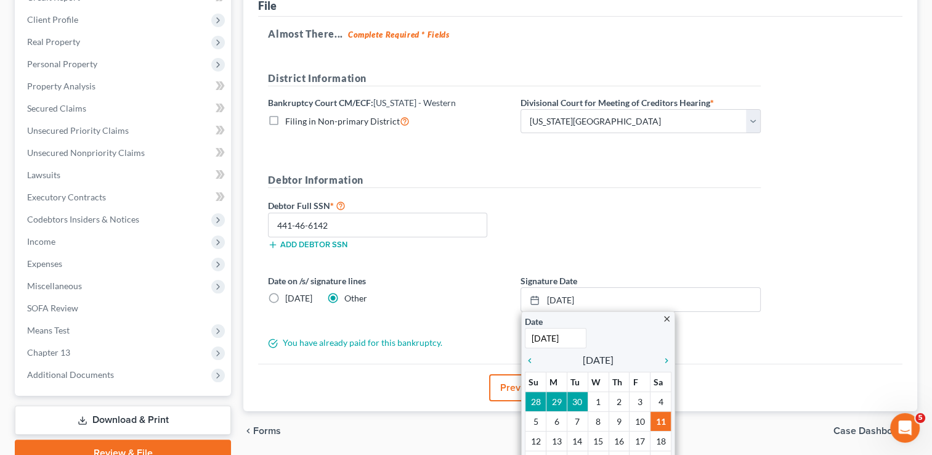
scroll to position [185, 0]
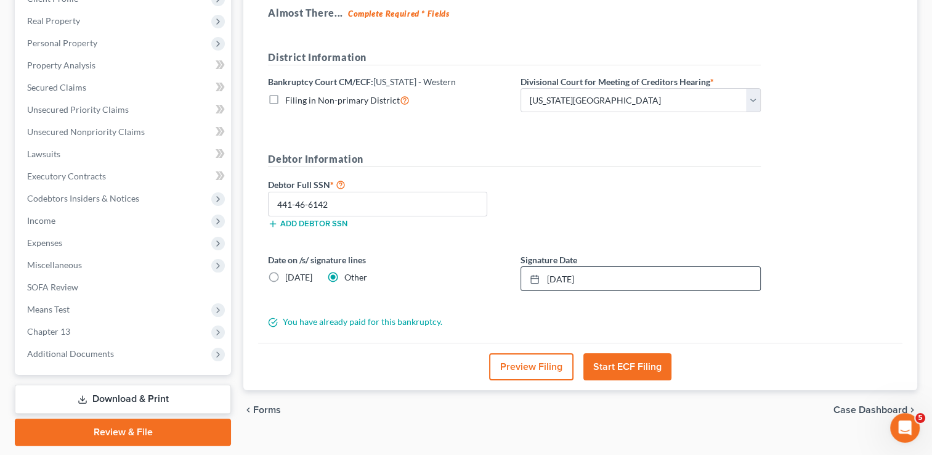
click at [642, 360] on button "Start ECF Filing" at bounding box center [628, 366] width 88 height 27
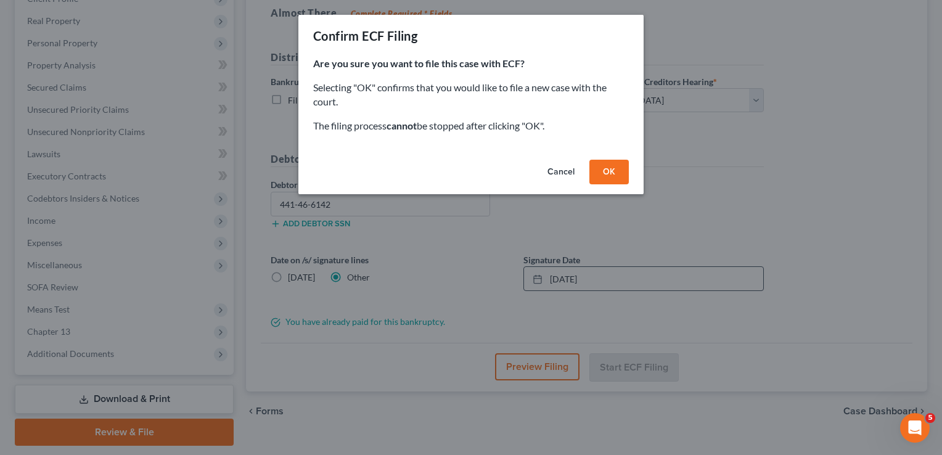
click at [605, 168] on button "OK" at bounding box center [608, 172] width 39 height 25
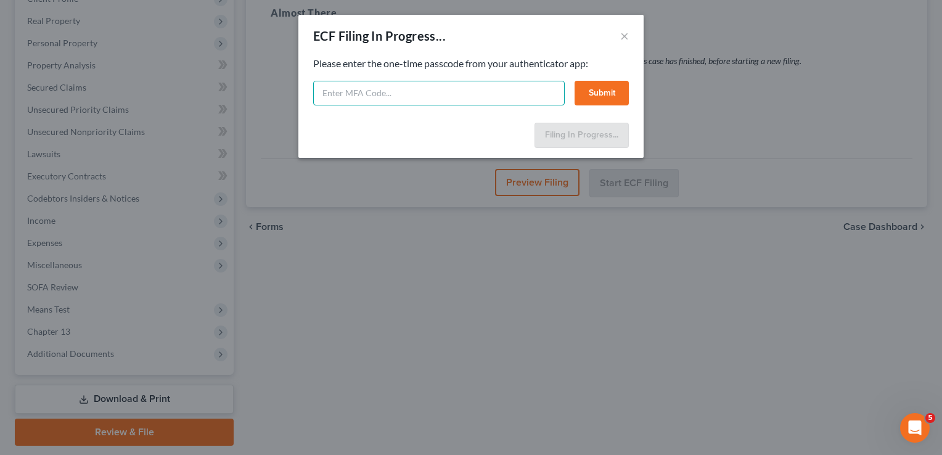
click at [410, 94] on input "text" at bounding box center [438, 93] width 251 height 25
type input "4"
type input "685142"
click at [602, 95] on button "Submit" at bounding box center [601, 93] width 54 height 25
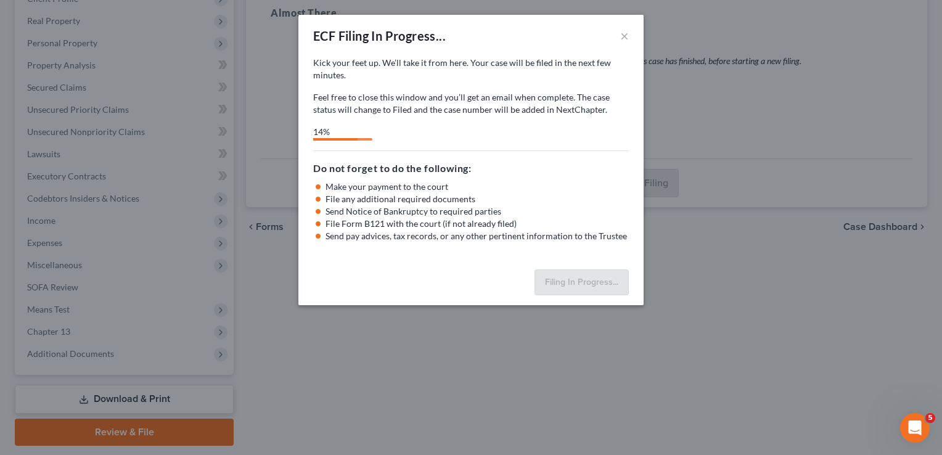
select select "0"
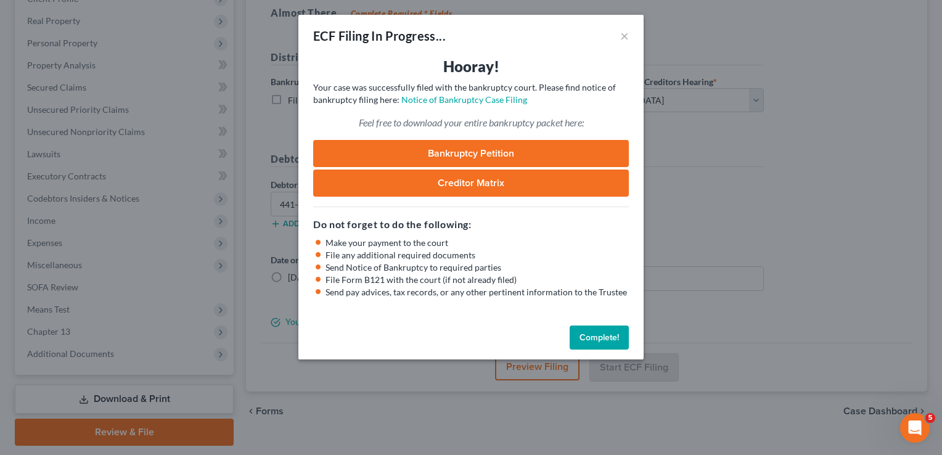
drag, startPoint x: 593, startPoint y: 333, endPoint x: 631, endPoint y: 356, distance: 44.0
click at [593, 333] on button "Complete!" at bounding box center [598, 337] width 59 height 25
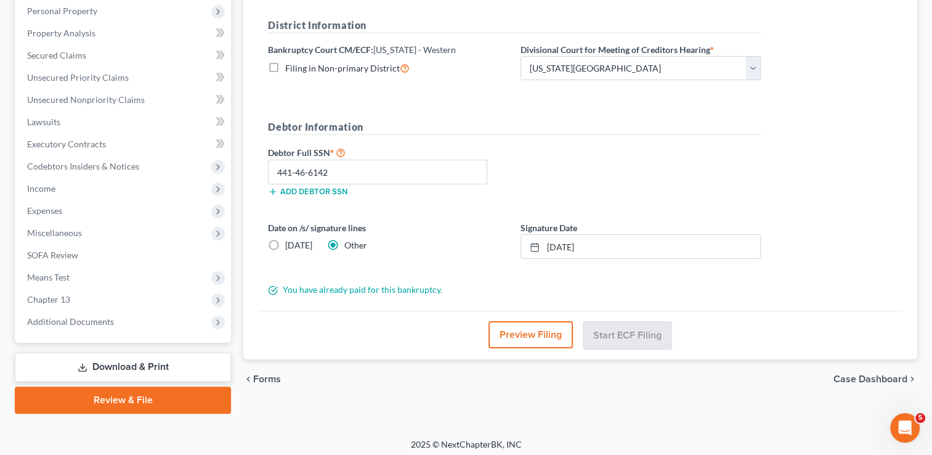
scroll to position [221, 0]
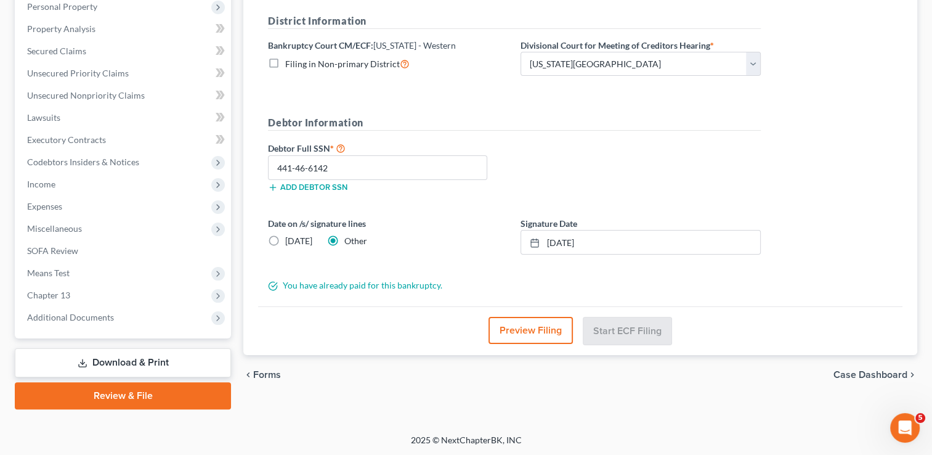
drag, startPoint x: 113, startPoint y: 358, endPoint x: 241, endPoint y: 349, distance: 127.9
click at [113, 358] on link "Download & Print" at bounding box center [123, 362] width 216 height 29
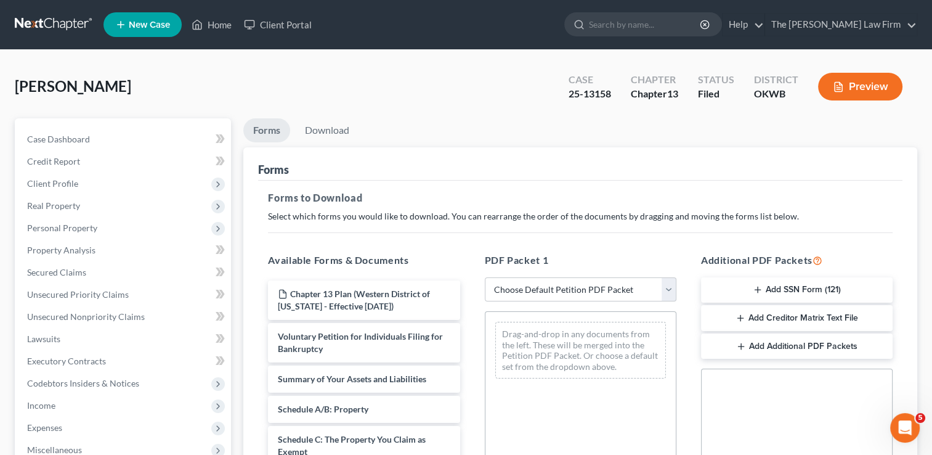
click at [814, 317] on button "Add Creditor Matrix Text File" at bounding box center [797, 318] width 192 height 26
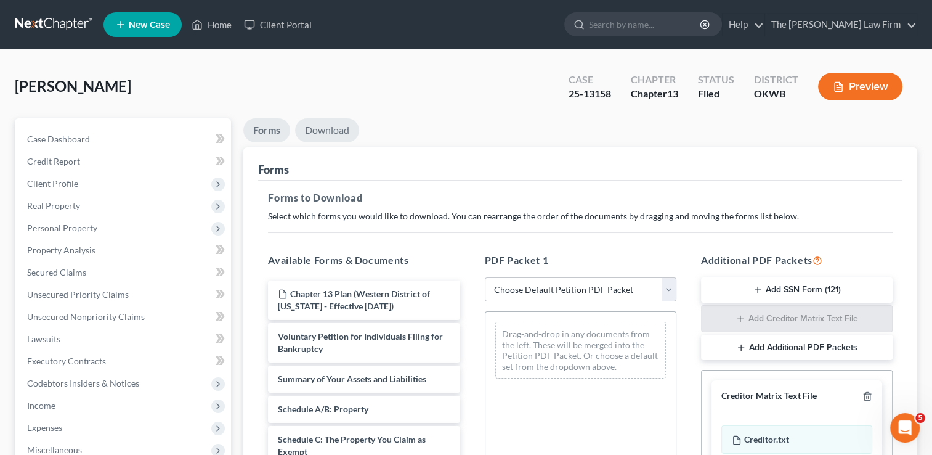
click at [331, 127] on link "Download" at bounding box center [327, 130] width 64 height 24
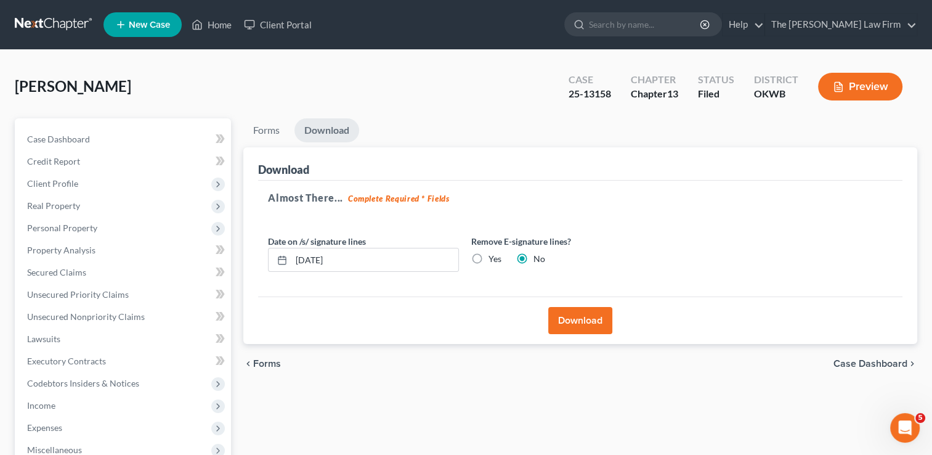
click at [581, 314] on button "Download" at bounding box center [580, 320] width 64 height 27
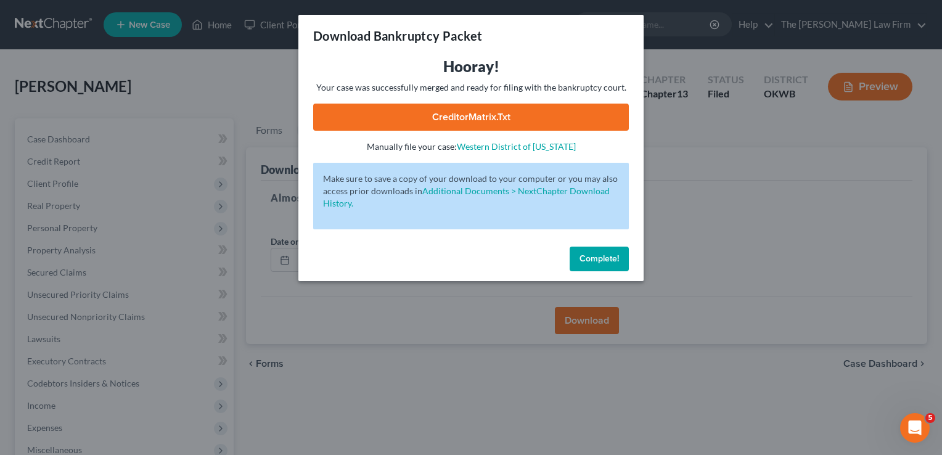
click at [513, 115] on link "CreditorMatrix.txt" at bounding box center [471, 117] width 316 height 27
drag, startPoint x: 463, startPoint y: 380, endPoint x: 411, endPoint y: 386, distance: 52.2
click at [463, 380] on div "Download Bankruptcy Packet Hooray! Your case was successfully merged and ready …" at bounding box center [471, 227] width 942 height 455
